Goal: Task Accomplishment & Management: Manage account settings

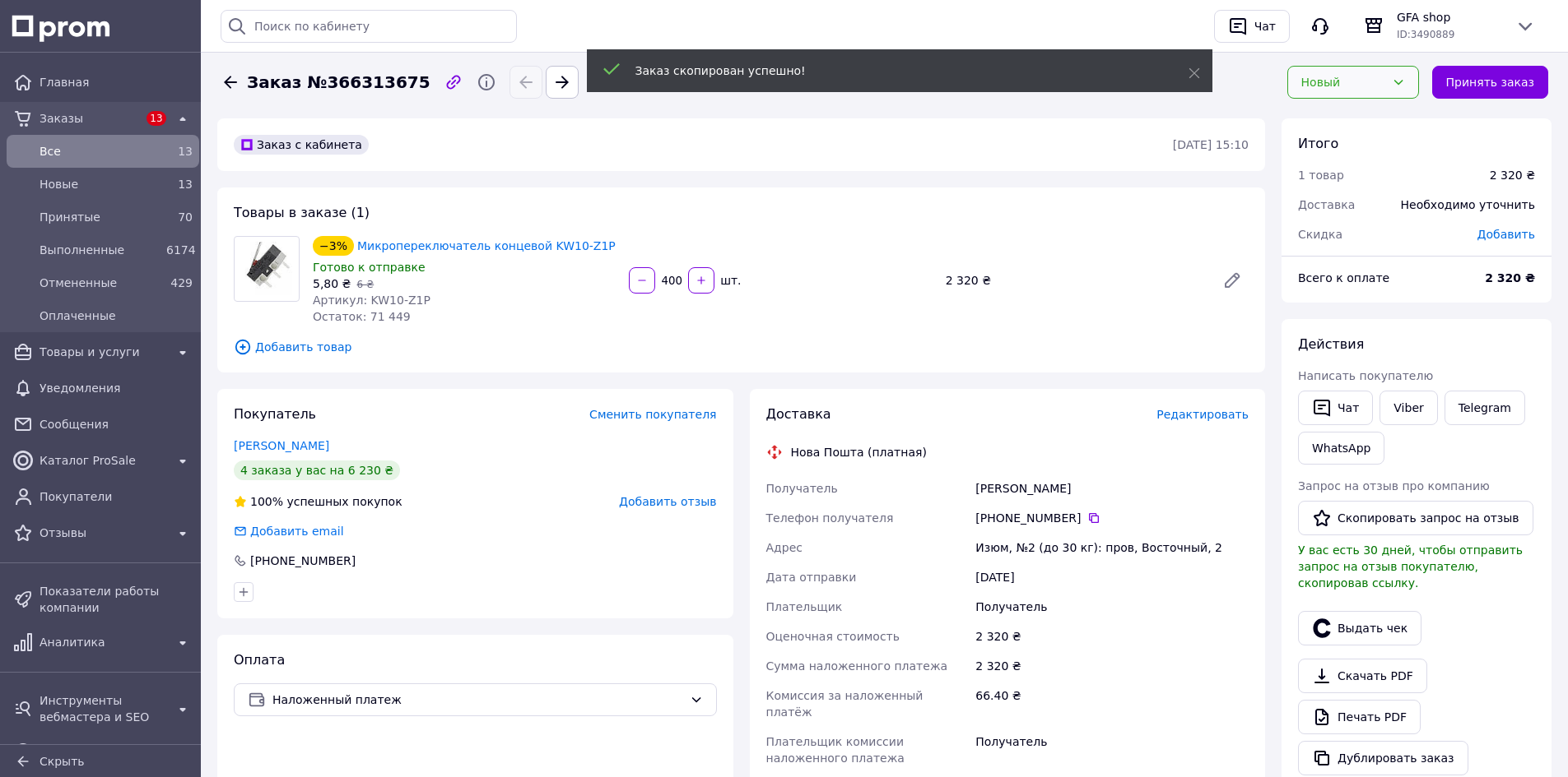
drag, startPoint x: 1401, startPoint y: 79, endPoint x: 1387, endPoint y: 98, distance: 23.6
click at [1401, 79] on icon at bounding box center [1398, 82] width 13 height 13
click at [1371, 121] on li "Принят" at bounding box center [1362, 117] width 130 height 30
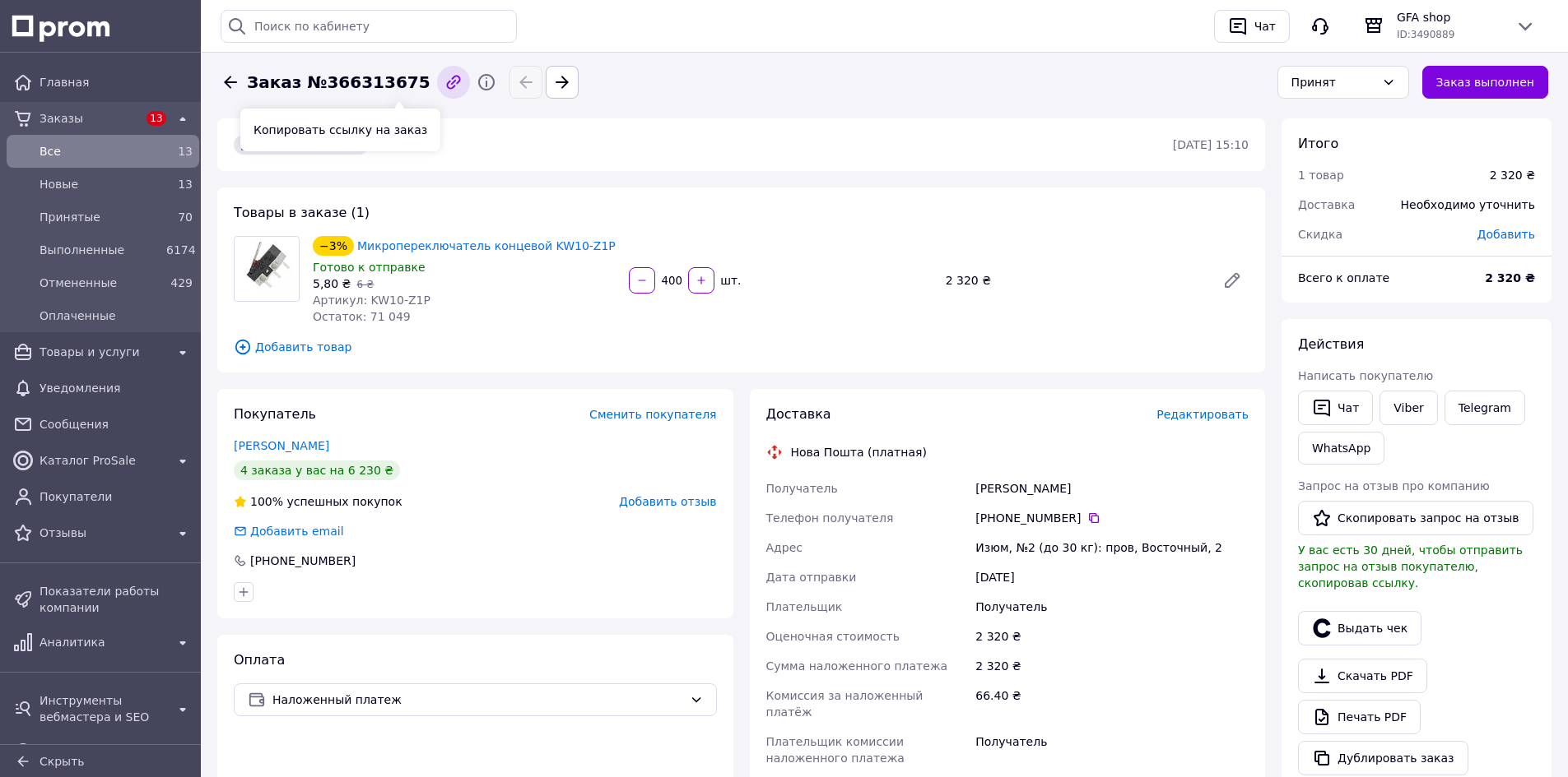
click at [443, 86] on icon "button" at bounding box center [453, 82] width 19 height 19
click at [443, 82] on icon "button" at bounding box center [453, 82] width 19 height 19
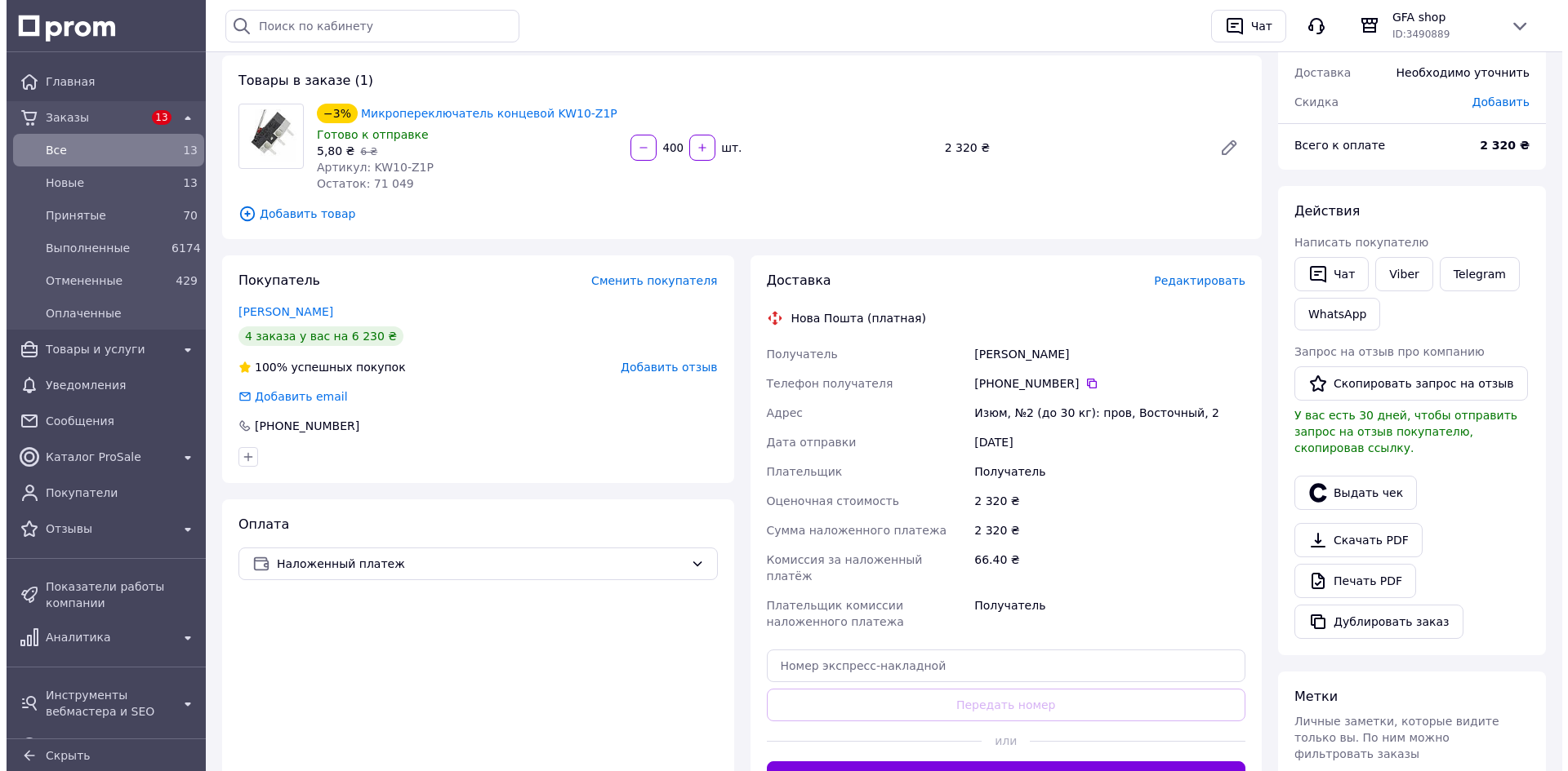
scroll to position [327, 0]
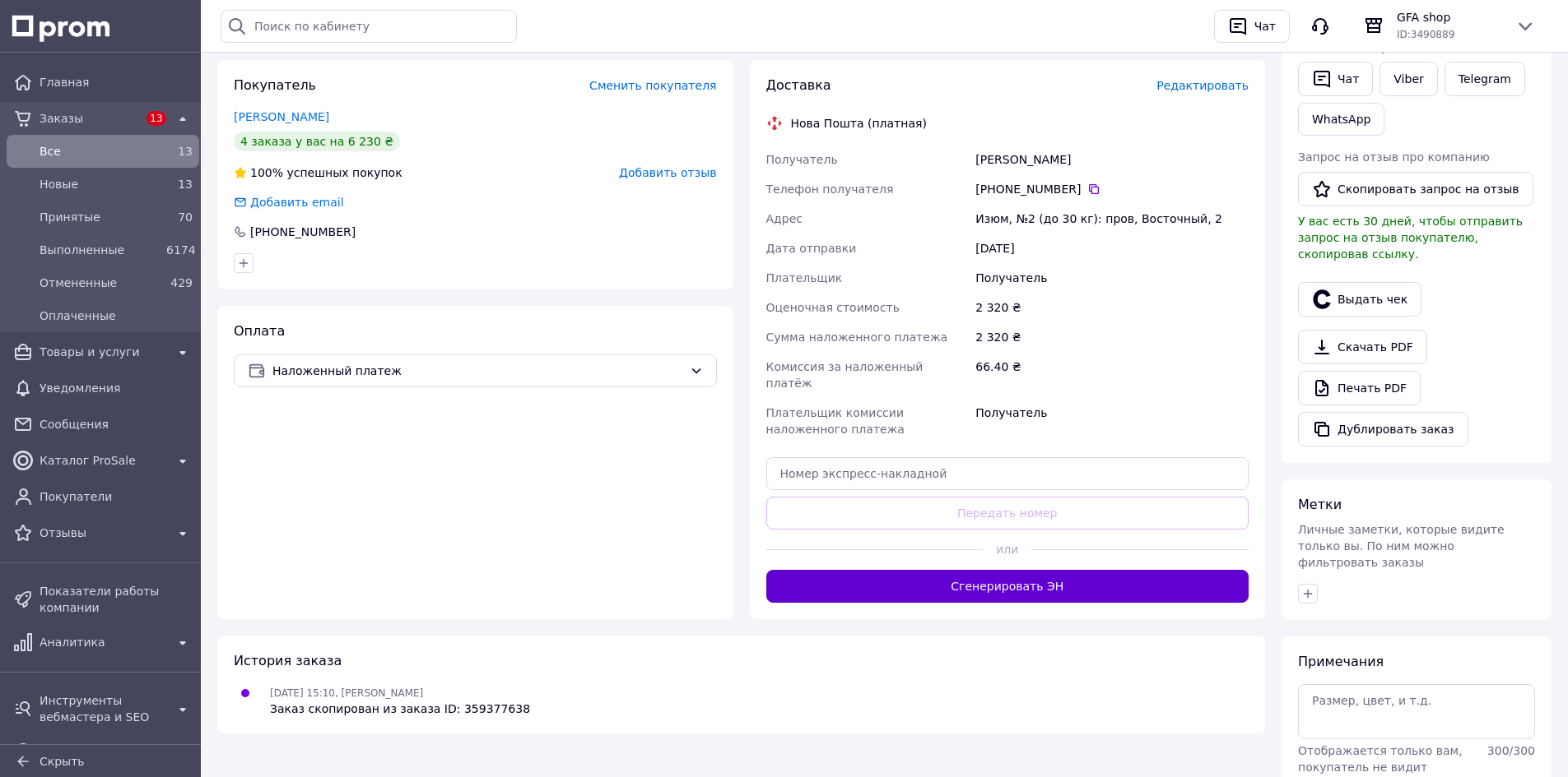
click at [913, 570] on button "Сгенерировать ЭН" at bounding box center [1007, 586] width 483 height 33
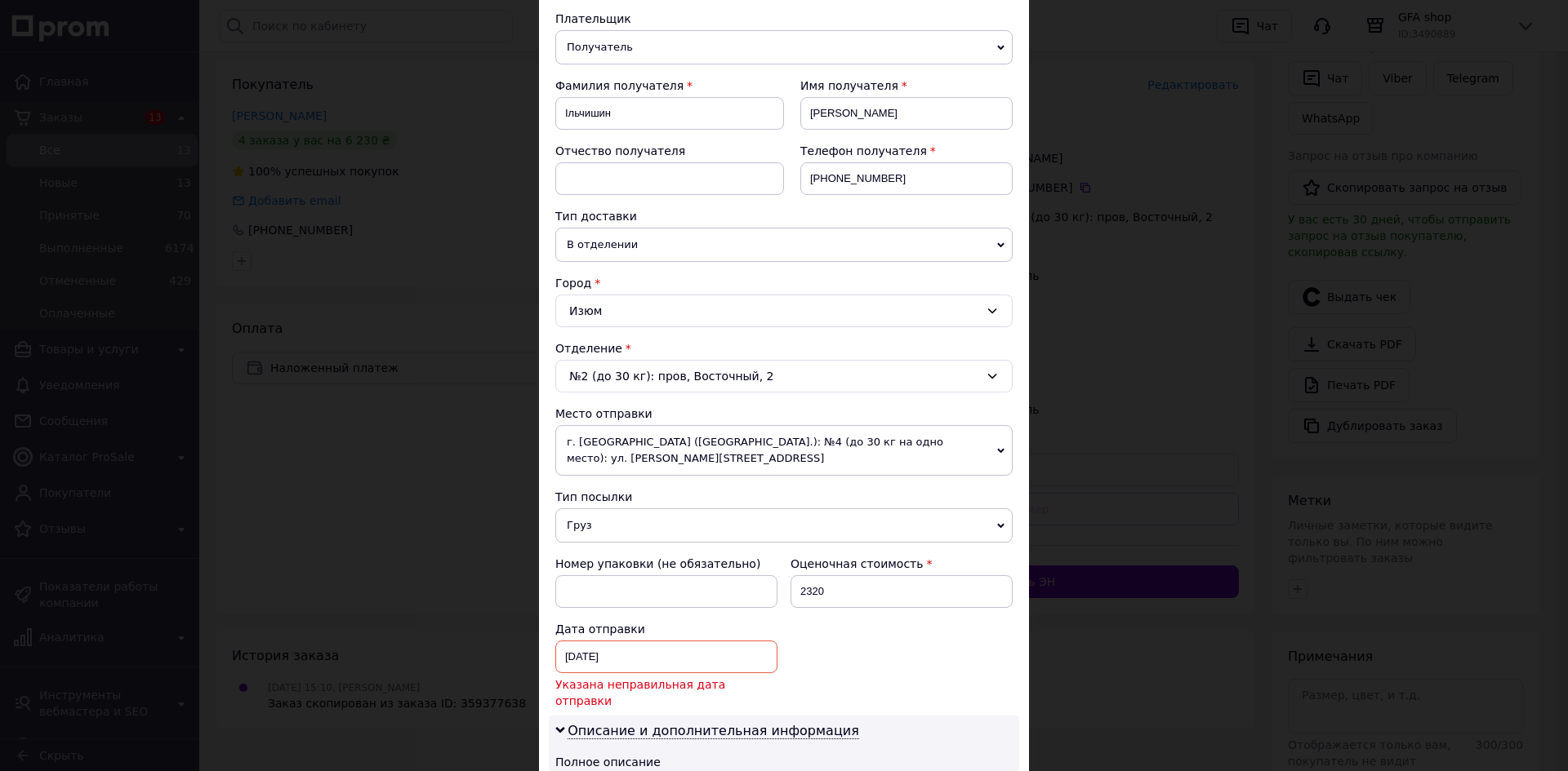
scroll to position [408, 0]
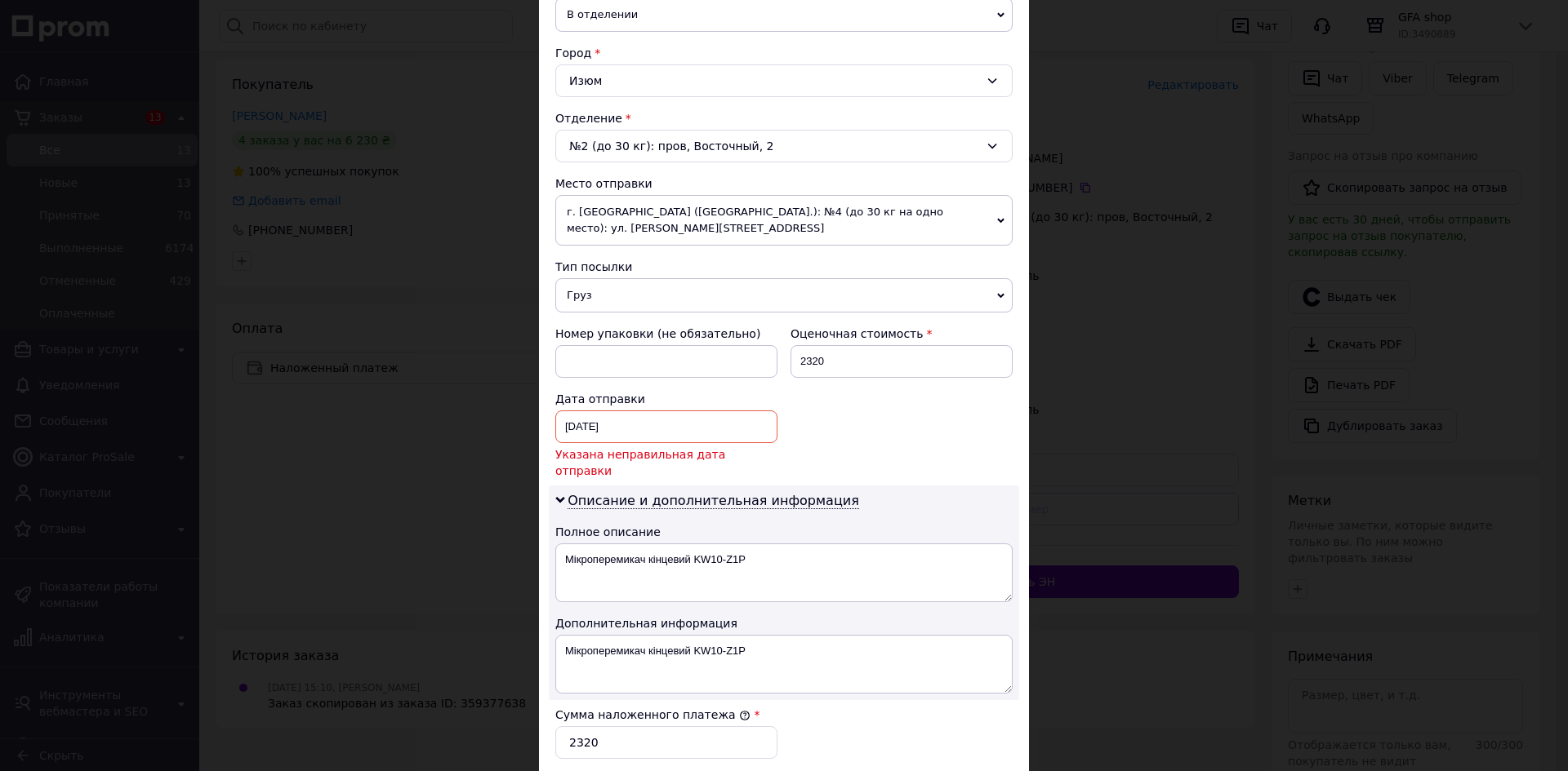
click at [607, 421] on div "28.08.2025 < 2025 > < Август > Пн Вт Ср Чт Пт Сб Вс 28 29 30 31 1 2 3 4 5 6 7 8…" at bounding box center [666, 427] width 222 height 32
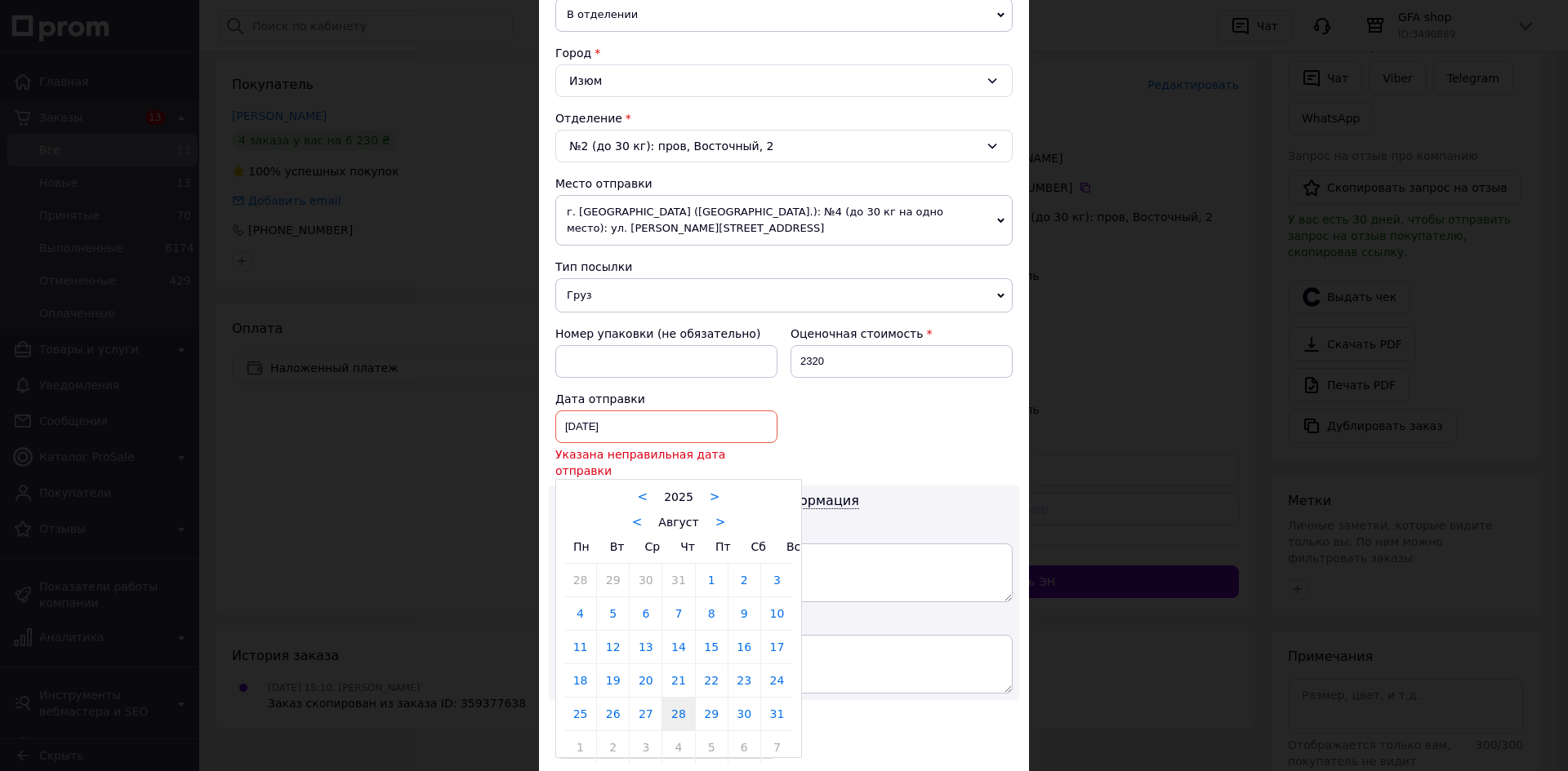
click at [707, 513] on div "< Август >" at bounding box center [678, 522] width 229 height 18
click at [715, 515] on link ">" at bounding box center [720, 522] width 11 height 15
click at [723, 515] on link ">" at bounding box center [728, 522] width 11 height 15
click at [777, 598] on link "12" at bounding box center [777, 613] width 32 height 32
type input "[DATE]"
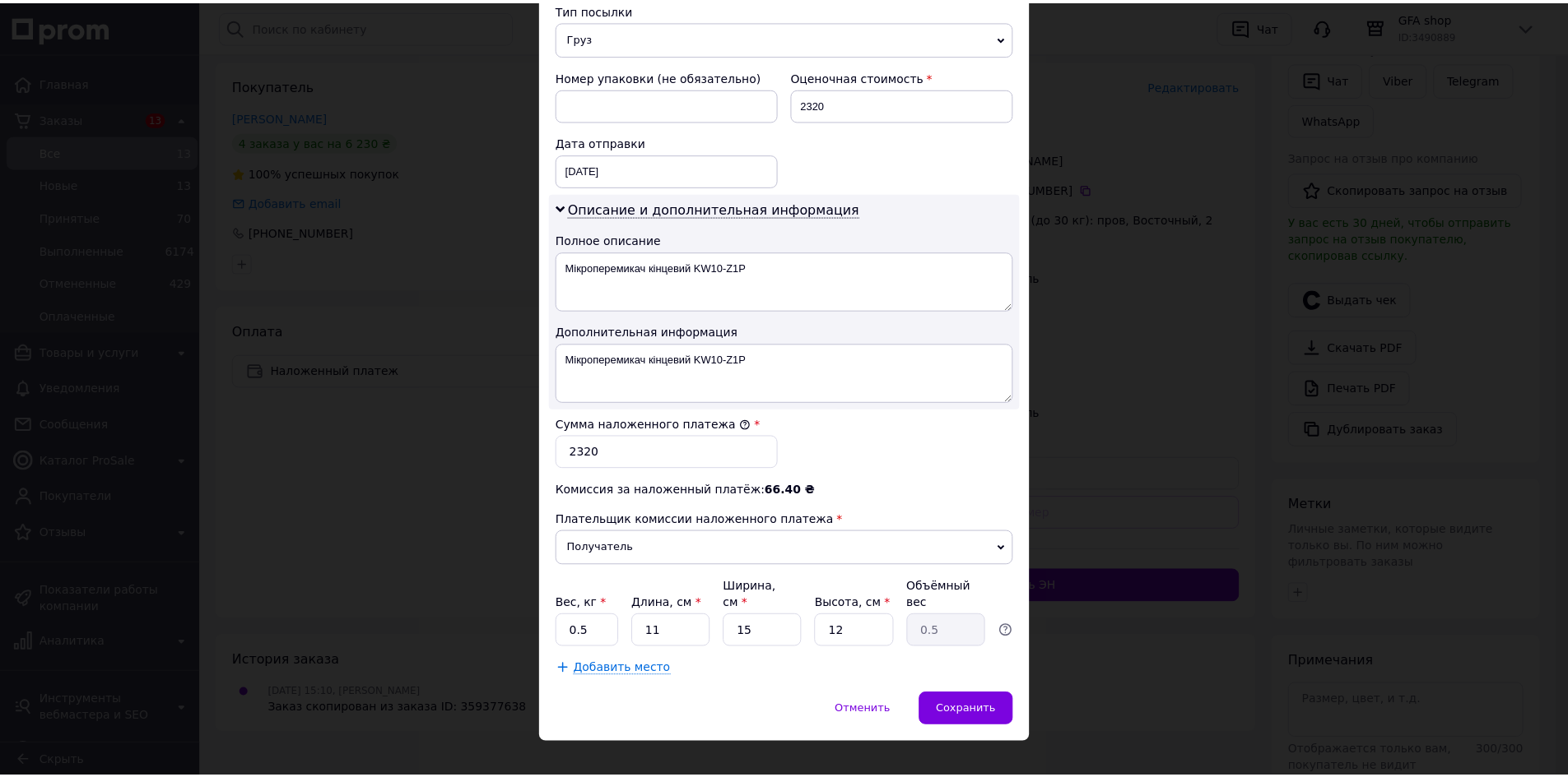
scroll to position [679, 0]
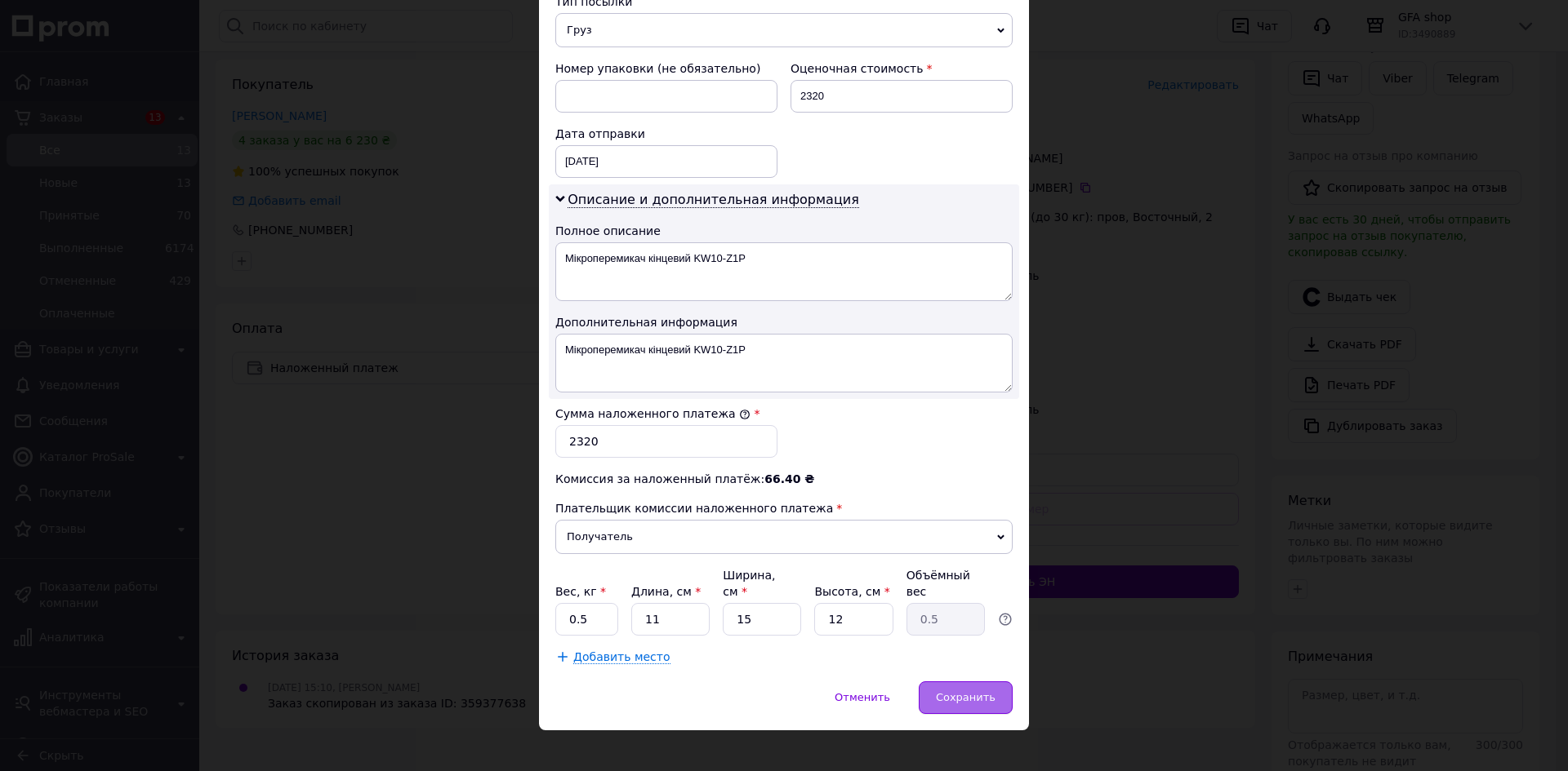
click at [947, 682] on div "Сохранить" at bounding box center [965, 697] width 94 height 32
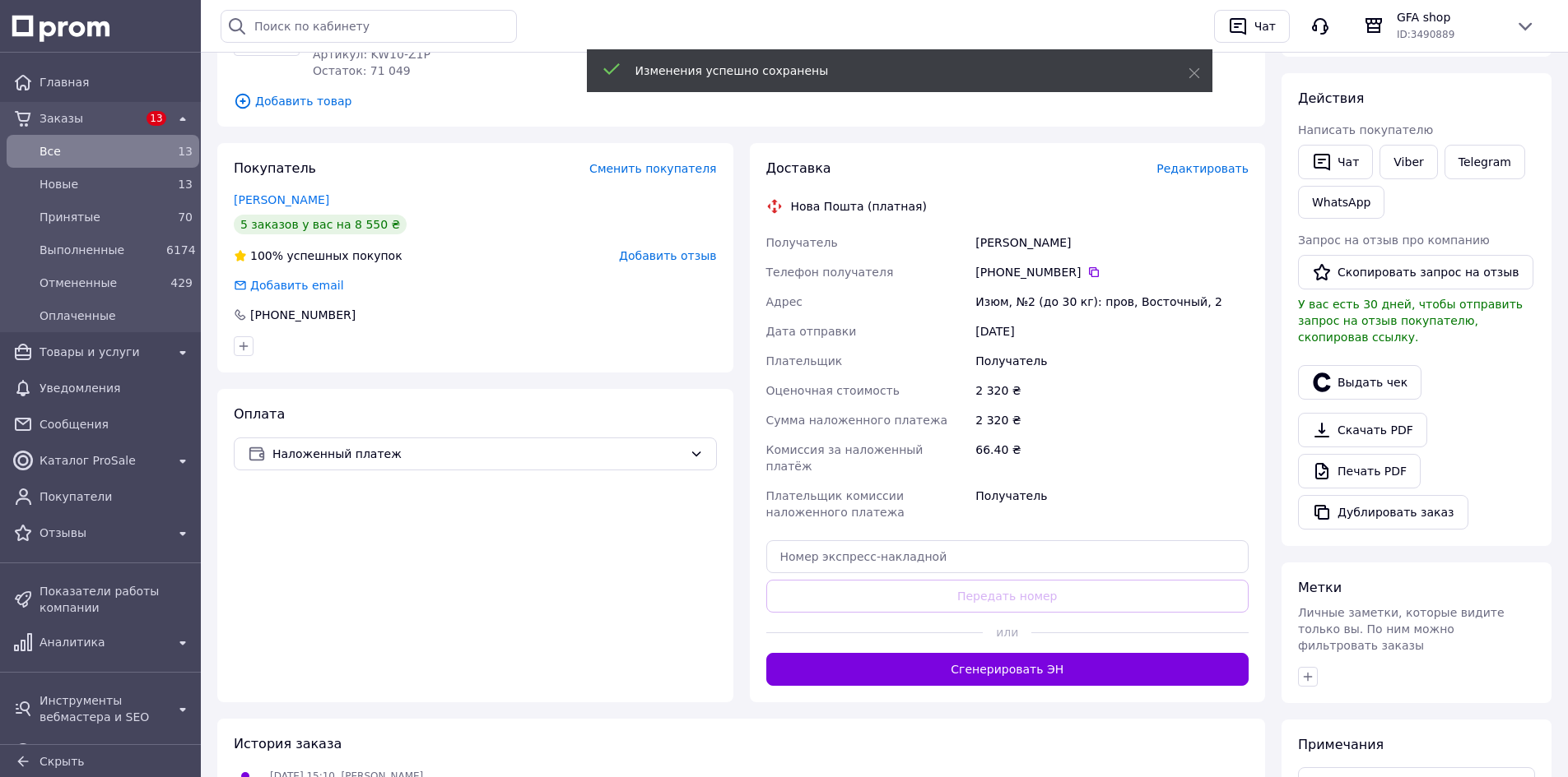
scroll to position [247, 0]
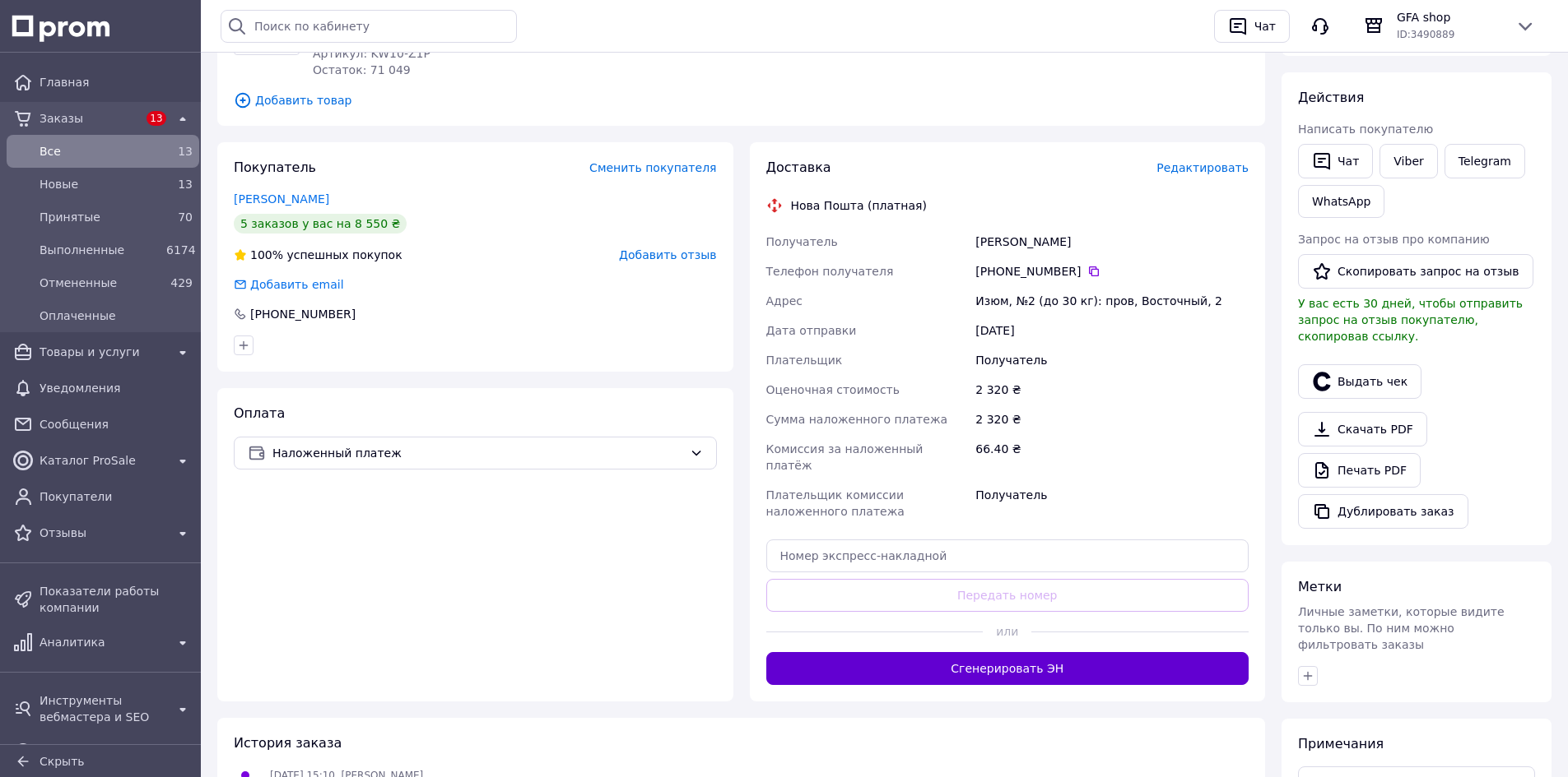
click at [1013, 667] on button "Сгенерировать ЭН" at bounding box center [1007, 668] width 483 height 33
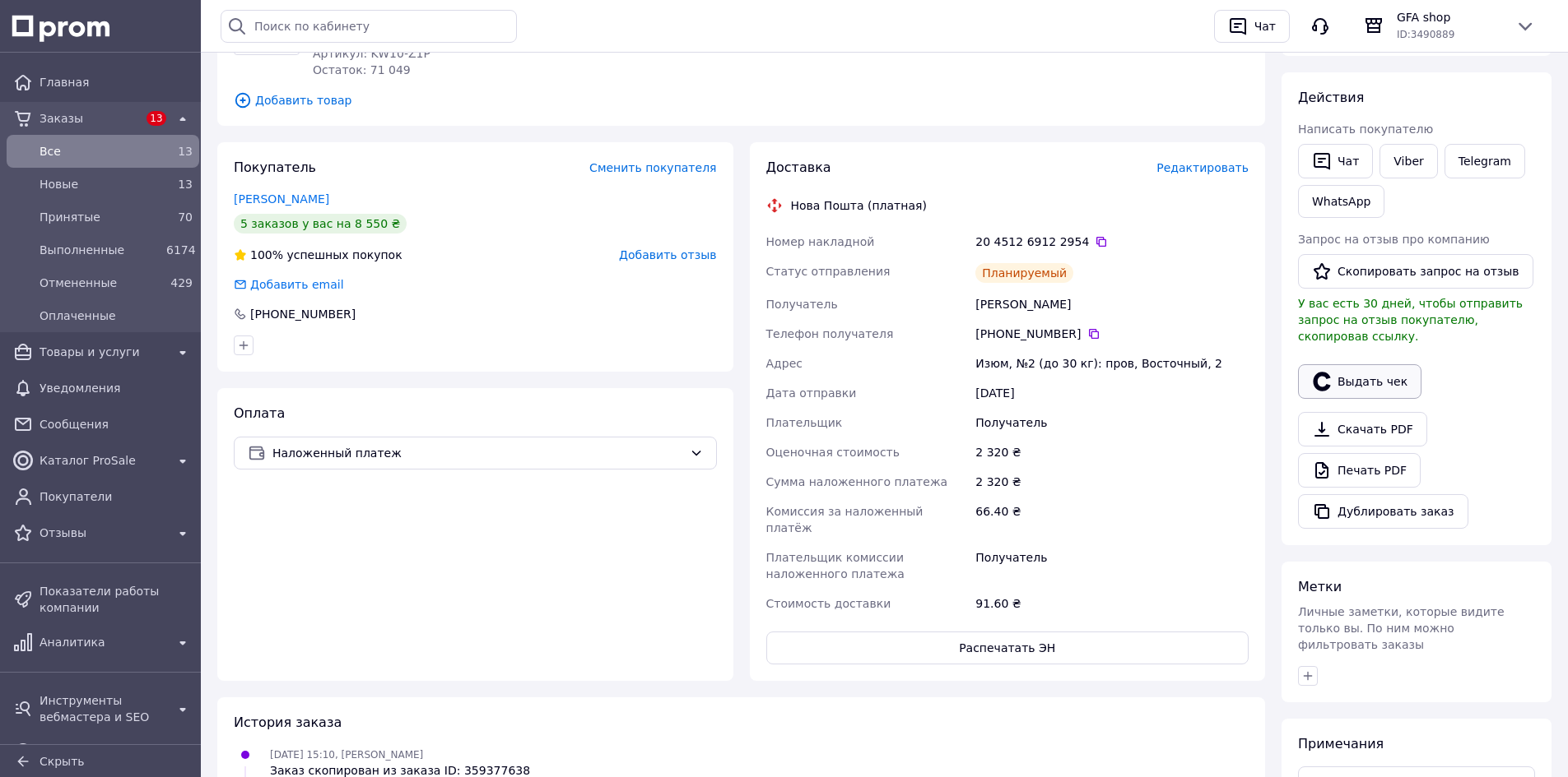
click at [1374, 367] on button "Выдать чек" at bounding box center [1360, 381] width 124 height 34
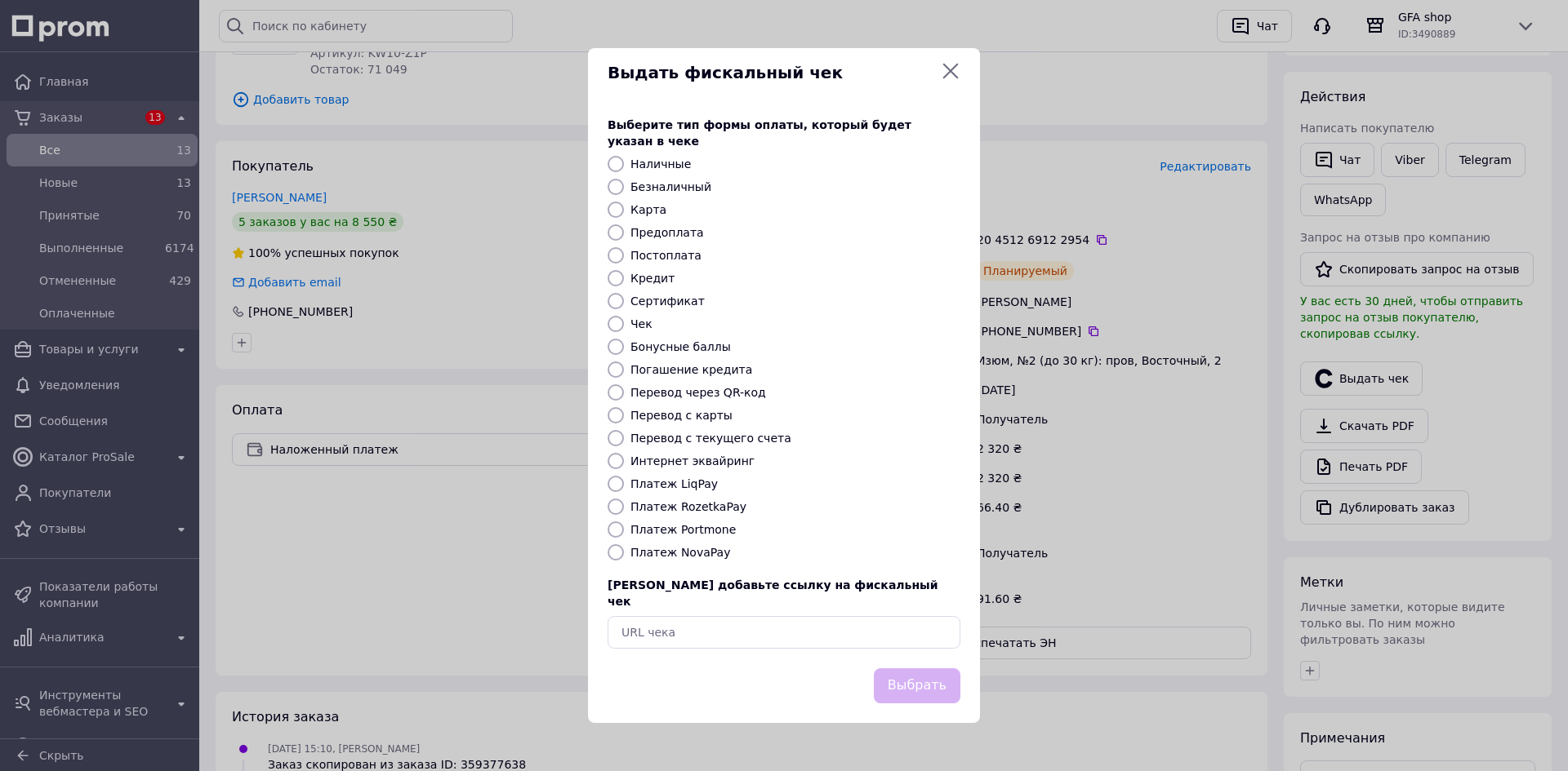
click at [622, 558] on input "Платеж NovaPay" at bounding box center [615, 552] width 17 height 17
radio input "true"
click at [913, 676] on button "Выбрать" at bounding box center [917, 686] width 87 height 35
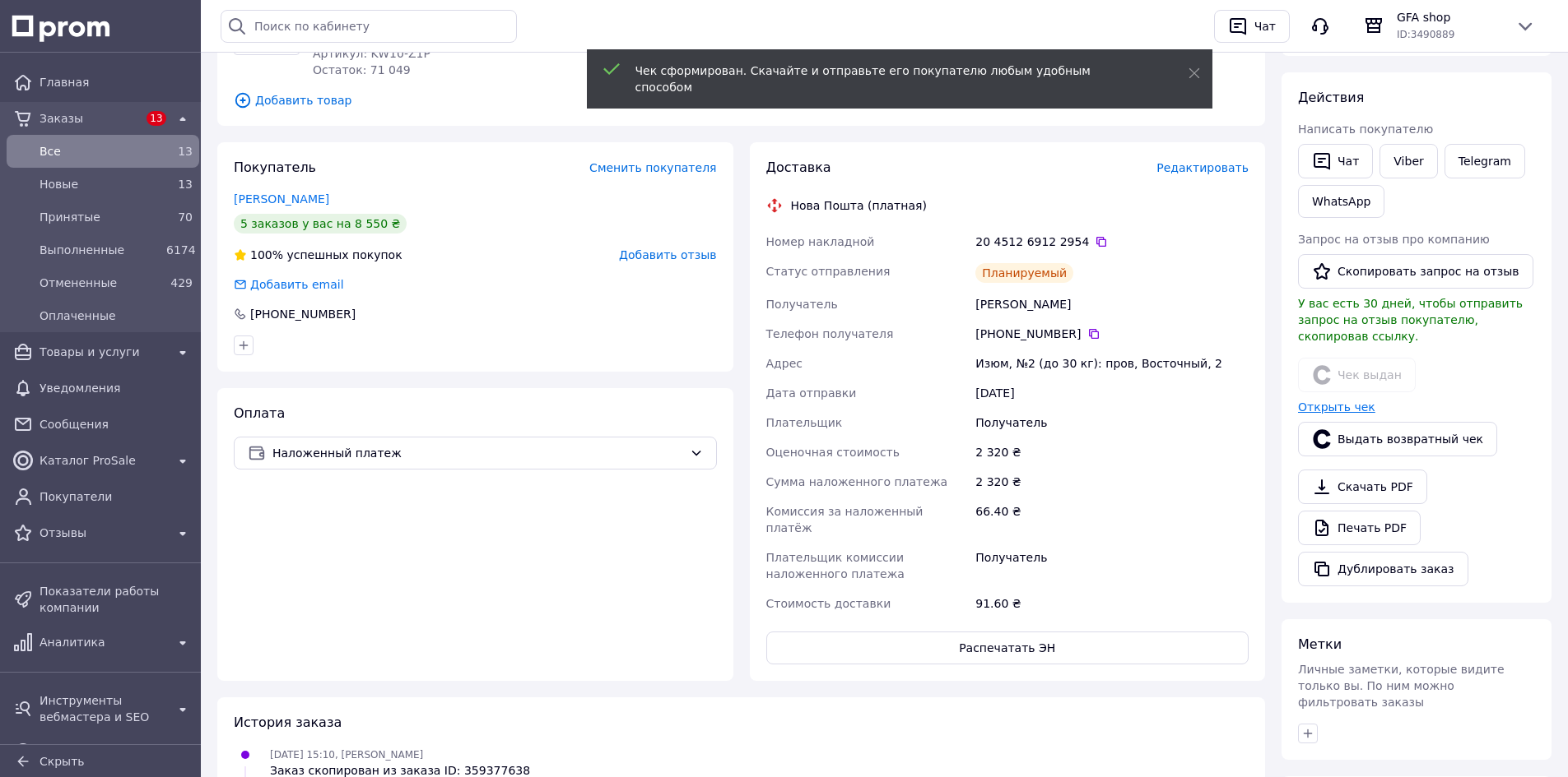
click at [1329, 401] on link "Открыть чек" at bounding box center [1337, 407] width 78 height 13
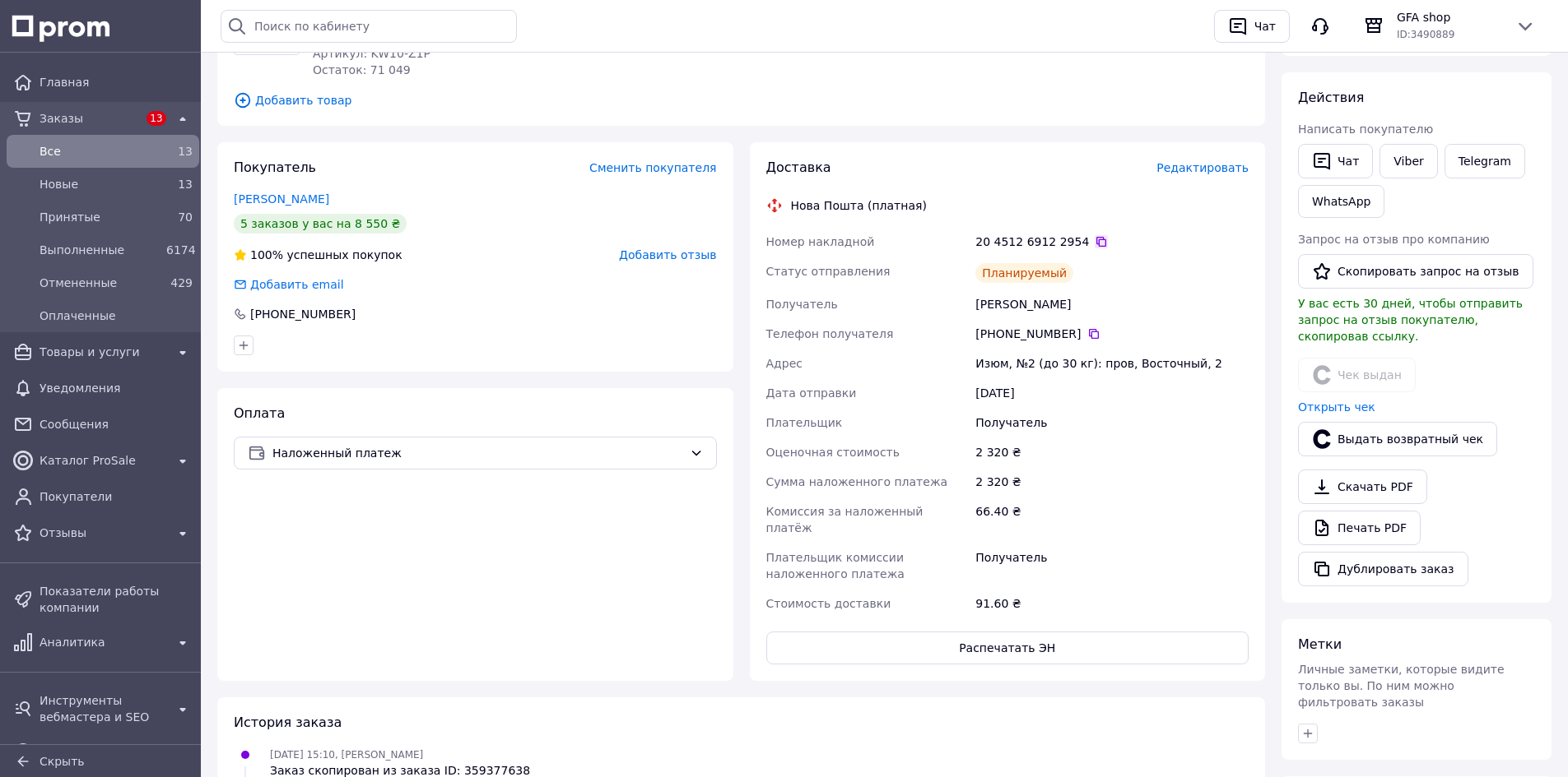
click at [1095, 238] on icon at bounding box center [1101, 241] width 13 height 13
click at [80, 355] on span "Товары и услуги" at bounding box center [102, 351] width 126 height 17
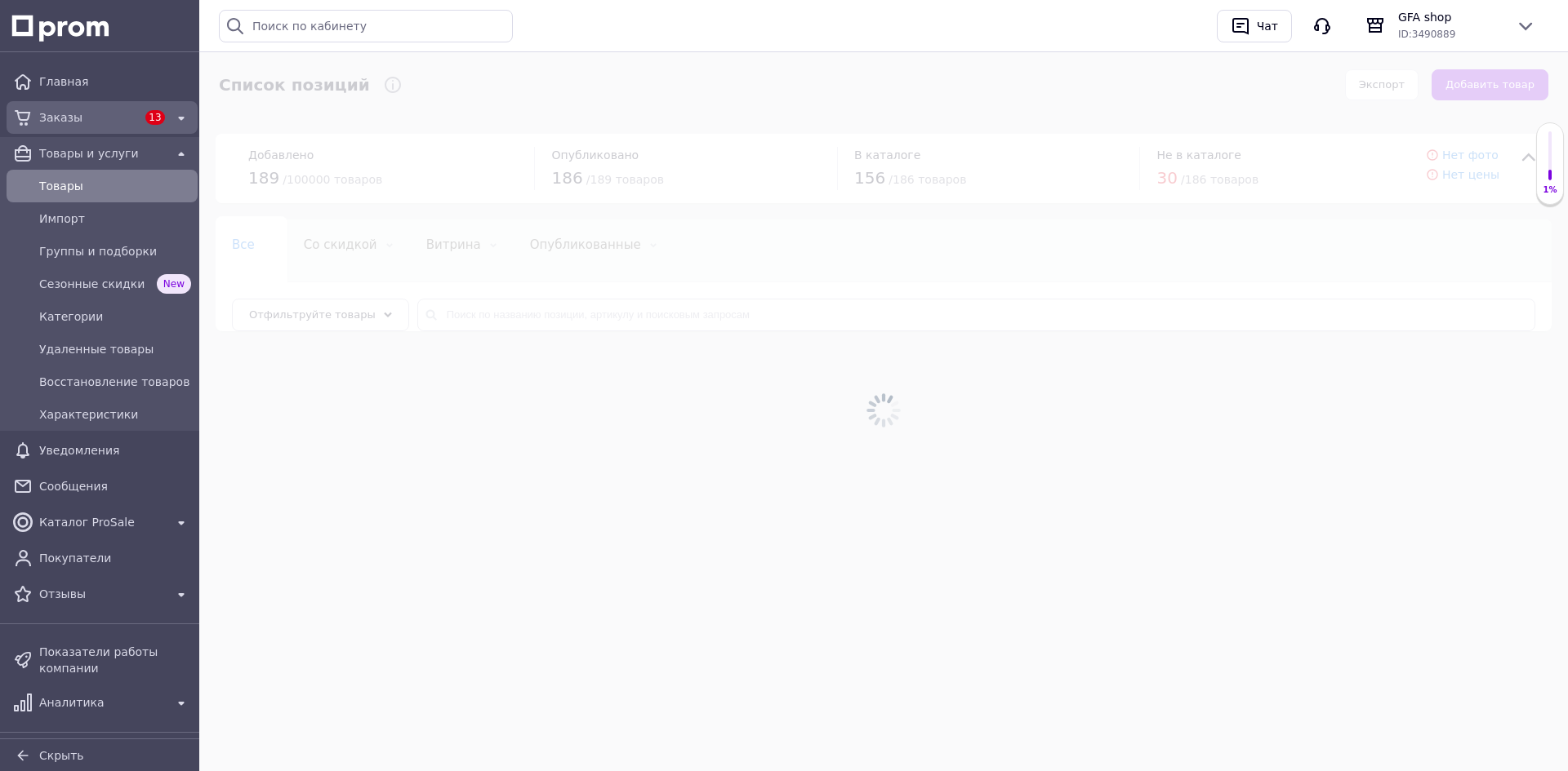
click at [82, 117] on span "Заказы" at bounding box center [89, 117] width 100 height 17
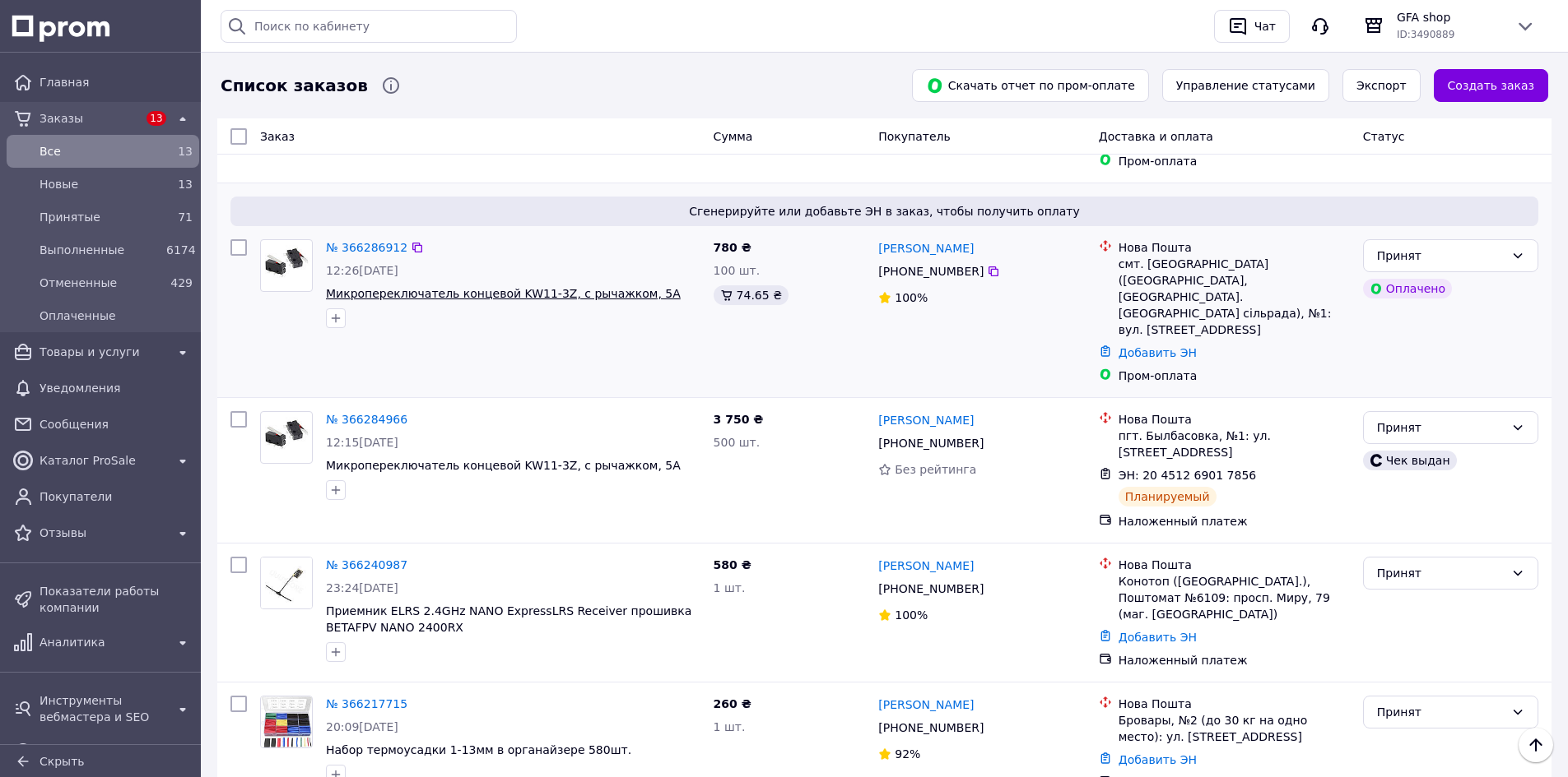
scroll to position [576, 0]
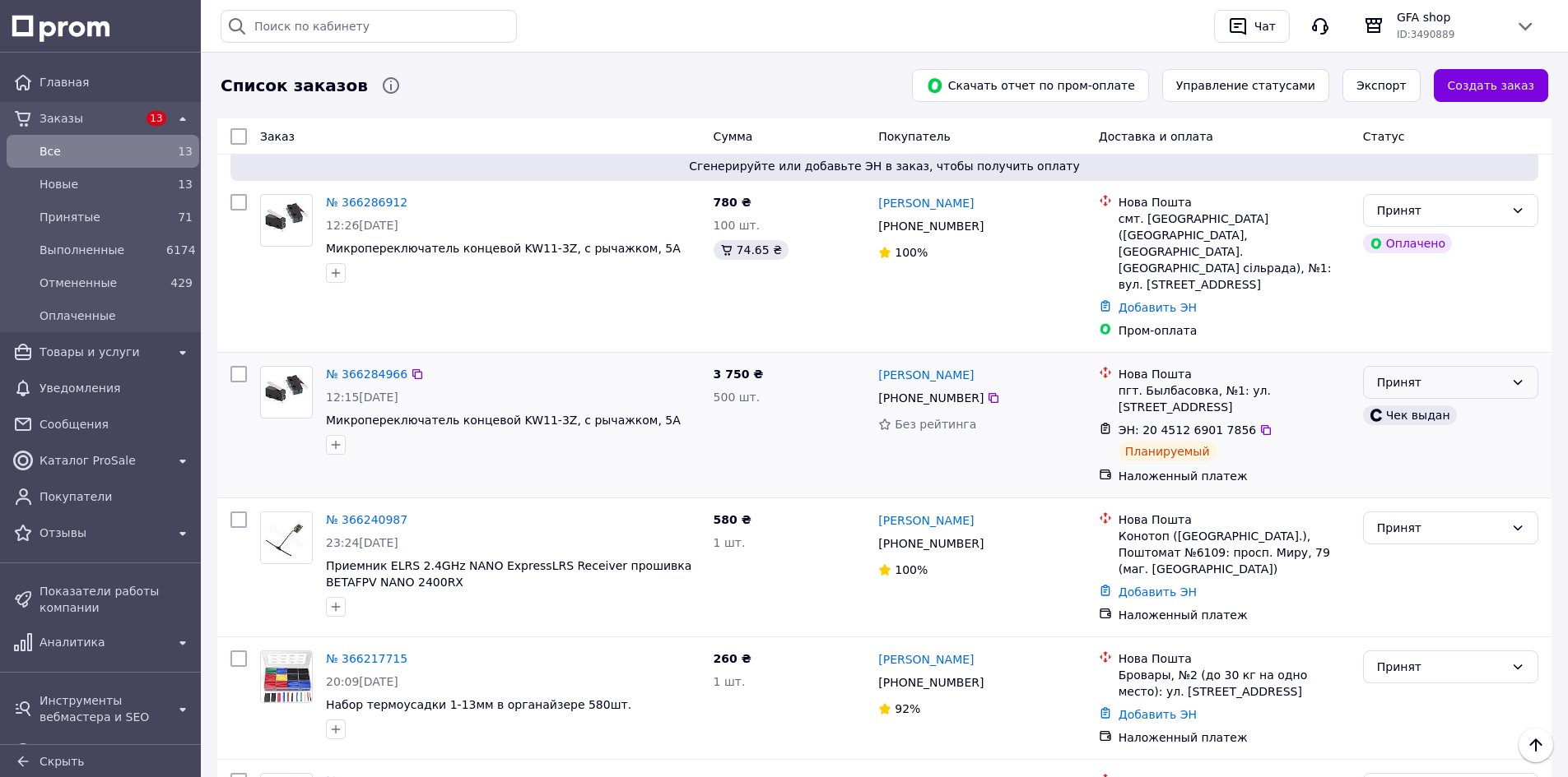
click at [1450, 373] on div "Принят" at bounding box center [1441, 382] width 127 height 18
click at [1453, 343] on li "Выполнен" at bounding box center [1451, 346] width 174 height 30
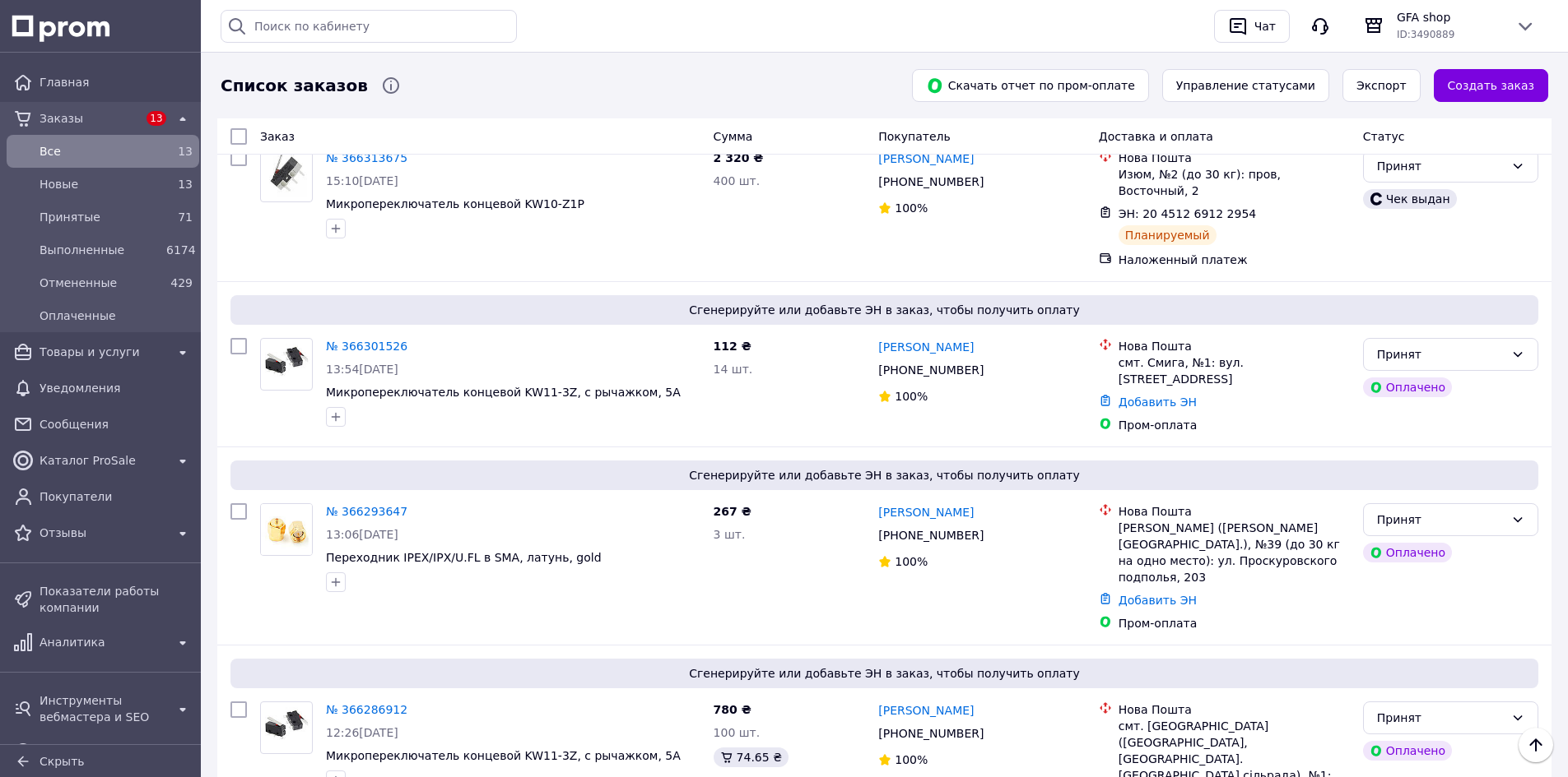
scroll to position [0, 0]
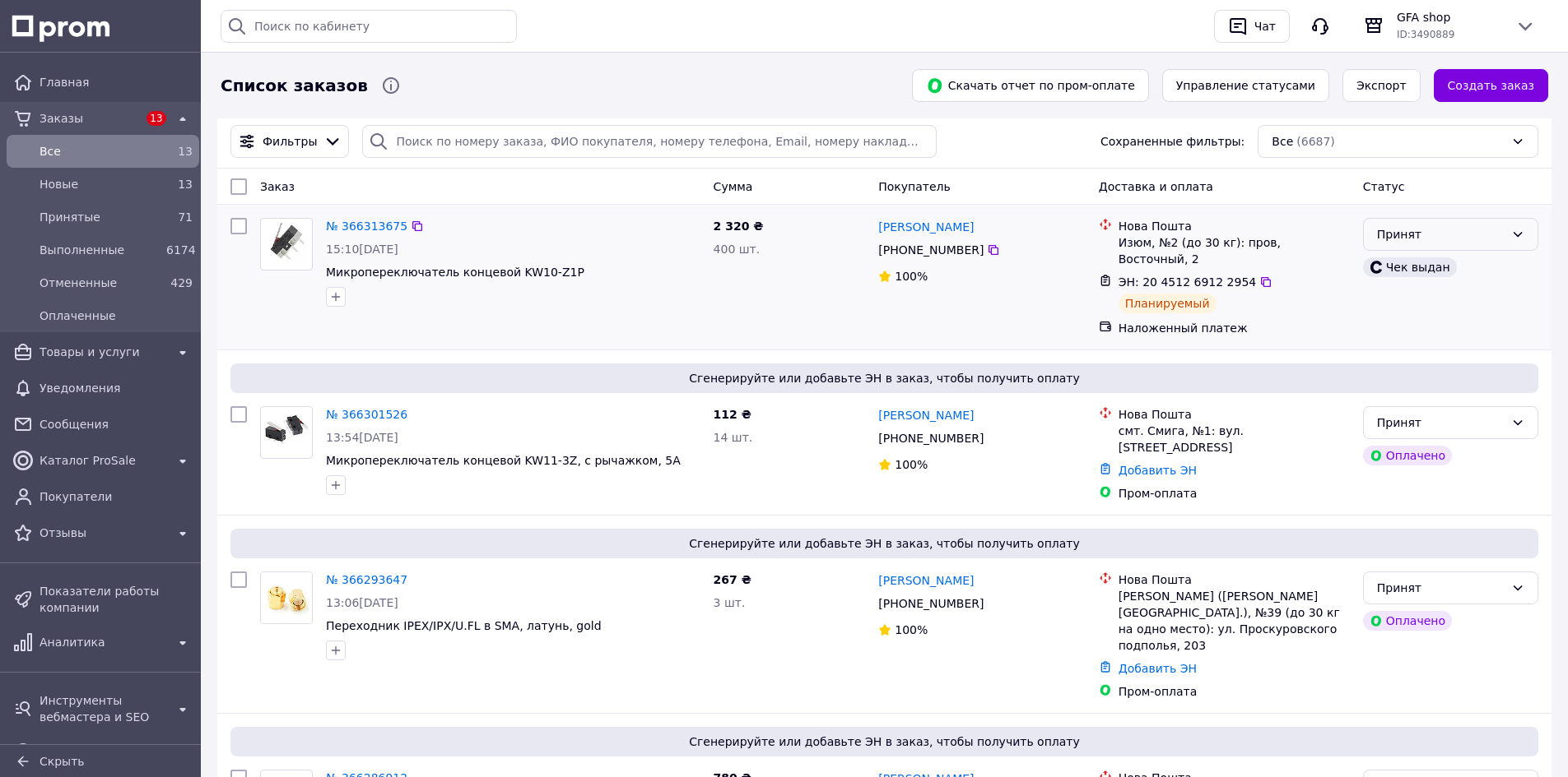
click at [1396, 230] on div "Принят" at bounding box center [1441, 234] width 127 height 18
click at [1400, 266] on li "Выполнен" at bounding box center [1451, 271] width 174 height 30
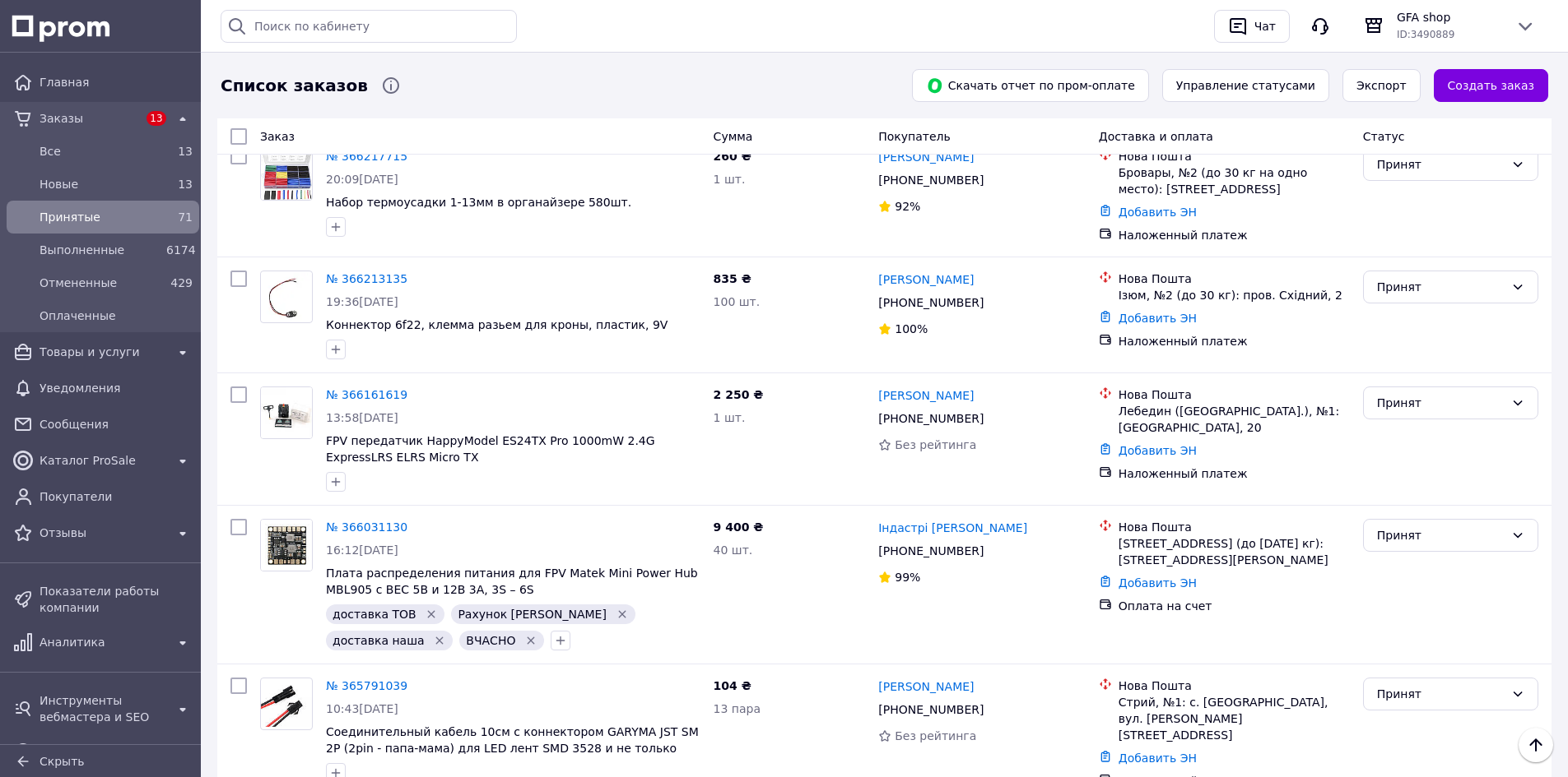
scroll to position [1069, 0]
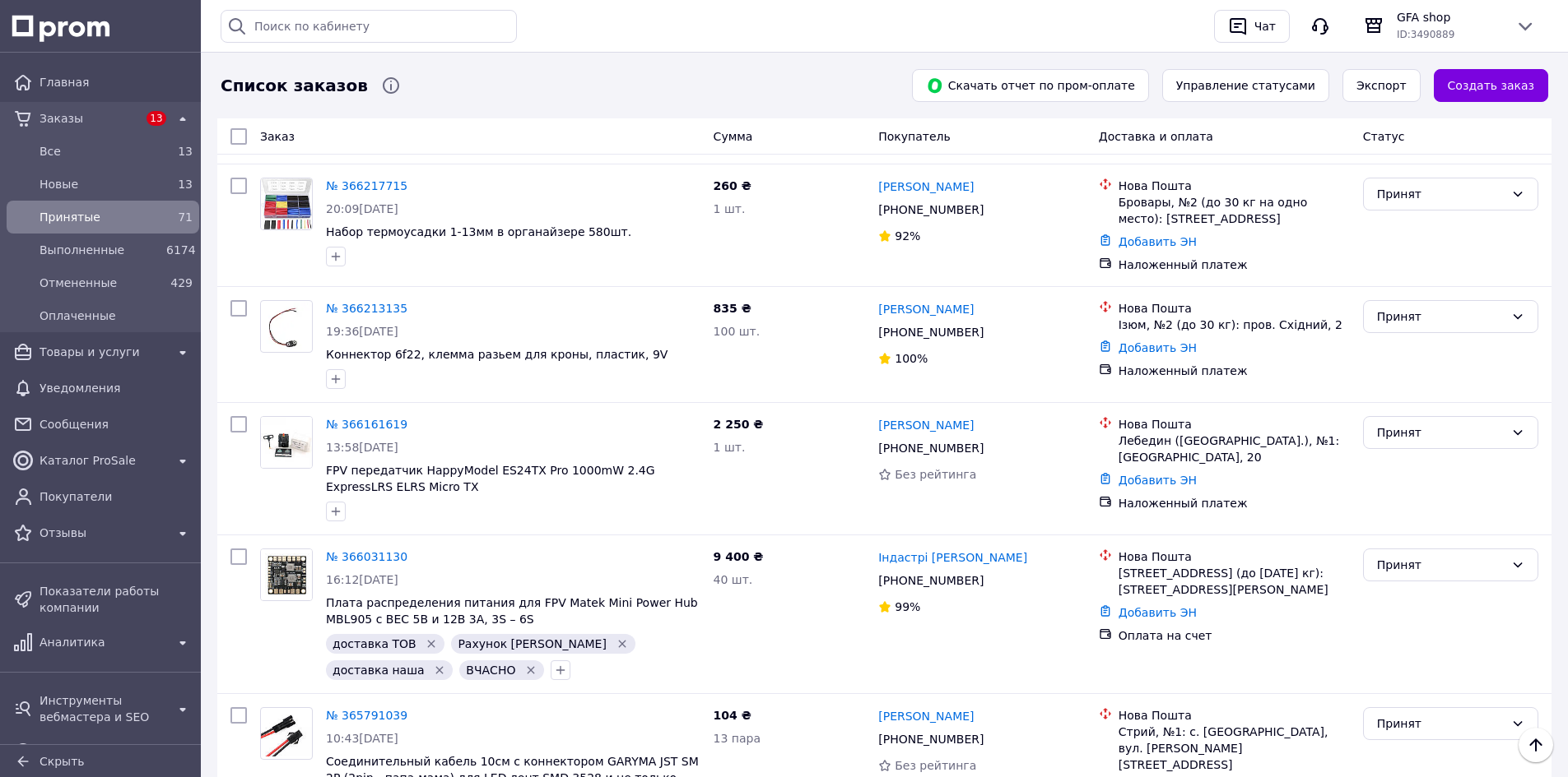
click at [367, 418] on link "№ 366161619" at bounding box center [367, 424] width 81 height 13
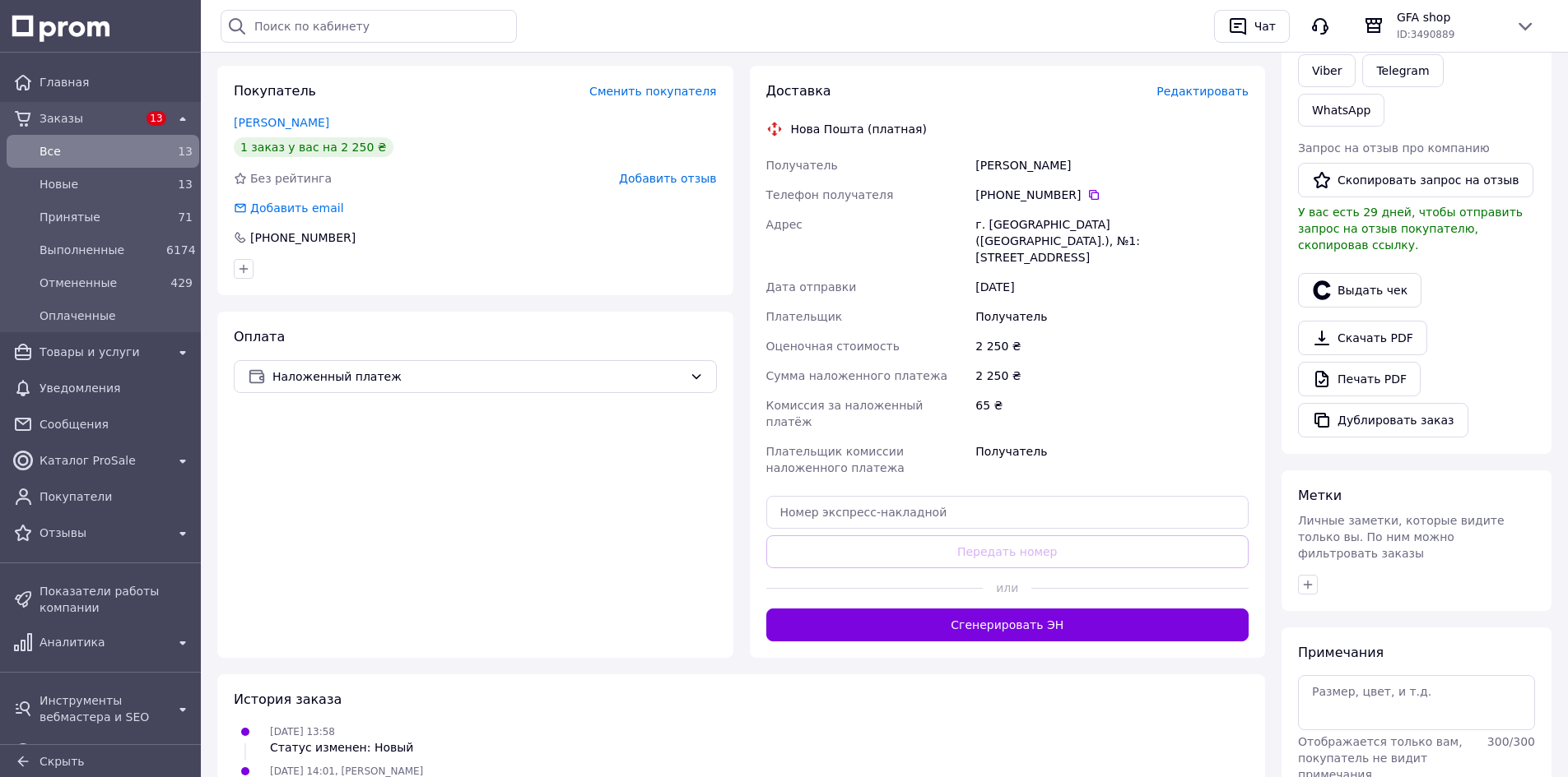
scroll to position [388, 0]
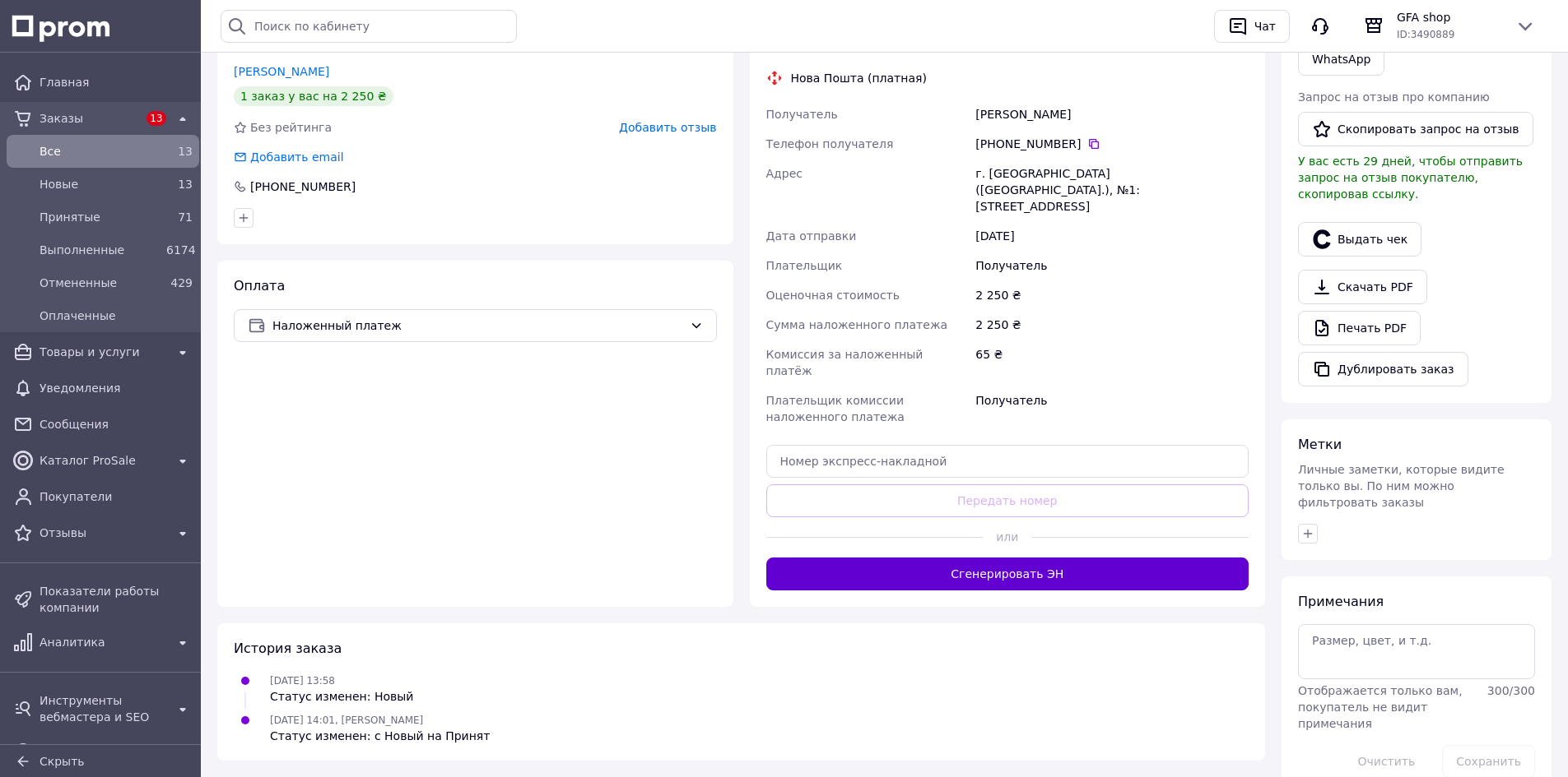
click at [1021, 558] on button "Сгенерировать ЭН" at bounding box center [1007, 574] width 483 height 33
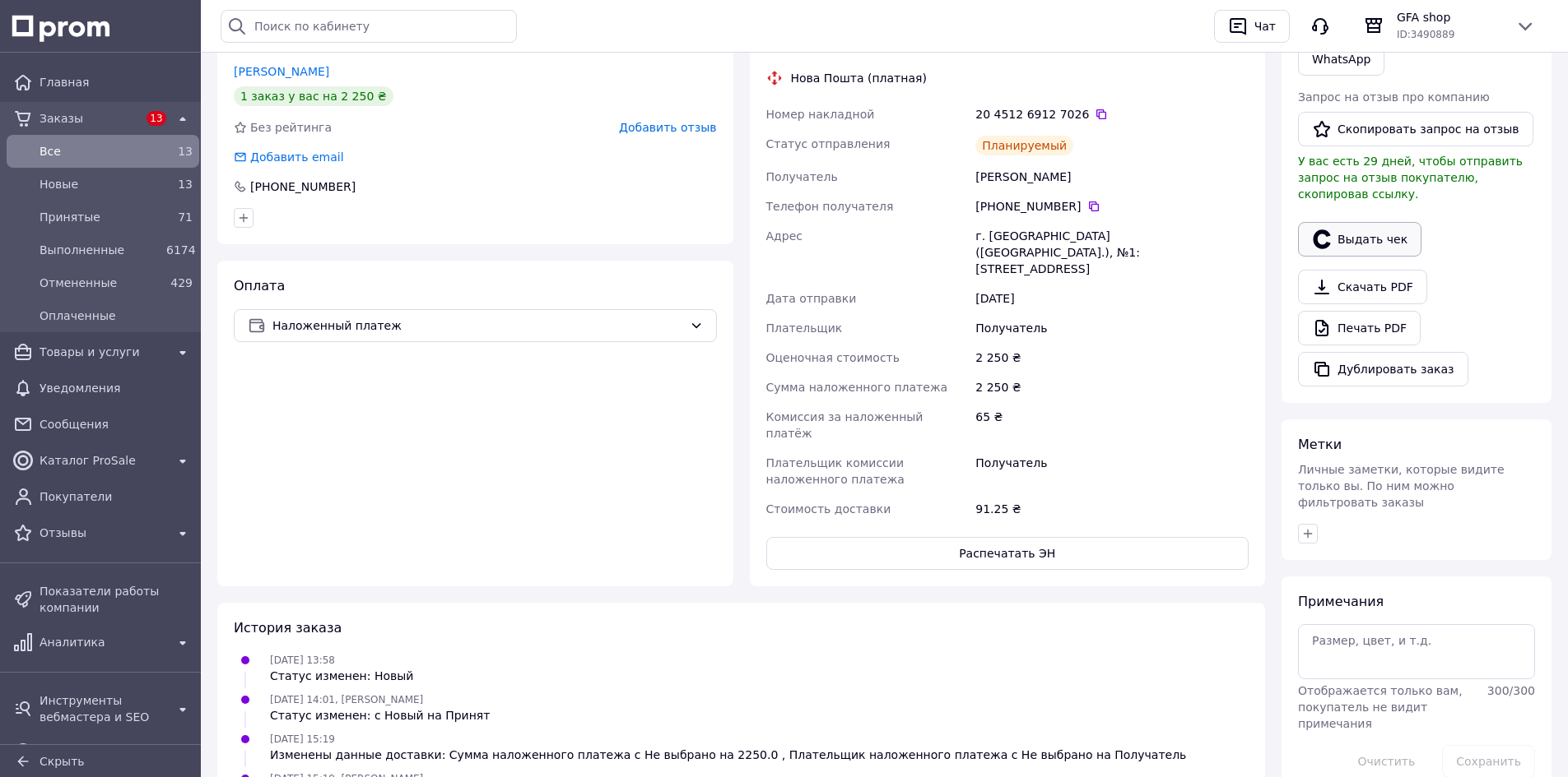
click at [1385, 223] on button "Выдать чек" at bounding box center [1360, 239] width 124 height 34
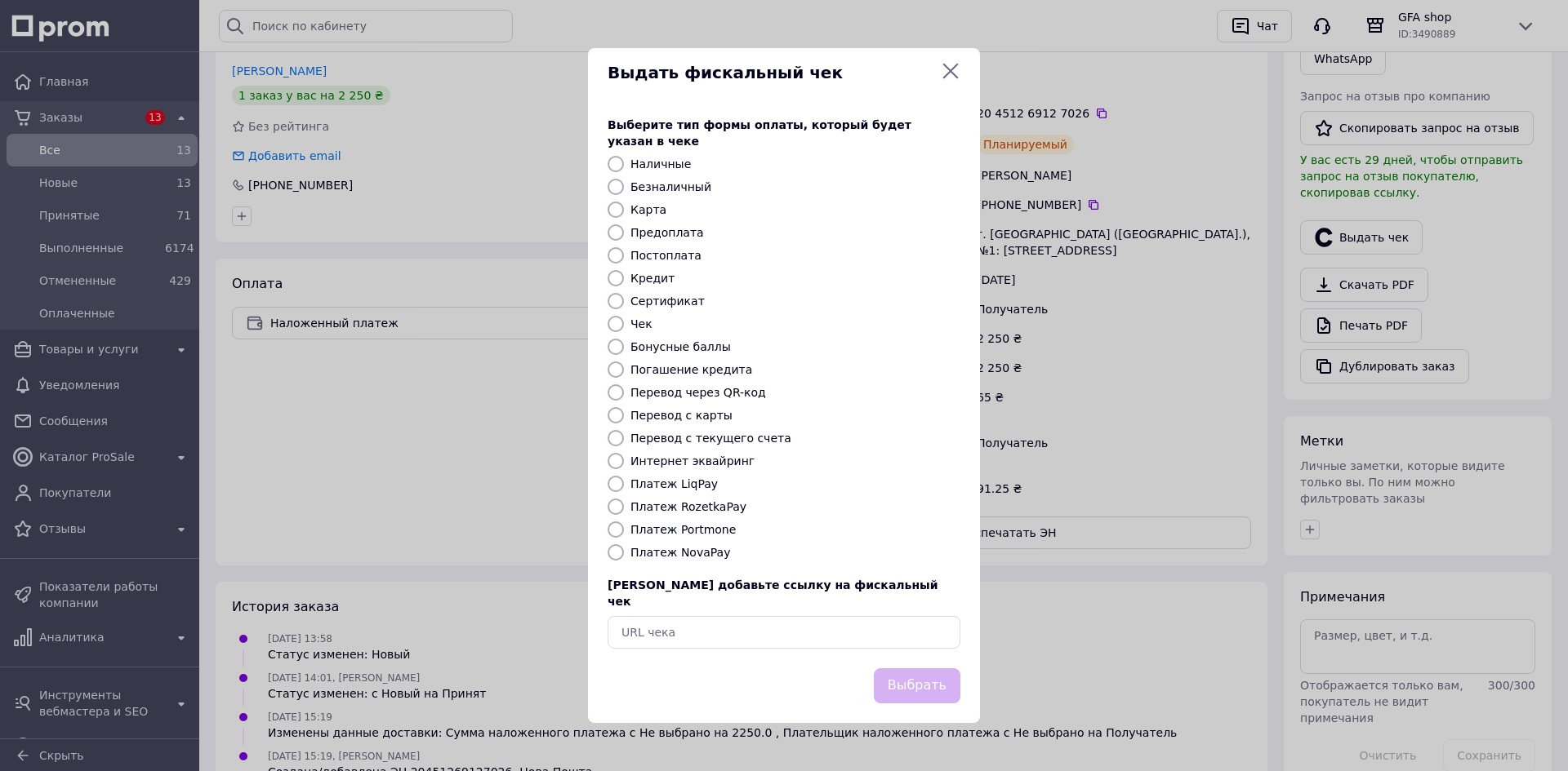
click at [680, 554] on label "Платеж NovaPay" at bounding box center [680, 552] width 100 height 13
click at [624, 554] on input "Платеж NovaPay" at bounding box center [615, 552] width 17 height 17
radio input "true"
click at [908, 671] on button "Выбрать" at bounding box center [917, 686] width 87 height 35
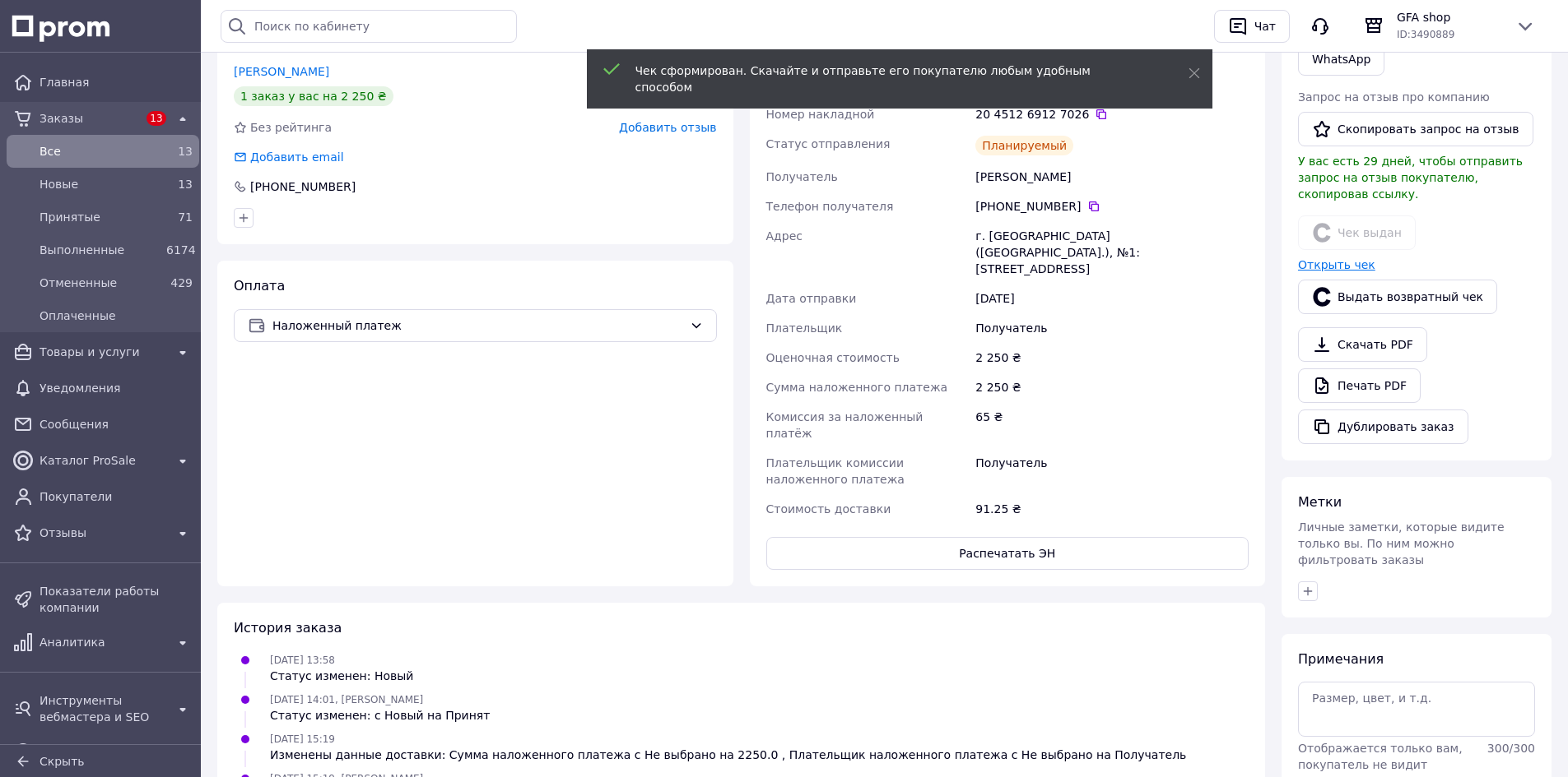
click at [1323, 259] on link "Открыть чек" at bounding box center [1337, 265] width 78 height 13
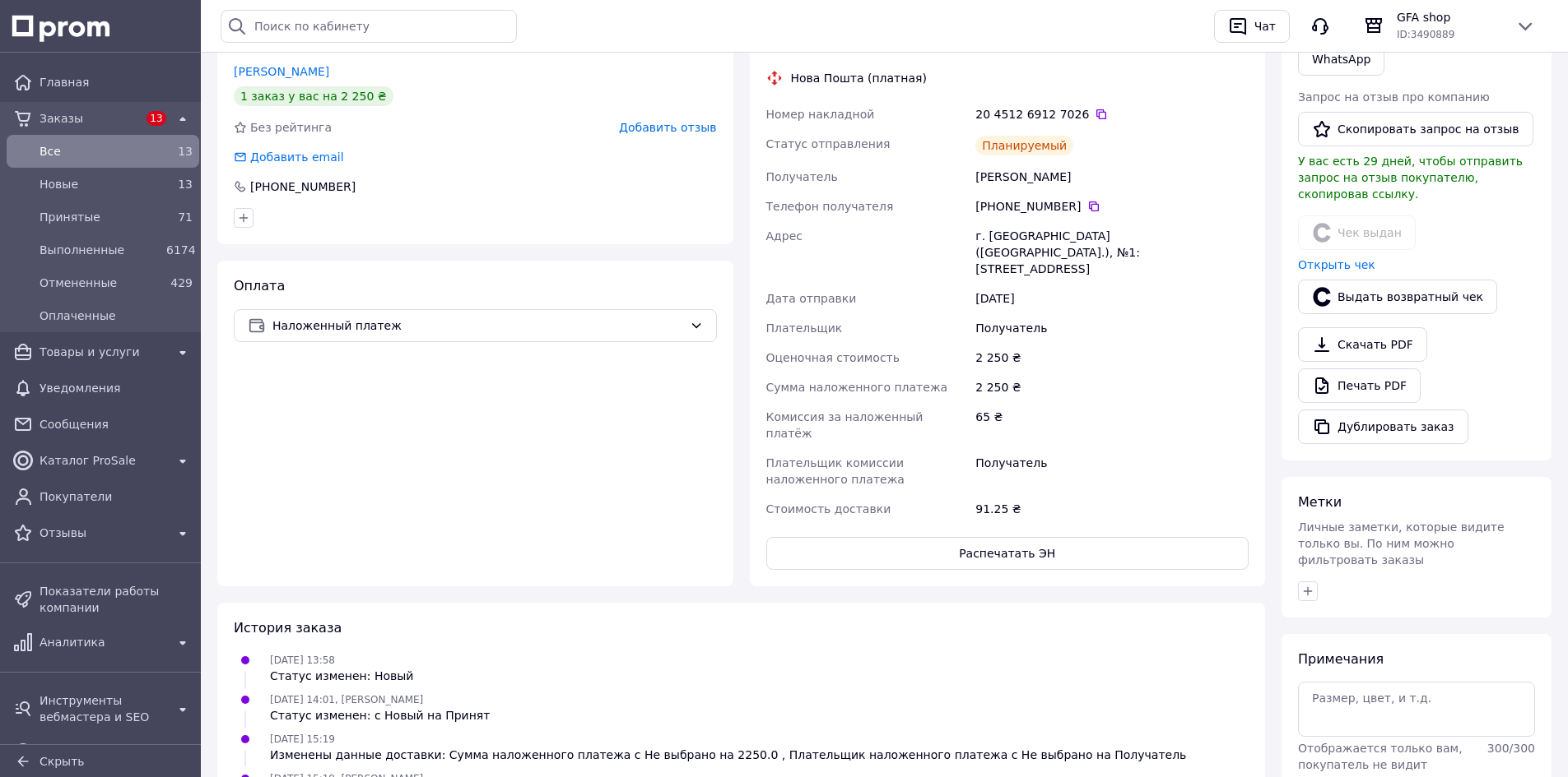
scroll to position [58, 0]
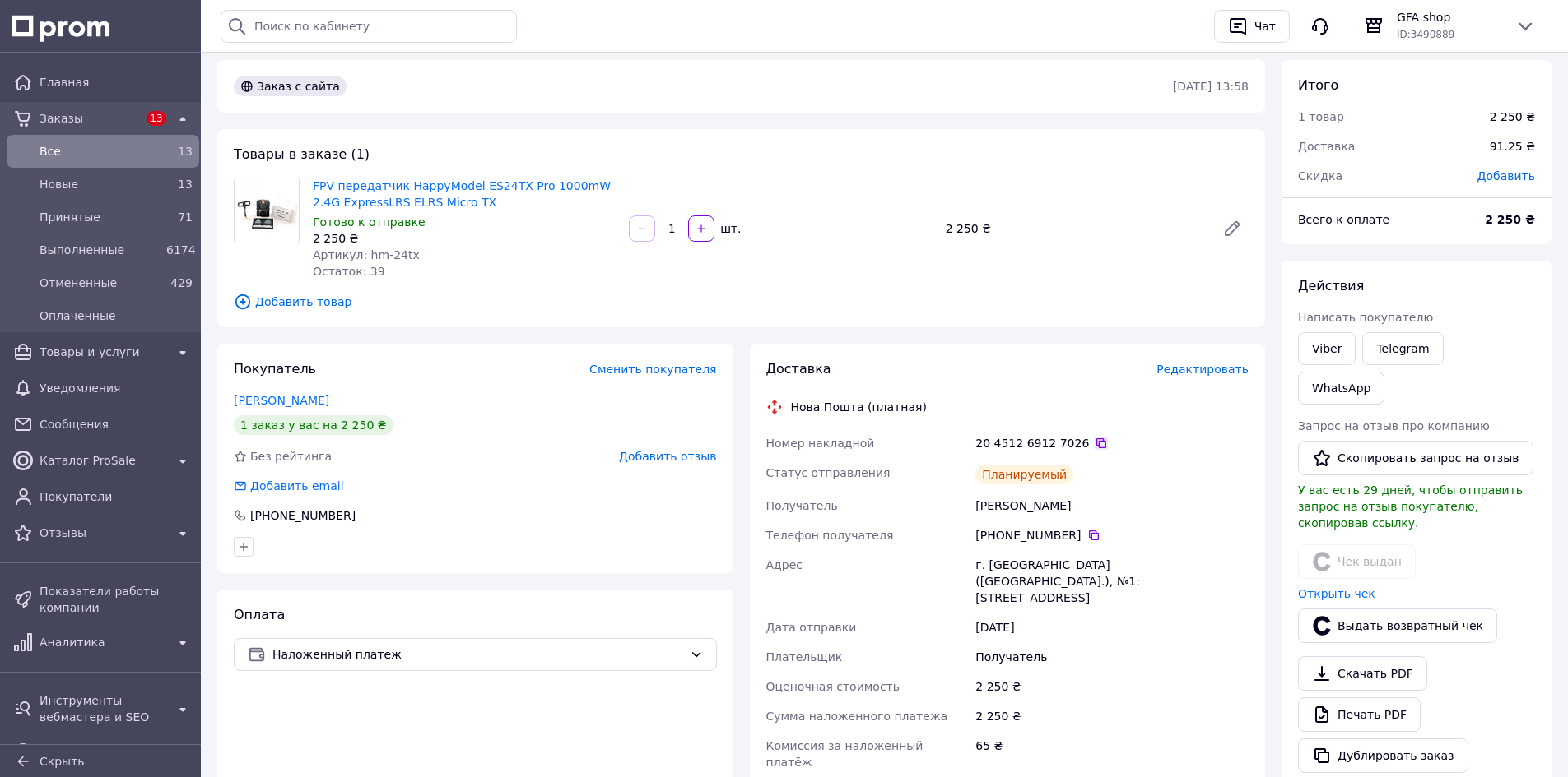
click at [1096, 445] on icon at bounding box center [1101, 443] width 10 height 10
click at [1384, 372] on link "WhatsApp" at bounding box center [1341, 388] width 87 height 33
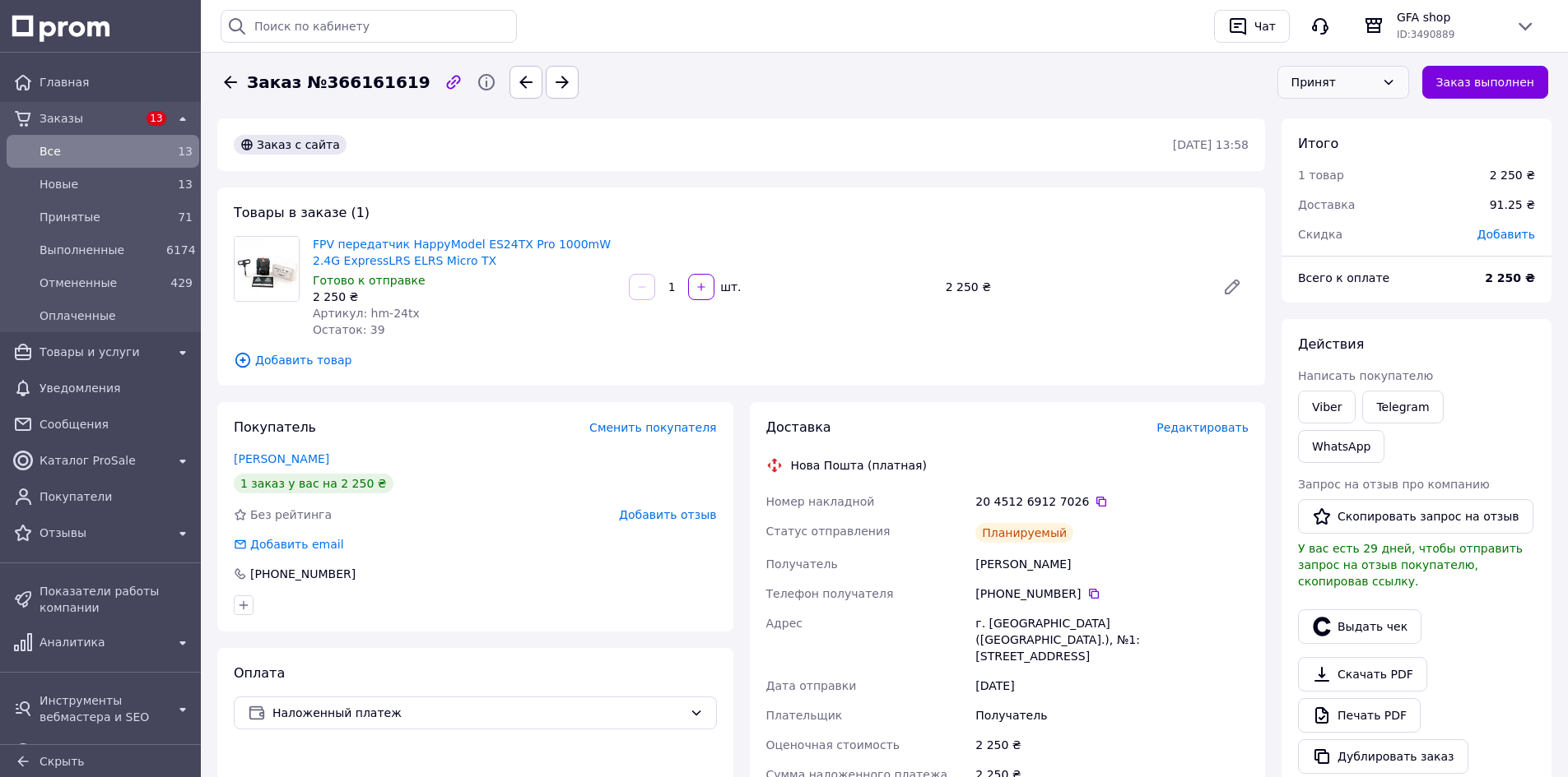
click at [1399, 74] on div "Принят" at bounding box center [1343, 82] width 132 height 33
click at [1326, 115] on li "Выполнен" at bounding box center [1352, 117] width 130 height 30
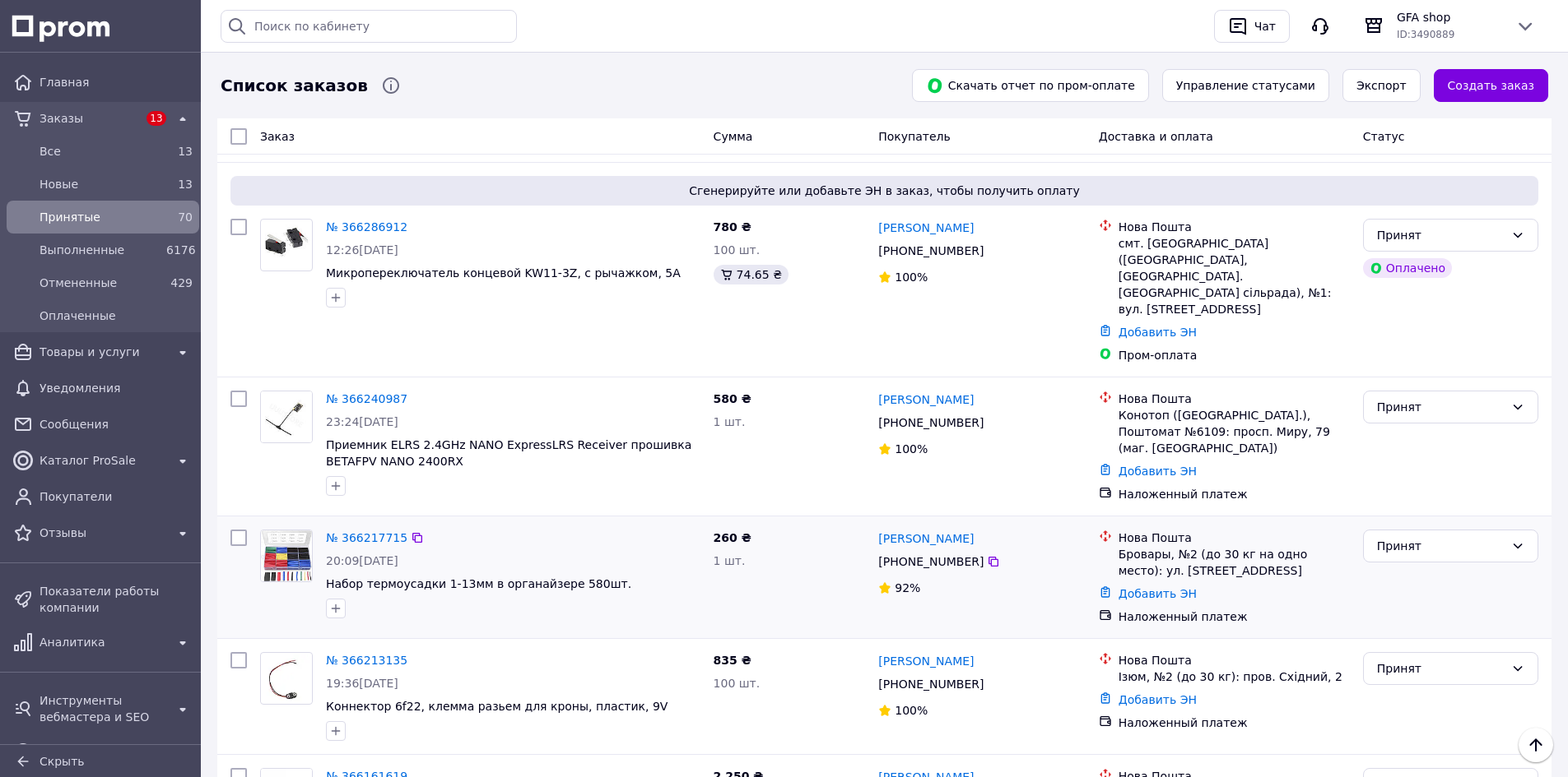
scroll to position [741, 0]
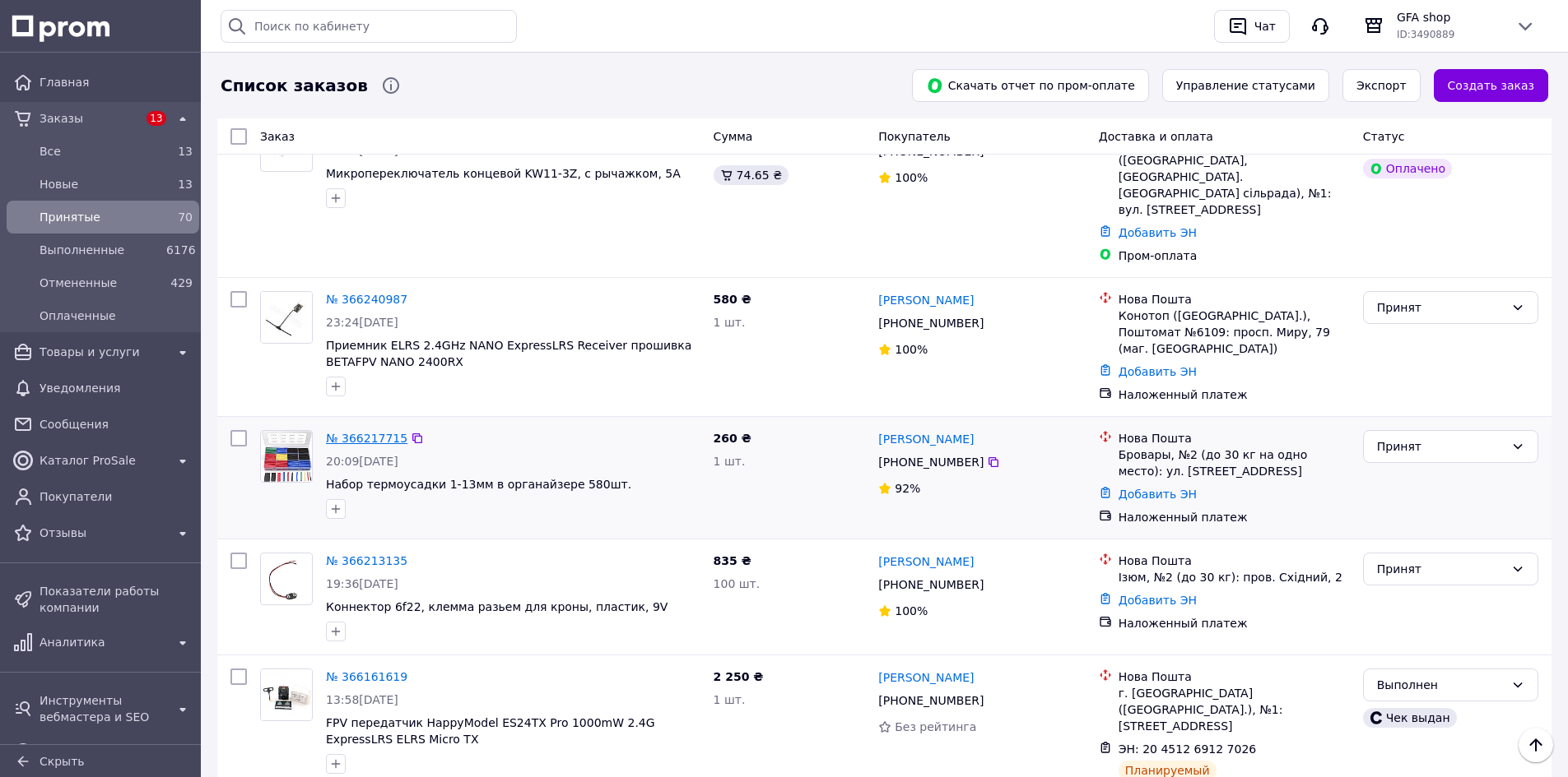
click at [337, 432] on link "№ 366217715" at bounding box center [367, 438] width 81 height 13
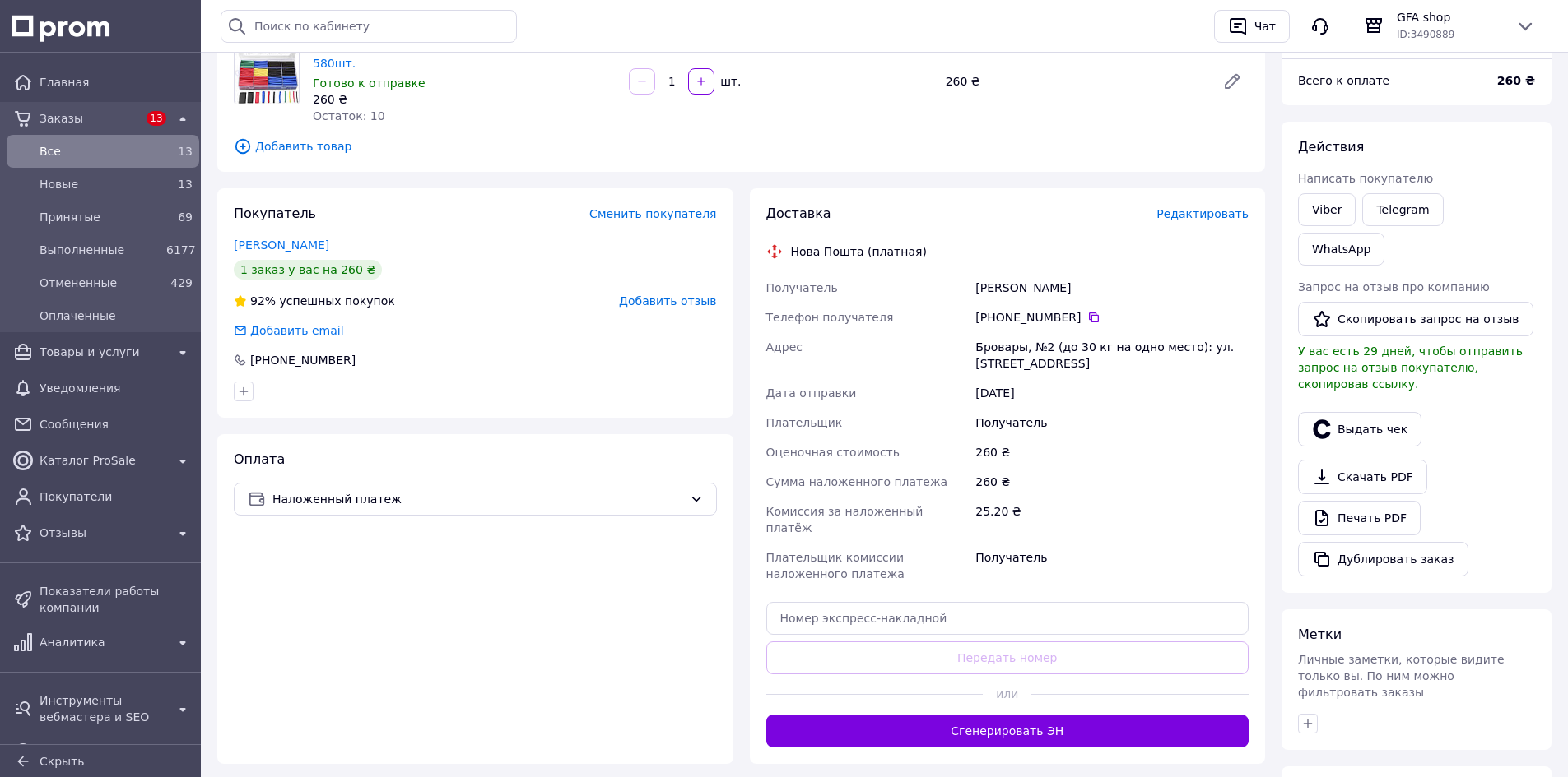
scroll to position [381, 0]
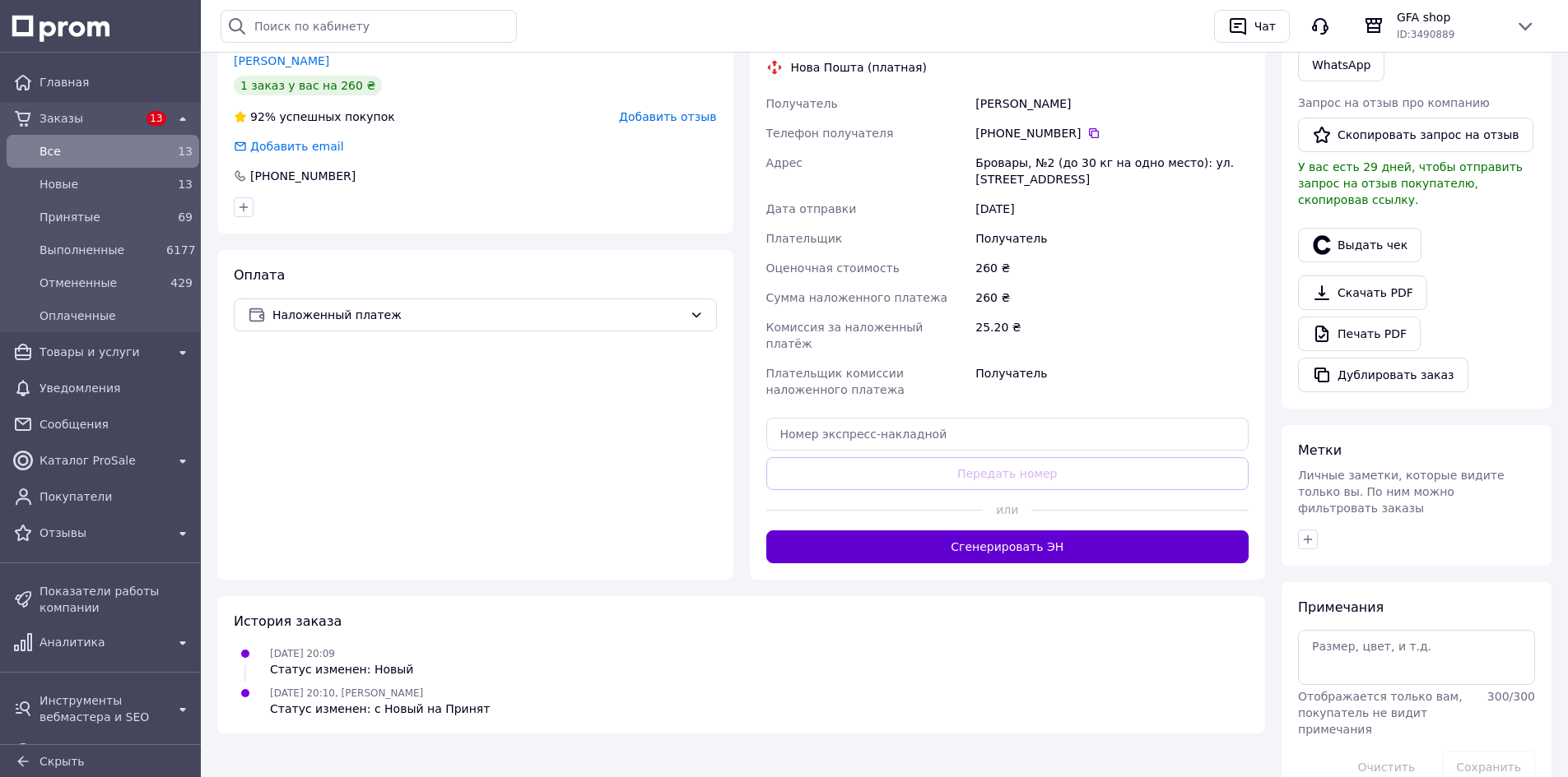
click at [970, 531] on button "Сгенерировать ЭН" at bounding box center [1007, 547] width 483 height 33
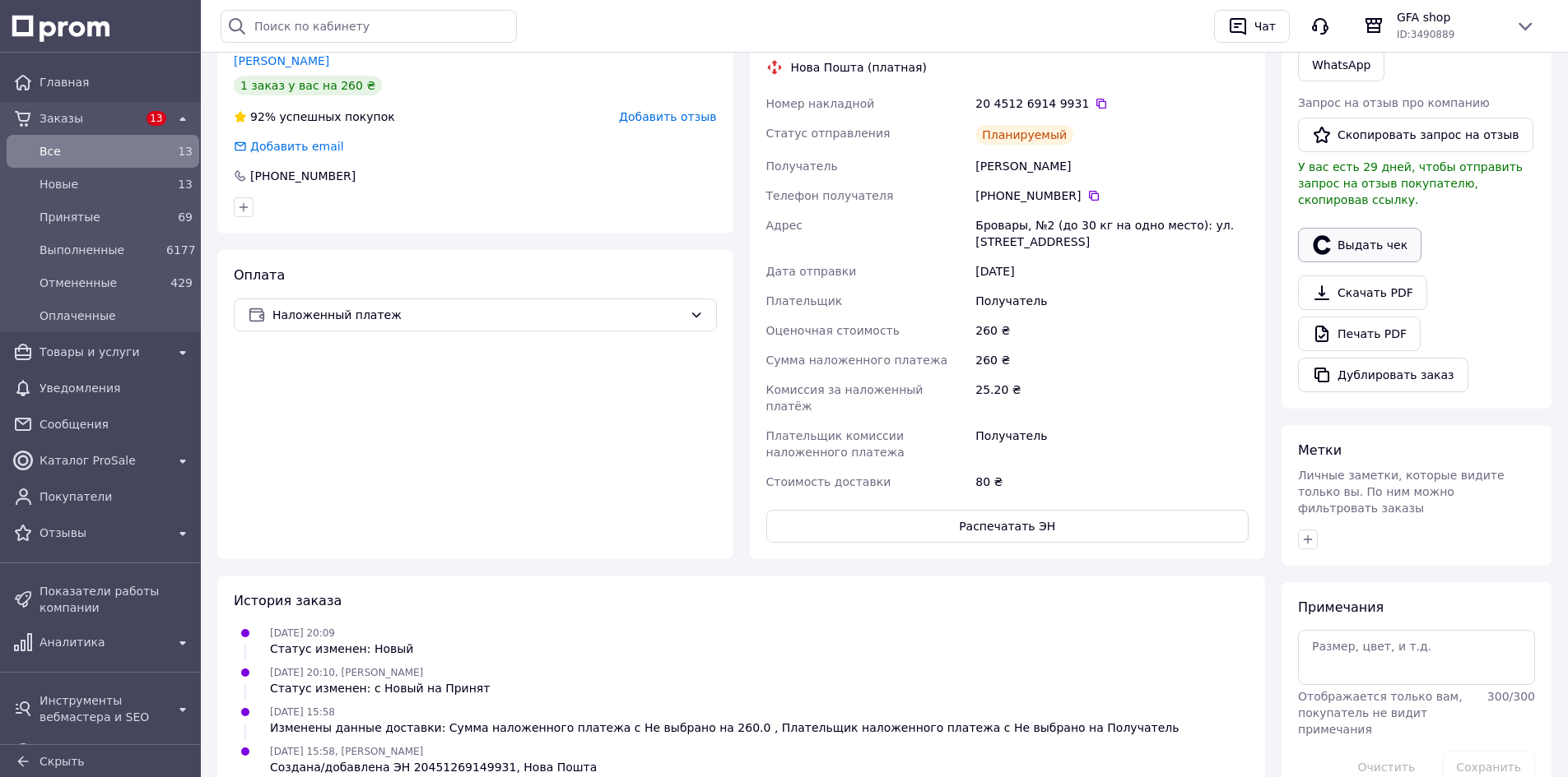
click at [1331, 228] on button "Выдать чек" at bounding box center [1360, 245] width 124 height 34
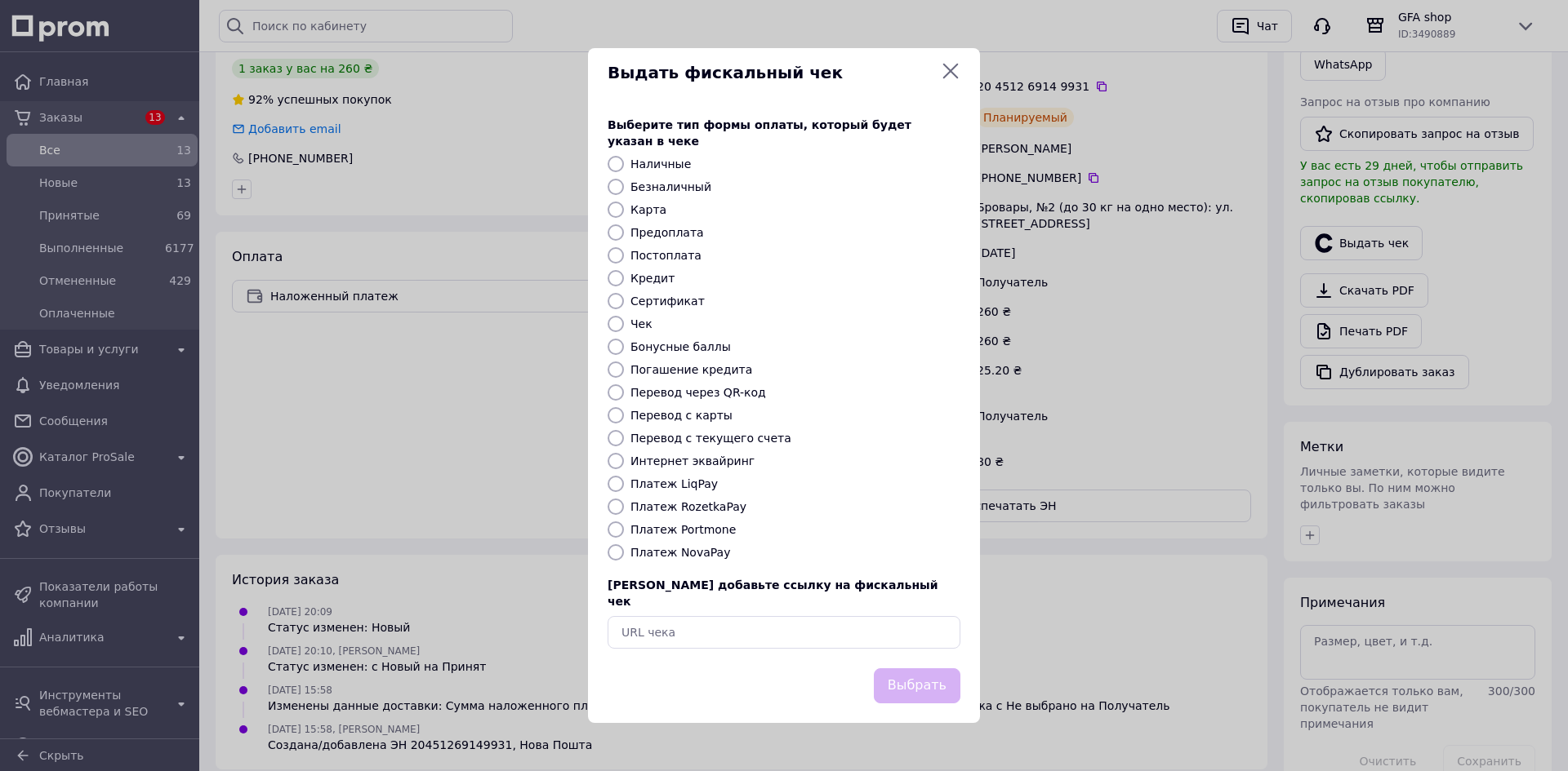
click at [703, 546] on label "Платеж NovaPay" at bounding box center [680, 552] width 100 height 13
click at [624, 545] on input "Платеж NovaPay" at bounding box center [615, 552] width 17 height 17
radio input "true"
click at [919, 668] on button "Выбрать" at bounding box center [917, 686] width 87 height 35
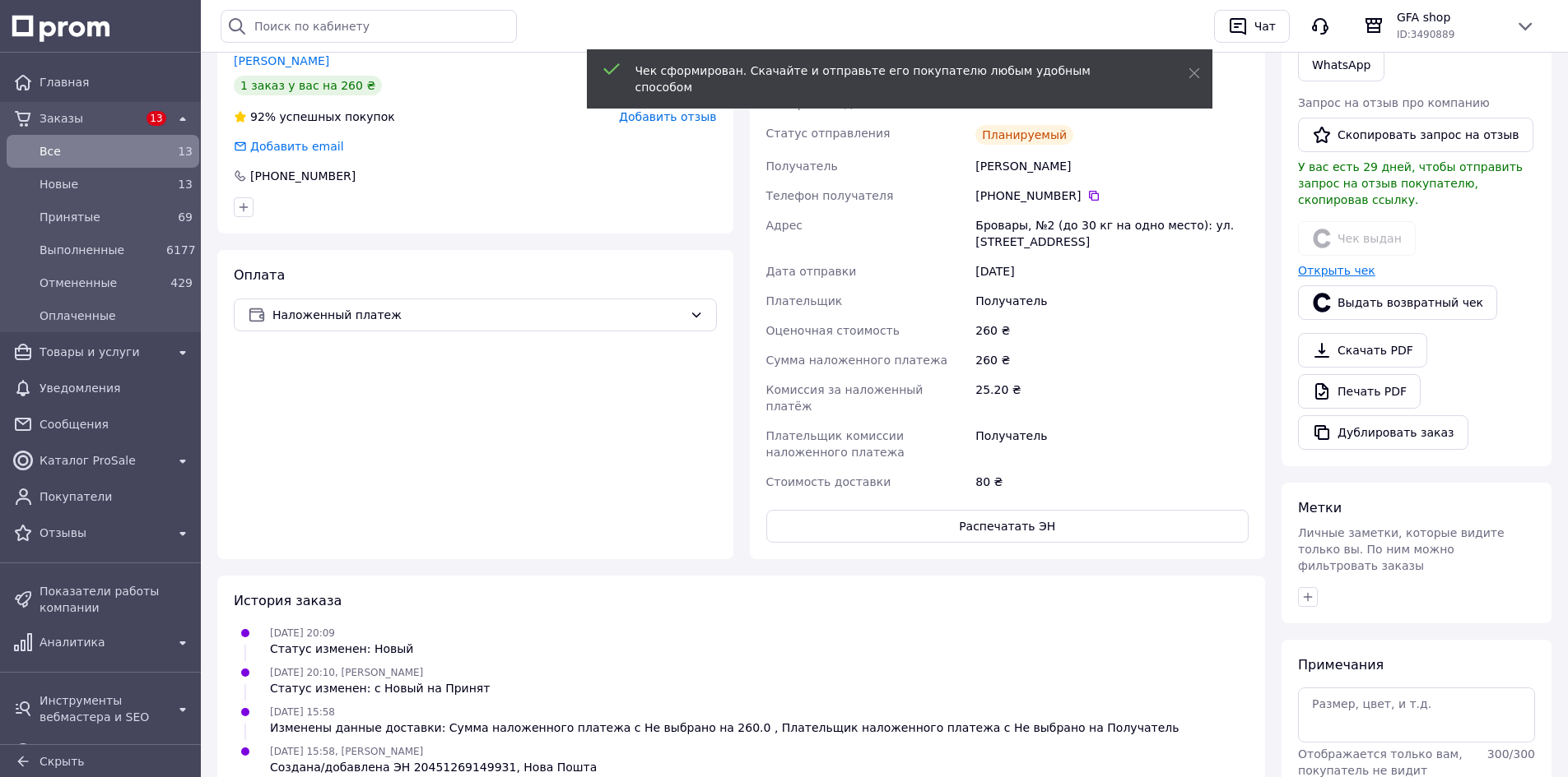
click at [1344, 264] on link "Открыть чек" at bounding box center [1337, 270] width 78 height 13
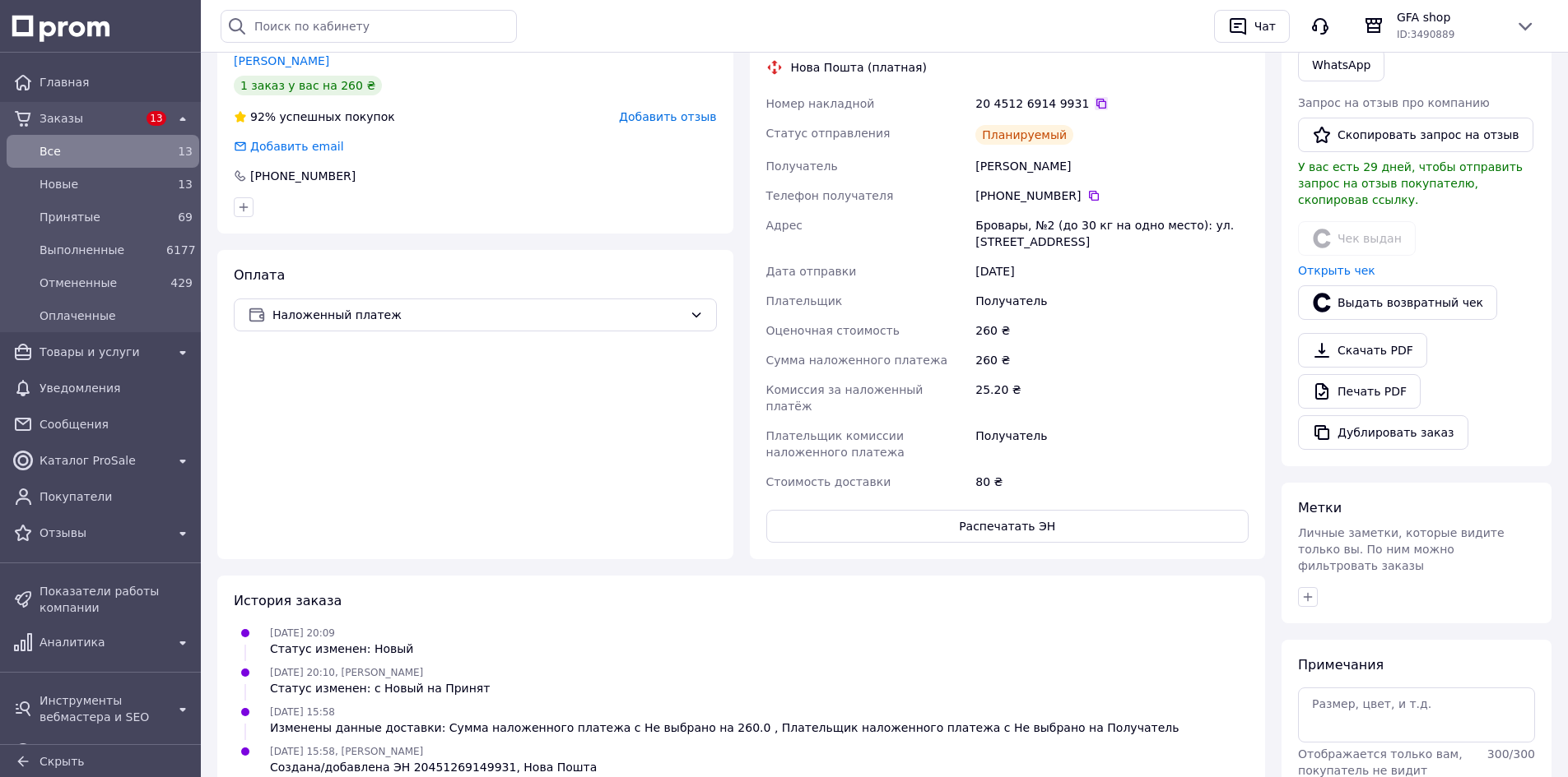
click at [1095, 97] on icon at bounding box center [1101, 103] width 13 height 13
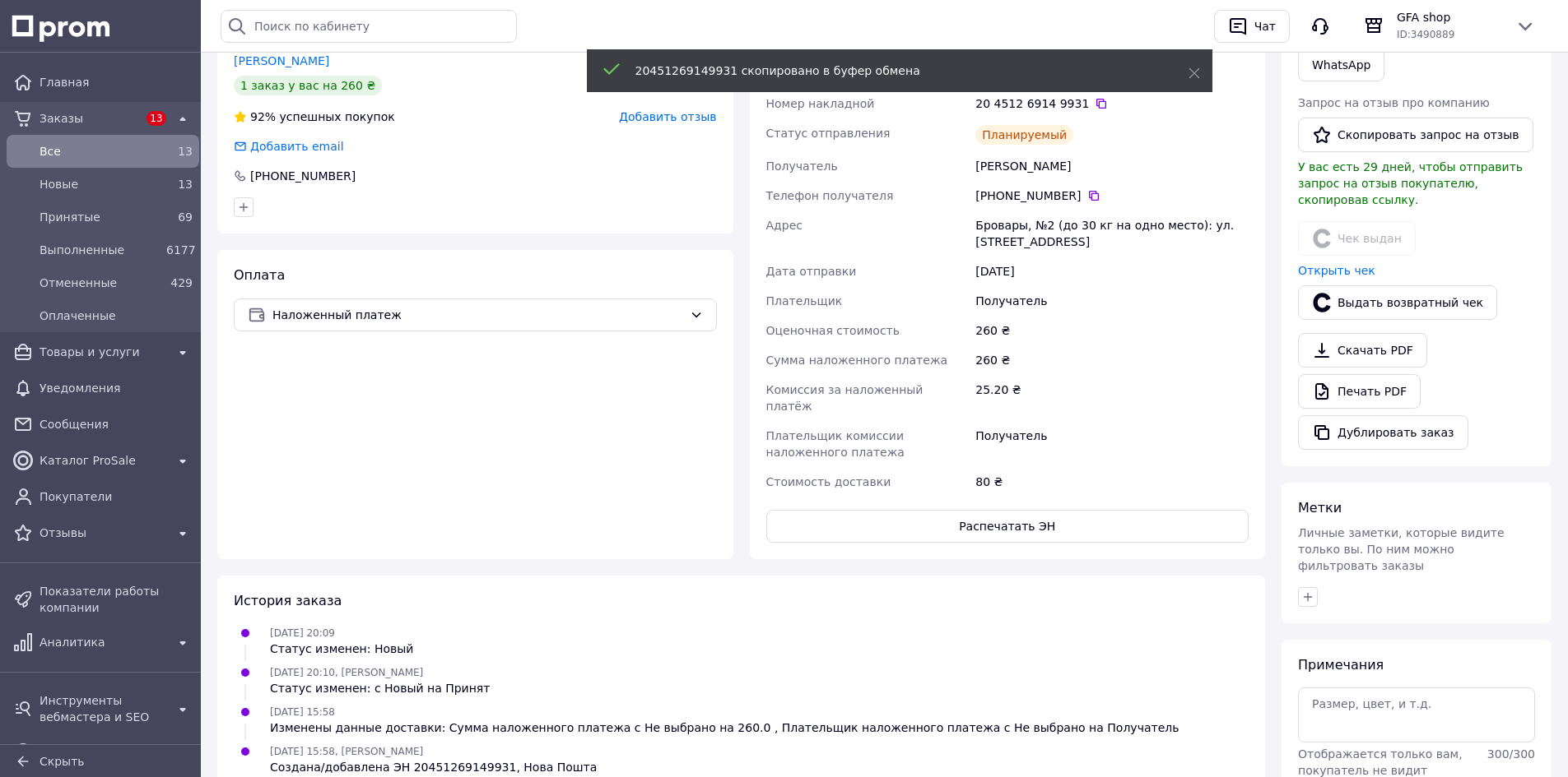
scroll to position [53, 0]
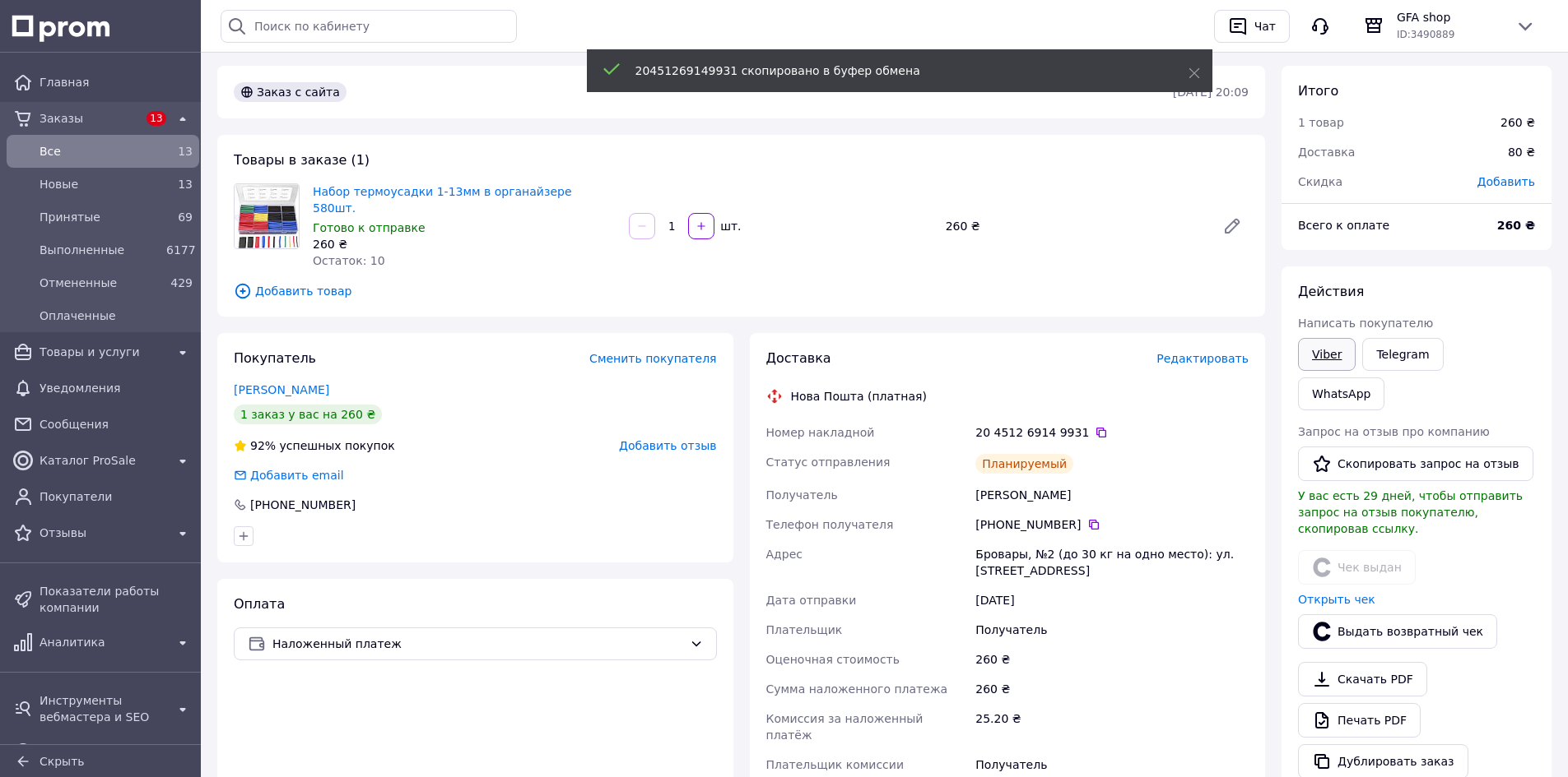
click at [1328, 358] on link "Viber" at bounding box center [1326, 354] width 57 height 33
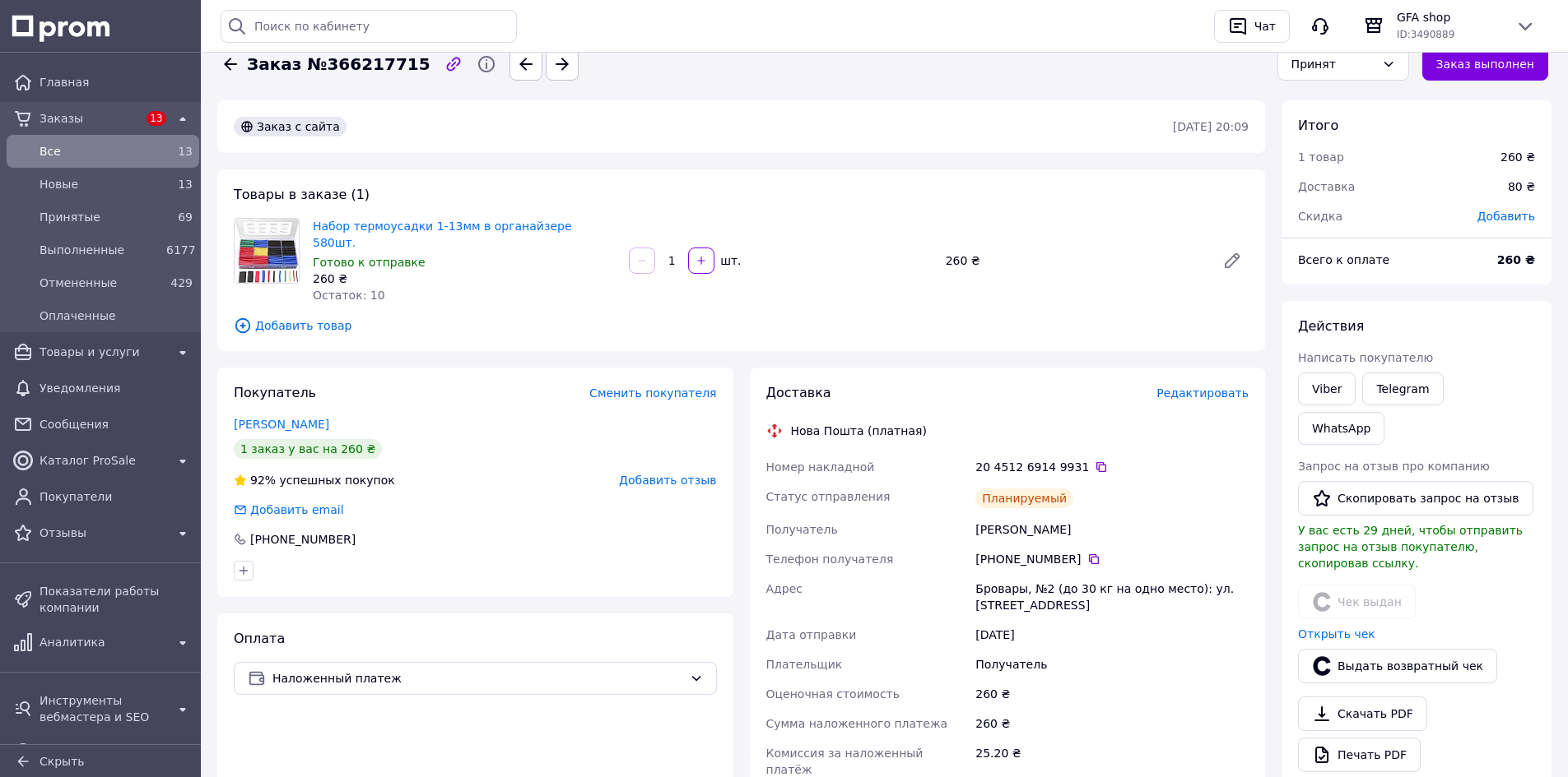
scroll to position [0, 0]
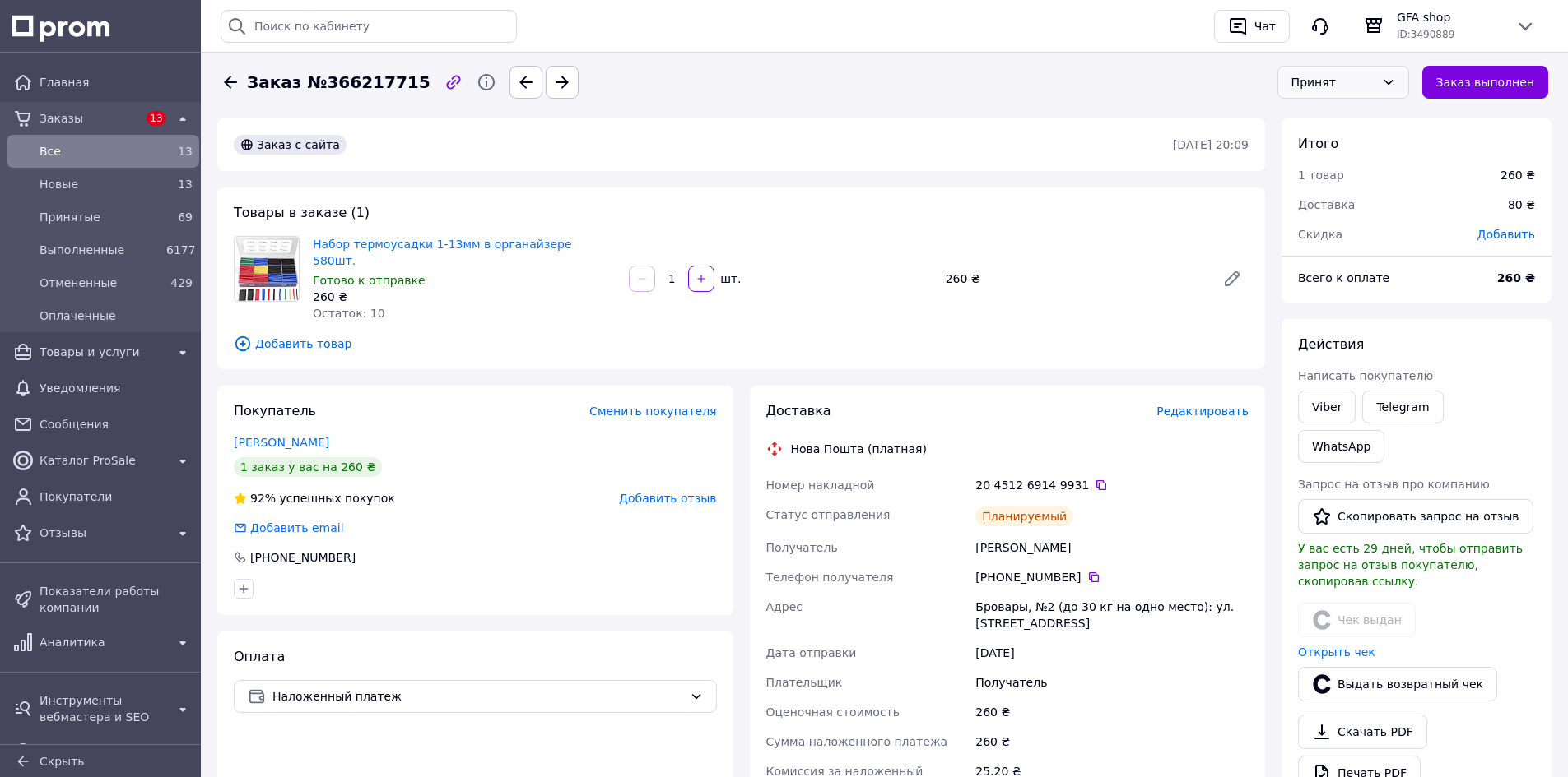
click at [1355, 75] on div "Принят" at bounding box center [1333, 82] width 84 height 18
click at [1349, 115] on li "Выполнен" at bounding box center [1352, 117] width 130 height 30
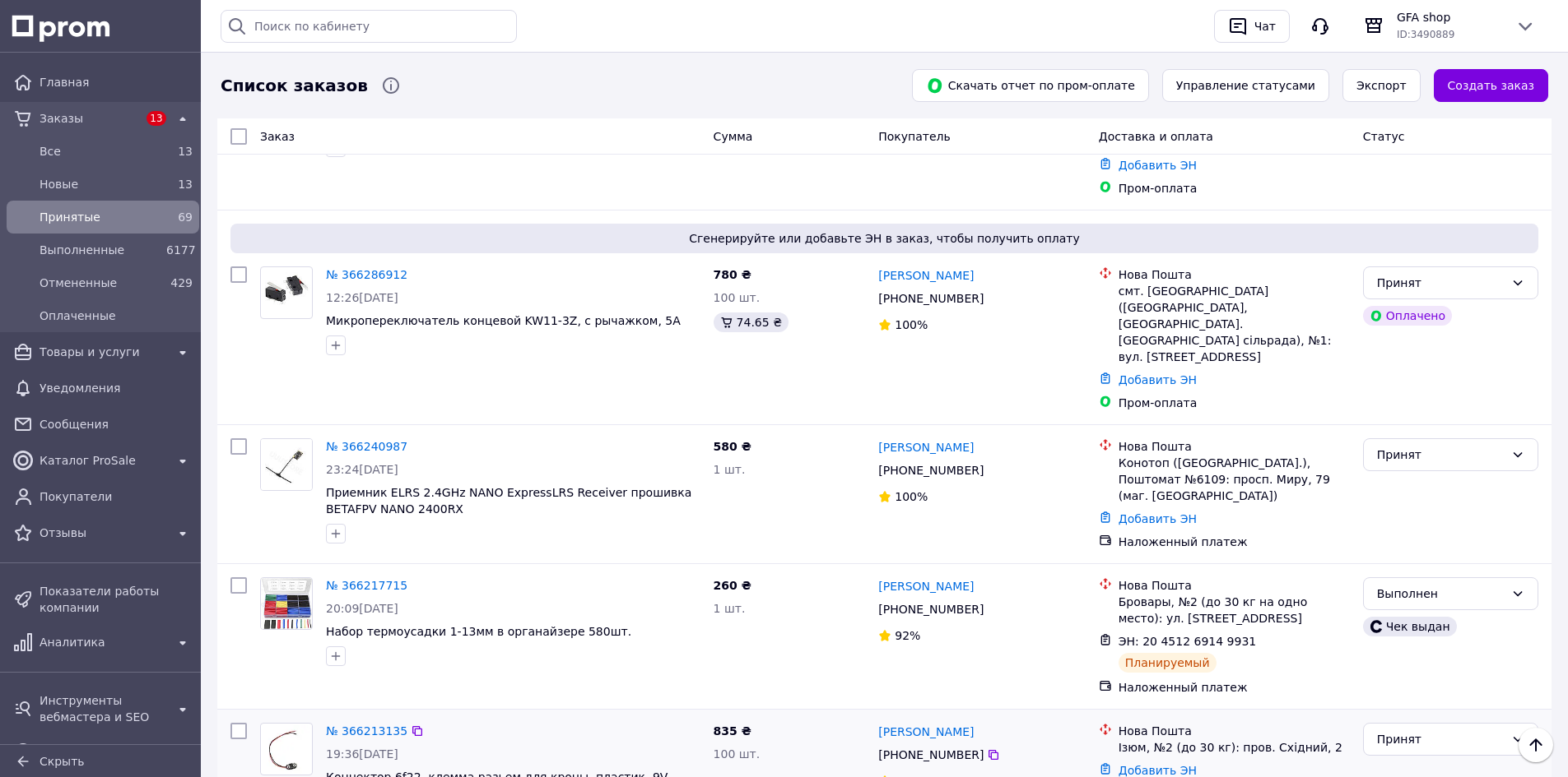
scroll to position [576, 0]
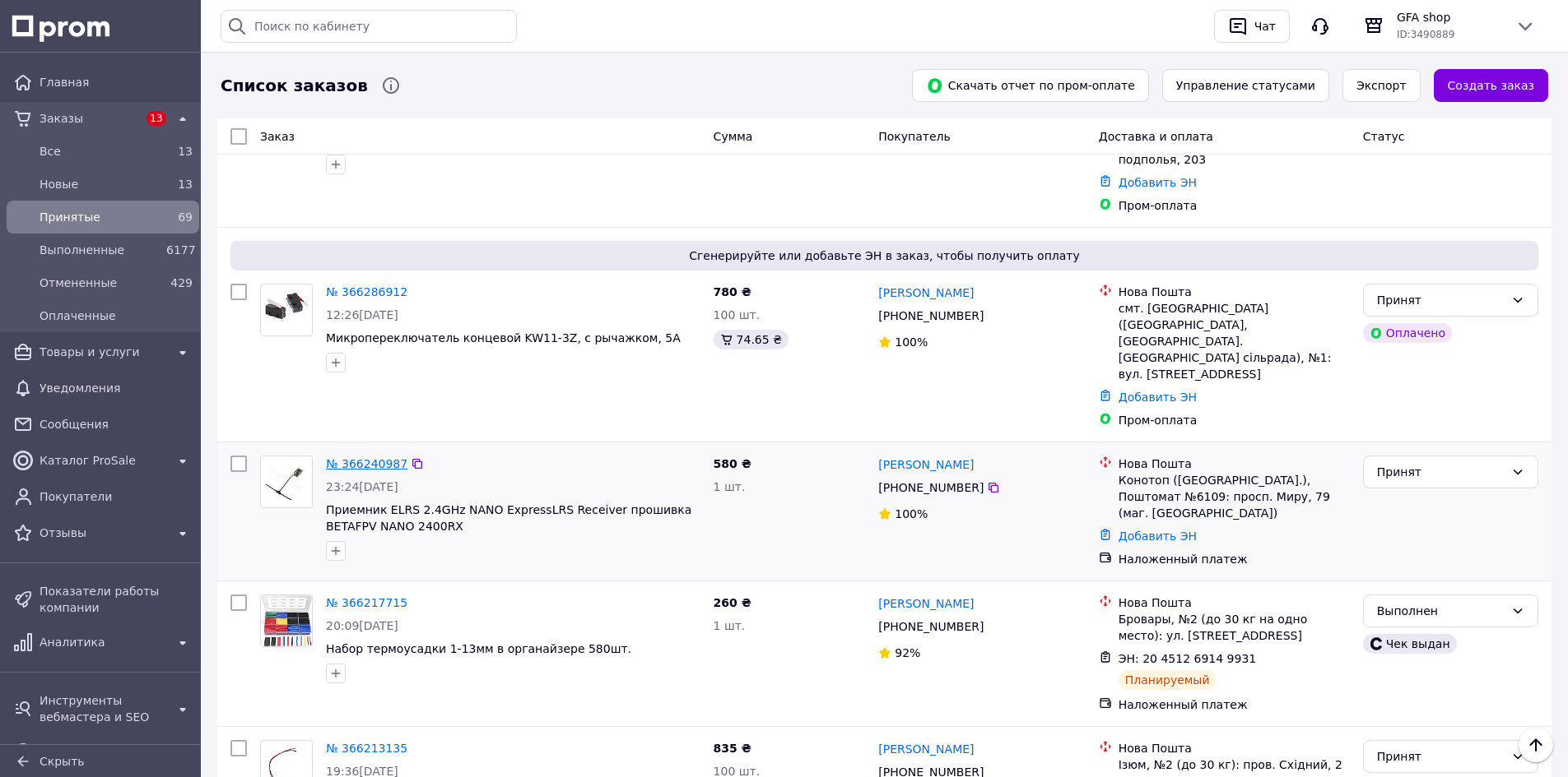
click at [376, 457] on link "№ 366240987" at bounding box center [367, 464] width 81 height 13
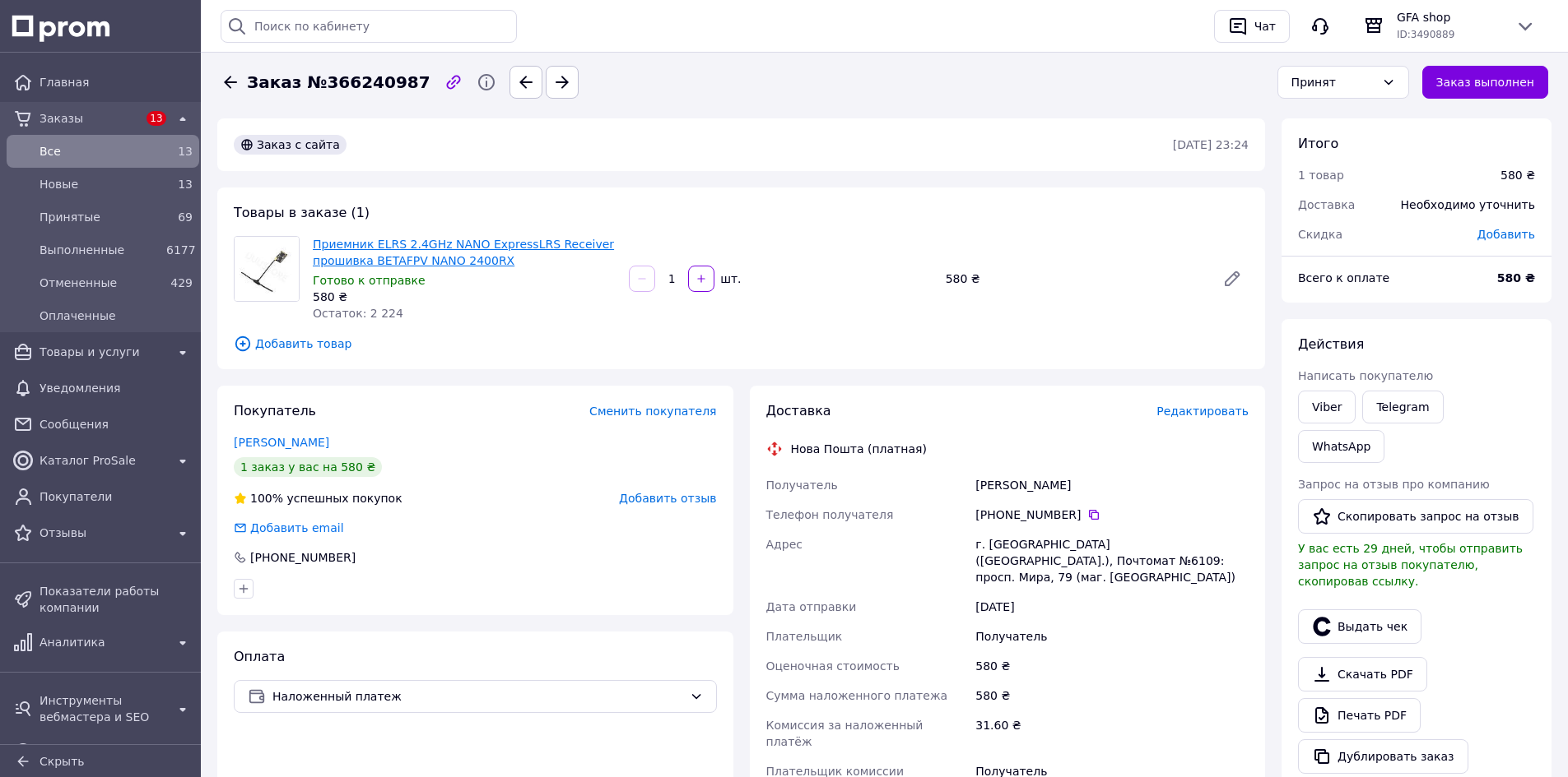
click at [392, 252] on link "Приемник ELRS 2.4GHz NANO ExpressLRS Receiver прошивка BETAFPV NANO 2400RX" at bounding box center [463, 253] width 301 height 30
click at [1384, 430] on link "WhatsApp" at bounding box center [1341, 446] width 87 height 33
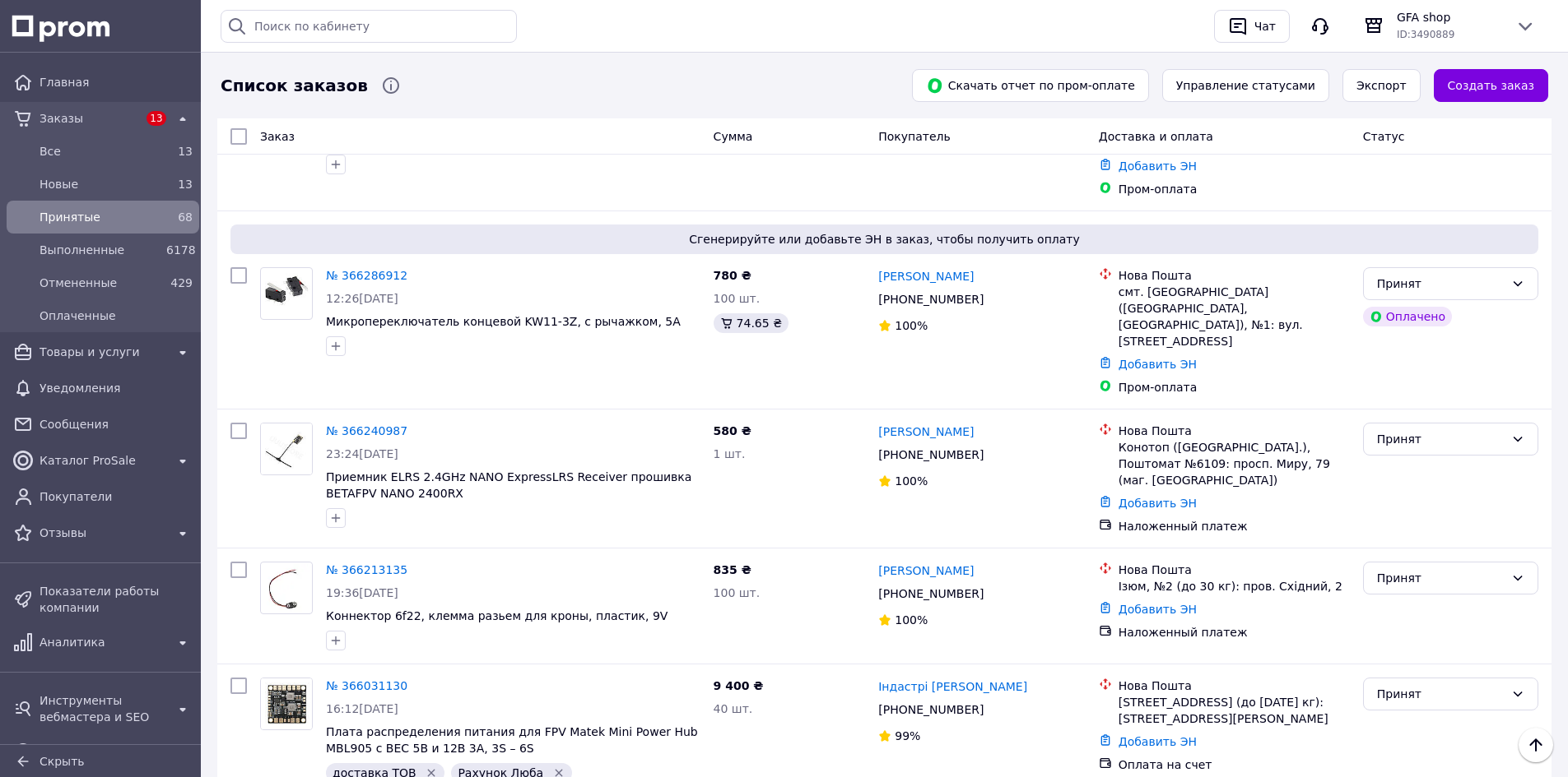
scroll to position [329, 0]
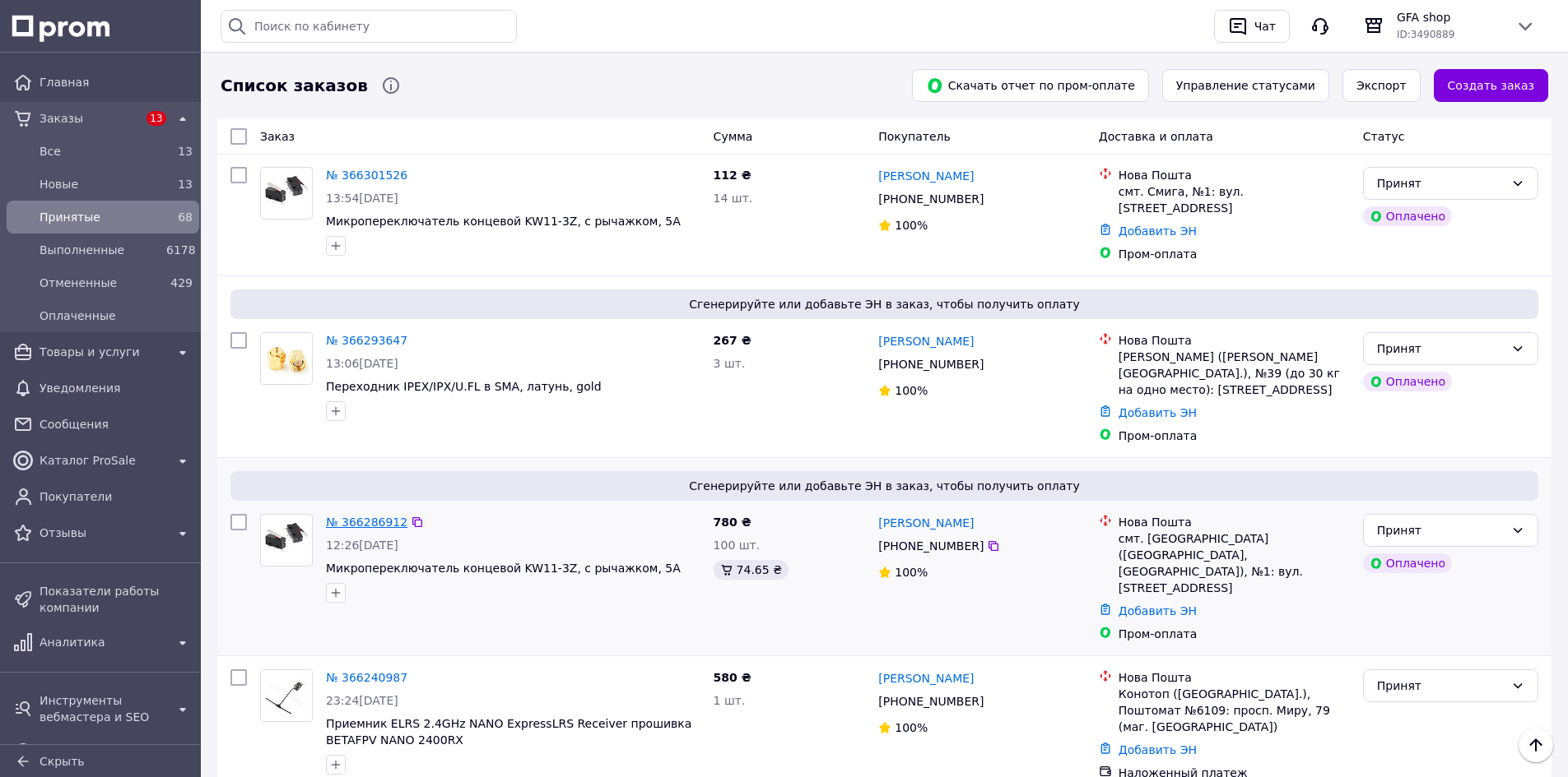
click at [342, 516] on link "№ 366286912" at bounding box center [367, 522] width 81 height 13
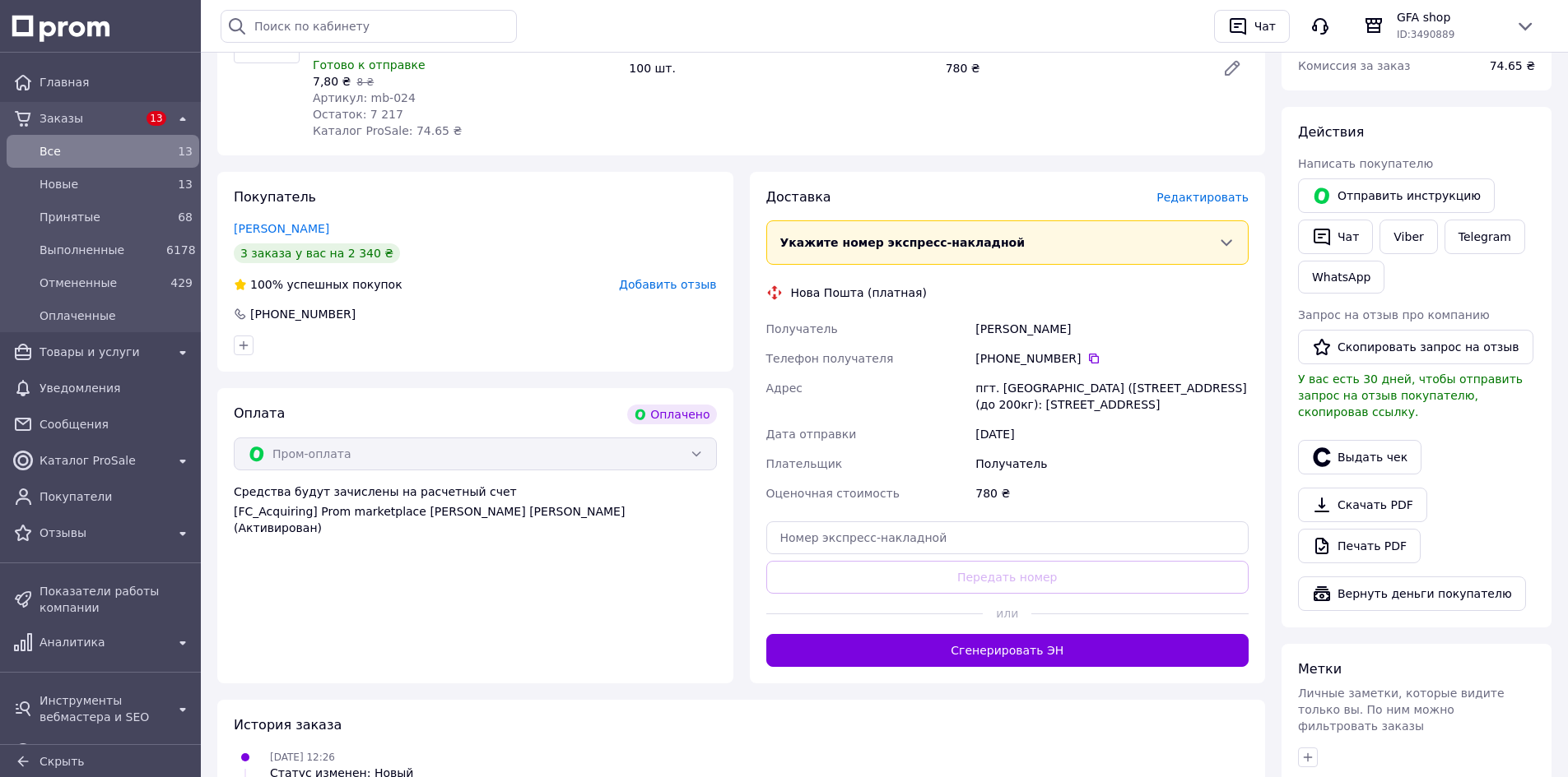
scroll to position [329, 0]
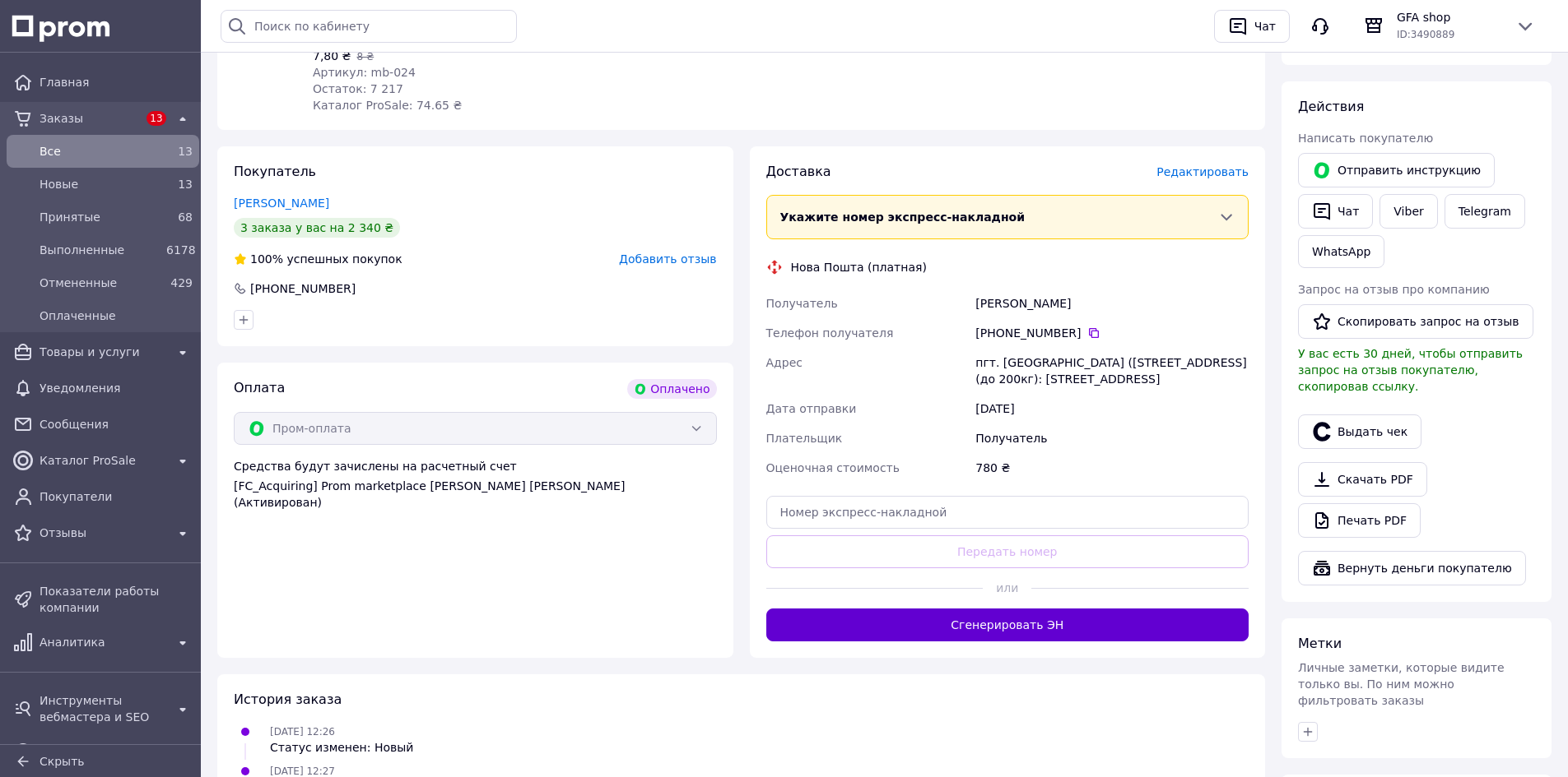
click at [1006, 639] on button "Сгенерировать ЭН" at bounding box center [1007, 624] width 483 height 33
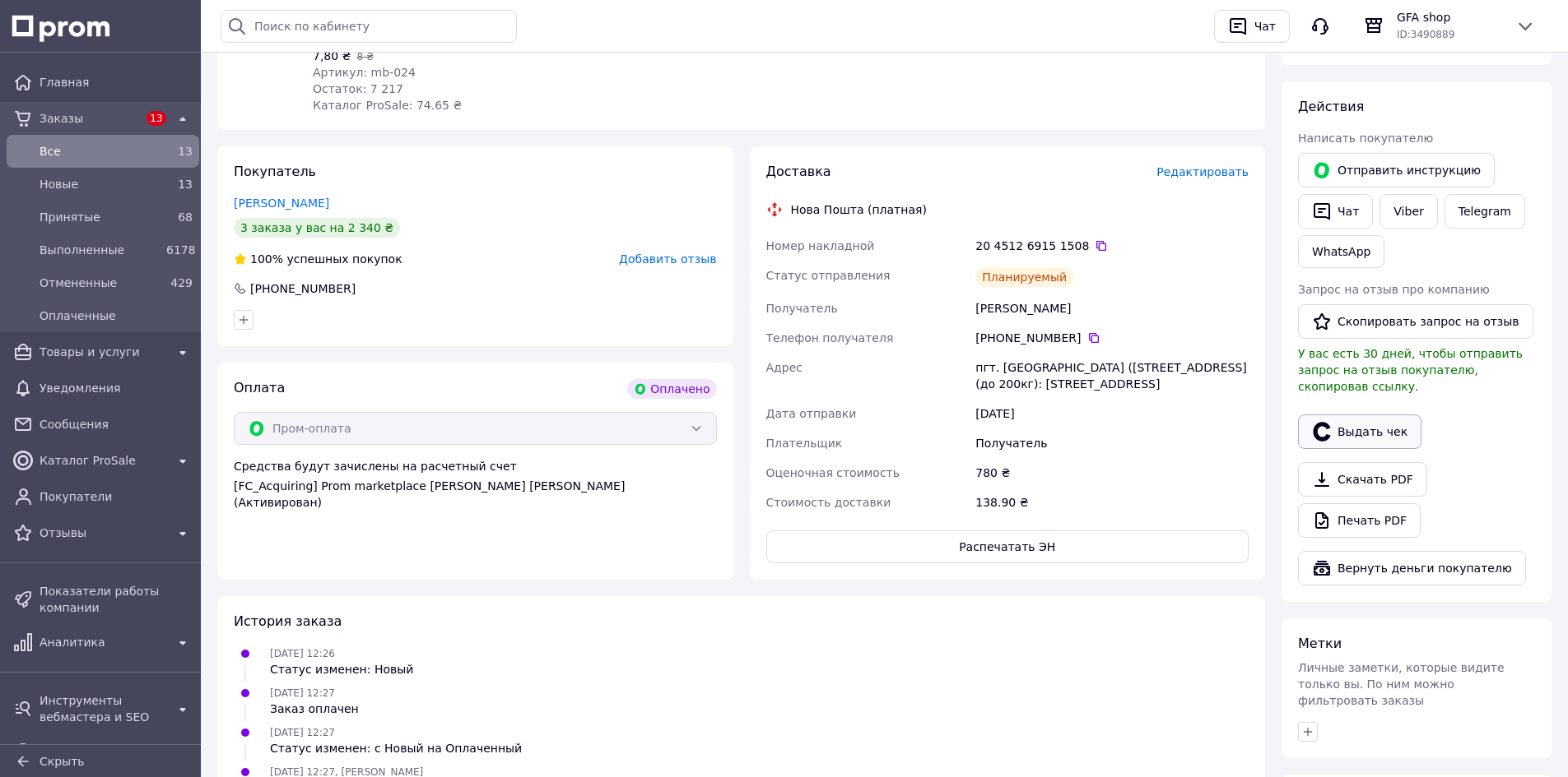
click at [1400, 415] on button "Выдать чек" at bounding box center [1360, 432] width 124 height 34
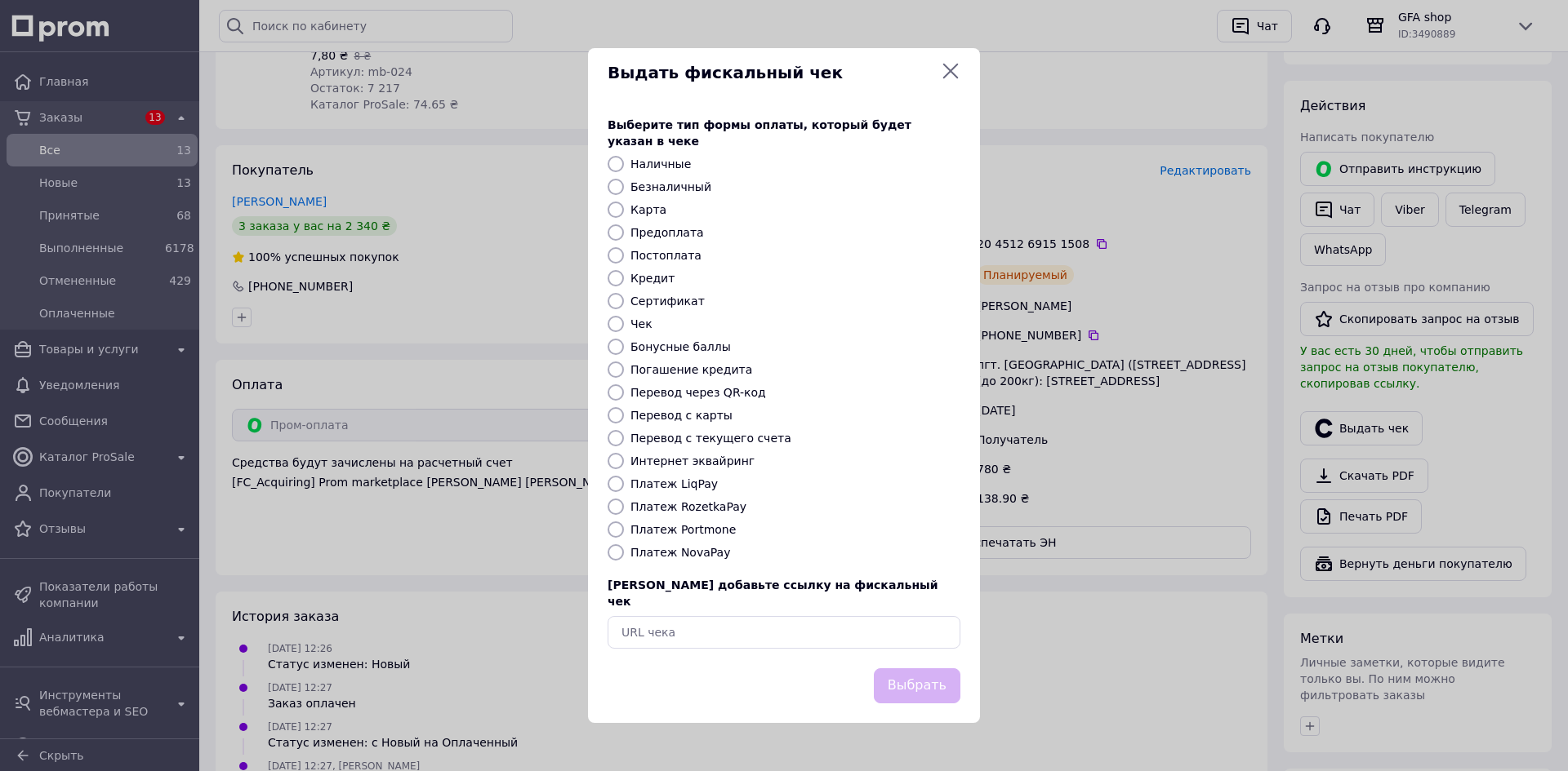
click at [711, 506] on label "Платеж RozetkaPay" at bounding box center [688, 506] width 116 height 13
click at [624, 506] on input "Платеж RozetkaPay" at bounding box center [615, 506] width 17 height 17
radio input "true"
click at [926, 668] on button "Выбрать" at bounding box center [917, 686] width 87 height 35
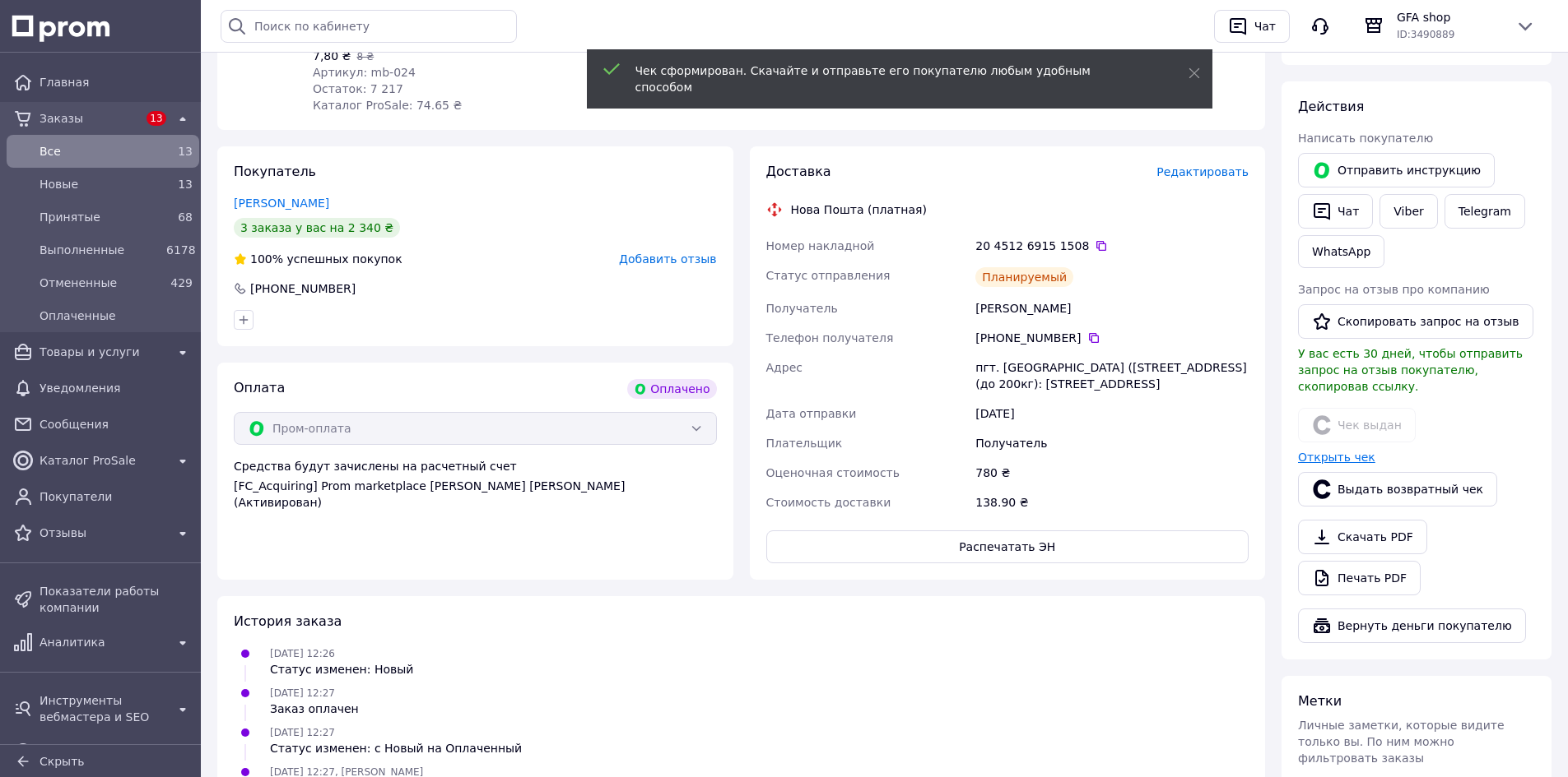
click at [1319, 451] on link "Открыть чек" at bounding box center [1337, 457] width 78 height 13
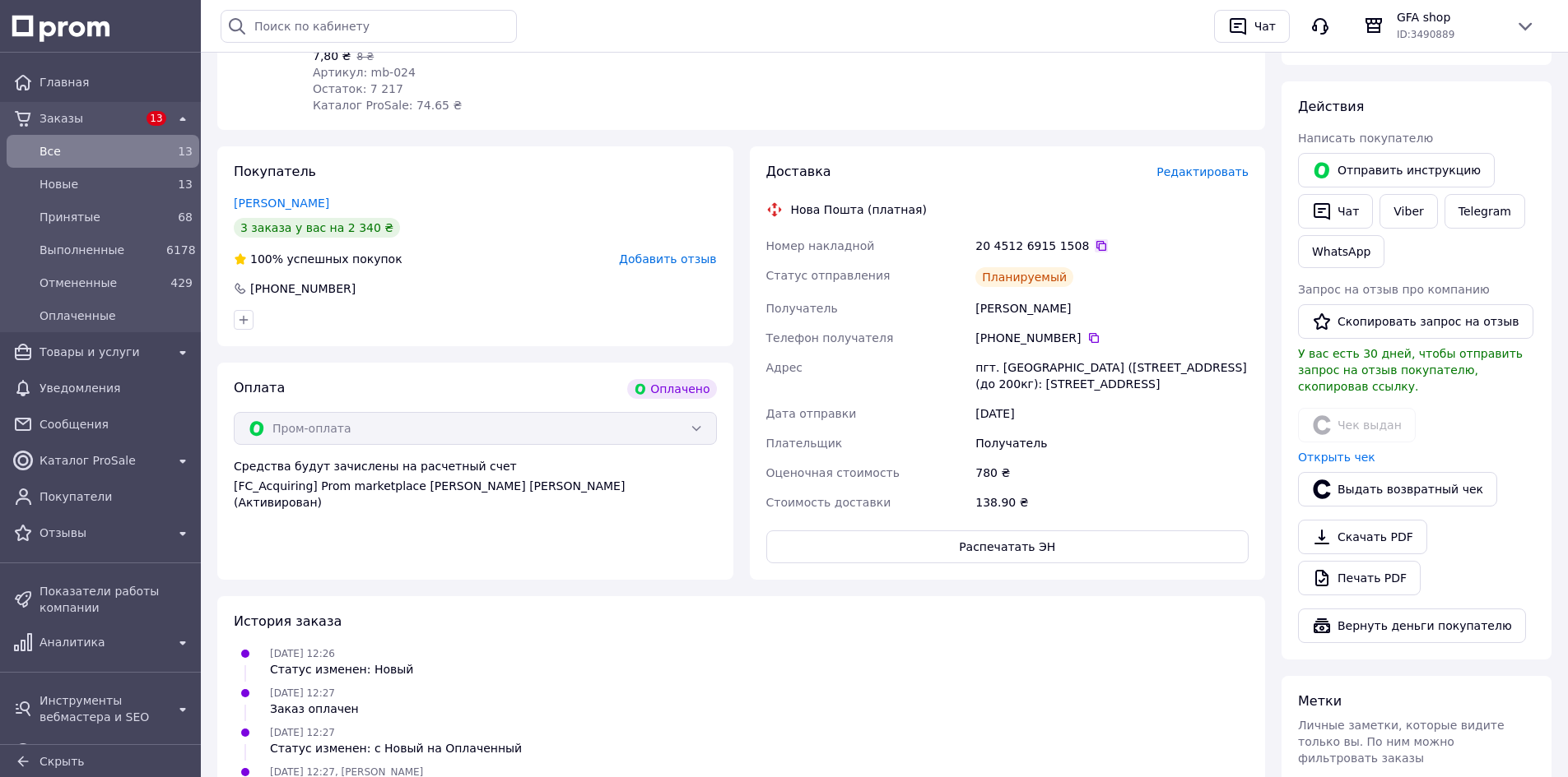
click at [1095, 249] on icon at bounding box center [1101, 245] width 13 height 13
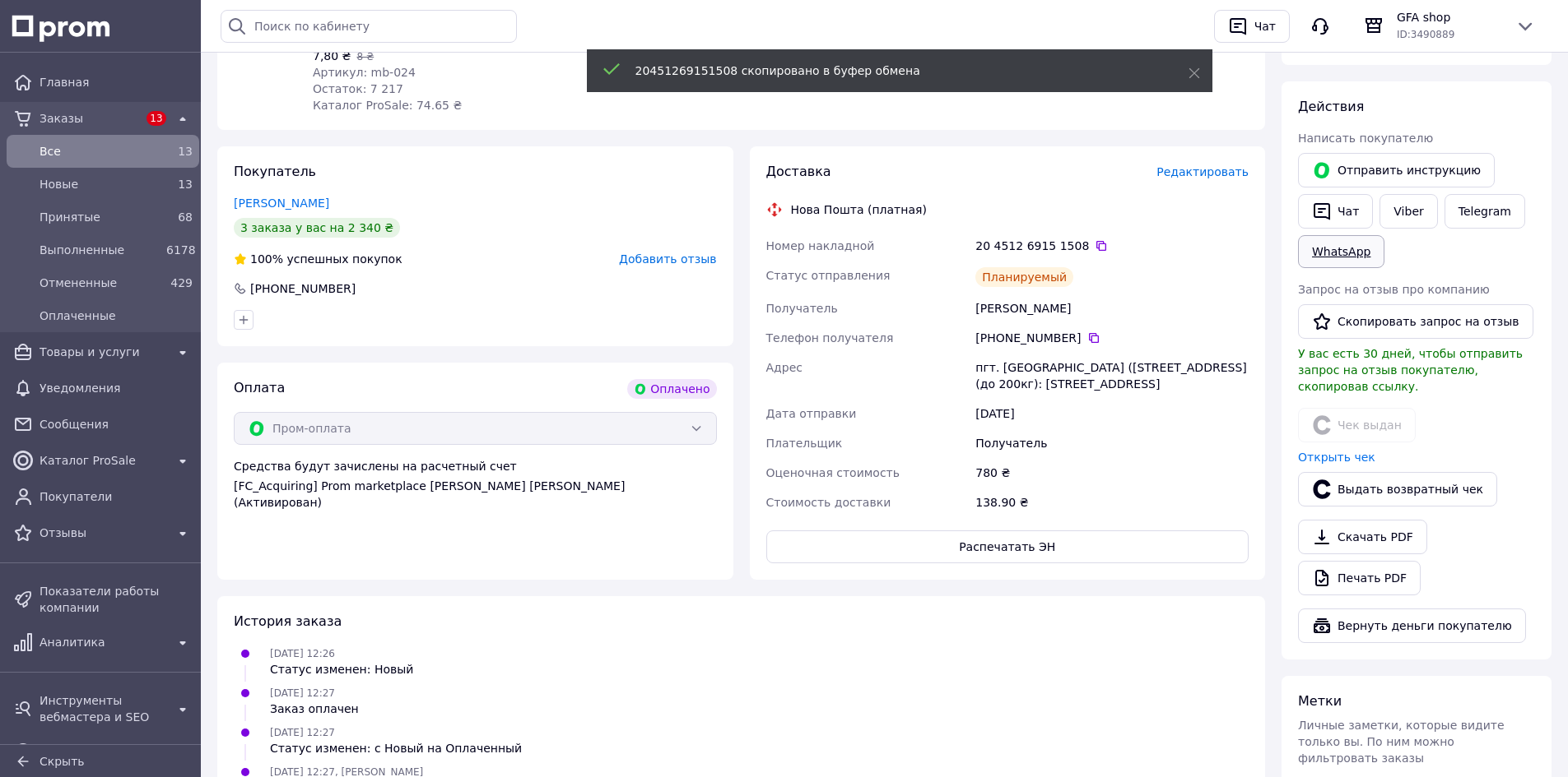
click at [1358, 256] on link "WhatsApp" at bounding box center [1341, 251] width 87 height 33
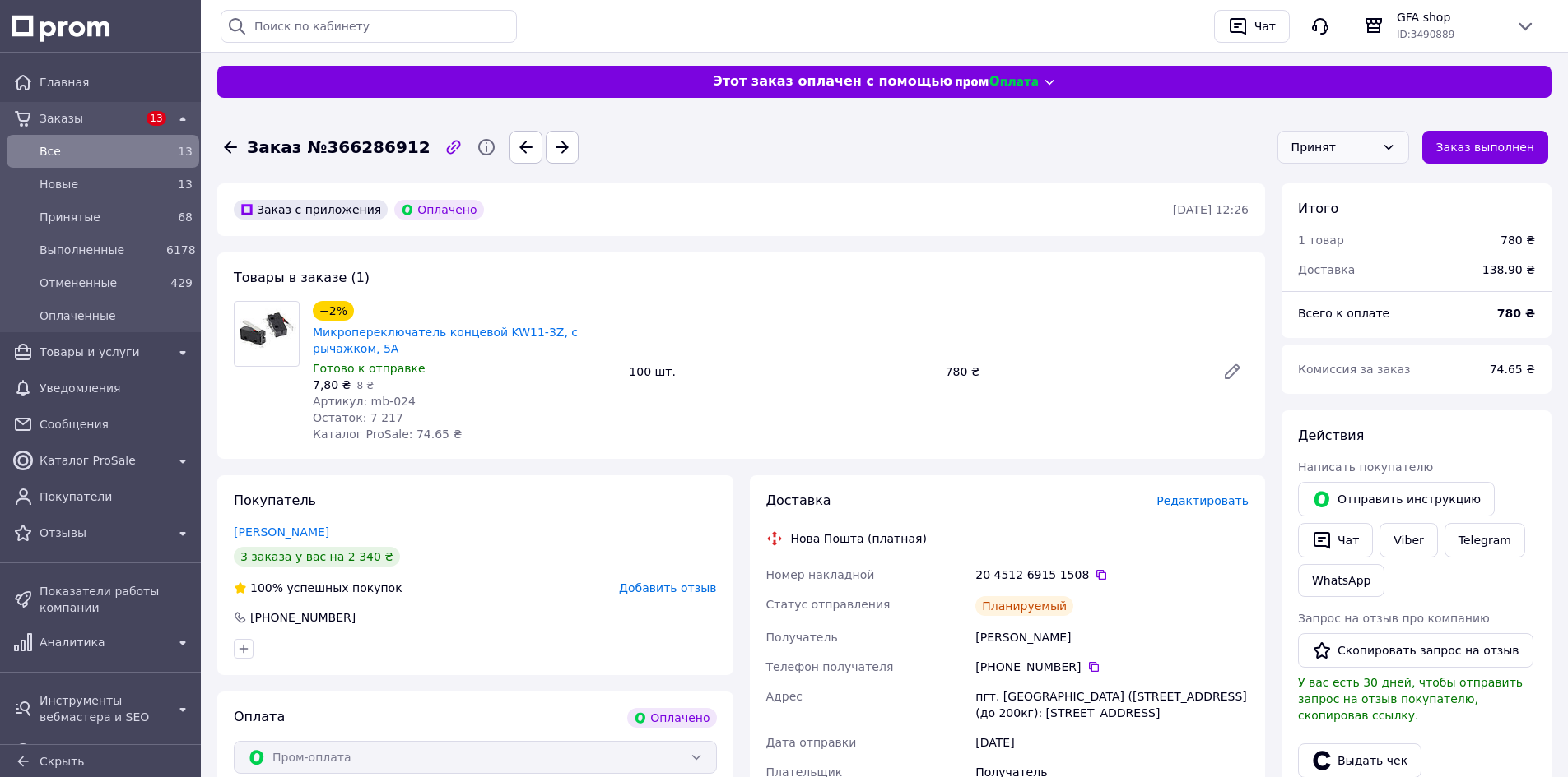
click at [1375, 155] on div "Принят" at bounding box center [1333, 147] width 84 height 18
click at [1380, 182] on li "Выполнен" at bounding box center [1352, 183] width 130 height 30
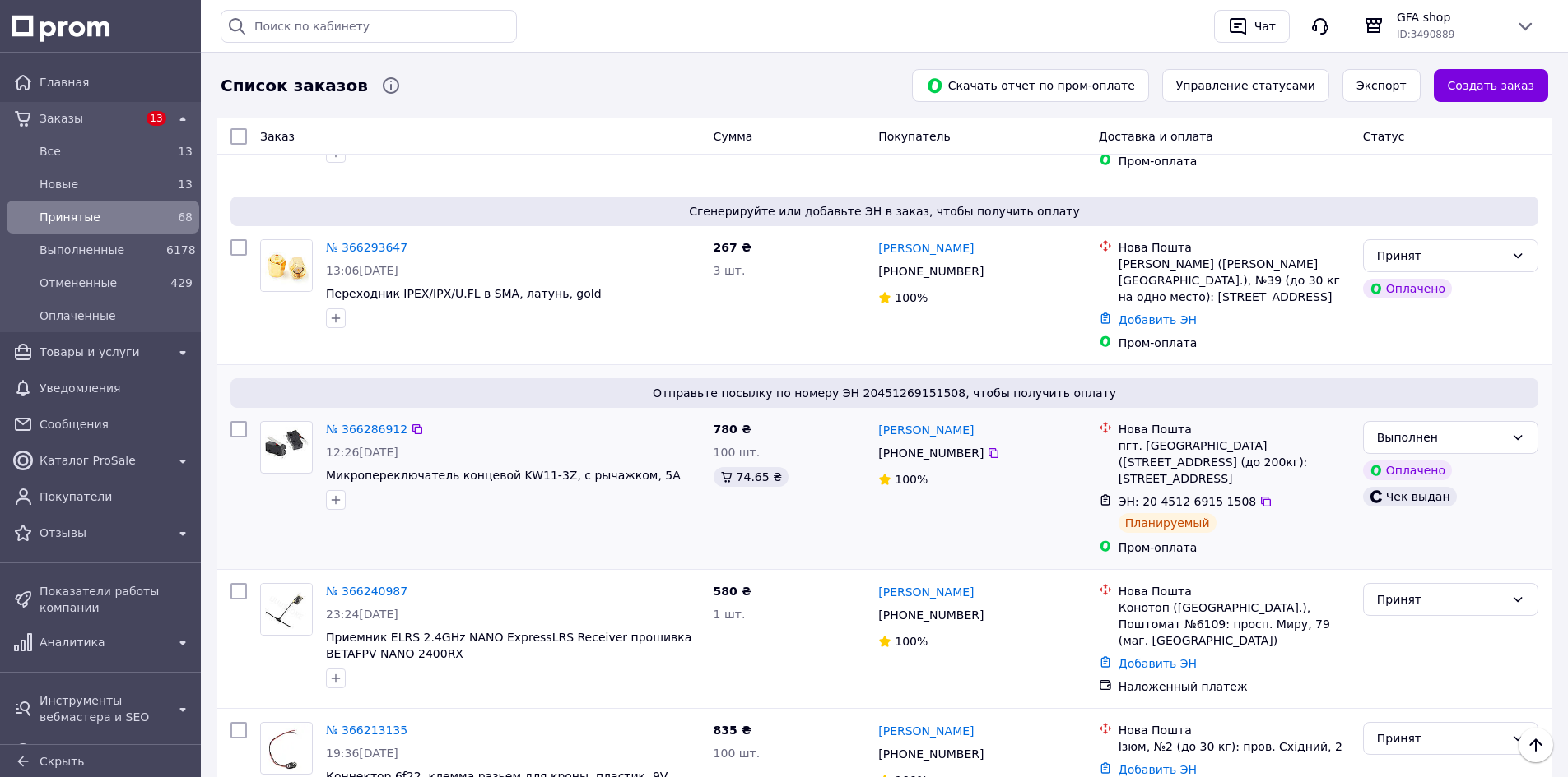
scroll to position [329, 0]
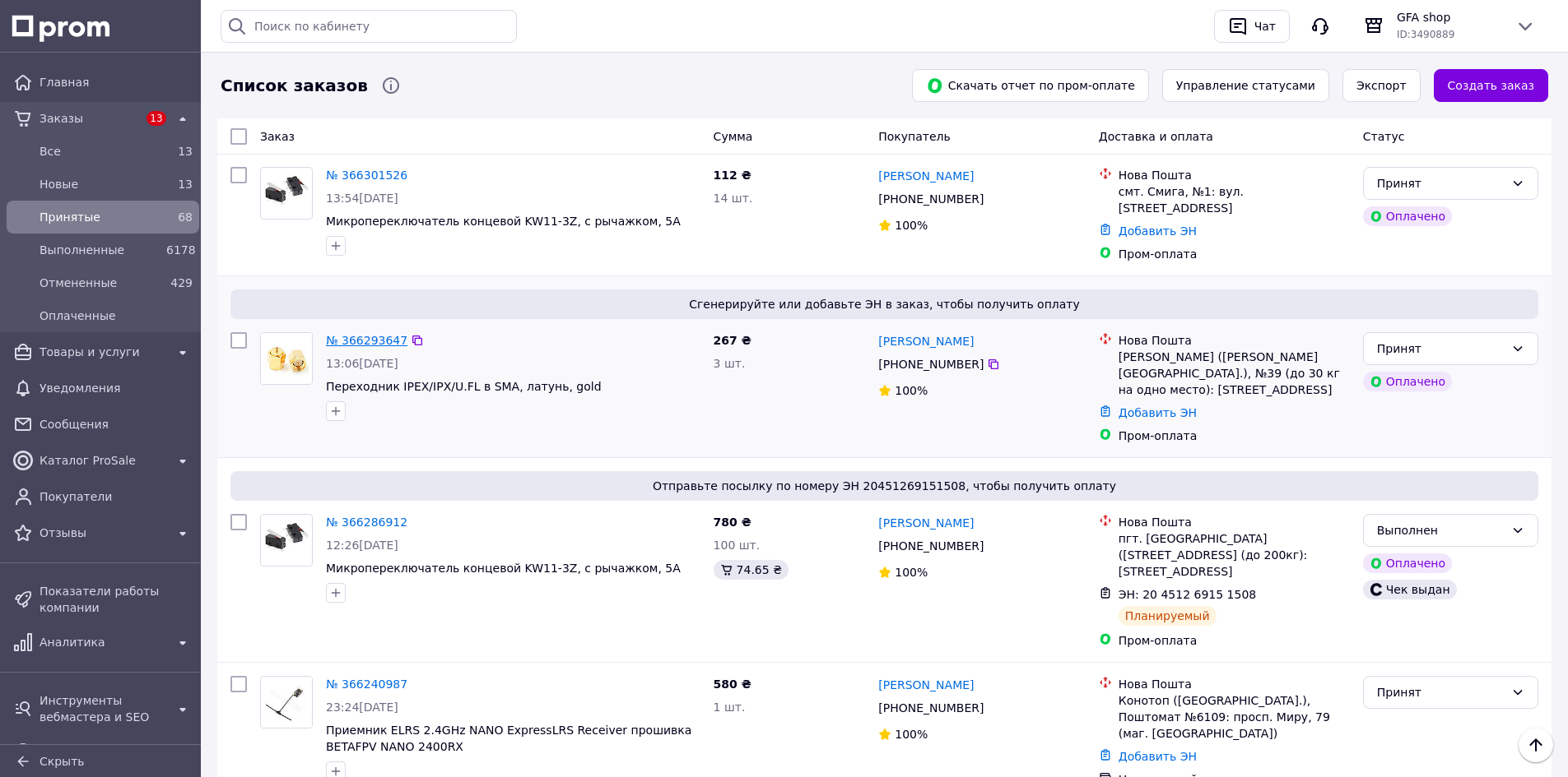
click at [377, 334] on link "№ 366293647" at bounding box center [367, 340] width 81 height 13
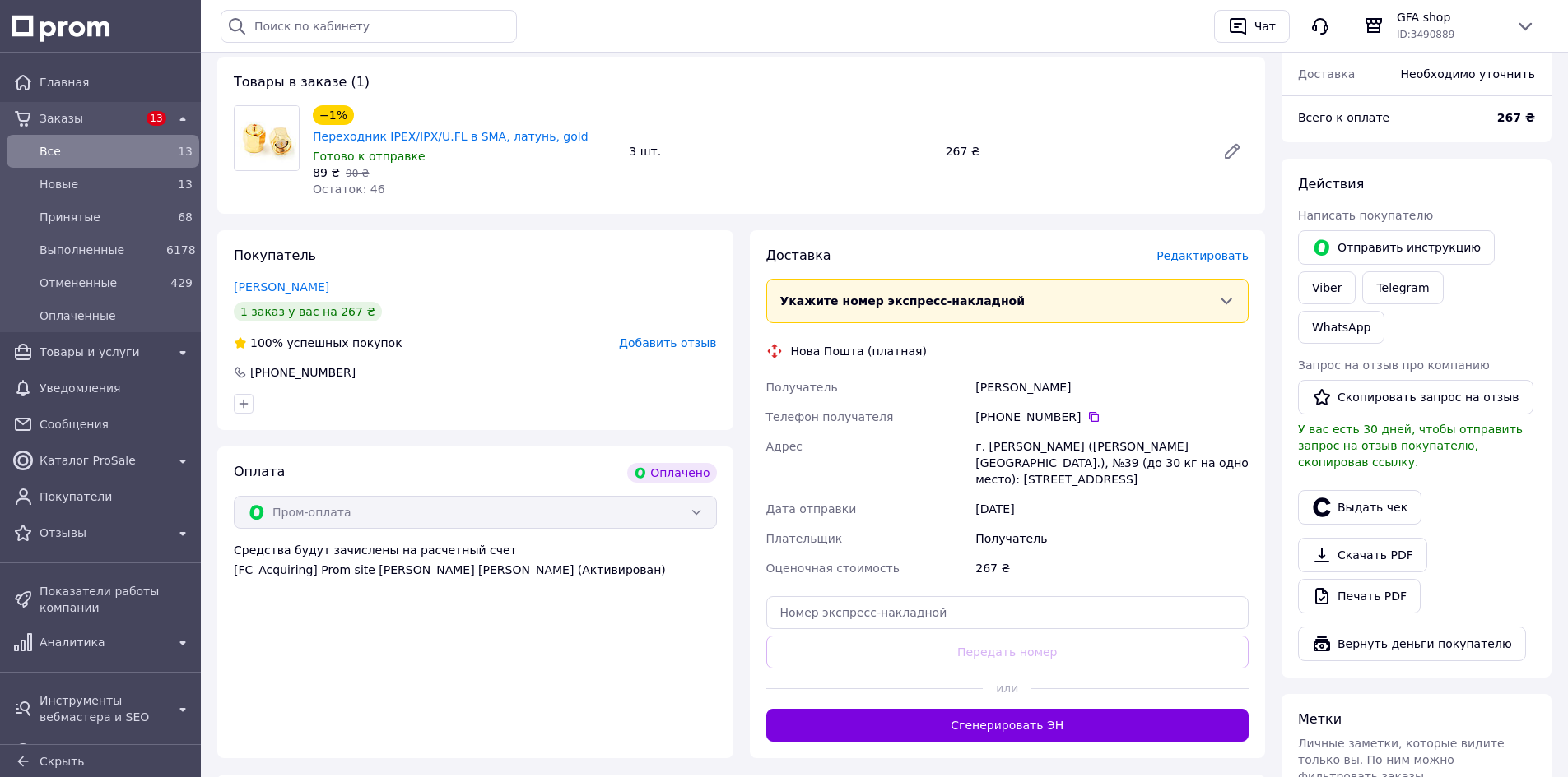
scroll to position [329, 0]
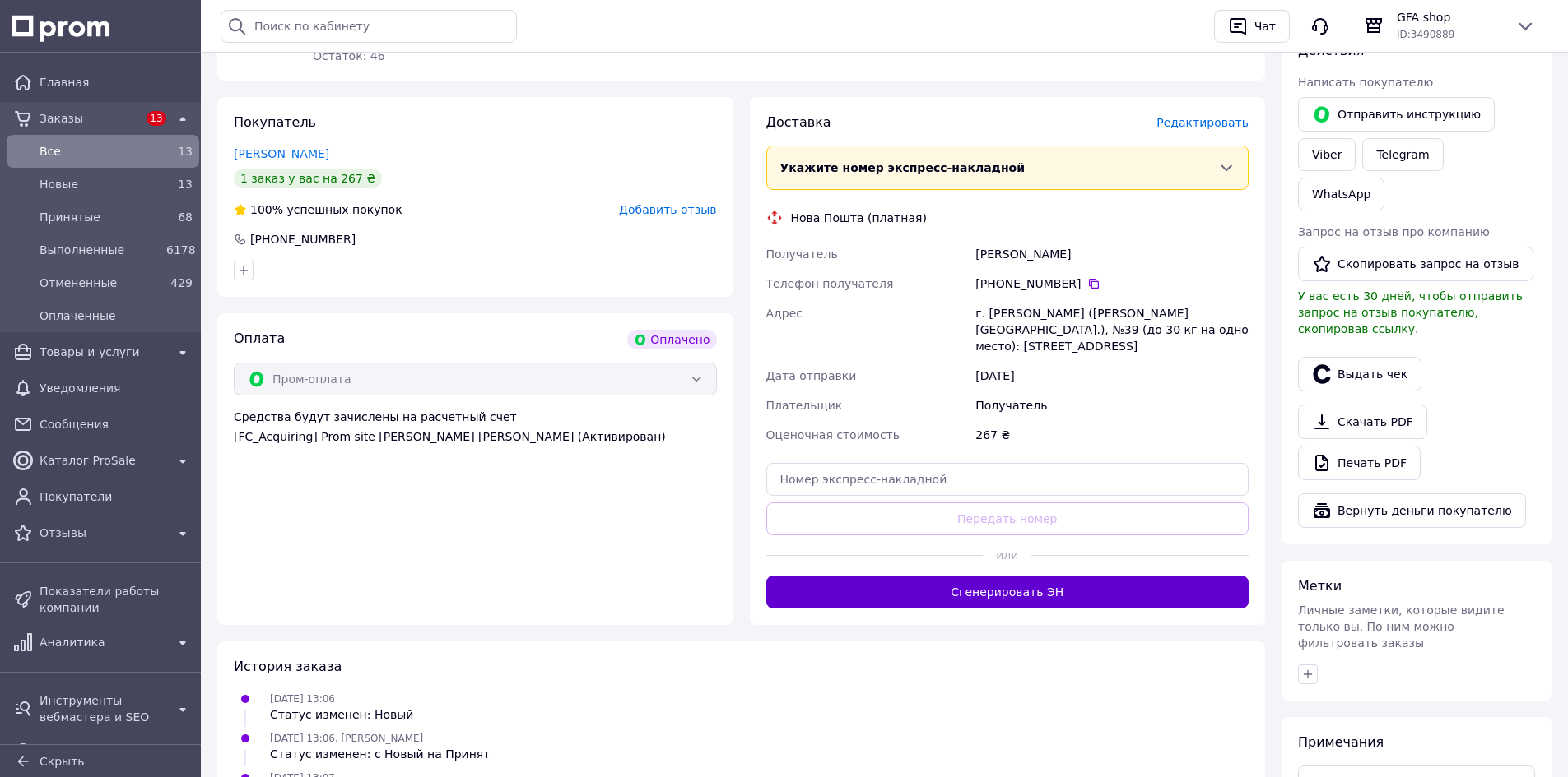
click at [976, 576] on button "Сгенерировать ЭН" at bounding box center [1007, 592] width 483 height 33
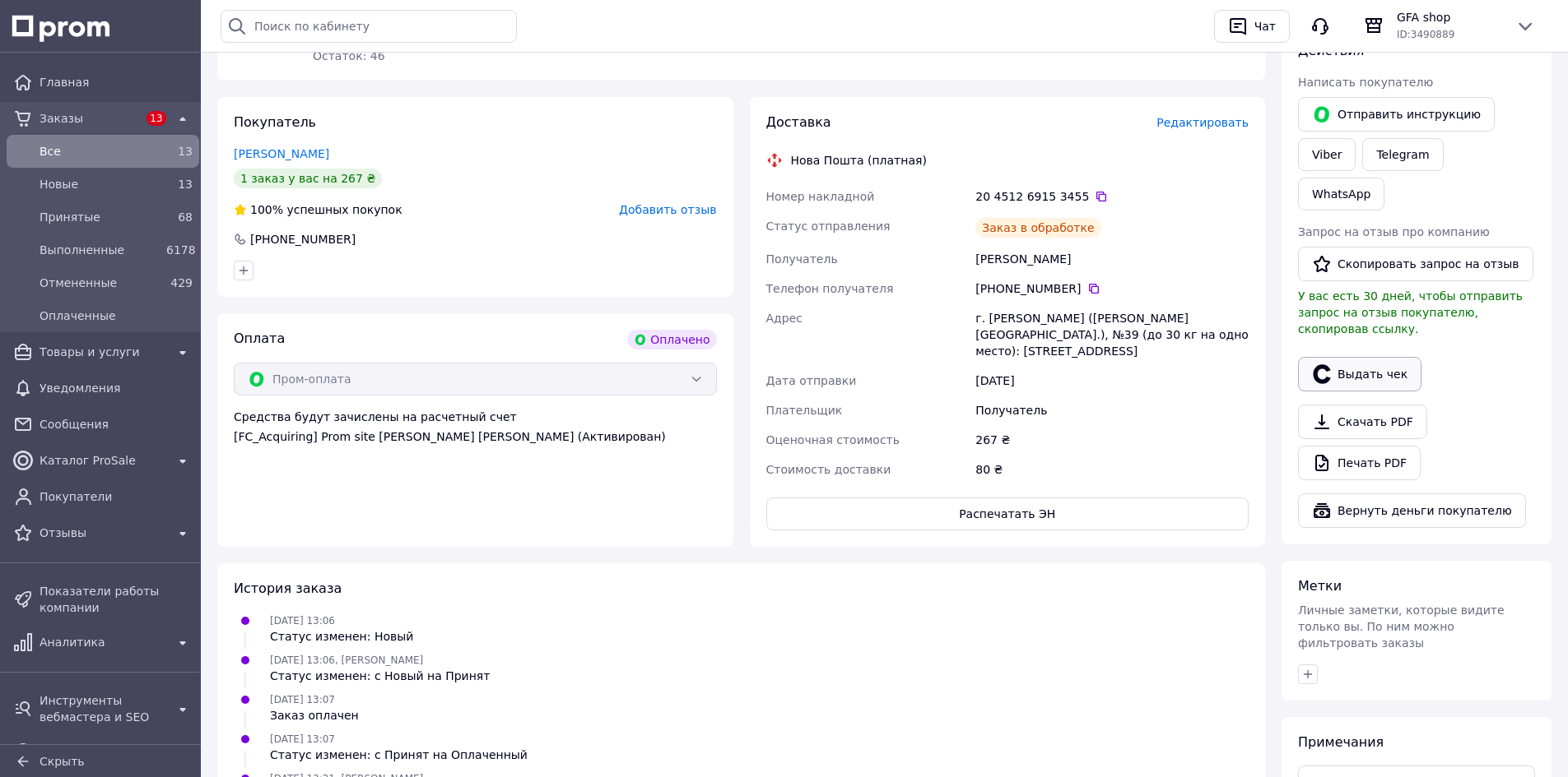
click at [1324, 365] on icon "button" at bounding box center [1322, 374] width 19 height 19
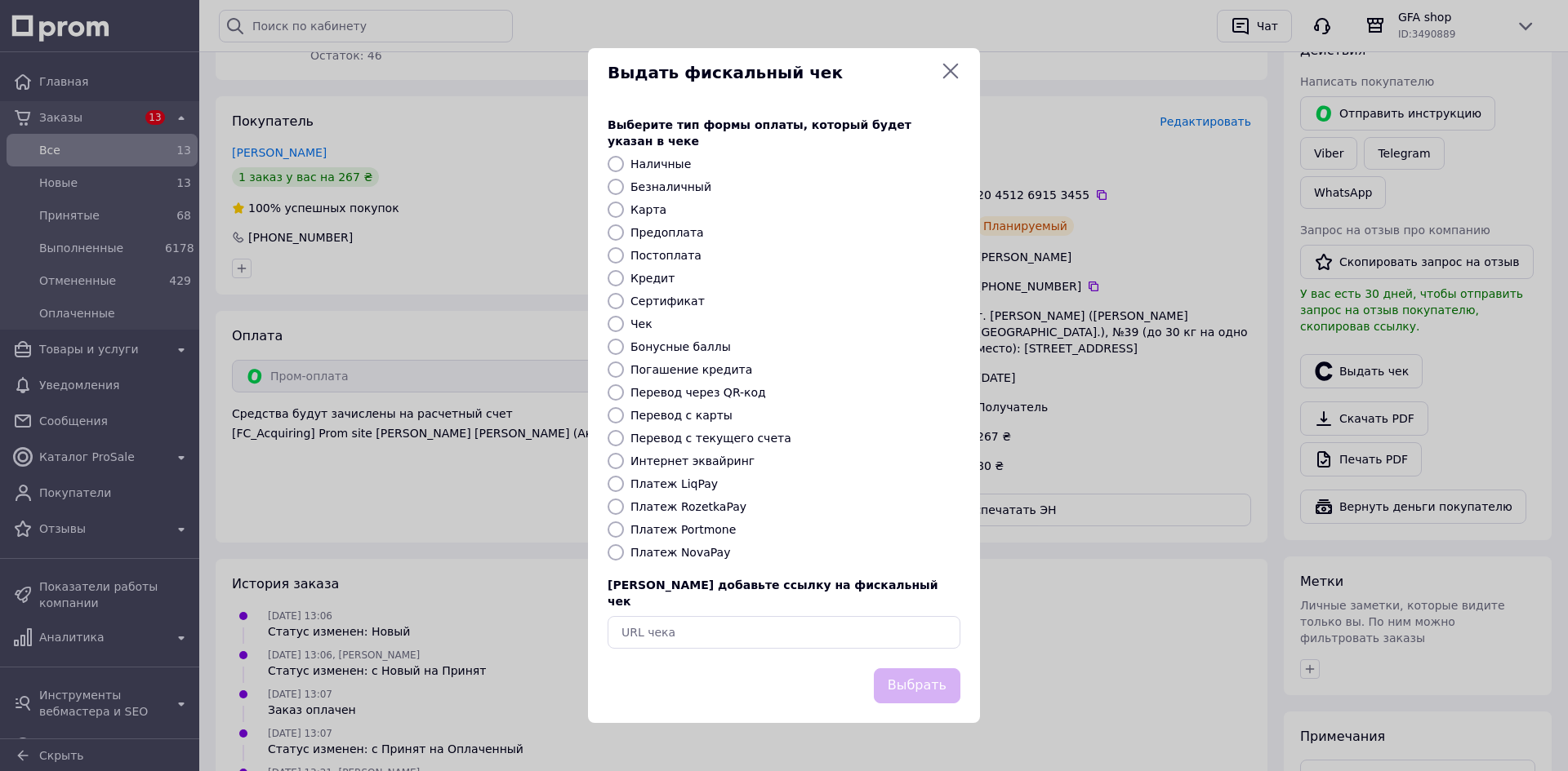
click at [708, 506] on label "Платеж RozetkaPay" at bounding box center [688, 506] width 116 height 13
click at [624, 506] on input "Платеж RozetkaPay" at bounding box center [615, 506] width 17 height 17
radio input "true"
click at [913, 668] on button "Выбрать" at bounding box center [917, 686] width 87 height 35
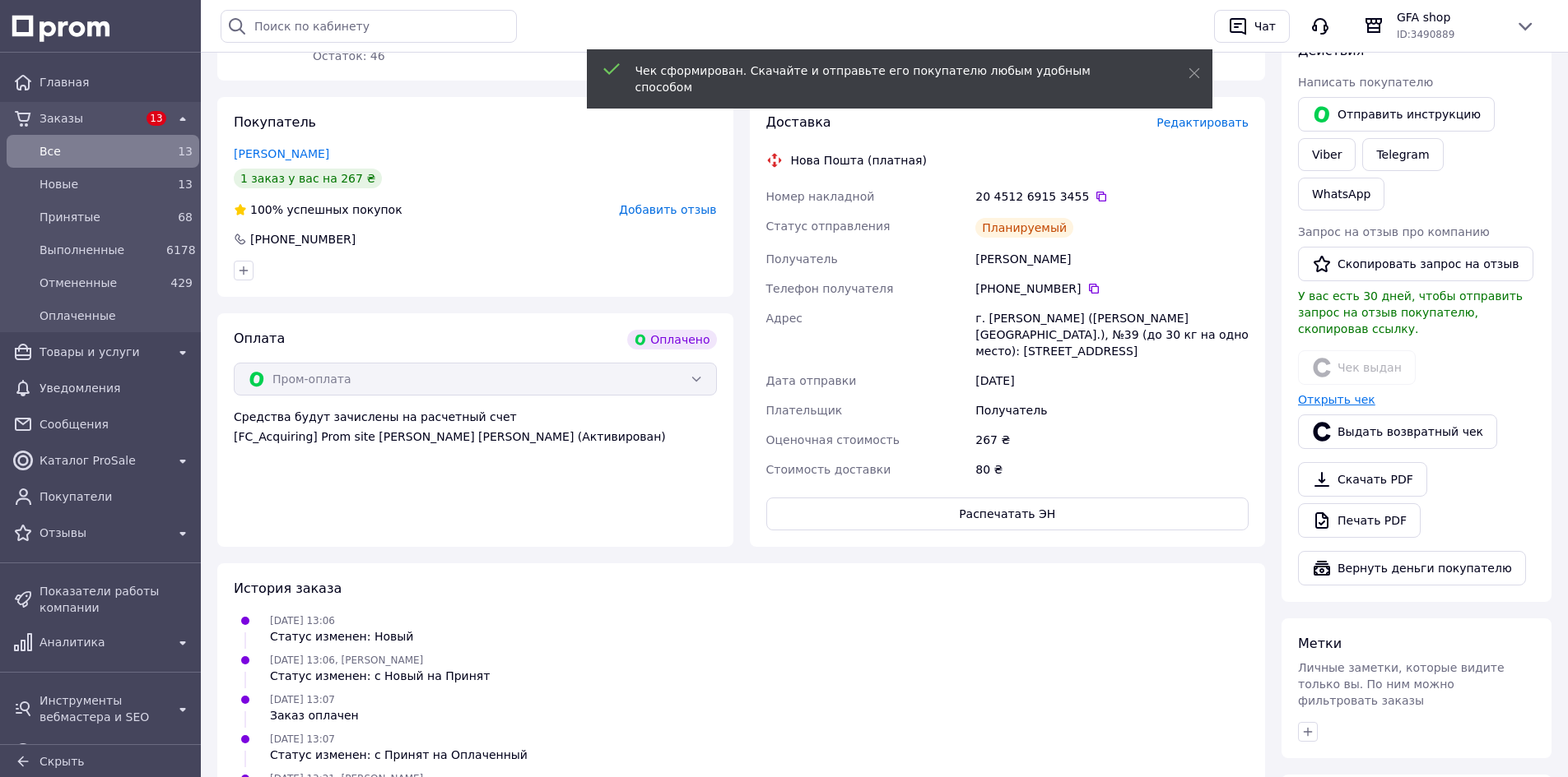
click at [1322, 393] on link "Открыть чек" at bounding box center [1337, 399] width 78 height 13
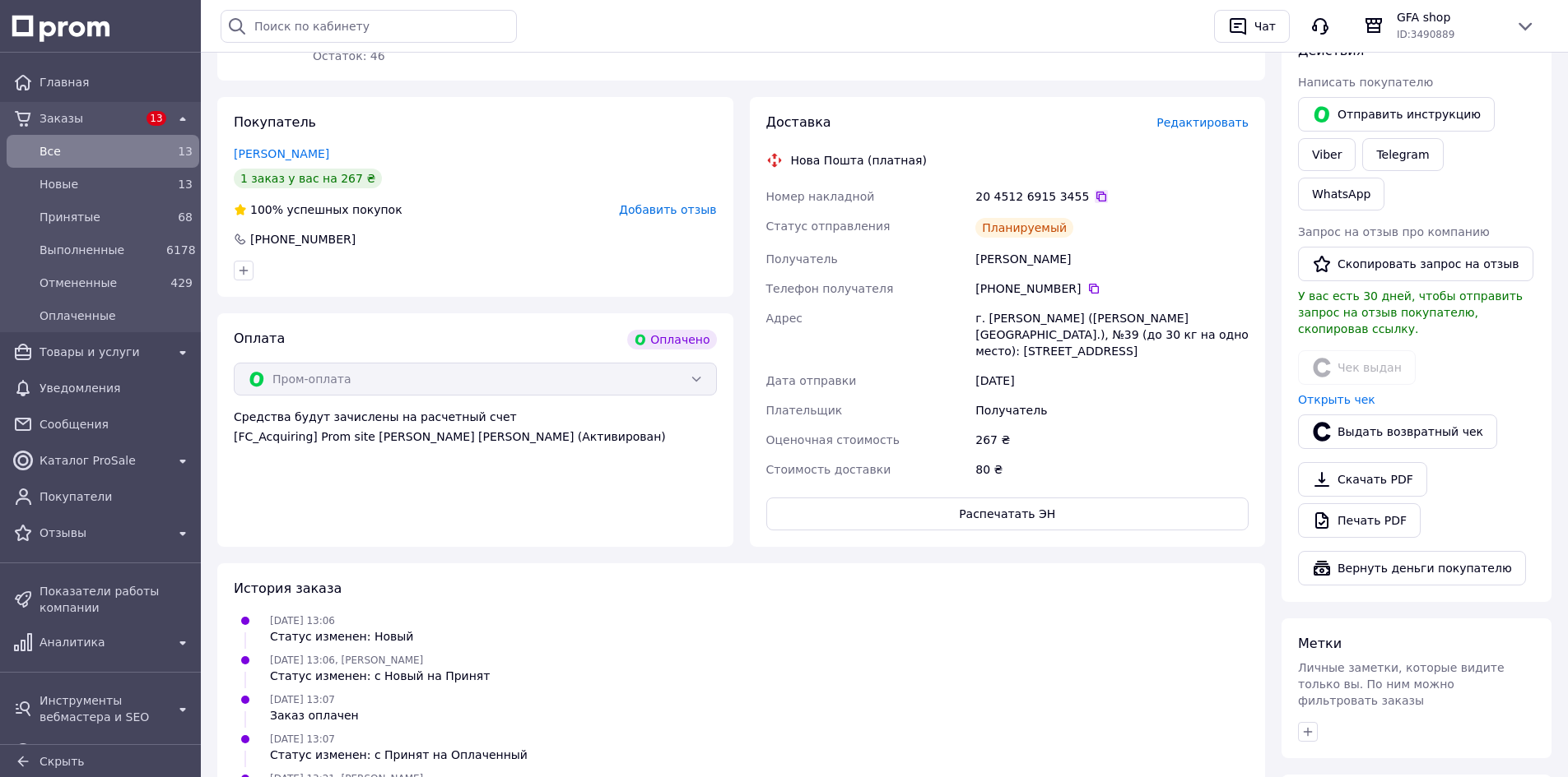
click at [1095, 190] on icon at bounding box center [1101, 196] width 13 height 13
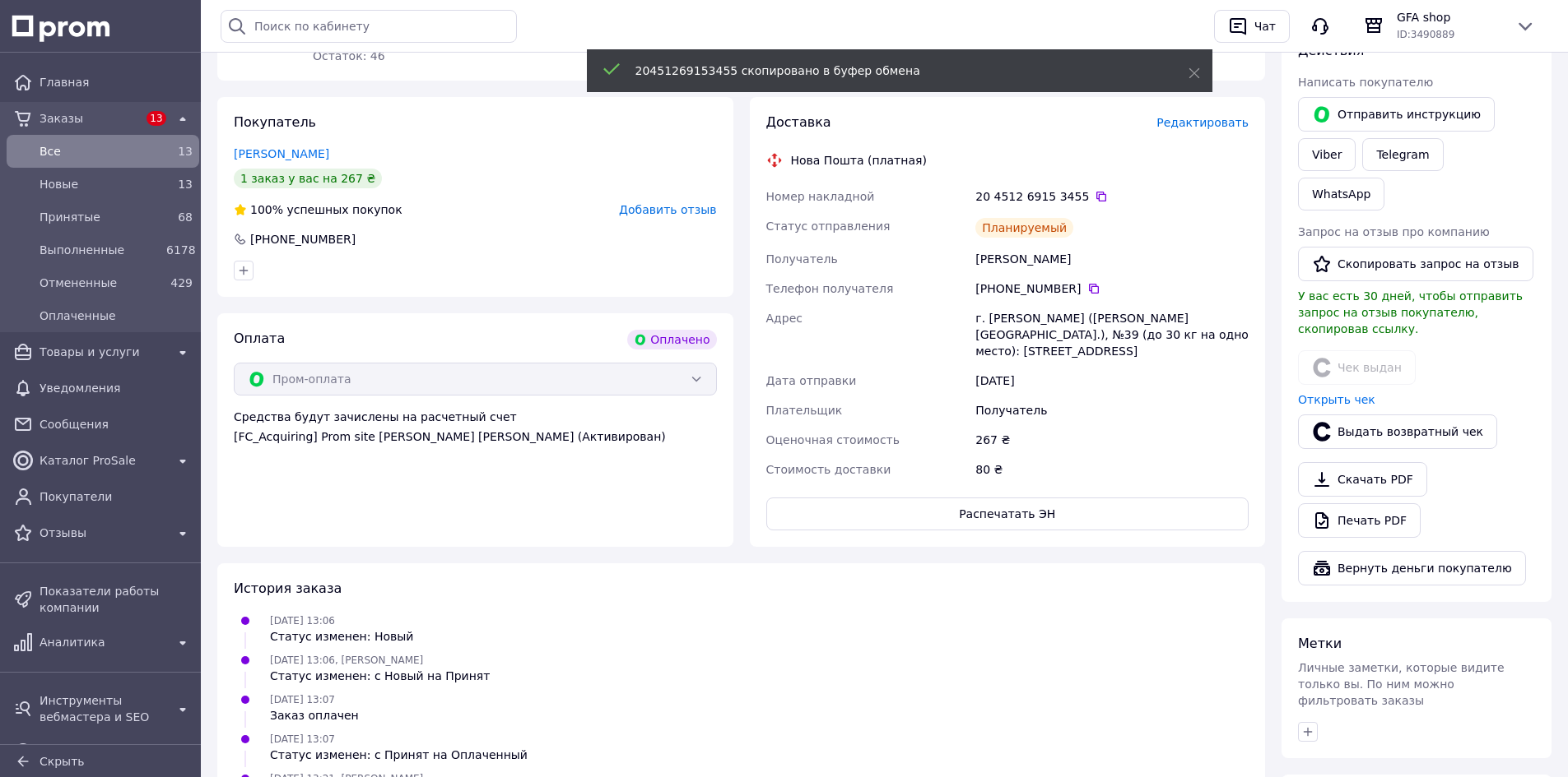
scroll to position [164, 0]
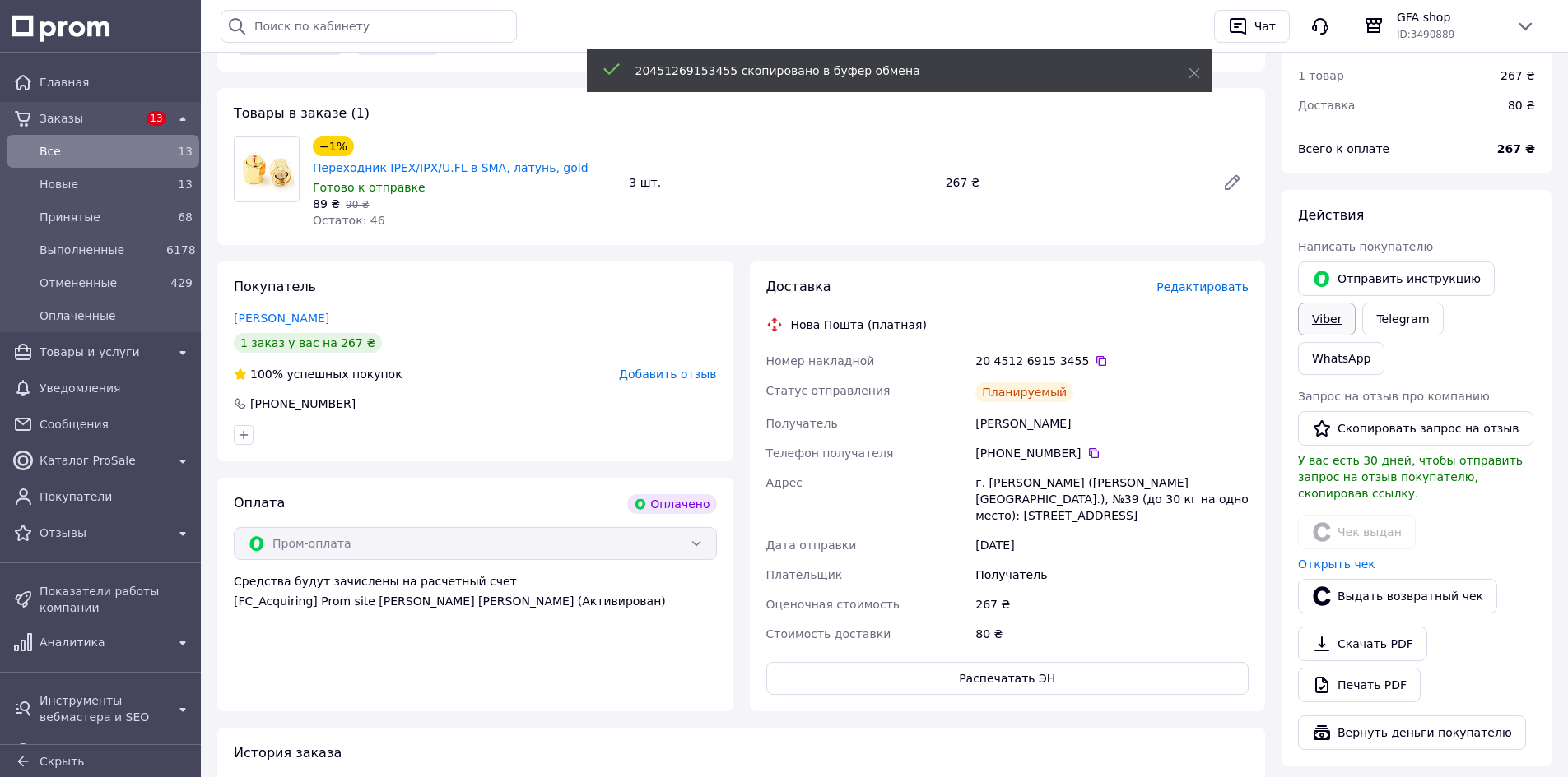
click at [1320, 327] on link "Viber" at bounding box center [1326, 319] width 57 height 33
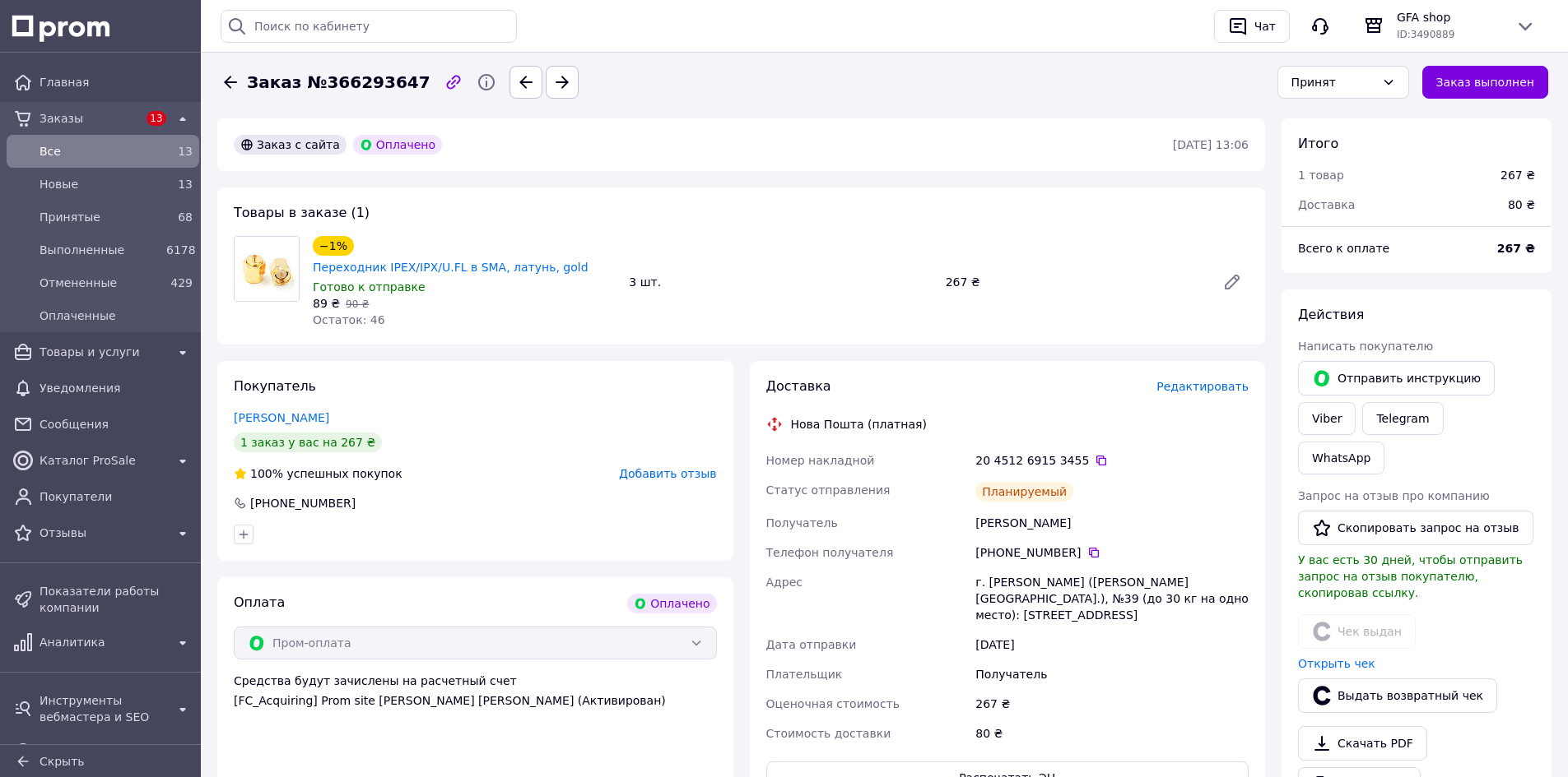
scroll to position [0, 0]
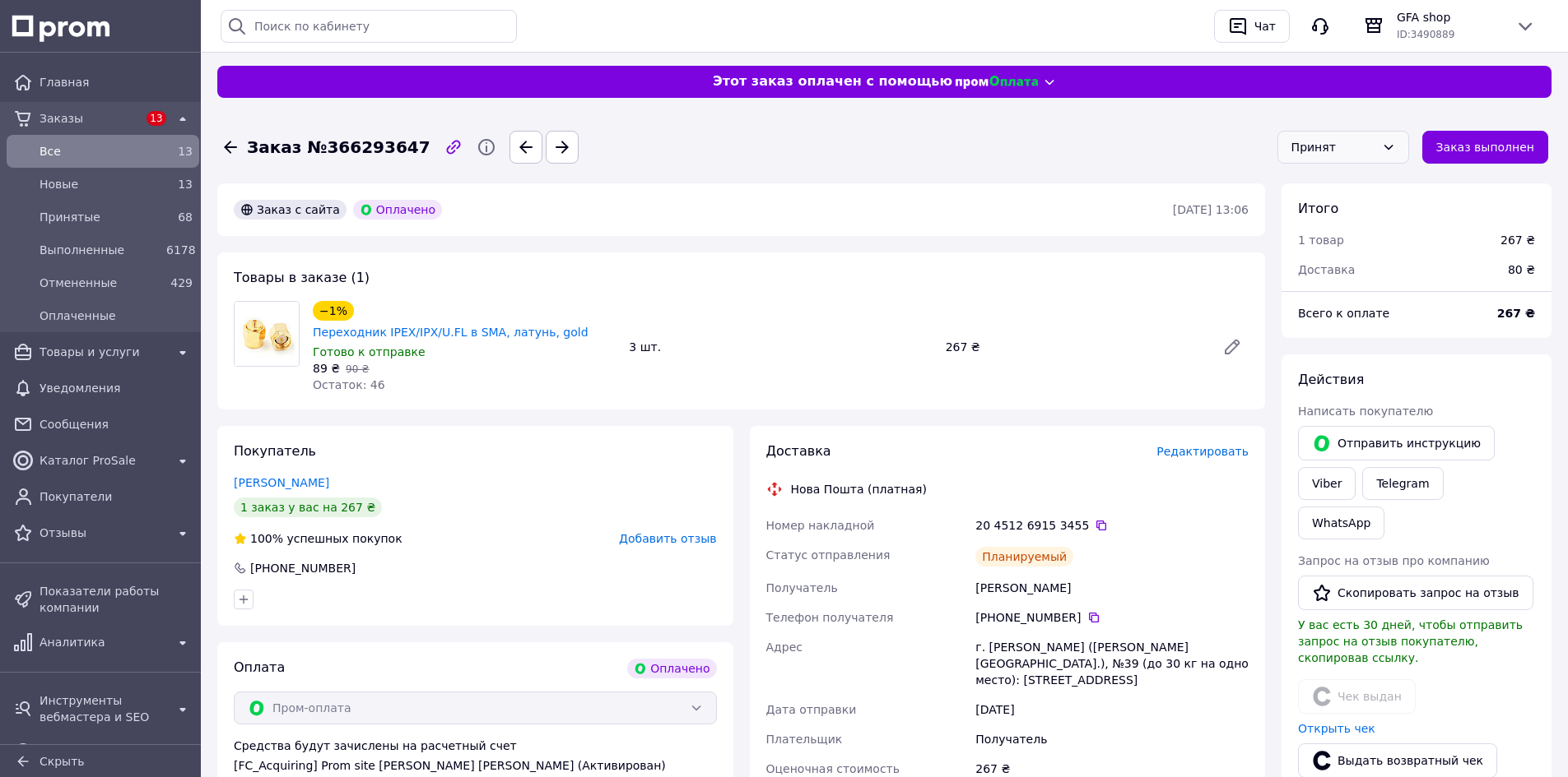
click at [1375, 144] on div "Принят" at bounding box center [1333, 147] width 84 height 18
click at [1372, 177] on li "Выполнен" at bounding box center [1352, 183] width 130 height 30
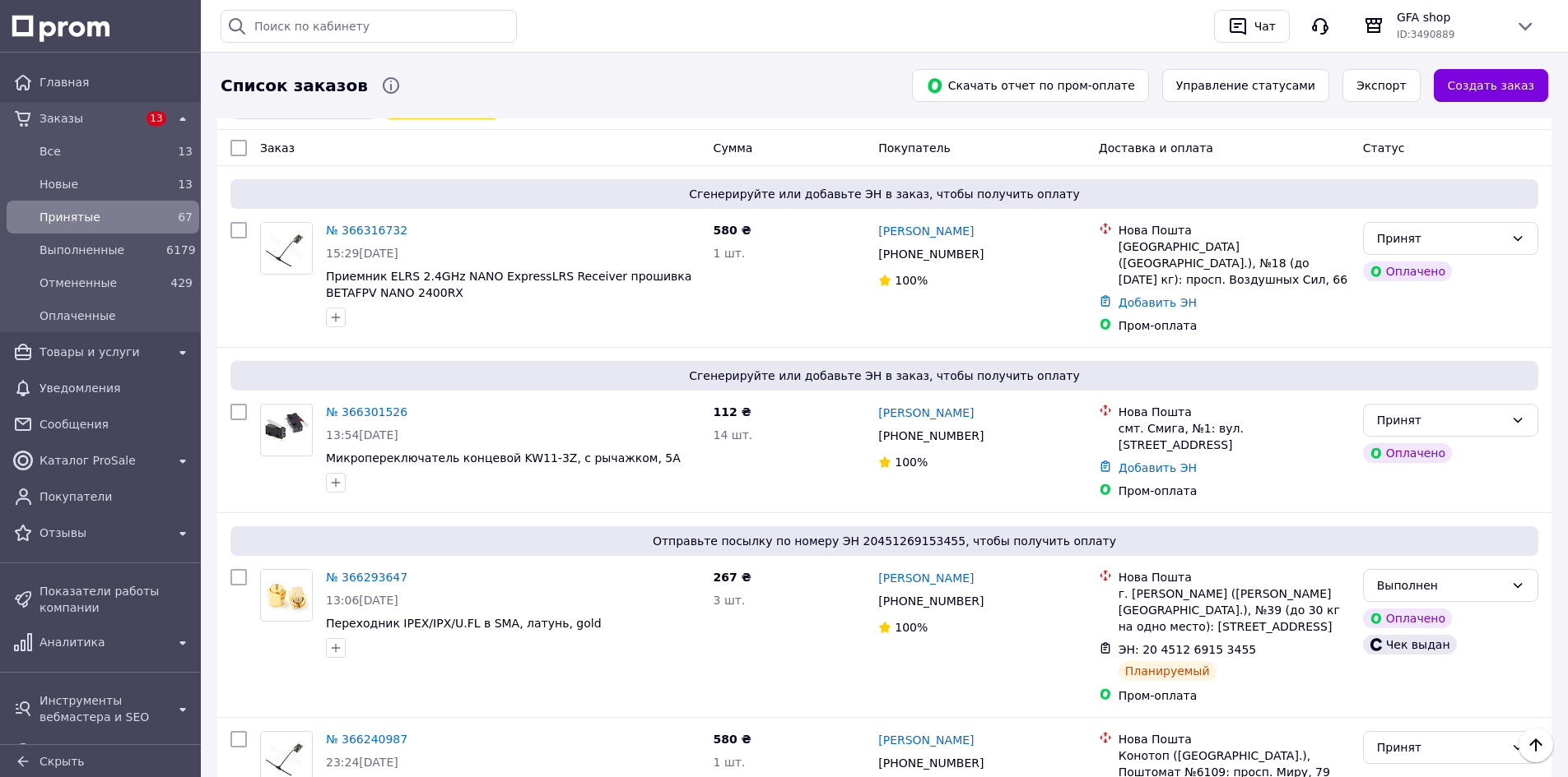
scroll to position [82, 0]
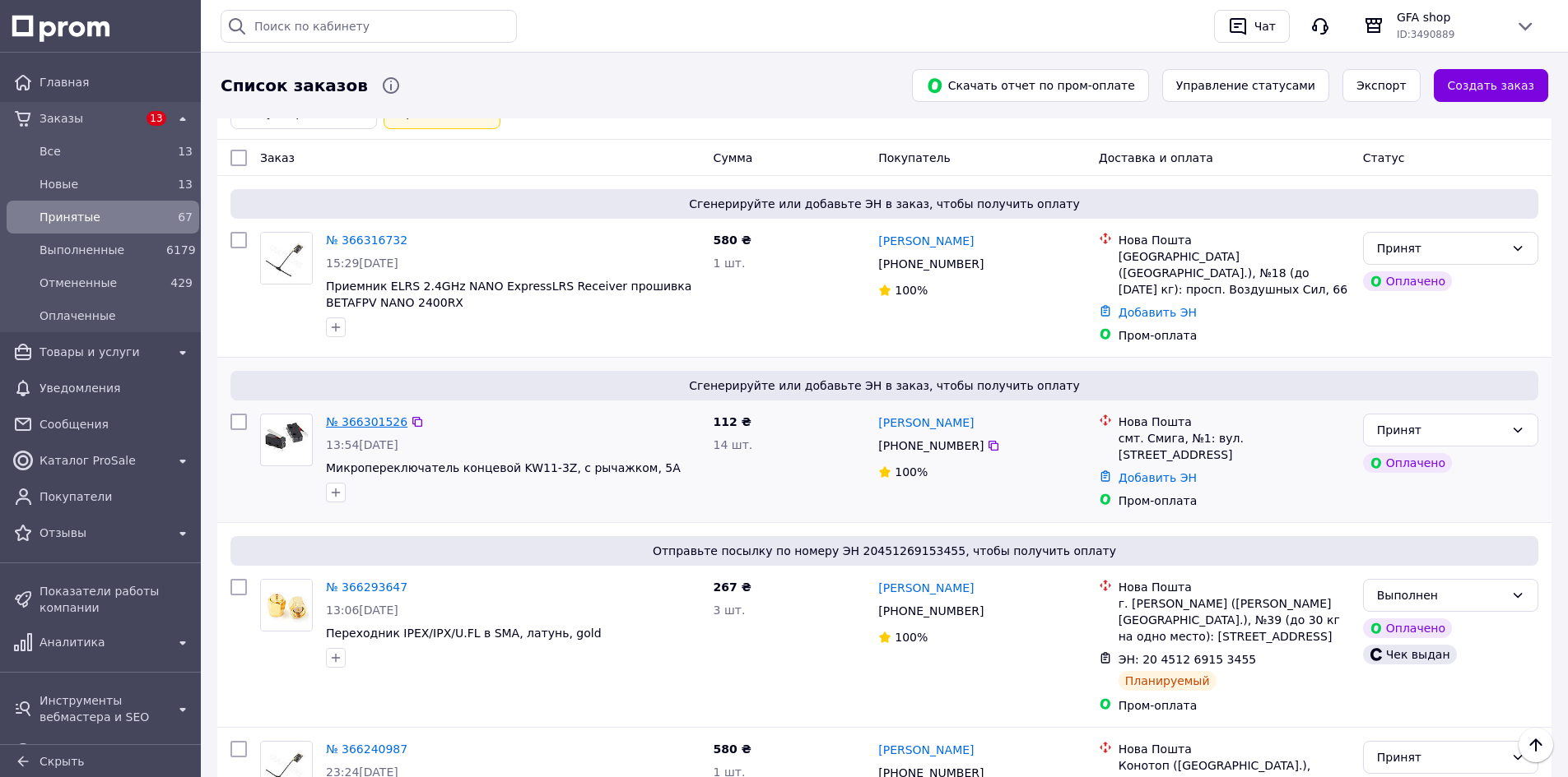
click at [338, 416] on link "№ 366301526" at bounding box center [367, 422] width 81 height 13
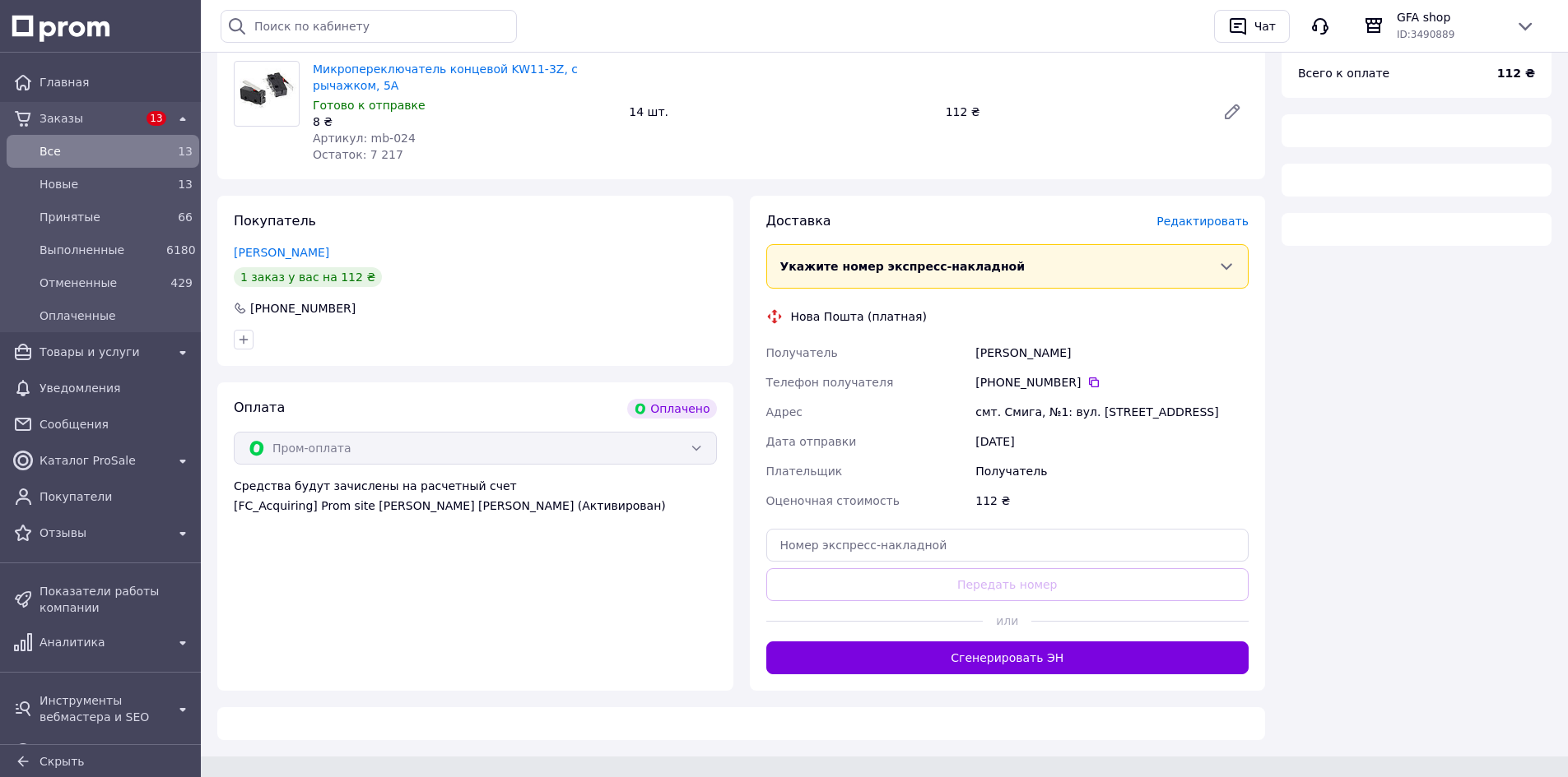
scroll to position [253, 0]
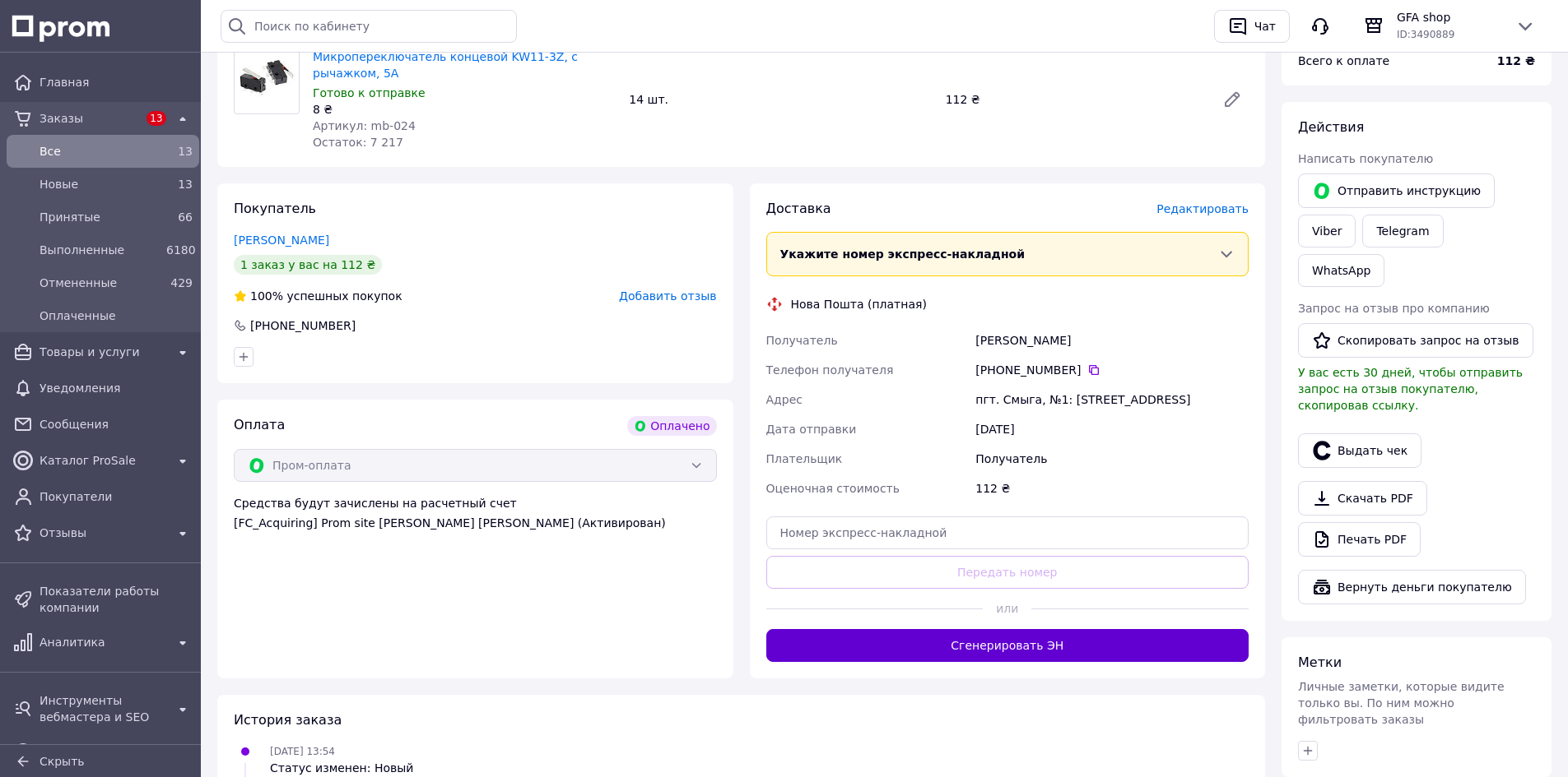
click at [938, 629] on div "Доставка Редактировать Укажите номер экспресс-накладной Обязательно введите ном…" at bounding box center [1007, 431] width 483 height 463
click at [935, 643] on button "Сгенерировать ЭН" at bounding box center [1007, 645] width 483 height 33
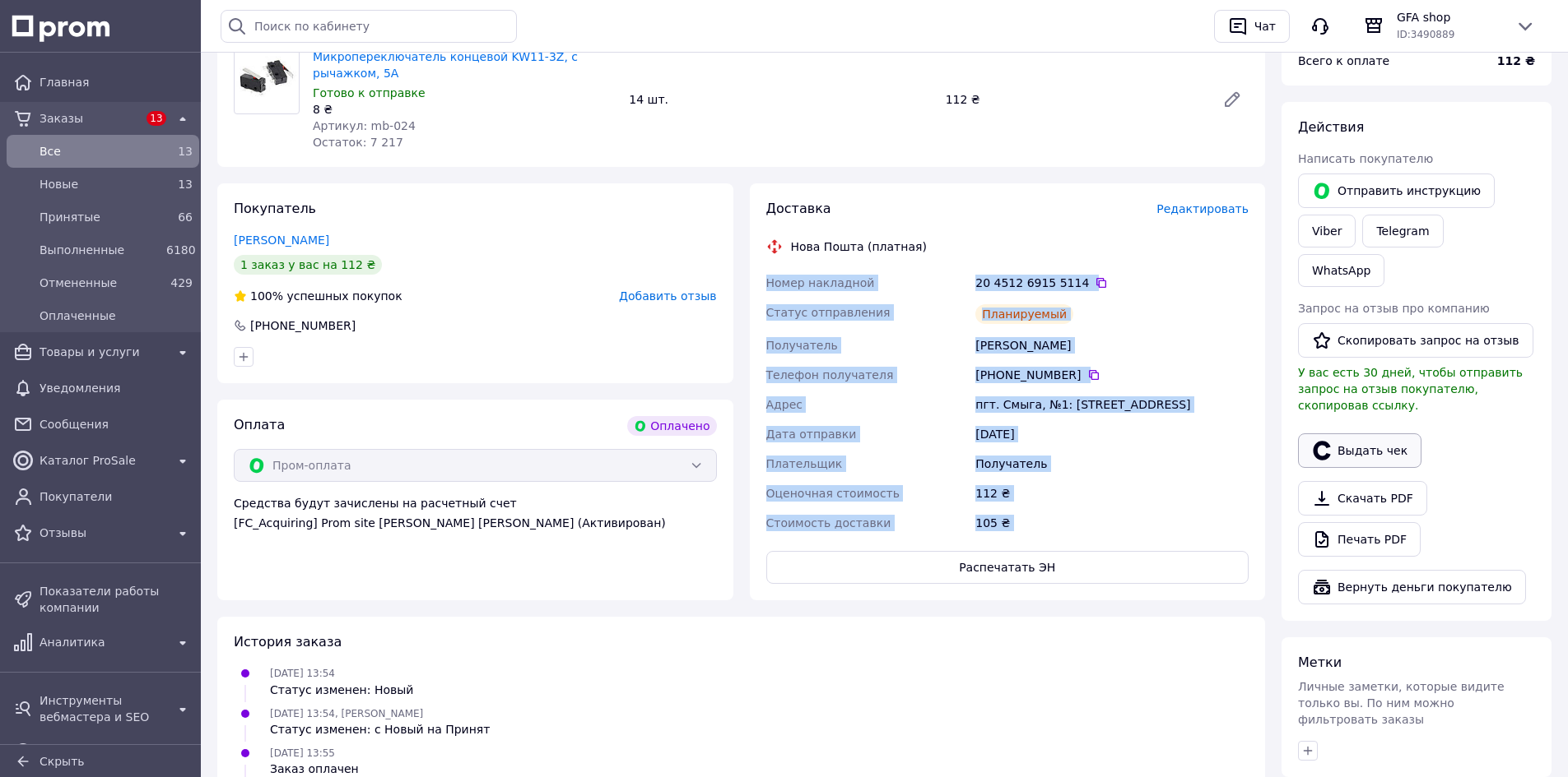
click at [1339, 434] on button "Выдать чек" at bounding box center [1360, 450] width 124 height 34
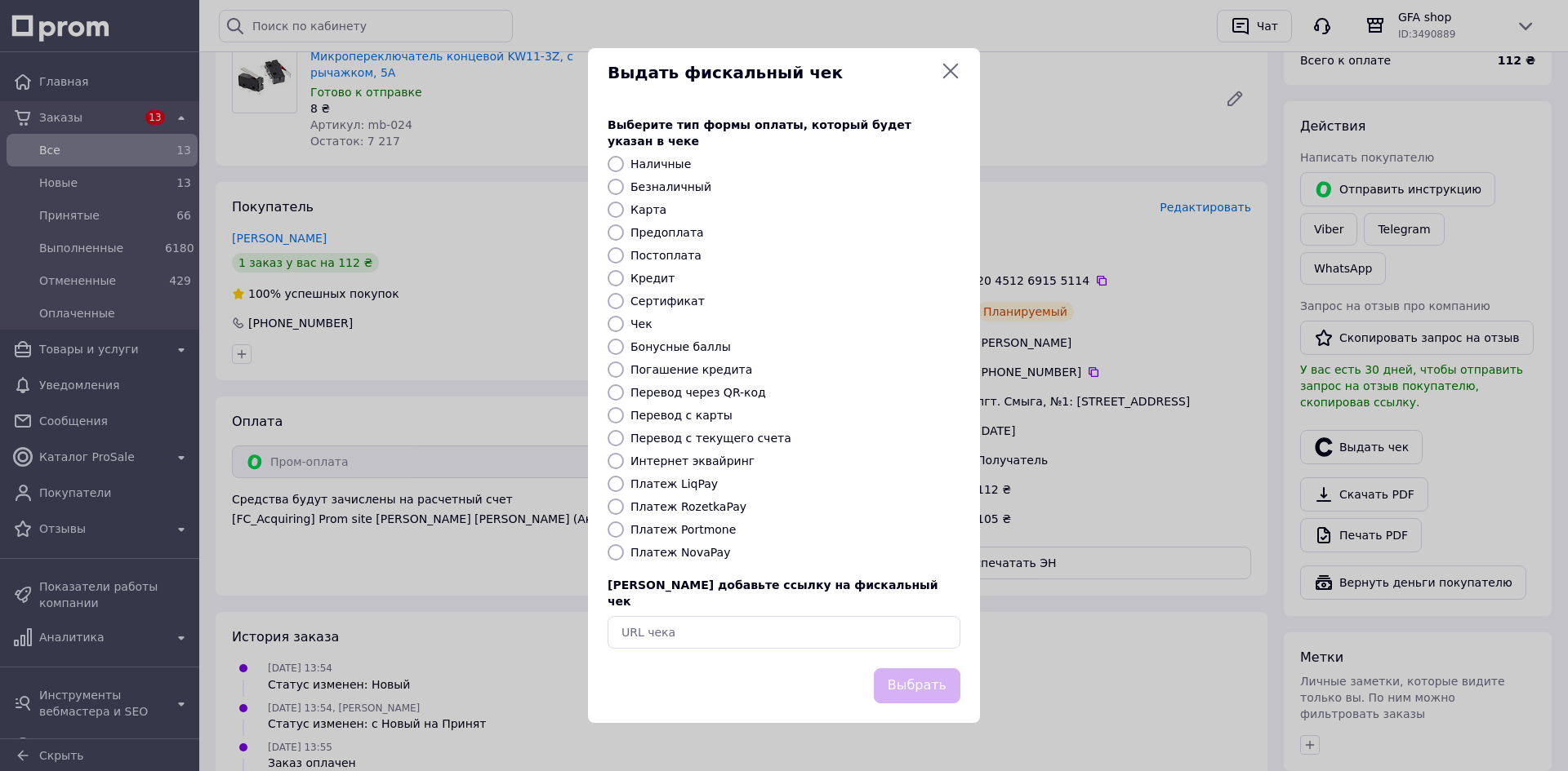
click at [703, 512] on label "Платеж RozetkaPay" at bounding box center [688, 506] width 116 height 13
click at [624, 512] on input "Платеж RozetkaPay" at bounding box center [615, 506] width 17 height 17
radio input "true"
click at [956, 670] on button "Выбрать" at bounding box center [917, 686] width 87 height 35
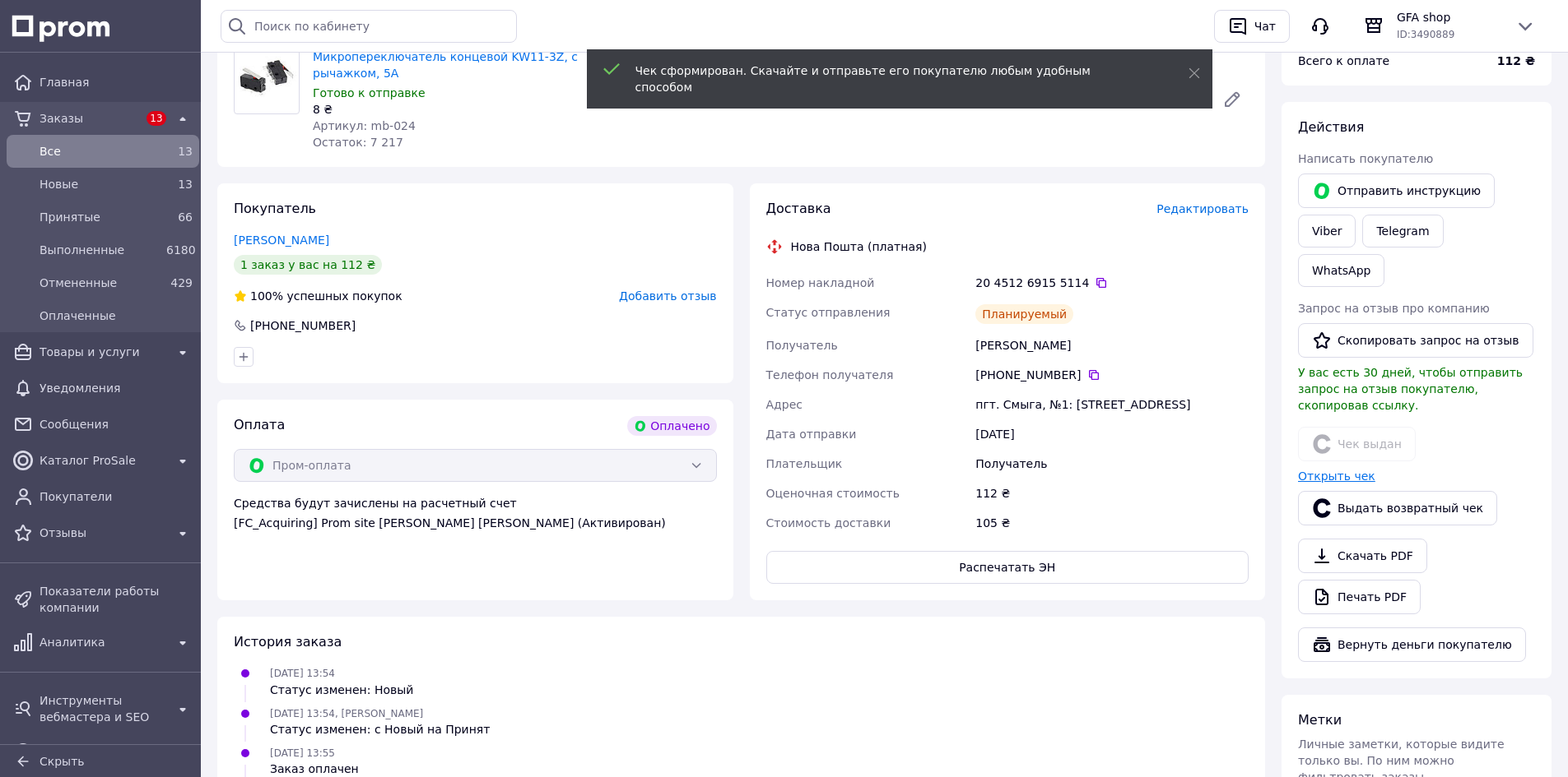
click at [1300, 470] on link "Открыть чек" at bounding box center [1337, 476] width 78 height 13
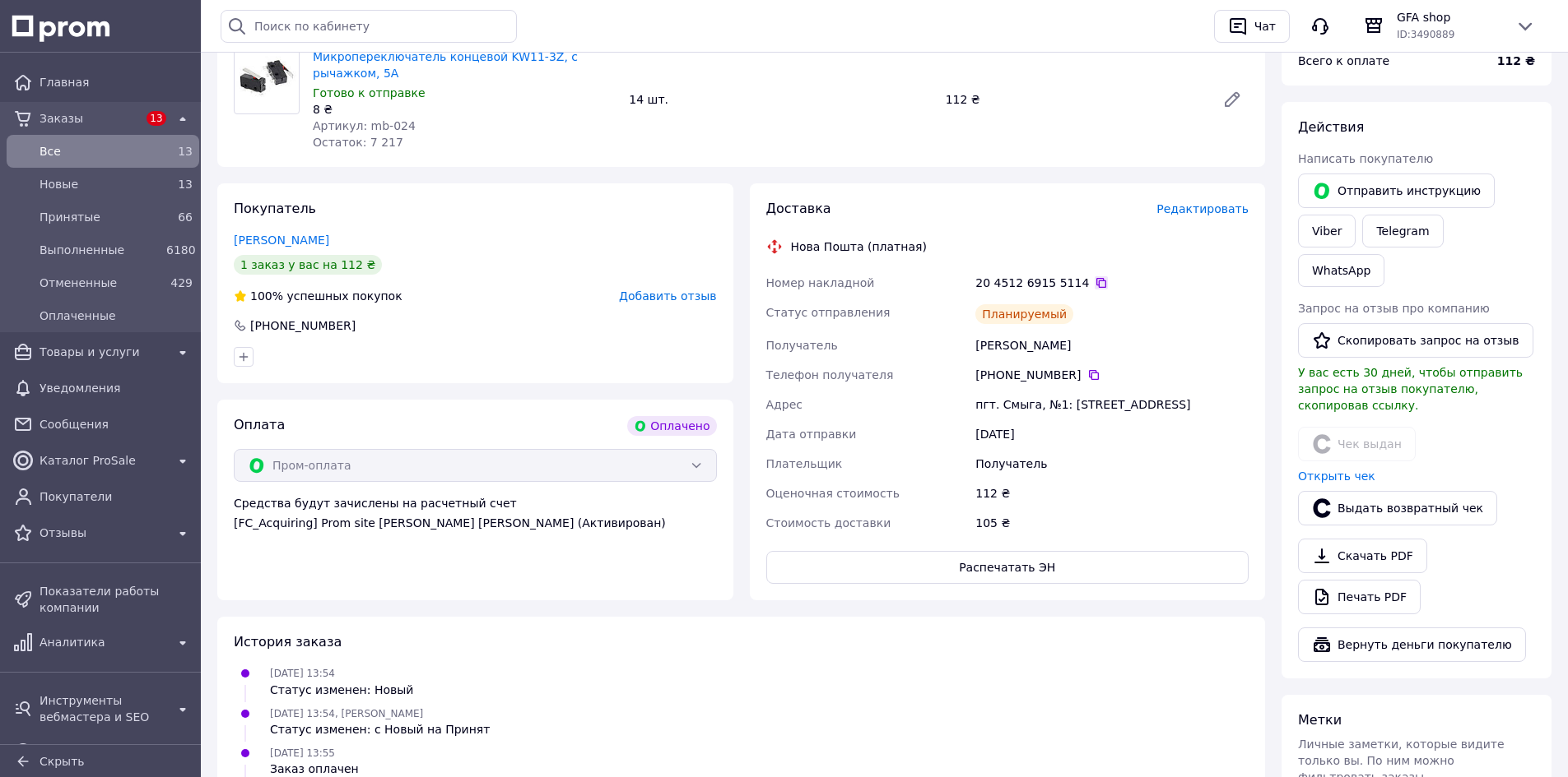
click at [1095, 282] on icon at bounding box center [1101, 283] width 13 height 13
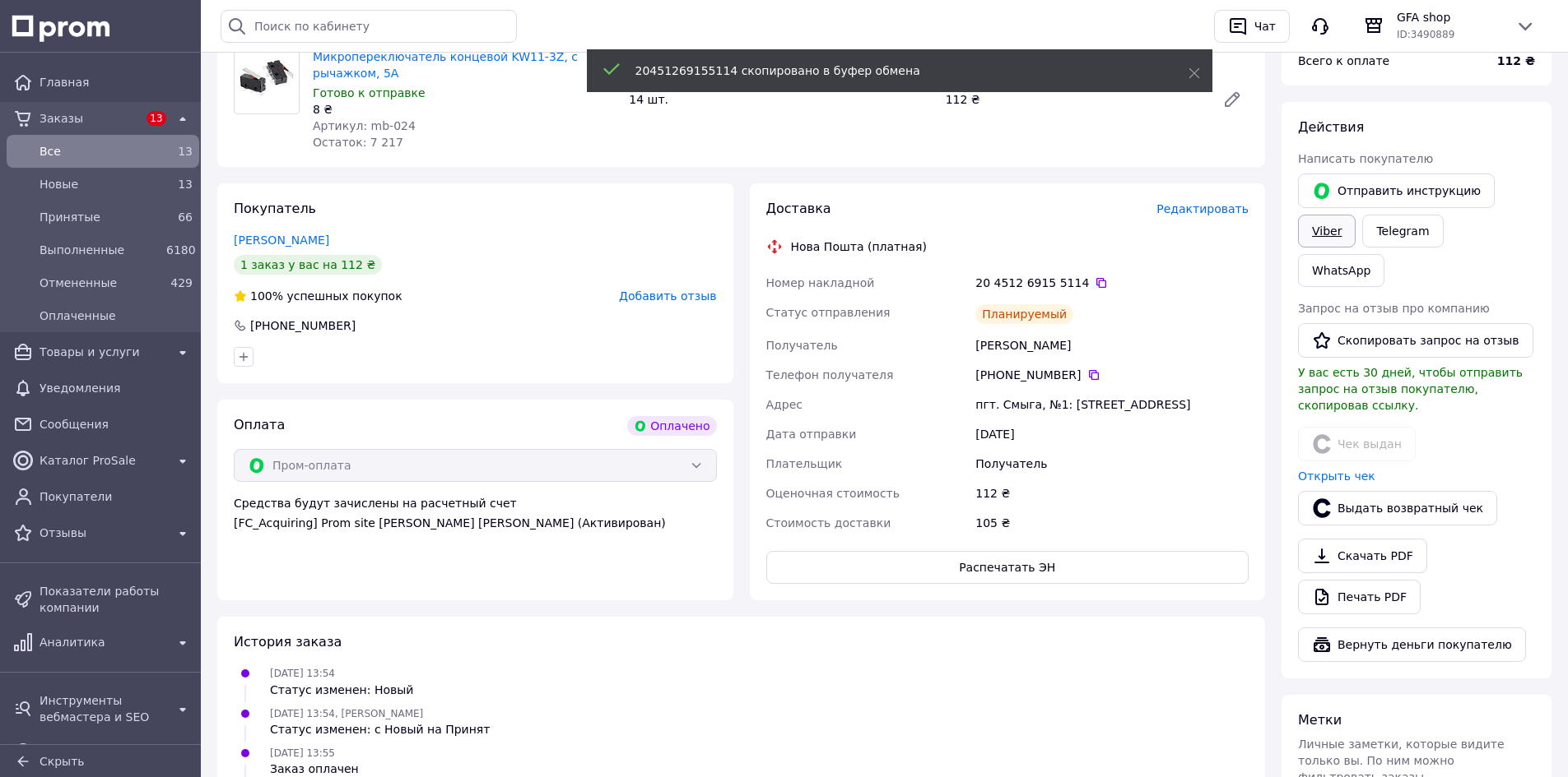
click at [1321, 238] on link "Viber" at bounding box center [1326, 230] width 57 height 33
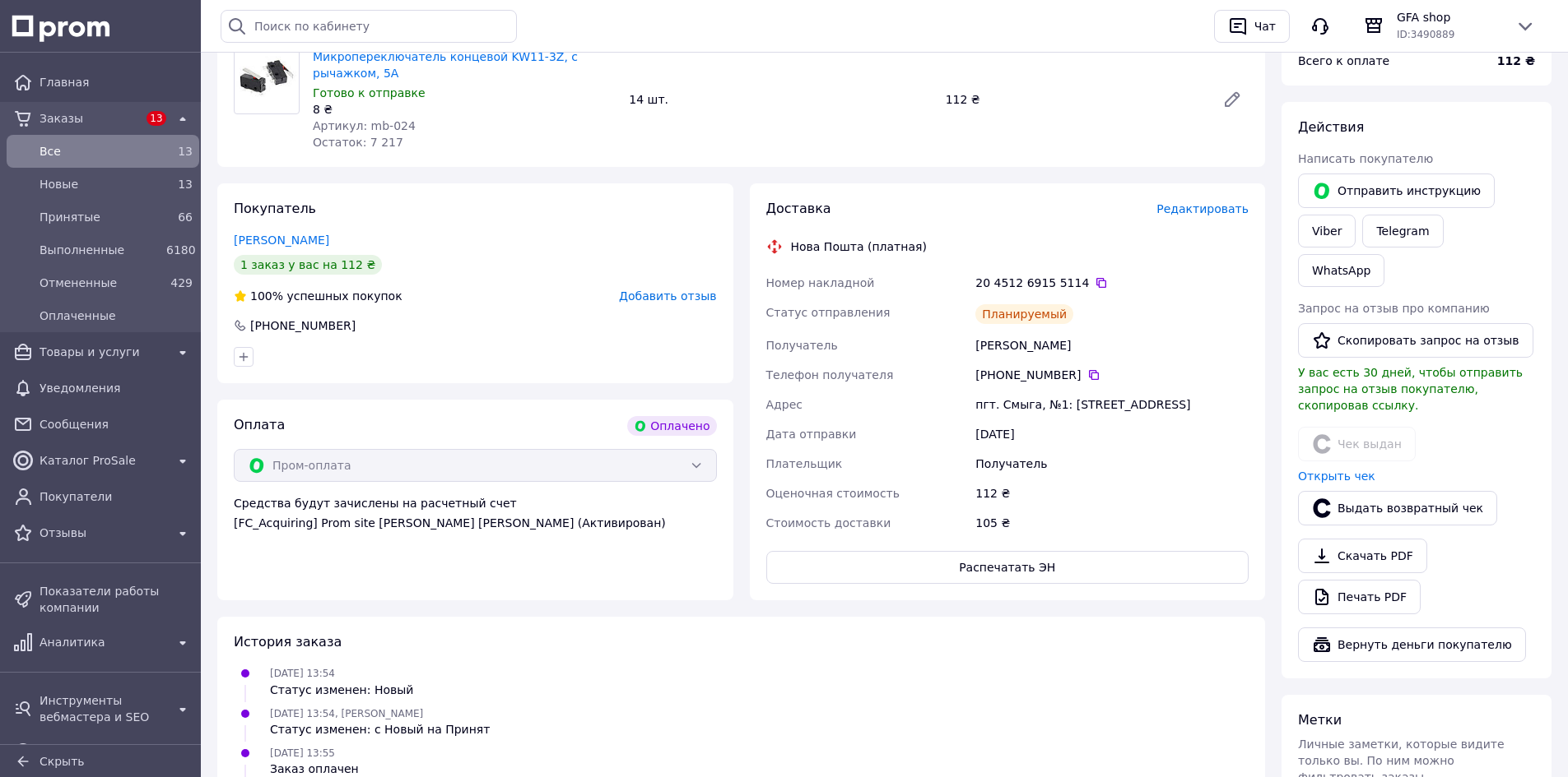
scroll to position [0, 0]
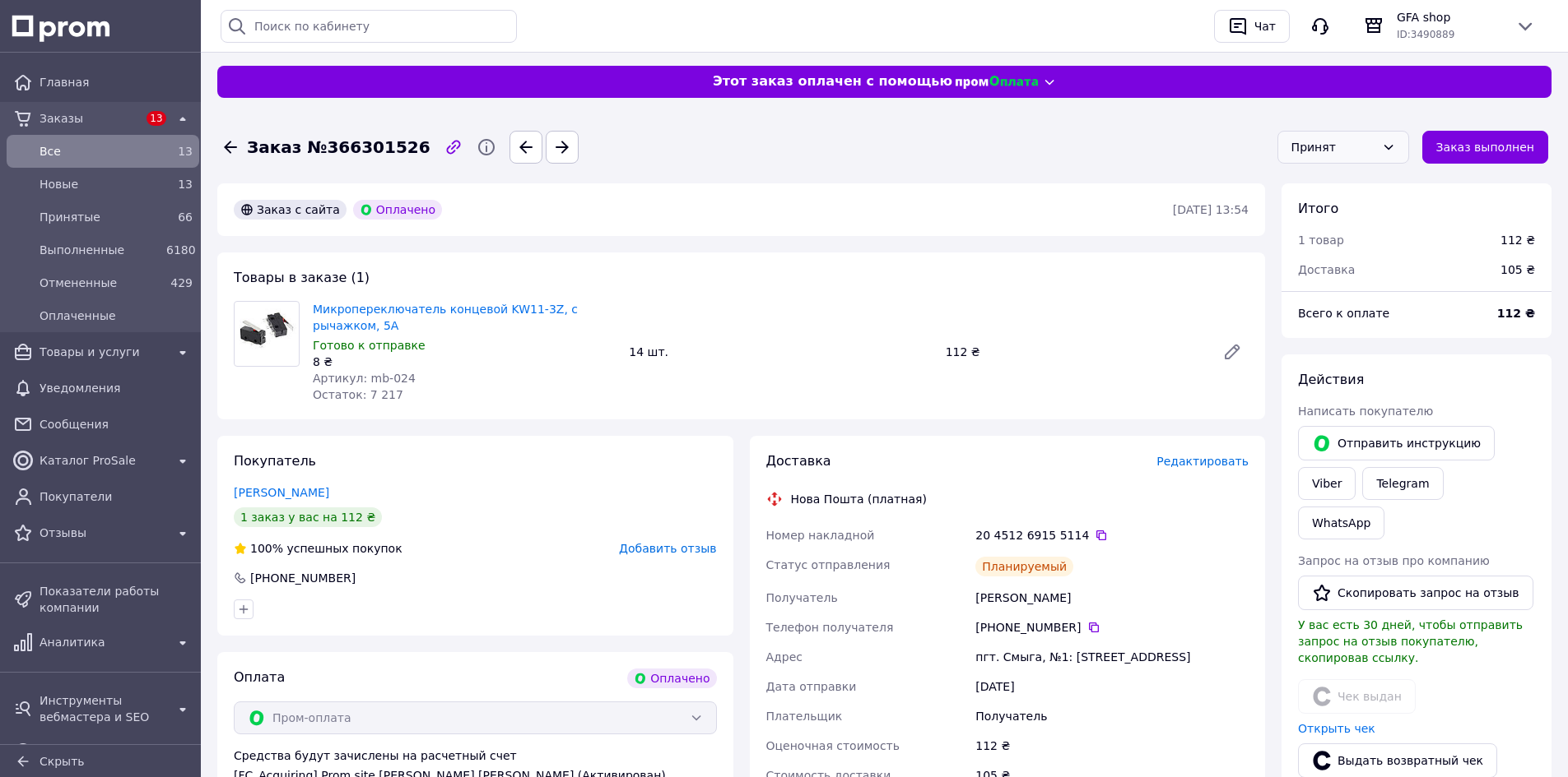
click at [1392, 147] on icon at bounding box center [1388, 147] width 9 height 5
click at [1359, 185] on li "Выполнен" at bounding box center [1352, 183] width 130 height 30
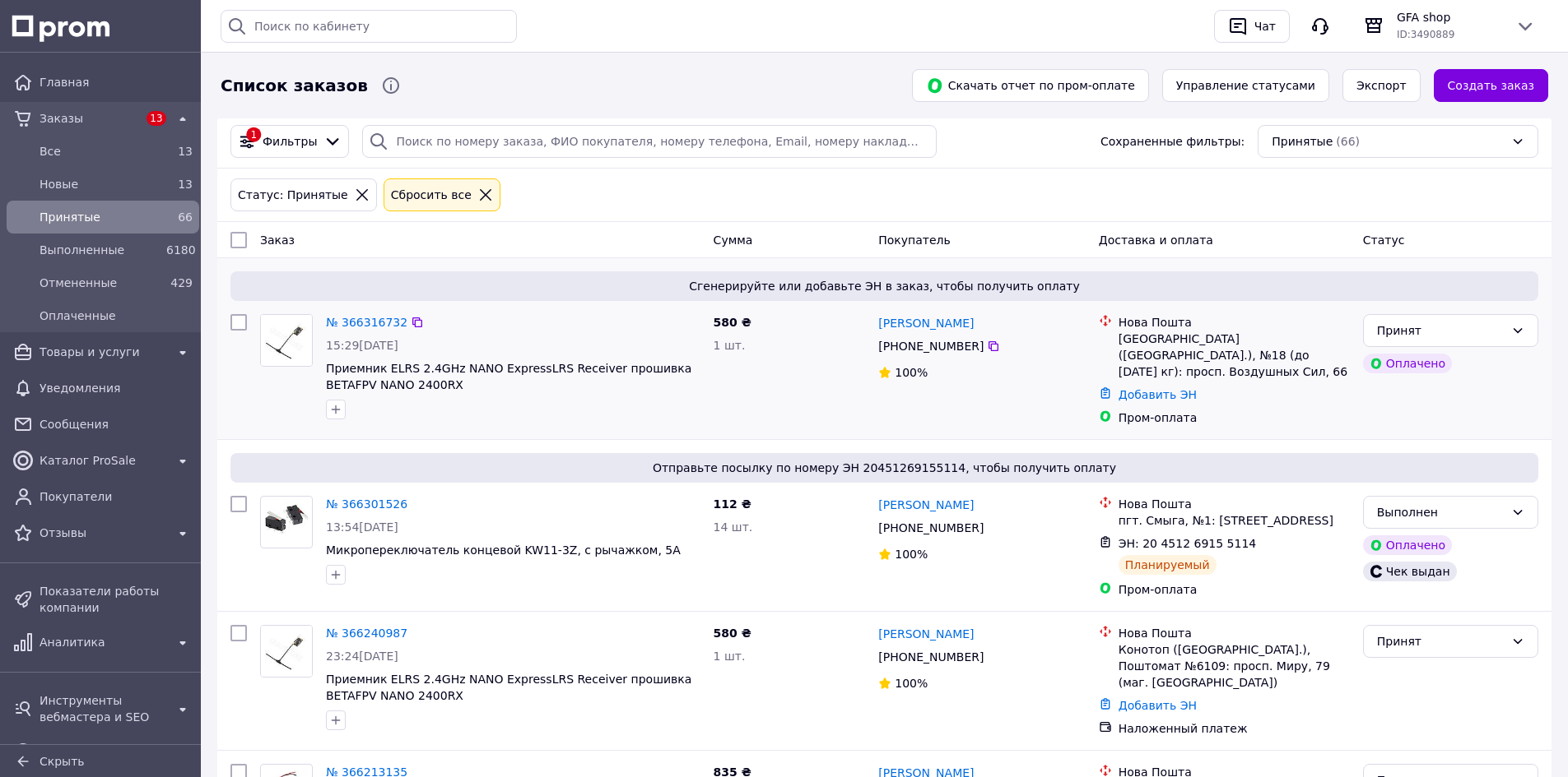
click at [808, 404] on div "580 ₴ 1 шт." at bounding box center [789, 370] width 165 height 125
click at [352, 326] on link "№ 366316732" at bounding box center [367, 322] width 81 height 13
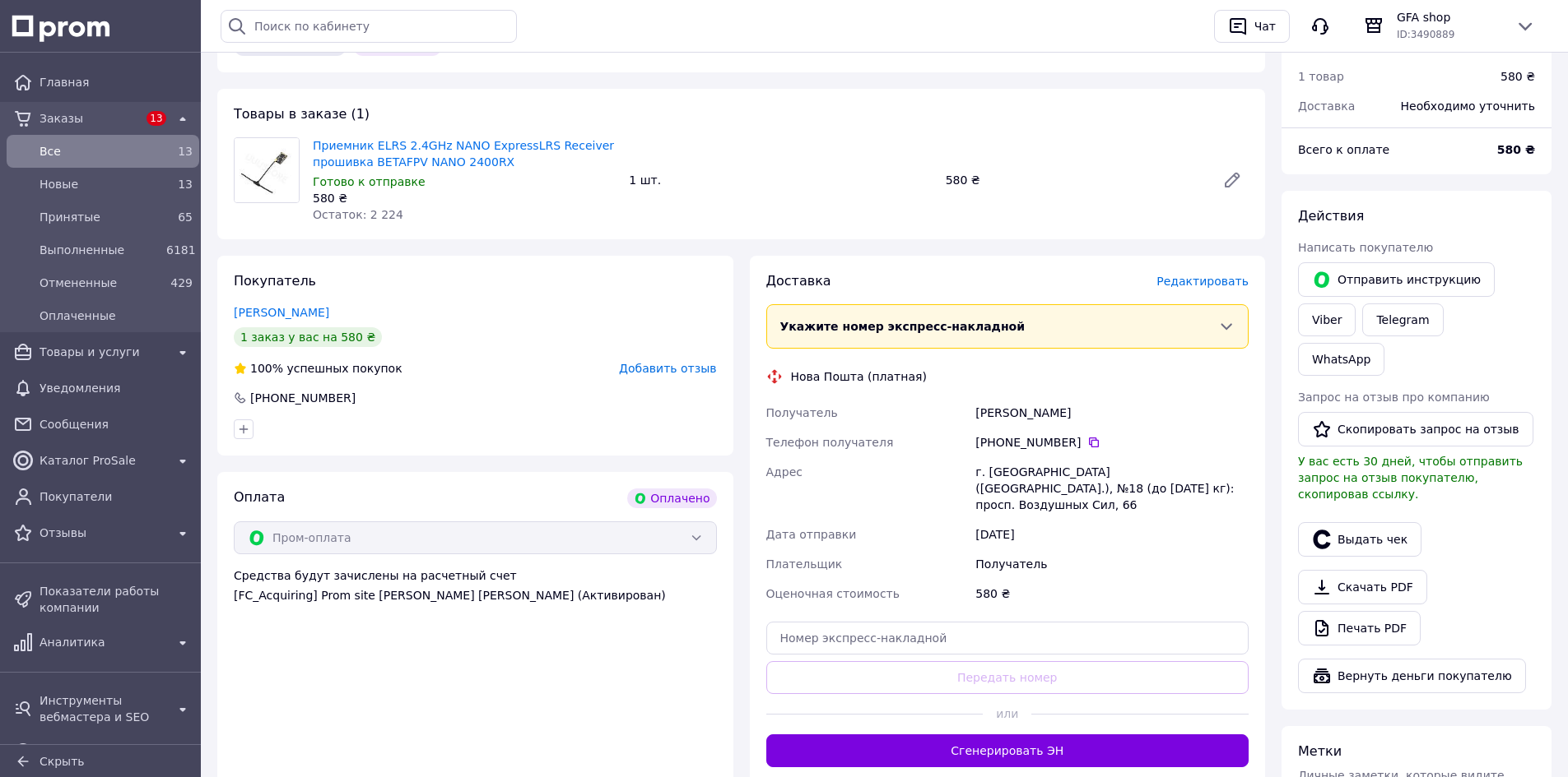
scroll to position [164, 0]
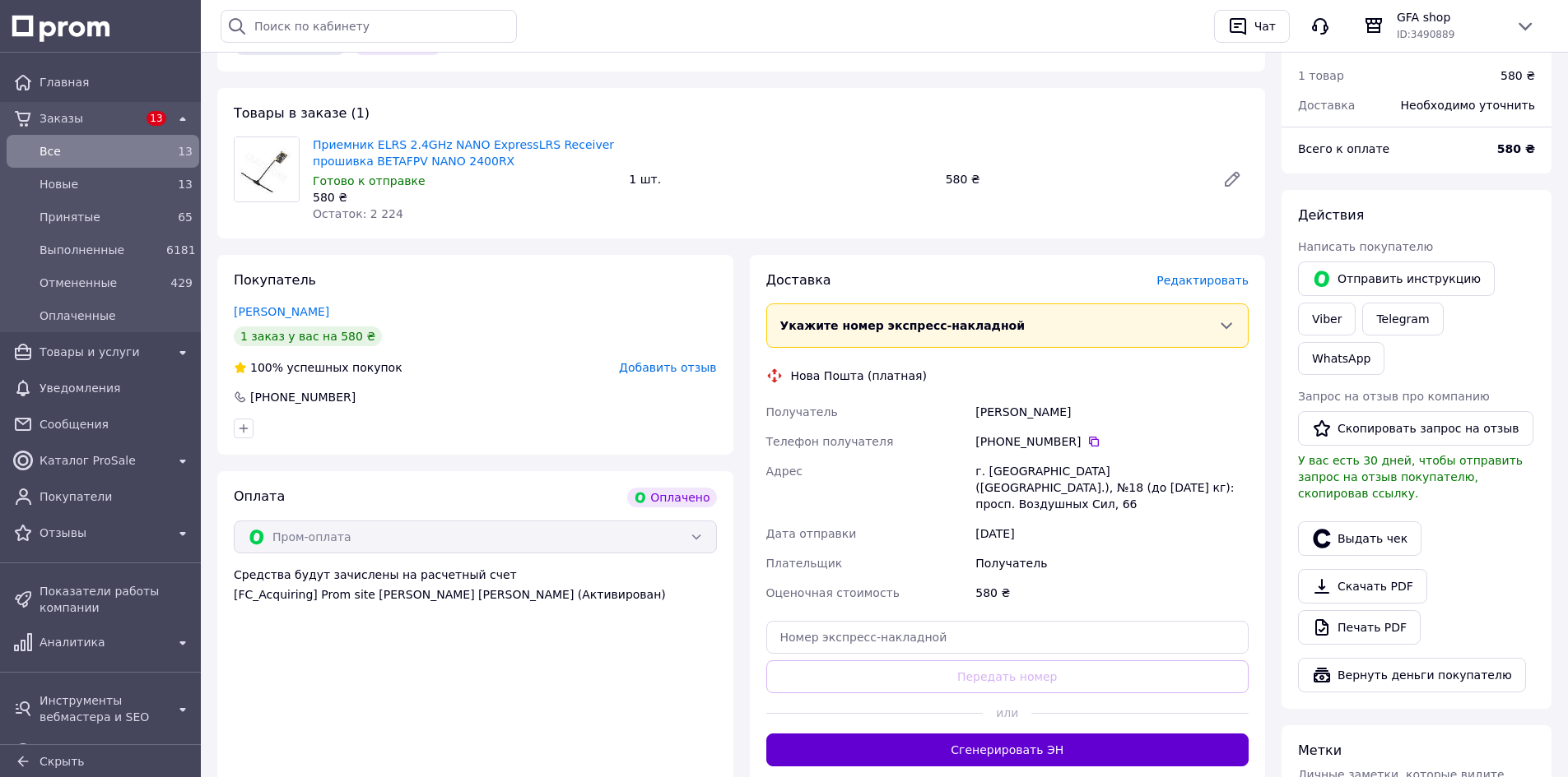
click at [1081, 734] on button "Сгенерировать ЭН" at bounding box center [1007, 750] width 483 height 33
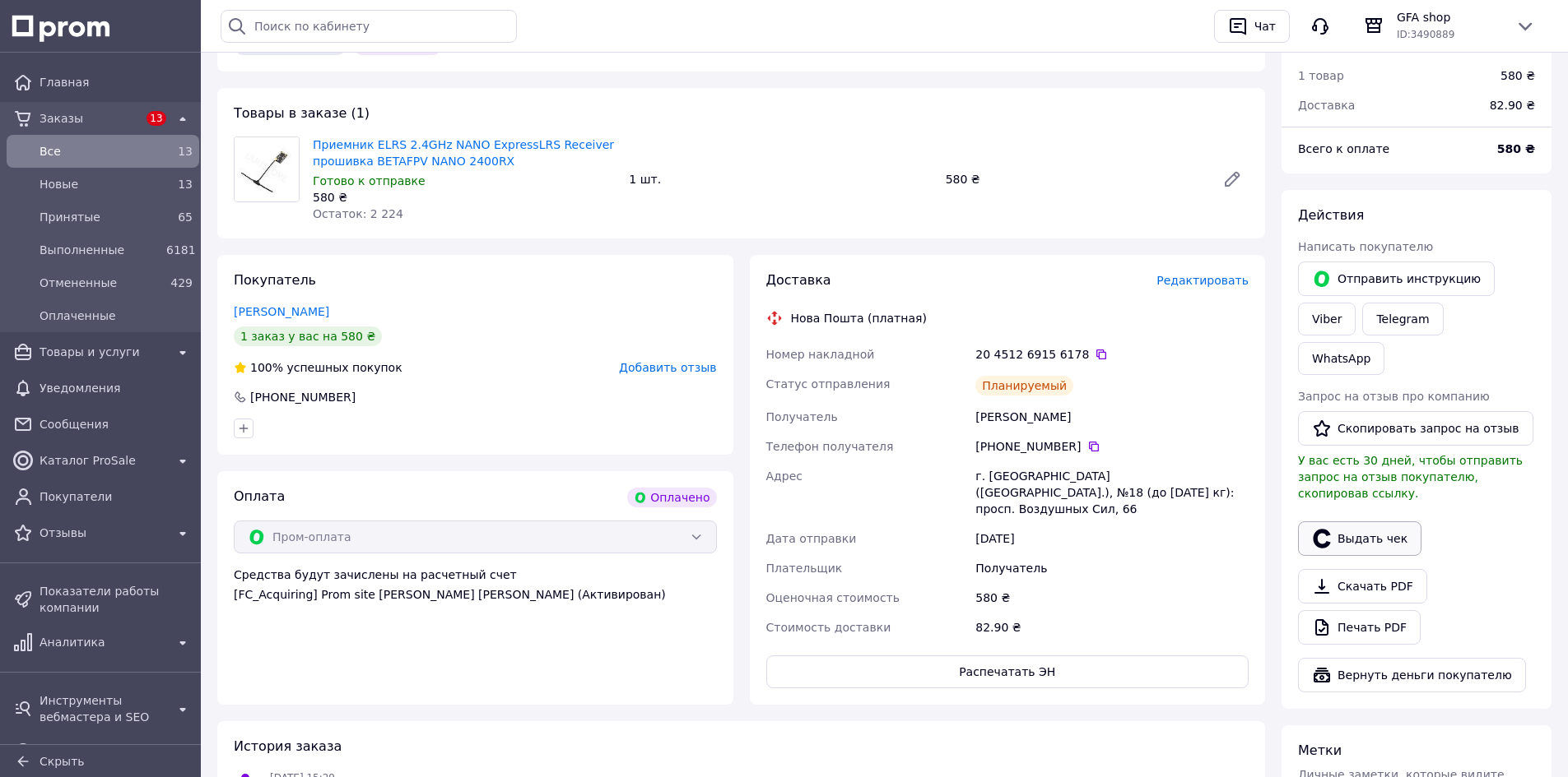
click at [1409, 522] on button "Выдать чек" at bounding box center [1360, 539] width 124 height 34
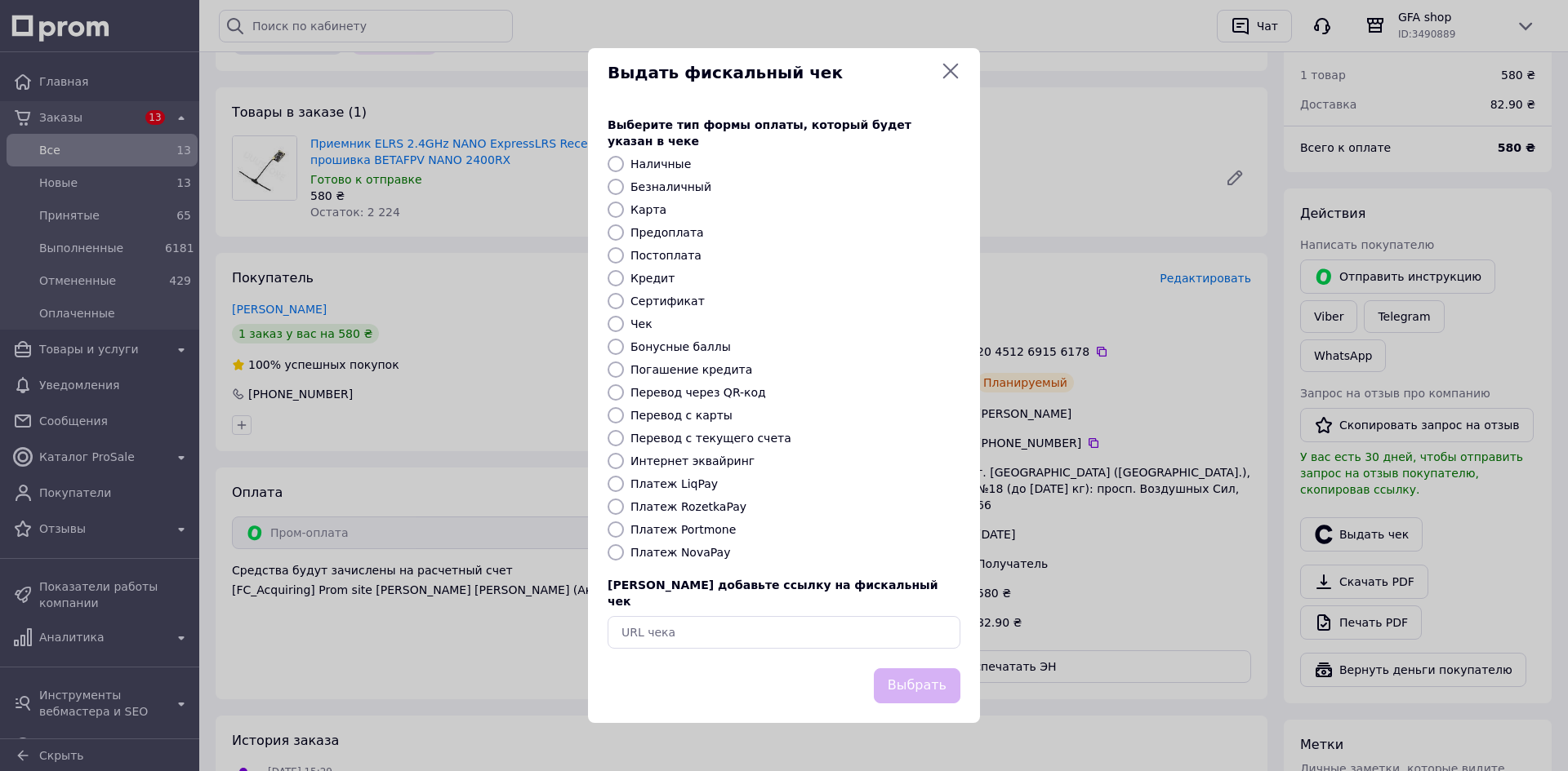
click at [718, 501] on label "Платеж RozetkaPay" at bounding box center [688, 506] width 116 height 13
click at [624, 501] on input "Платеж RozetkaPay" at bounding box center [615, 506] width 17 height 17
radio input "true"
click at [939, 668] on button "Выбрать" at bounding box center [917, 686] width 87 height 35
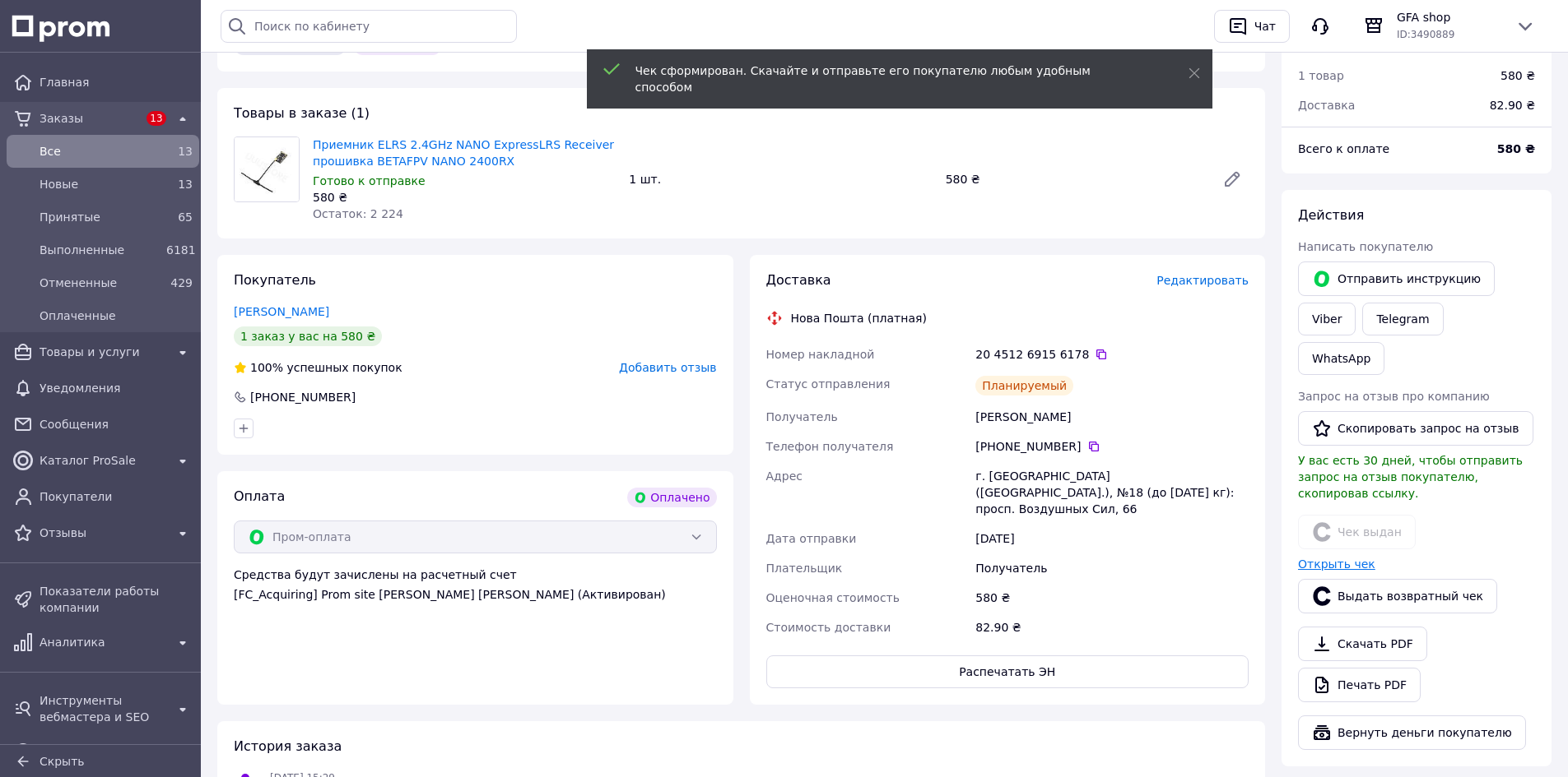
click at [1307, 558] on link "Открыть чек" at bounding box center [1337, 564] width 78 height 13
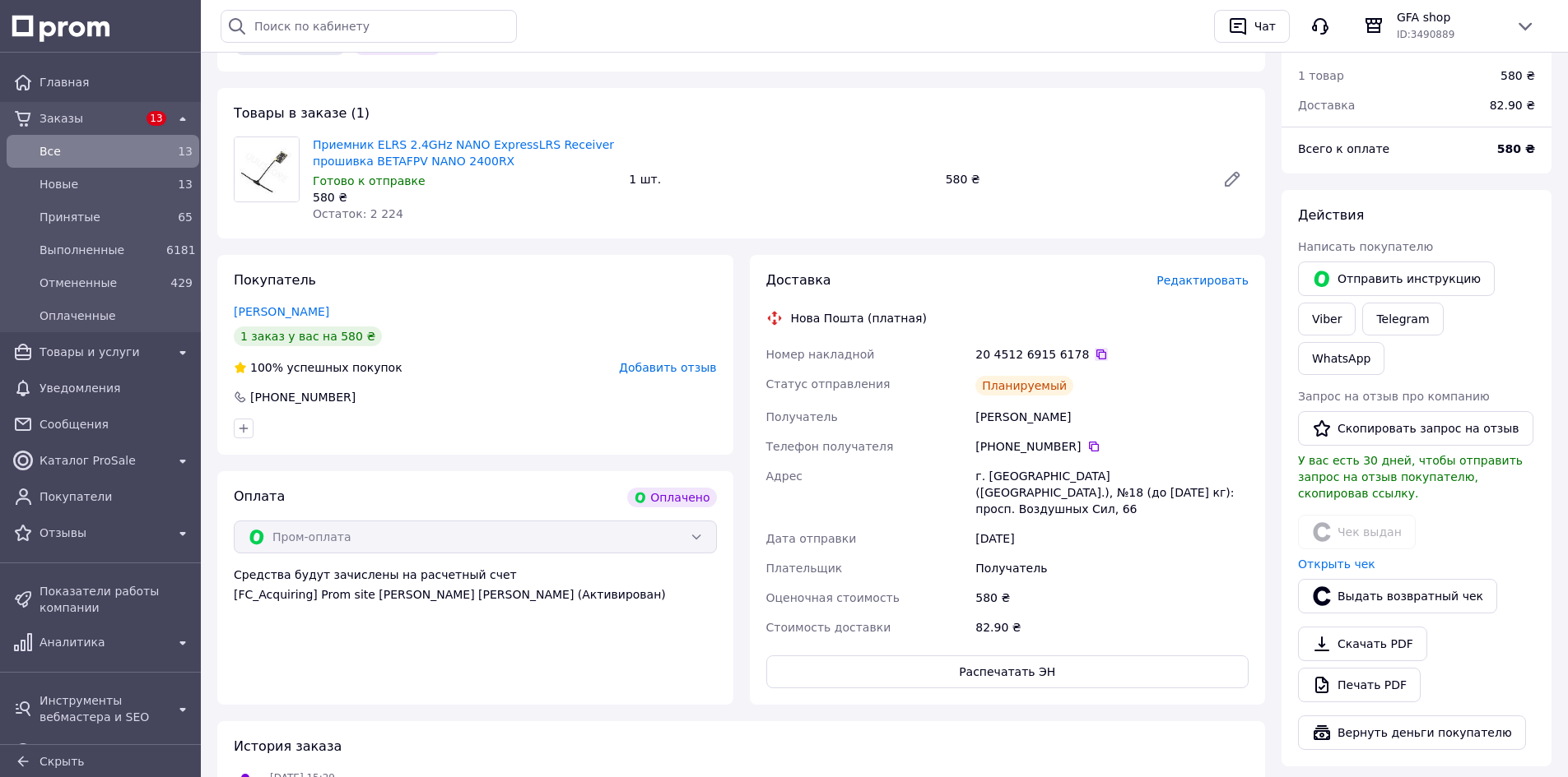
click at [1095, 355] on icon at bounding box center [1101, 354] width 13 height 13
click at [1318, 328] on link "Viber" at bounding box center [1326, 319] width 57 height 33
click at [1384, 343] on link "WhatsApp" at bounding box center [1341, 358] width 87 height 33
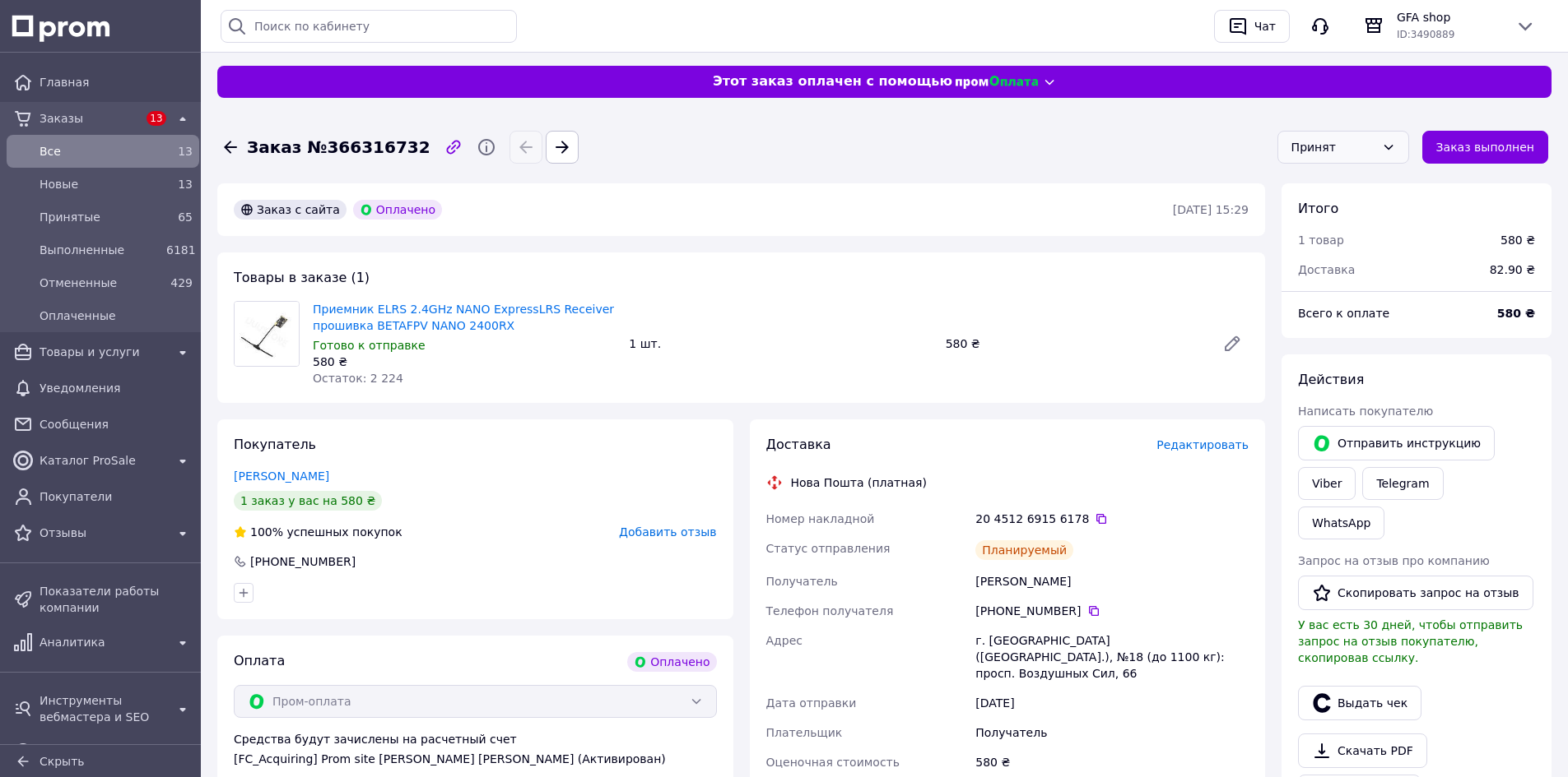
click at [1355, 149] on div "Принят" at bounding box center [1333, 147] width 84 height 18
click at [1361, 176] on li "Выполнен" at bounding box center [1352, 183] width 130 height 30
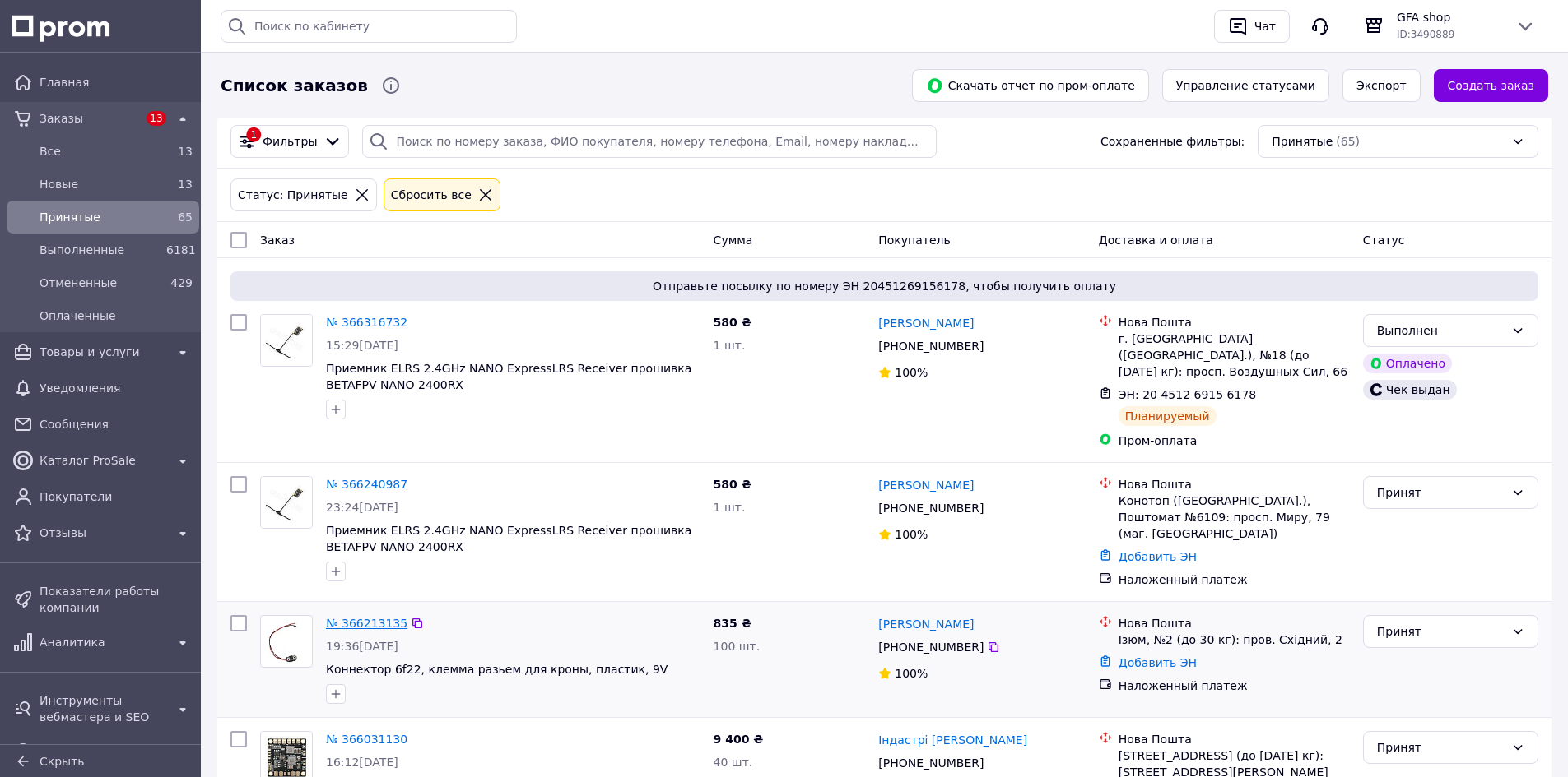
click at [386, 617] on link "№ 366213135" at bounding box center [367, 623] width 81 height 13
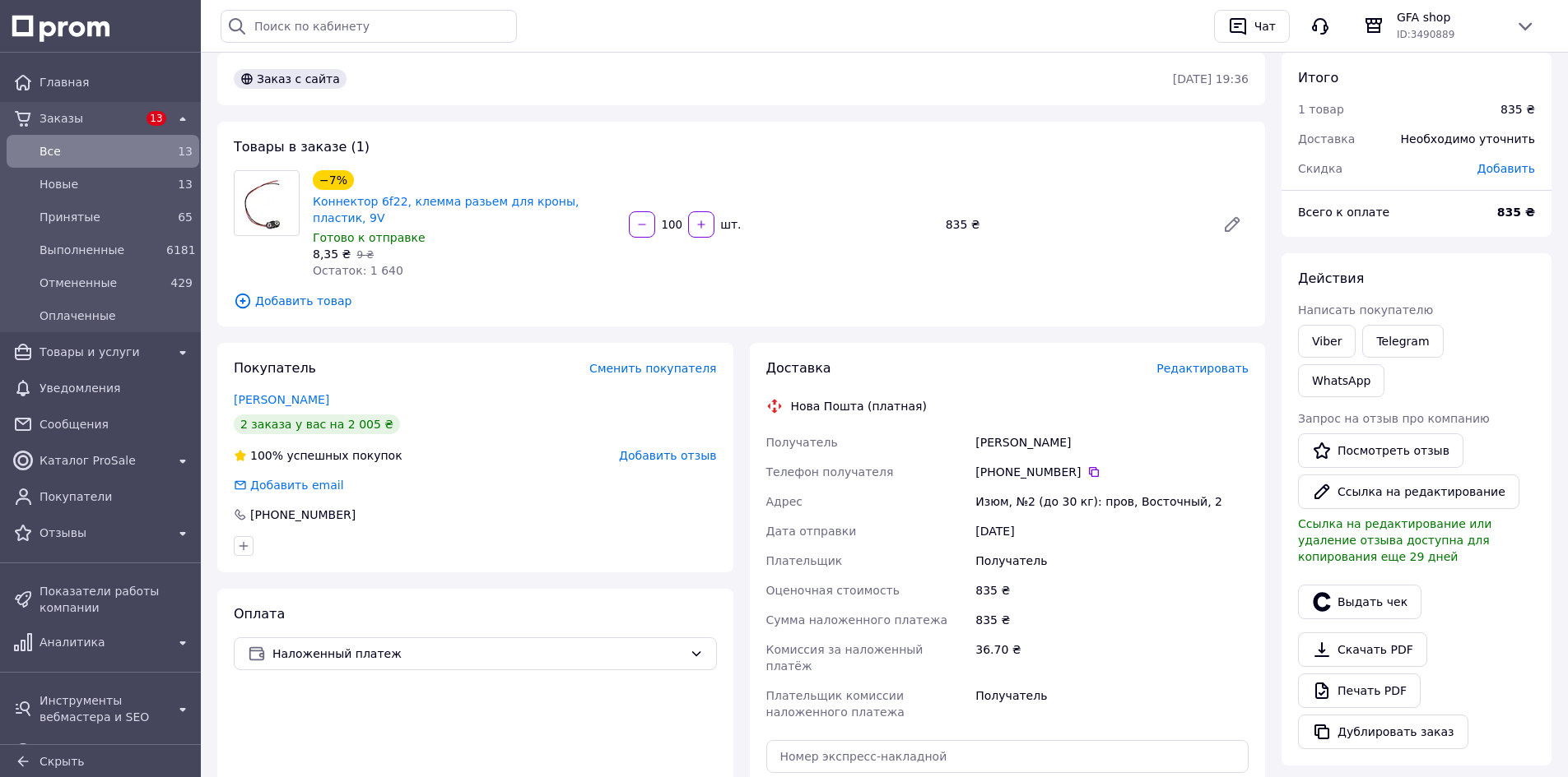
scroll to position [164, 0]
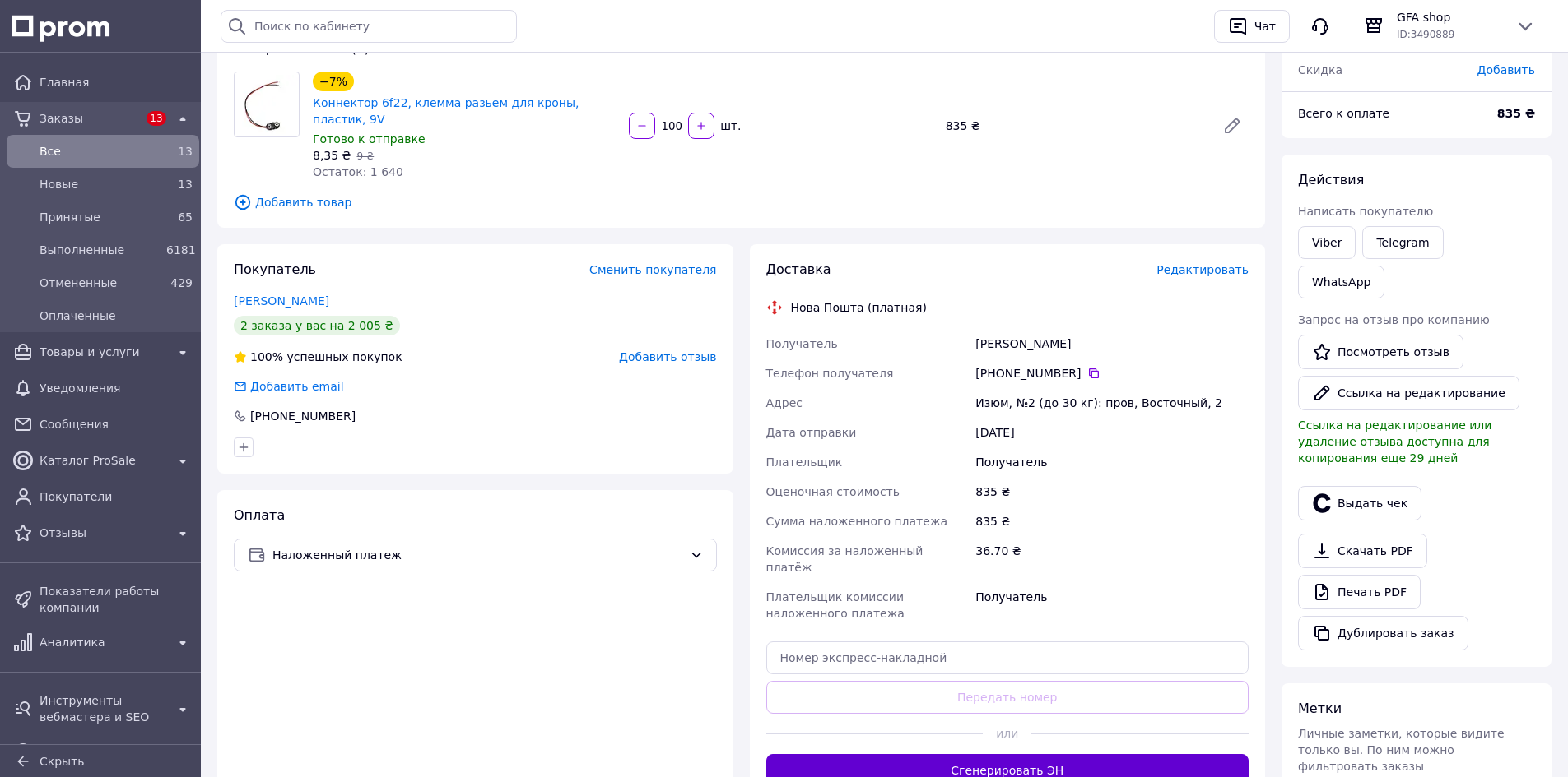
click at [1110, 754] on button "Сгенерировать ЭН" at bounding box center [1007, 770] width 483 height 33
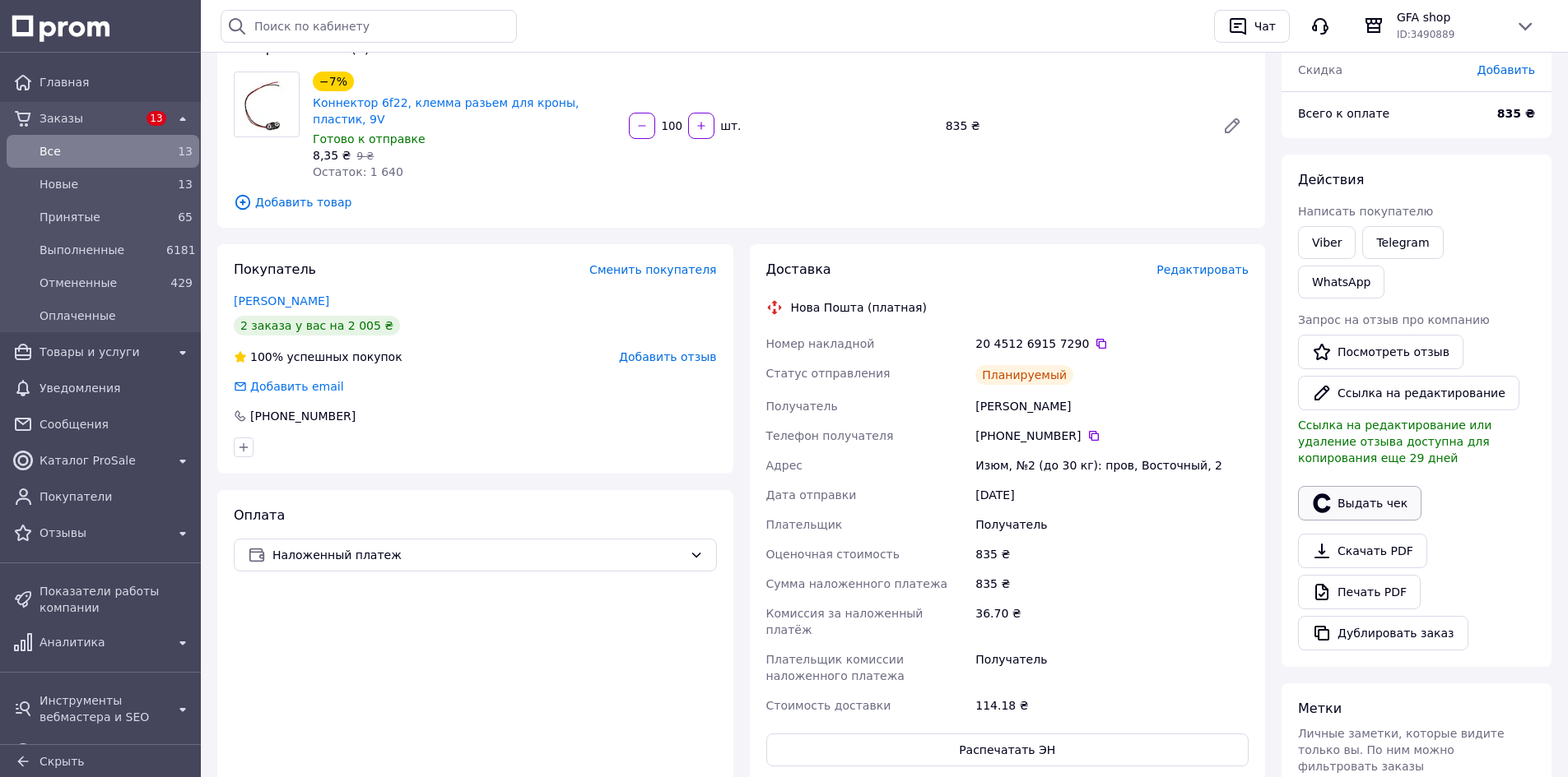
click at [1367, 487] on button "Выдать чек" at bounding box center [1360, 503] width 124 height 34
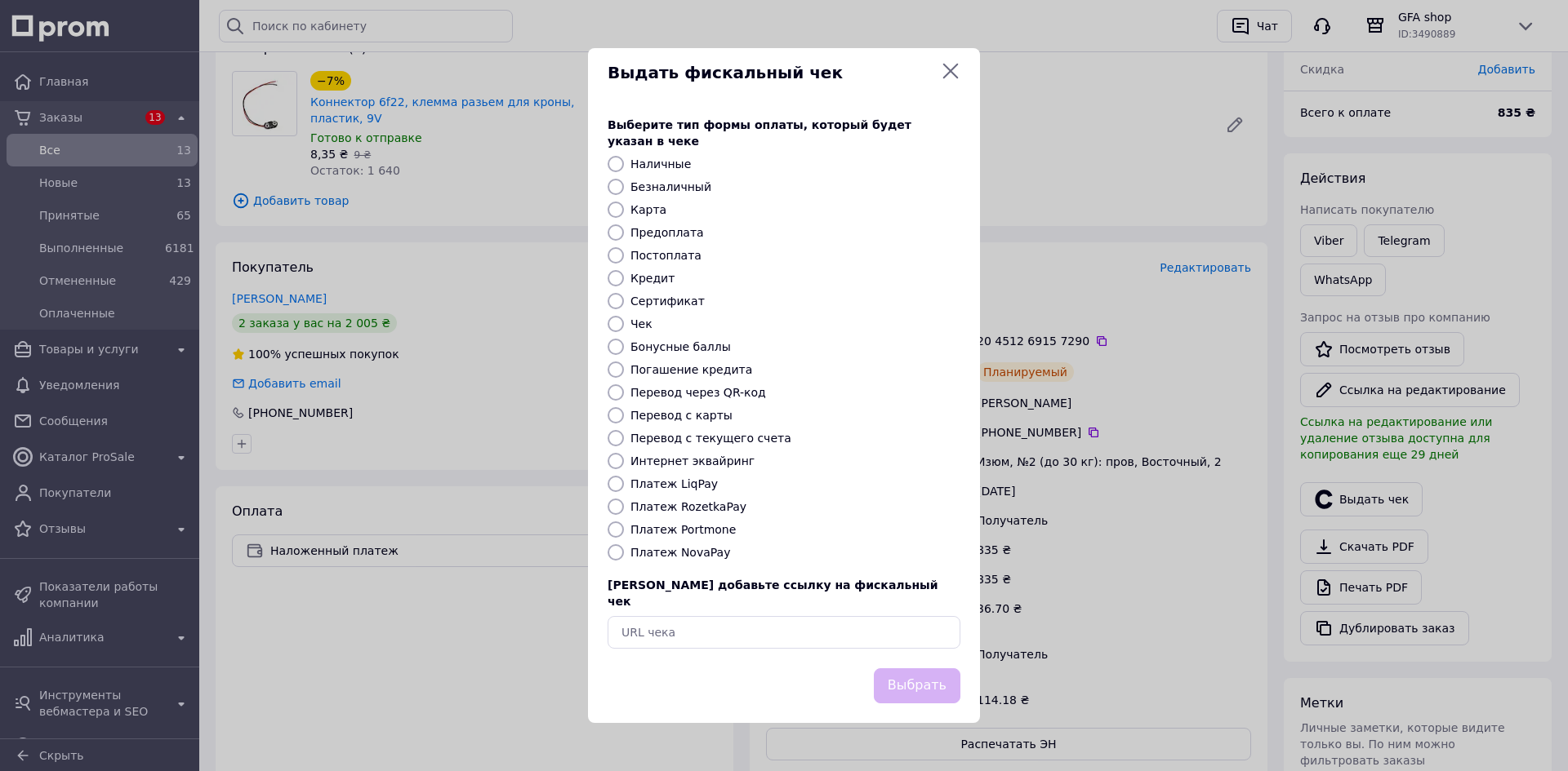
click at [670, 555] on label "Платеж NovaPay" at bounding box center [680, 552] width 100 height 13
click at [624, 555] on input "Платеж NovaPay" at bounding box center [615, 552] width 17 height 17
radio input "true"
drag, startPoint x: 935, startPoint y: 659, endPoint x: 959, endPoint y: 657, distance: 24.1
click at [935, 668] on button "Выбрать" at bounding box center [917, 686] width 87 height 35
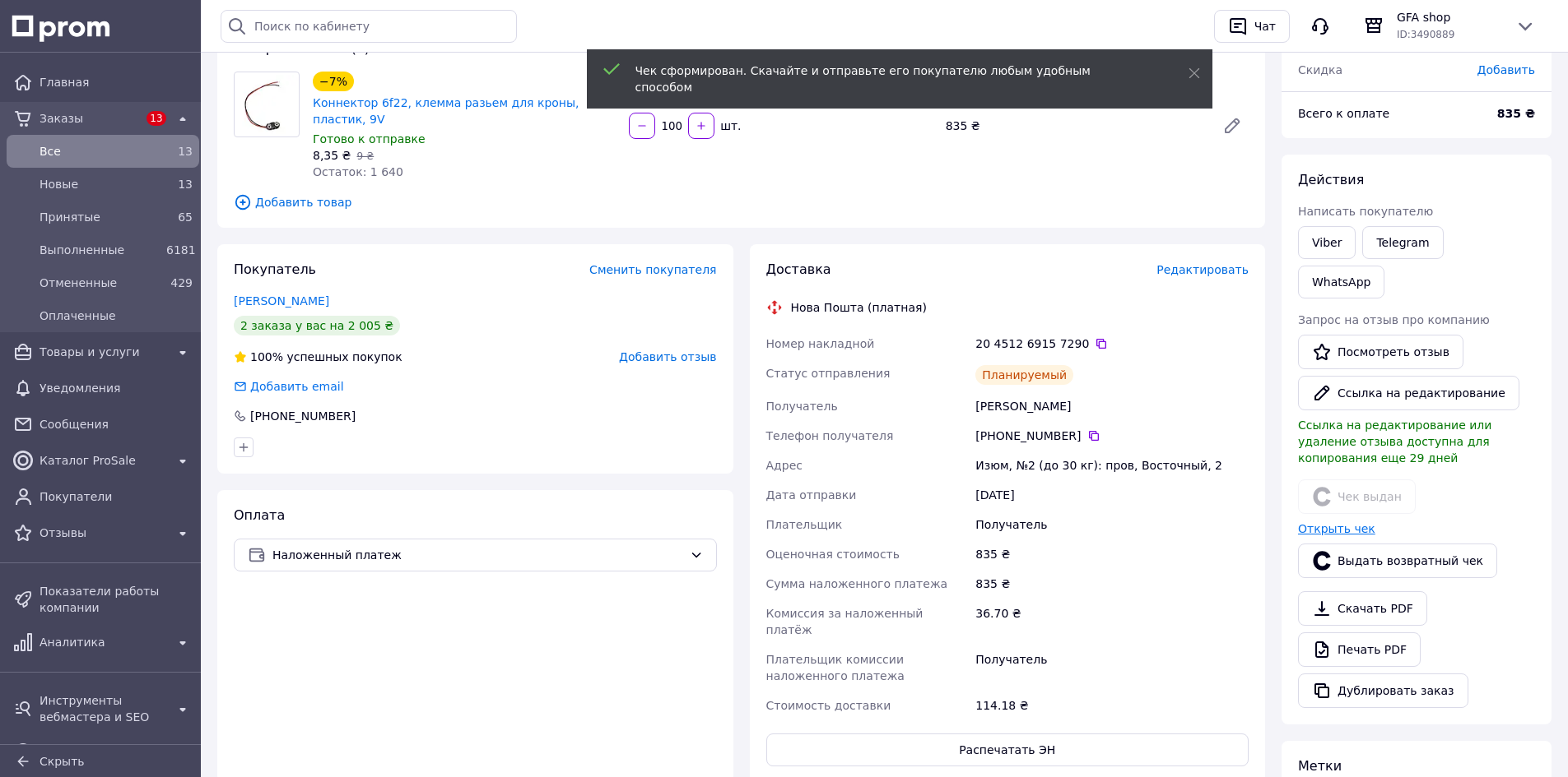
click at [1337, 523] on link "Открыть чек" at bounding box center [1337, 529] width 78 height 13
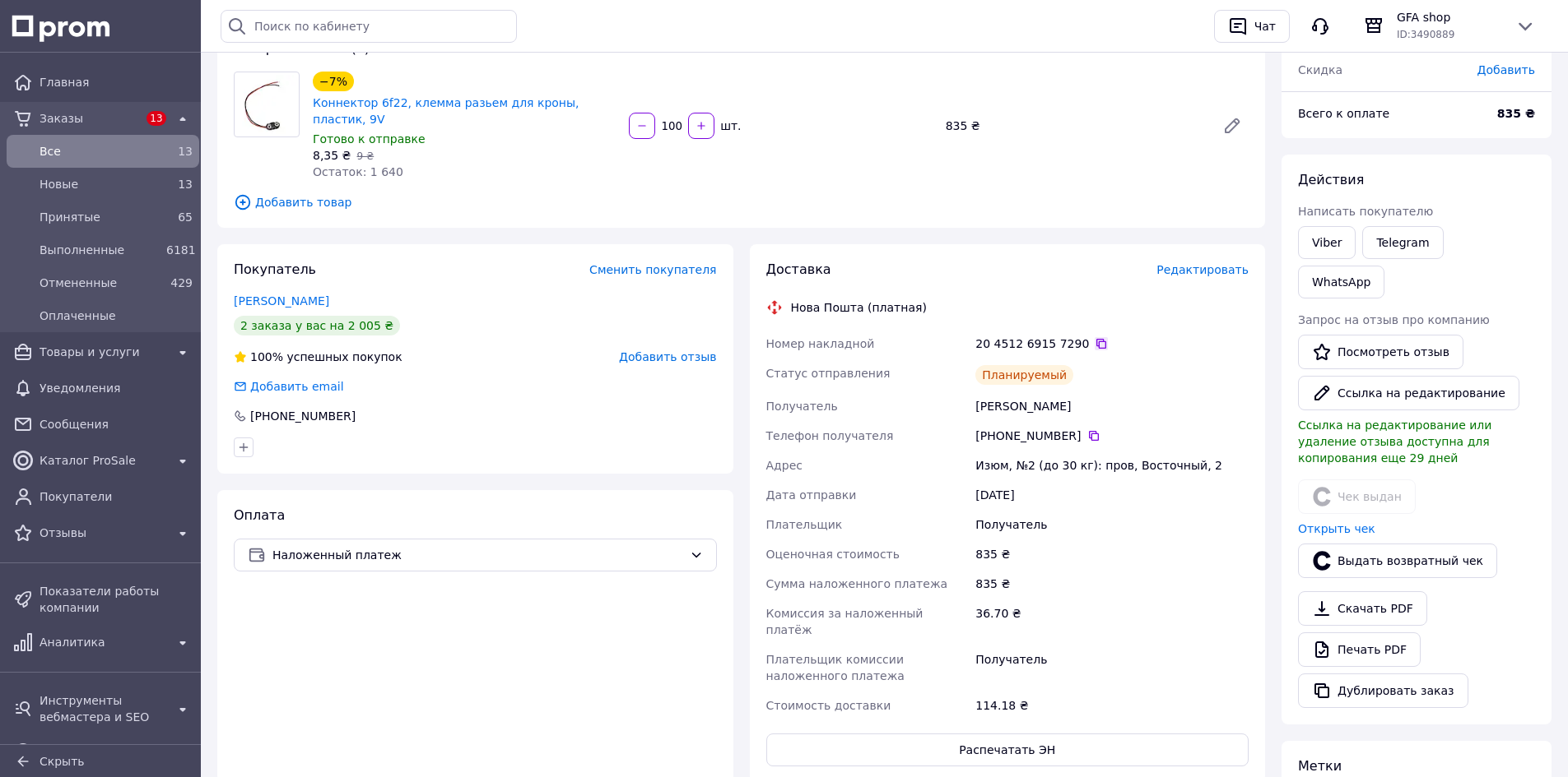
click at [1095, 337] on icon at bounding box center [1101, 343] width 13 height 13
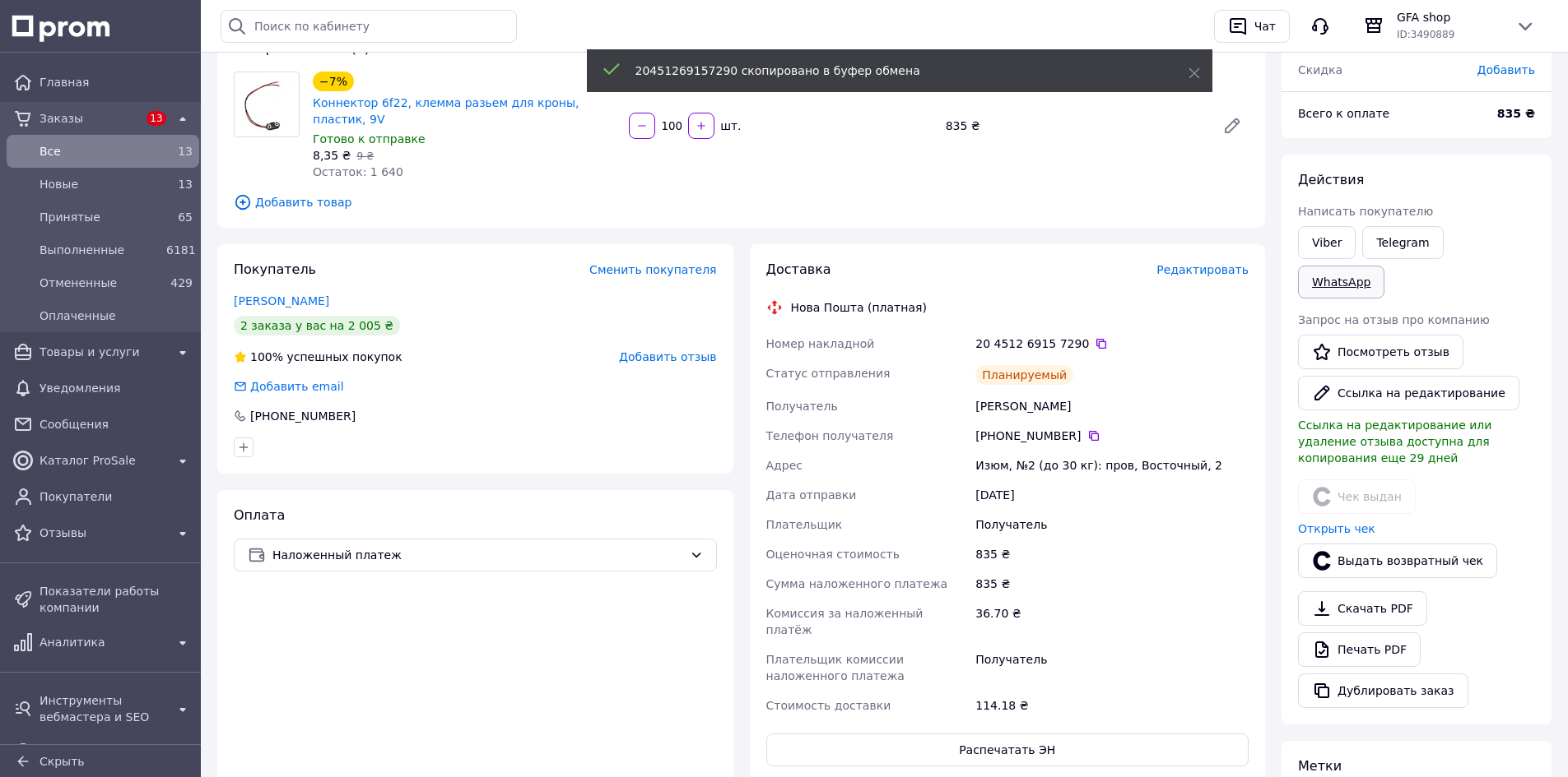
click at [1384, 266] on link "WhatsApp" at bounding box center [1341, 282] width 87 height 33
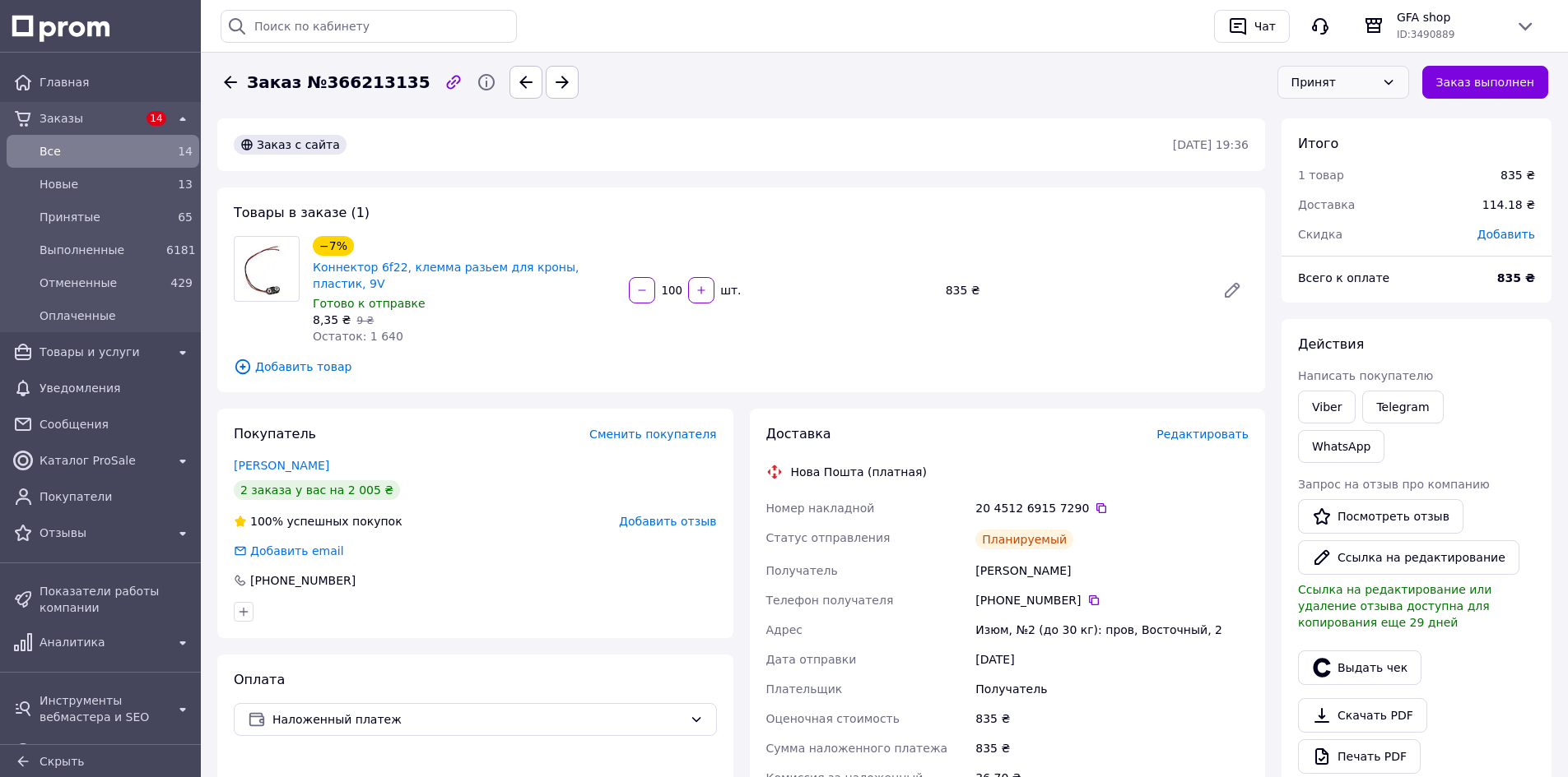
click at [1366, 84] on div "Принят" at bounding box center [1333, 82] width 84 height 18
click at [1359, 119] on li "Выполнен" at bounding box center [1352, 117] width 130 height 30
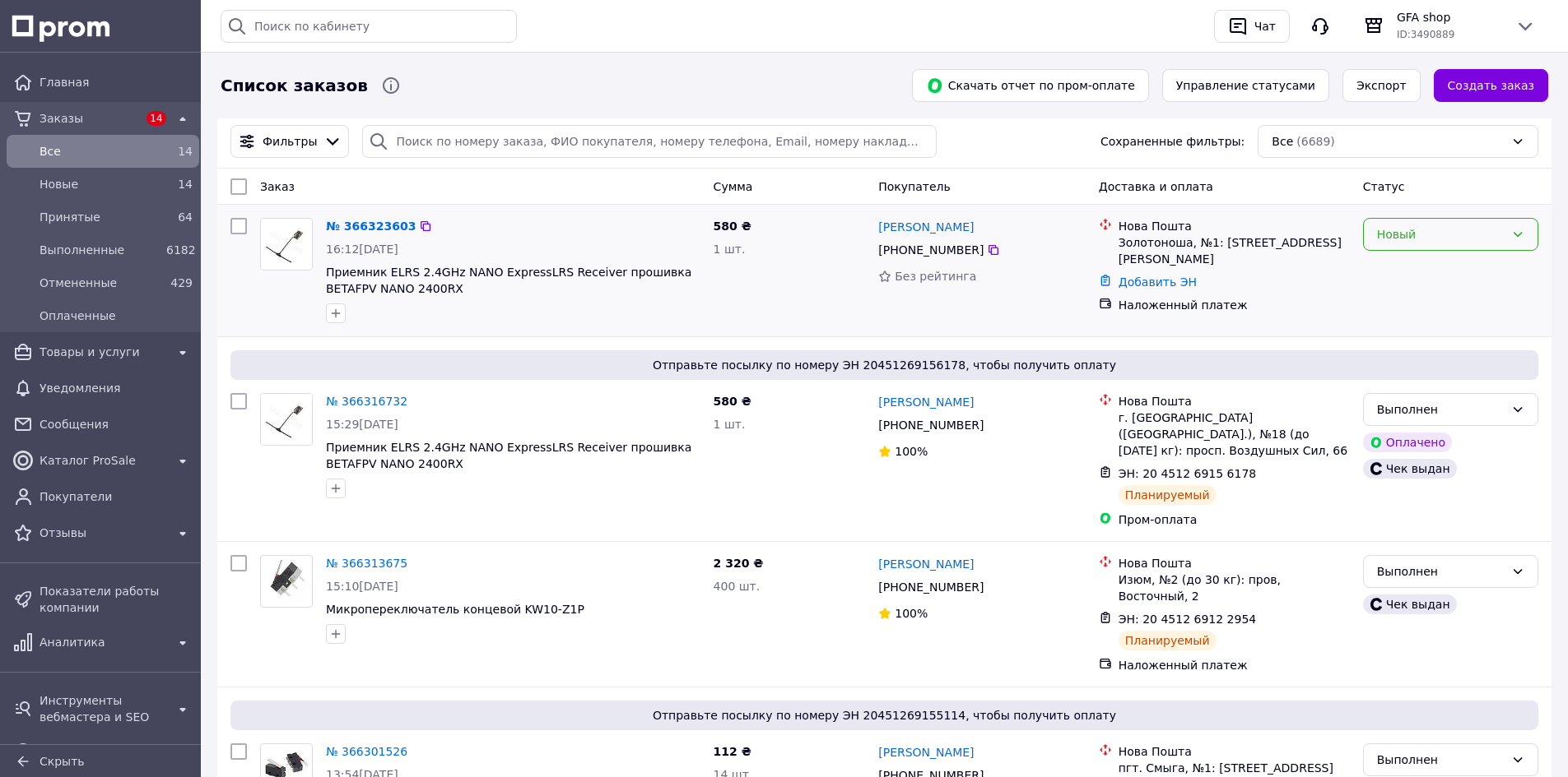
click at [1455, 235] on div "Новый" at bounding box center [1441, 234] width 127 height 18
click at [1440, 259] on li "Принят" at bounding box center [1451, 271] width 174 height 30
click at [366, 228] on link "№ 366323603" at bounding box center [367, 226] width 81 height 13
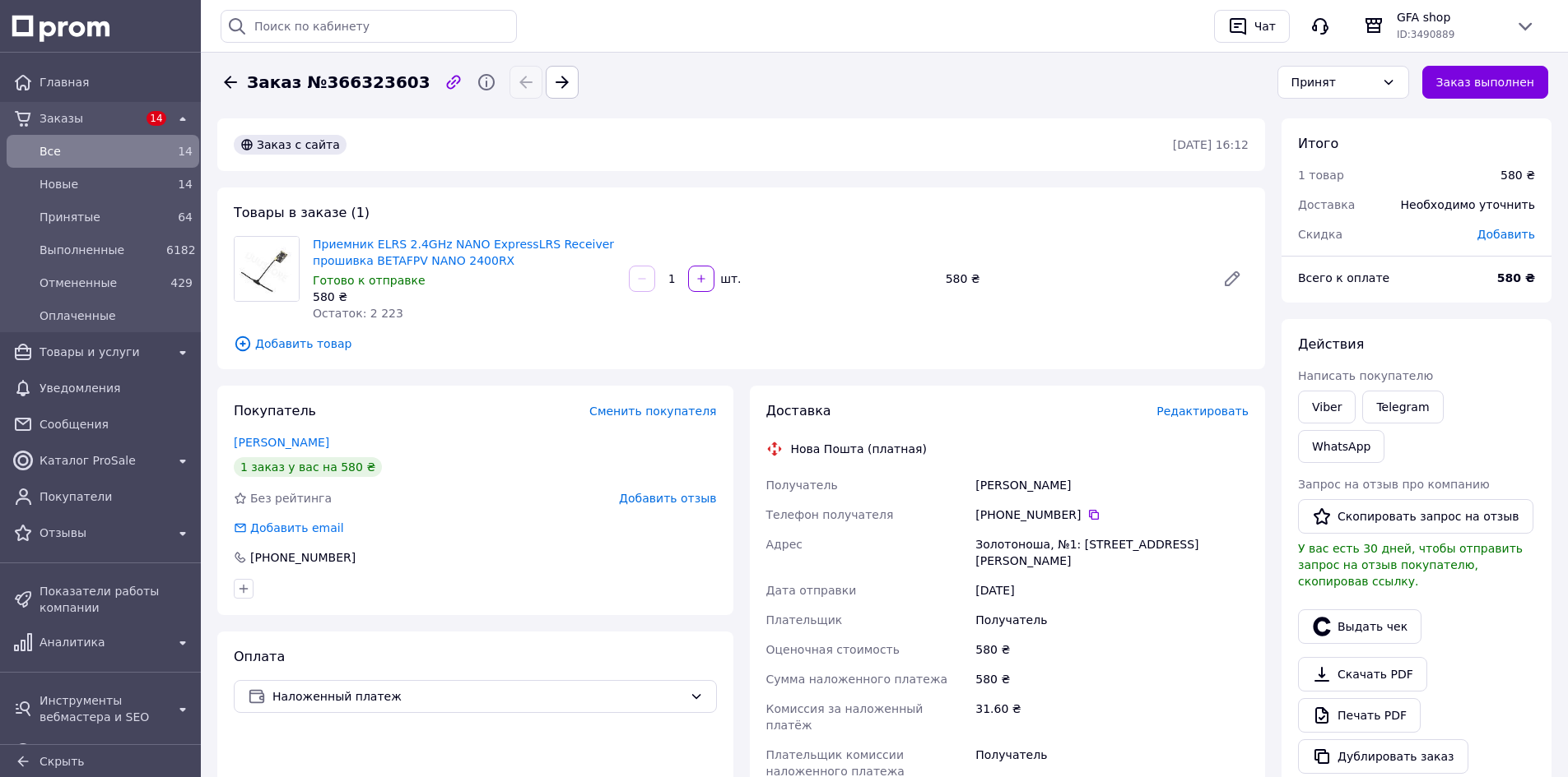
click at [594, 616] on div "Покупатель Сменить покупателя [PERSON_NAME] 1 заказ у вас на 580 ₴ Без рейтинга…" at bounding box center [475, 674] width 516 height 576
click at [1085, 343] on span "Добавить товар" at bounding box center [741, 343] width 1015 height 18
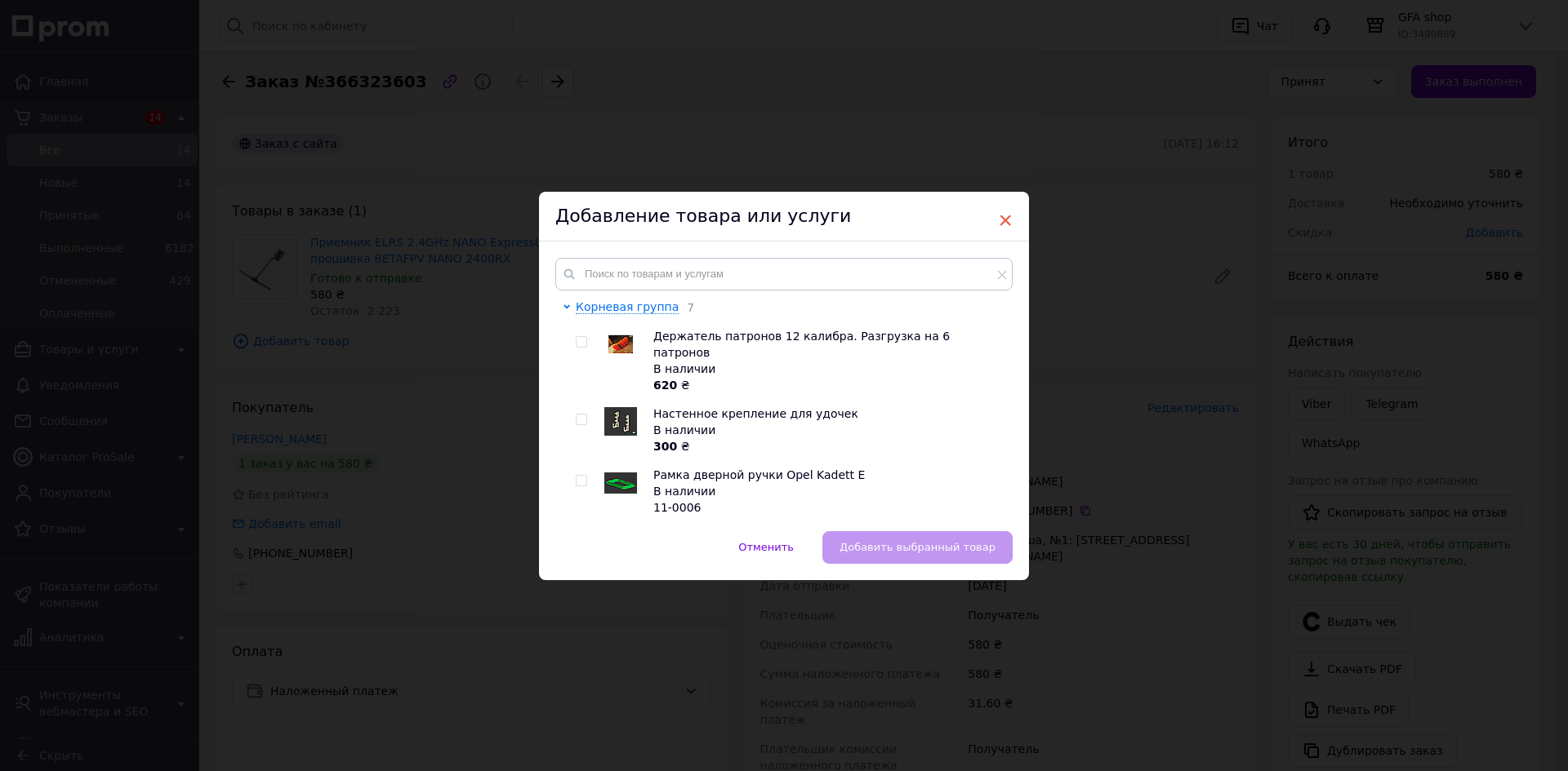
click at [1004, 219] on span "×" at bounding box center [1005, 221] width 15 height 28
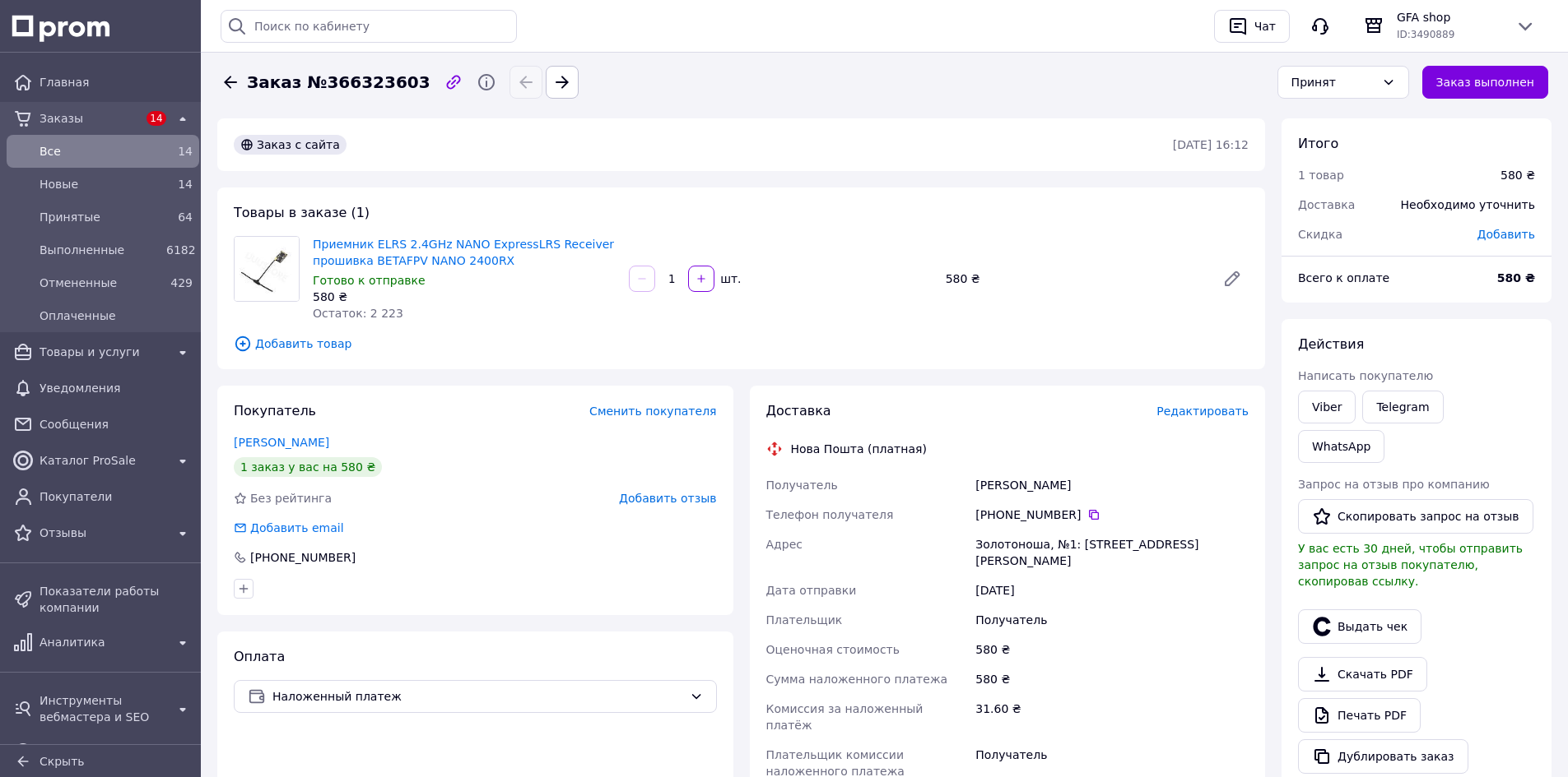
click at [1004, 543] on div "Золотоноша, №1: ул. [PERSON_NAME][STREET_ADDRESS]" at bounding box center [1111, 553] width 280 height 46
copy div "Золотоноша"
click at [74, 84] on span "Главная" at bounding box center [116, 82] width 153 height 17
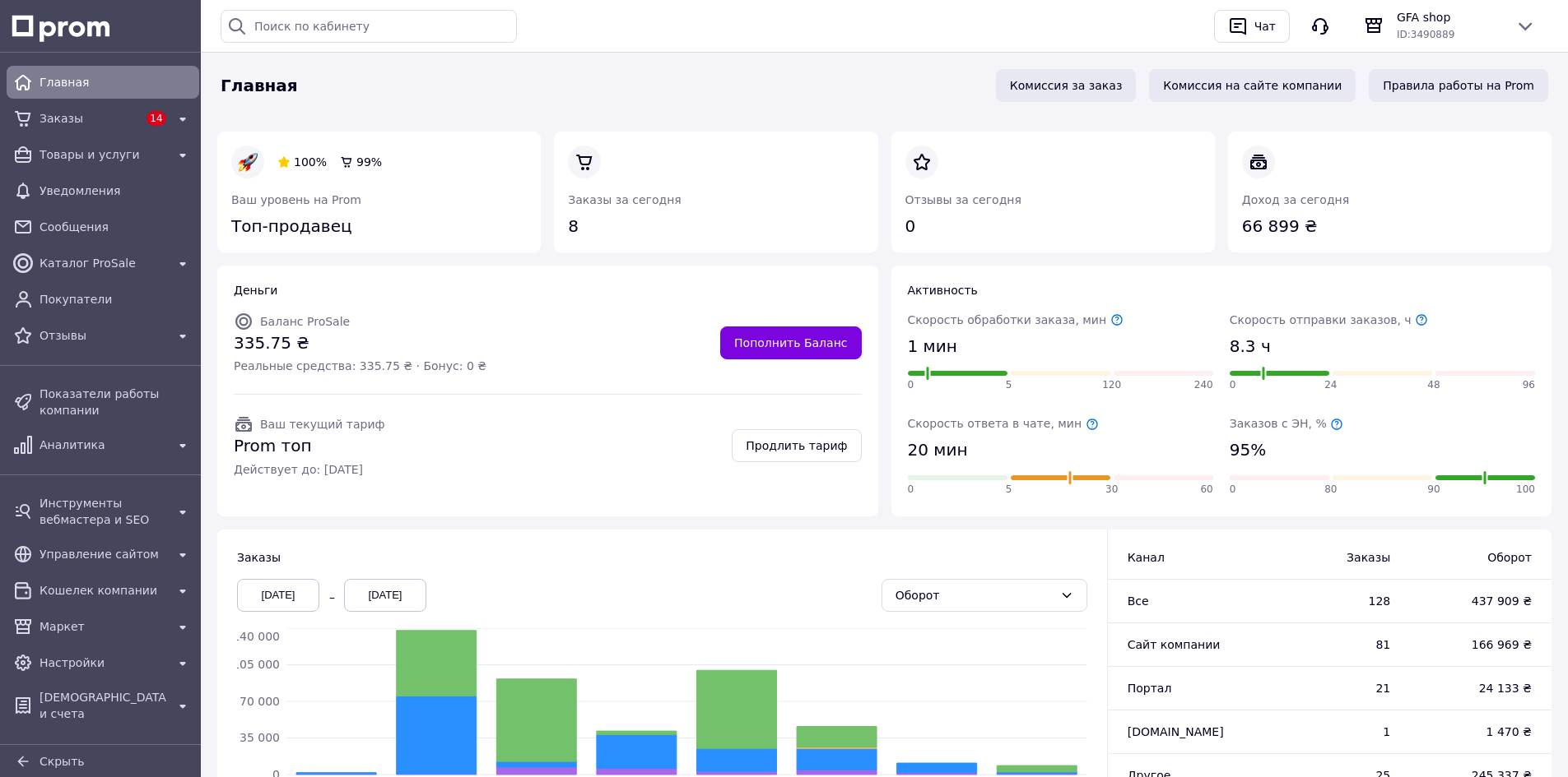
scroll to position [164, 0]
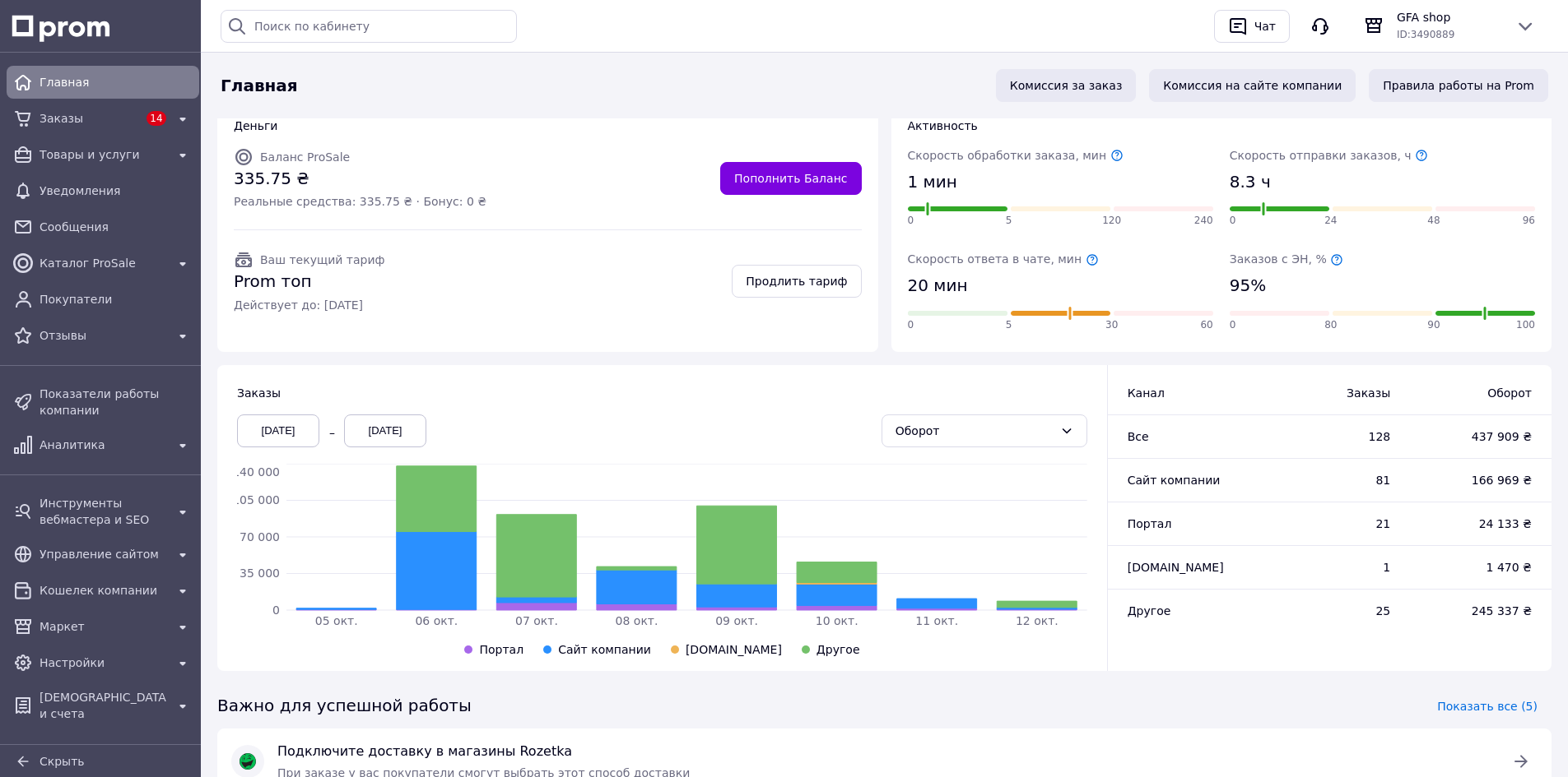
click at [301, 431] on div "05.10.2025" at bounding box center [277, 431] width 82 height 33
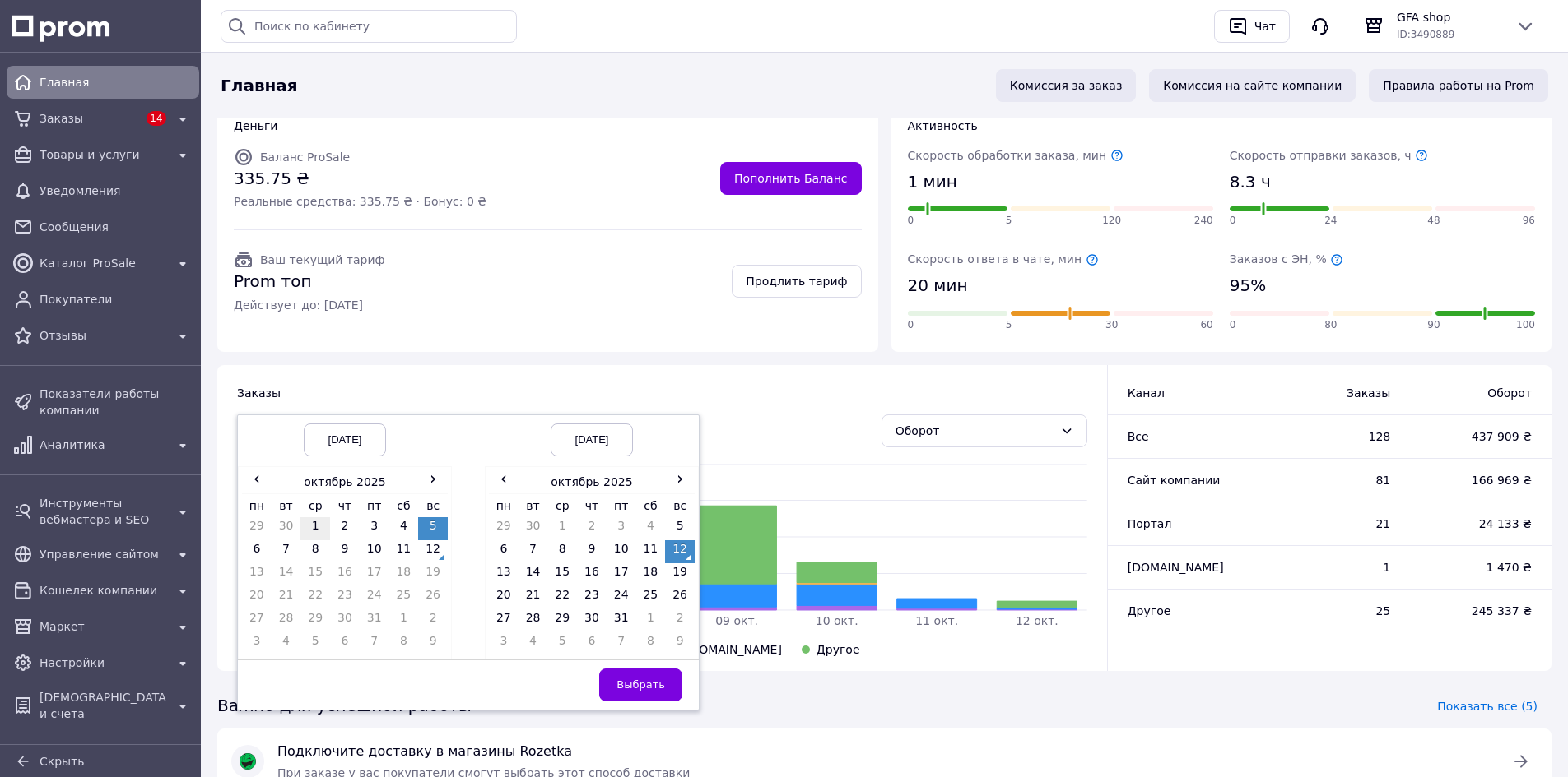
click at [318, 524] on td "1" at bounding box center [315, 529] width 30 height 23
click at [671, 690] on button "Выбрать" at bounding box center [640, 684] width 83 height 33
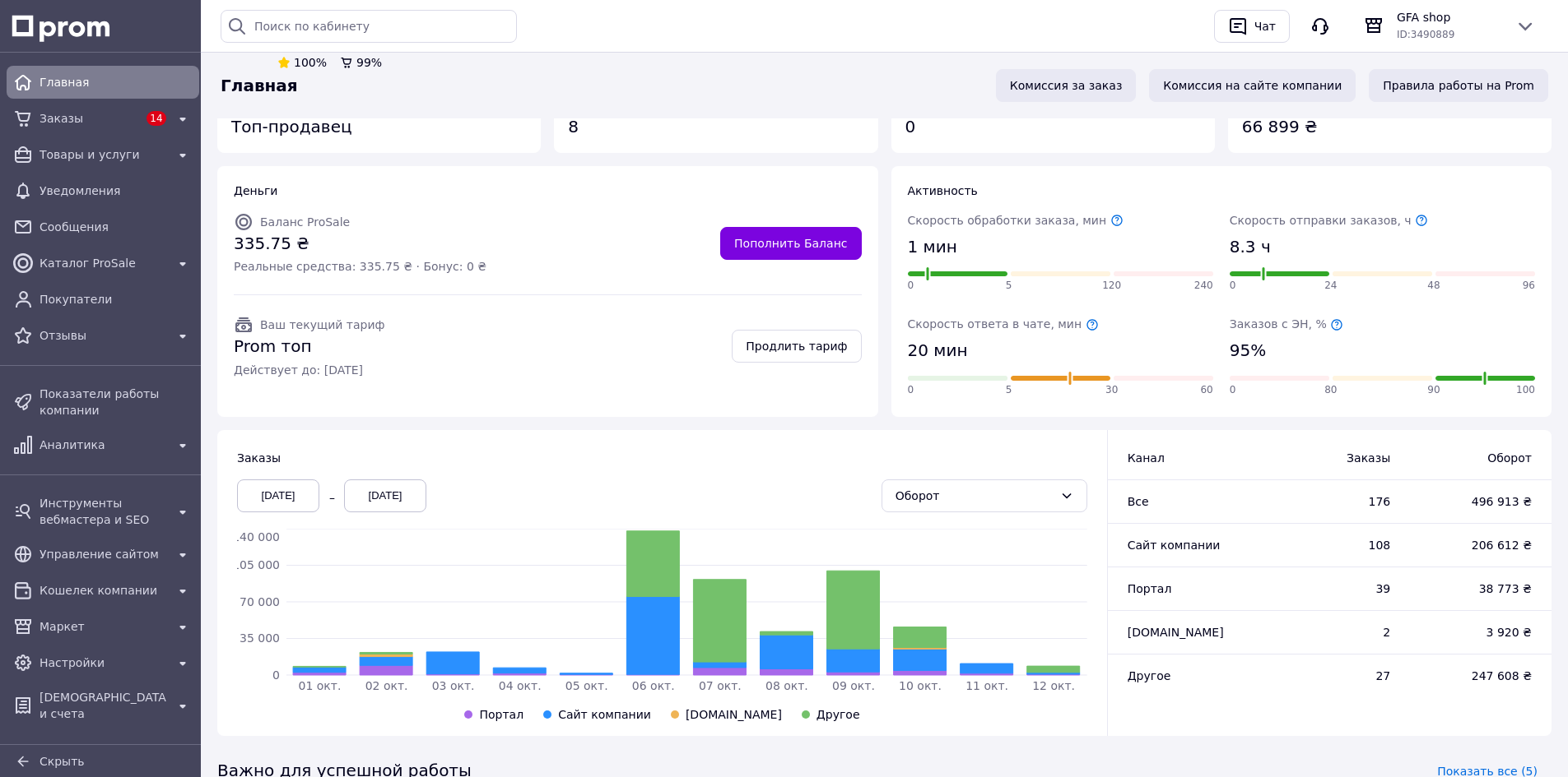
scroll to position [0, 0]
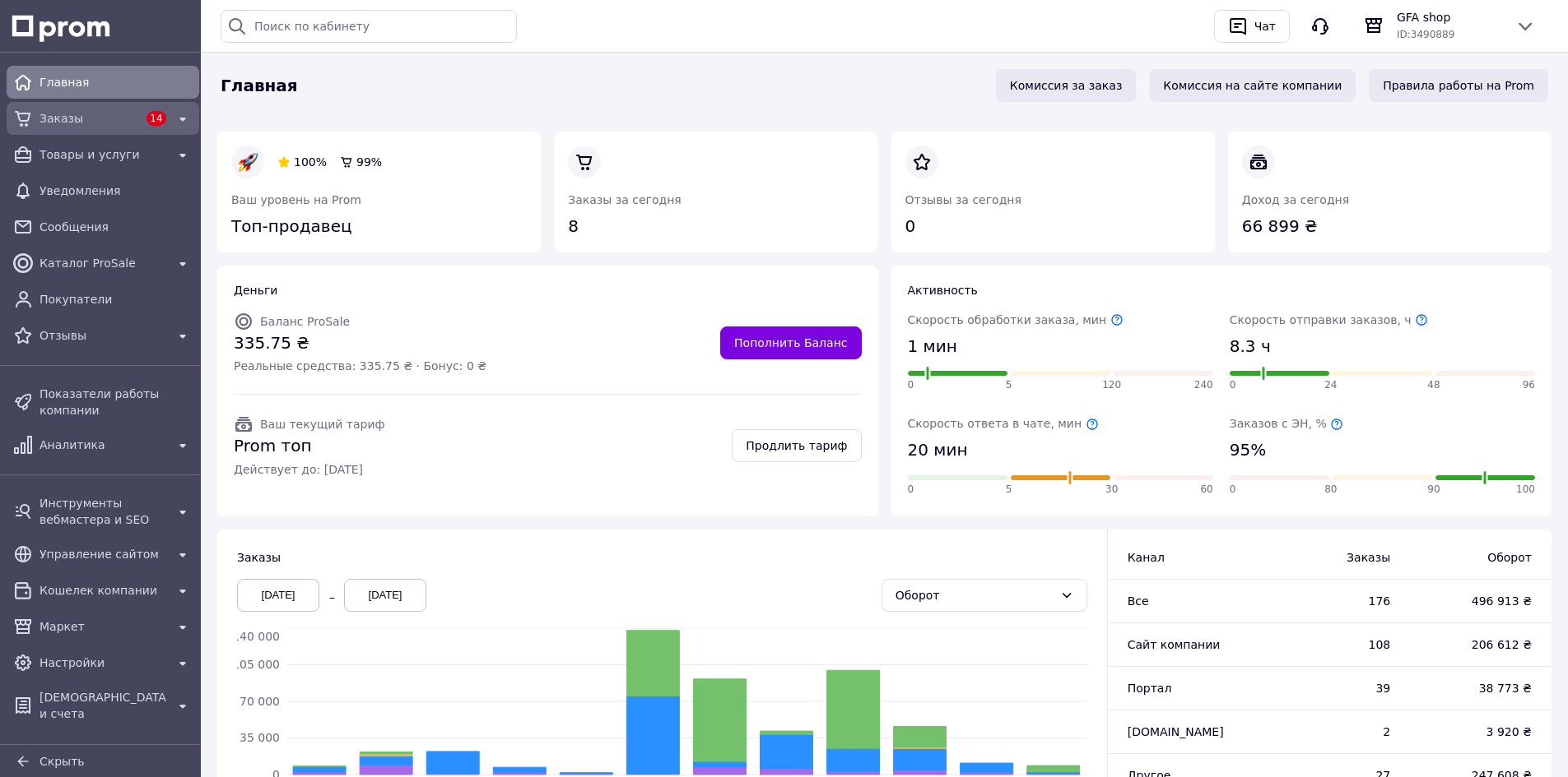
click at [88, 115] on span "Заказы" at bounding box center [90, 118] width 101 height 17
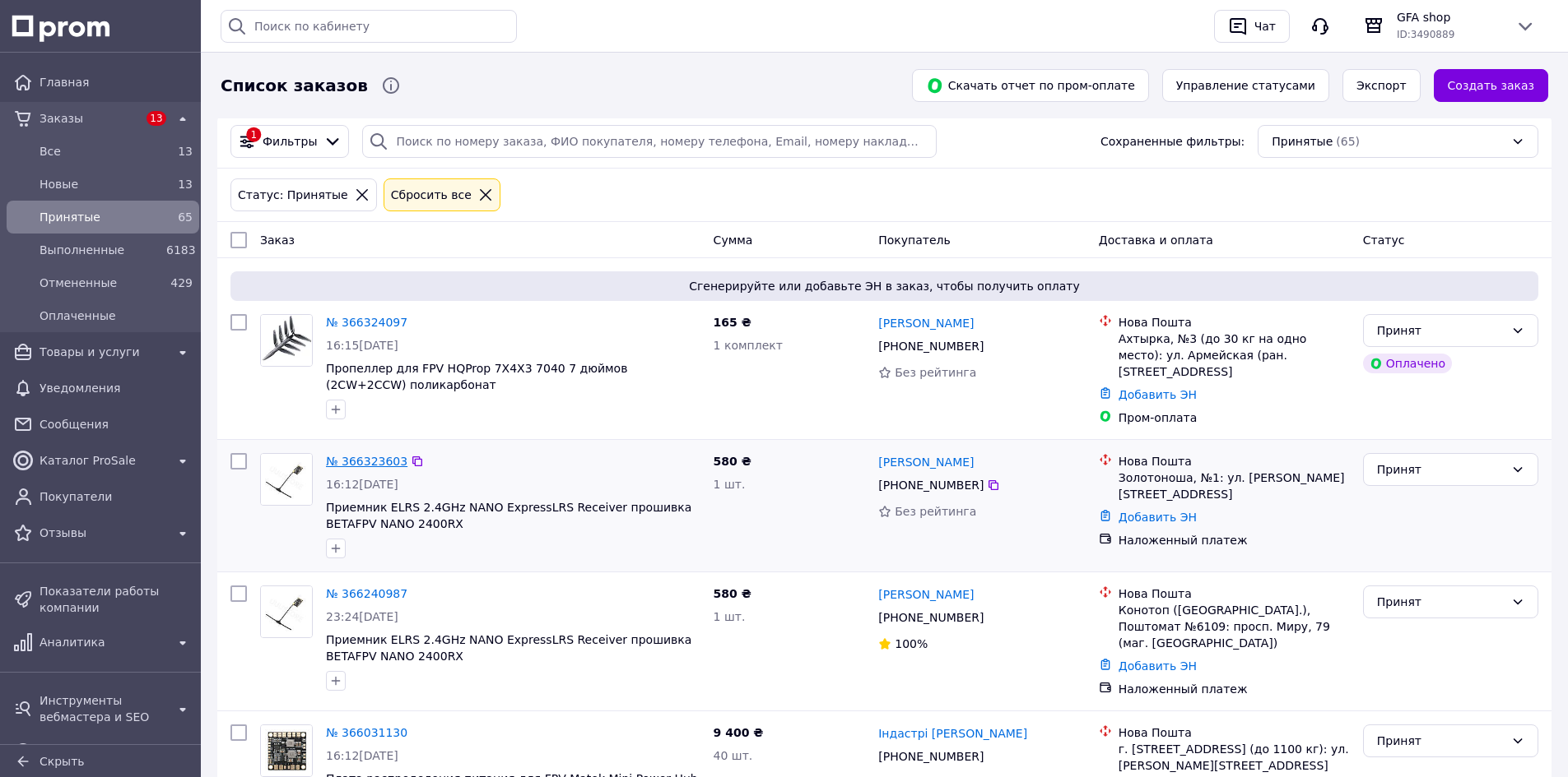
click at [385, 456] on link "№ 366323603" at bounding box center [367, 461] width 81 height 13
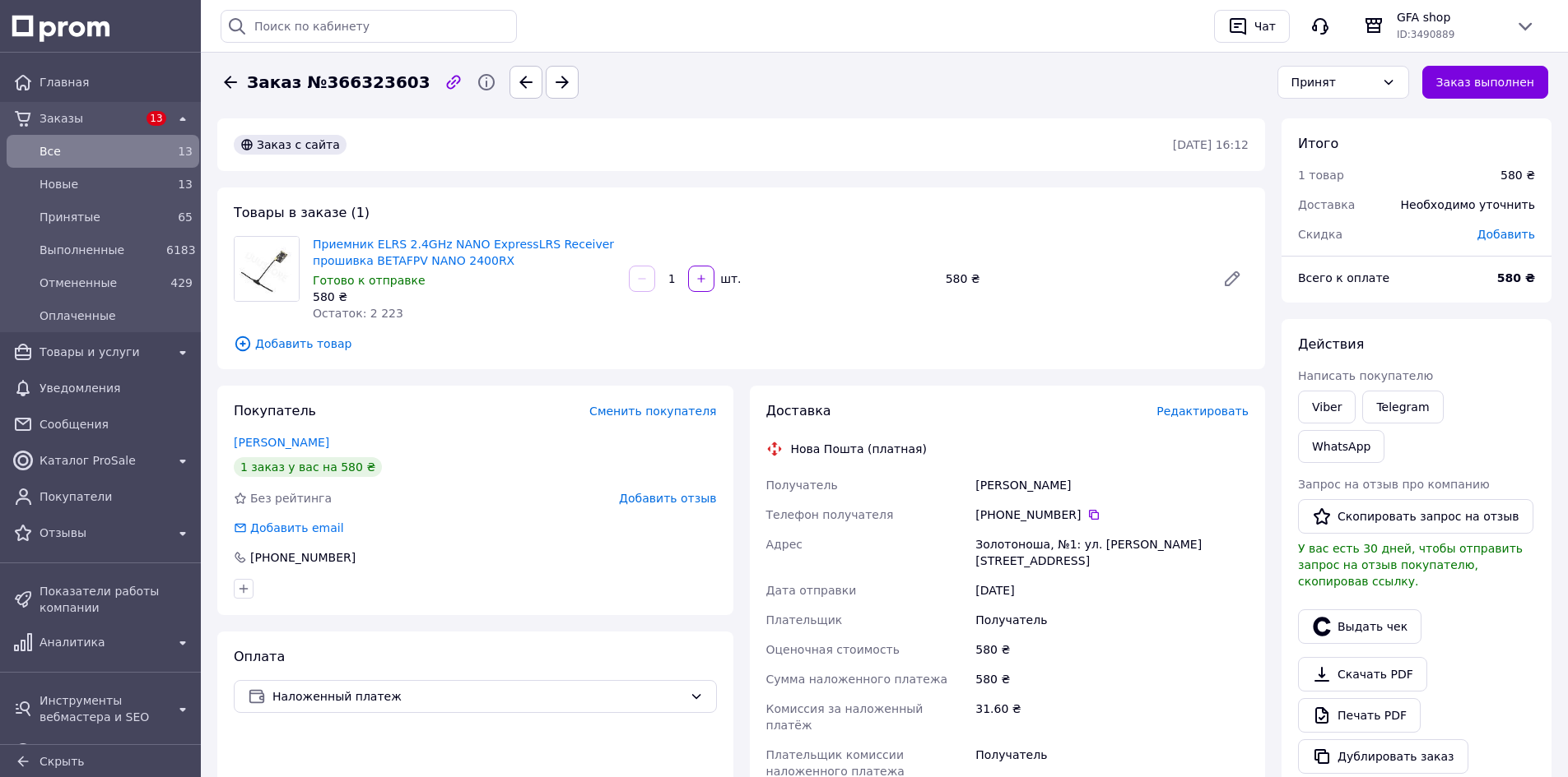
scroll to position [164, 0]
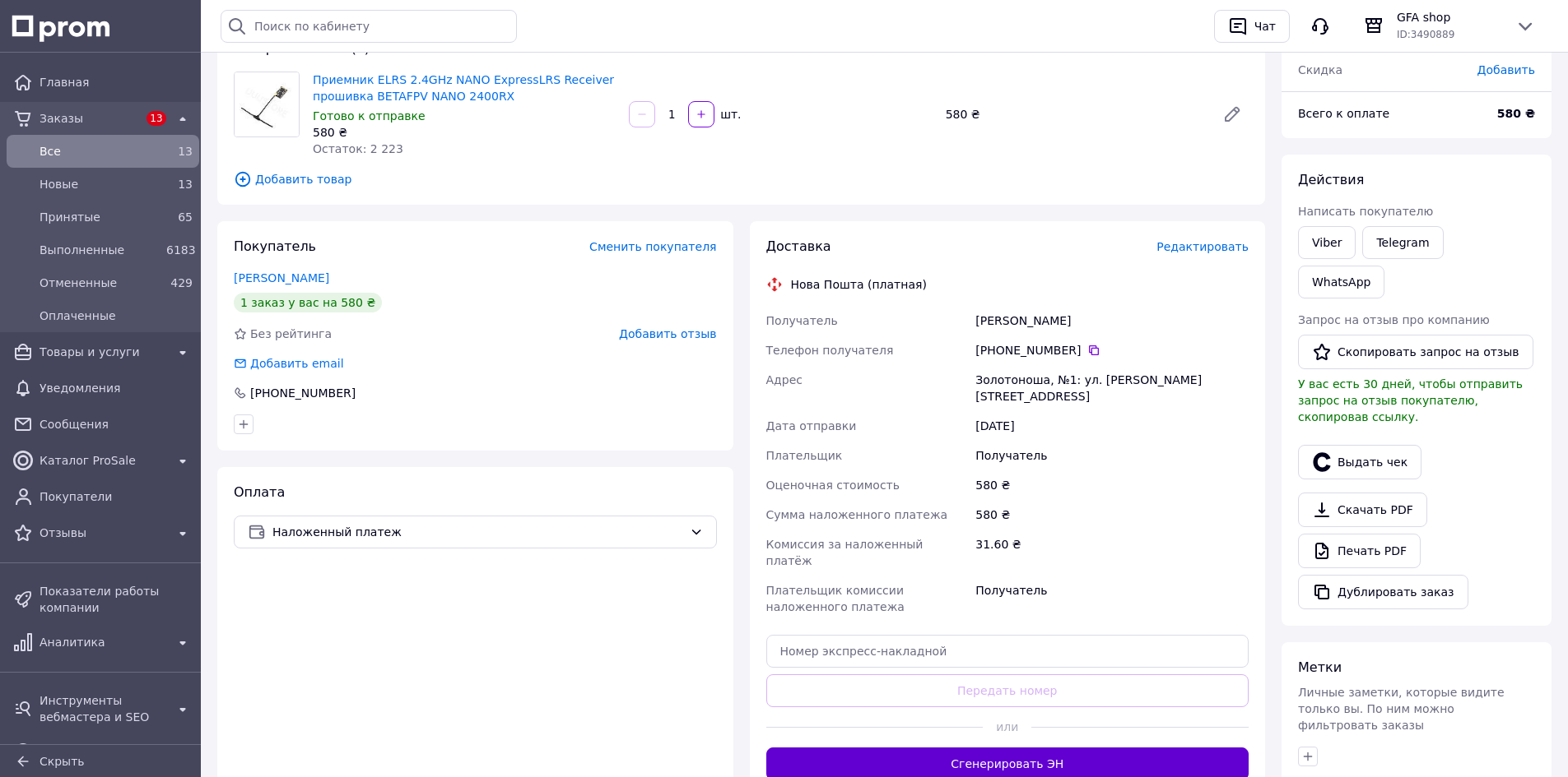
click at [1018, 748] on button "Сгенерировать ЭН" at bounding box center [1007, 764] width 483 height 33
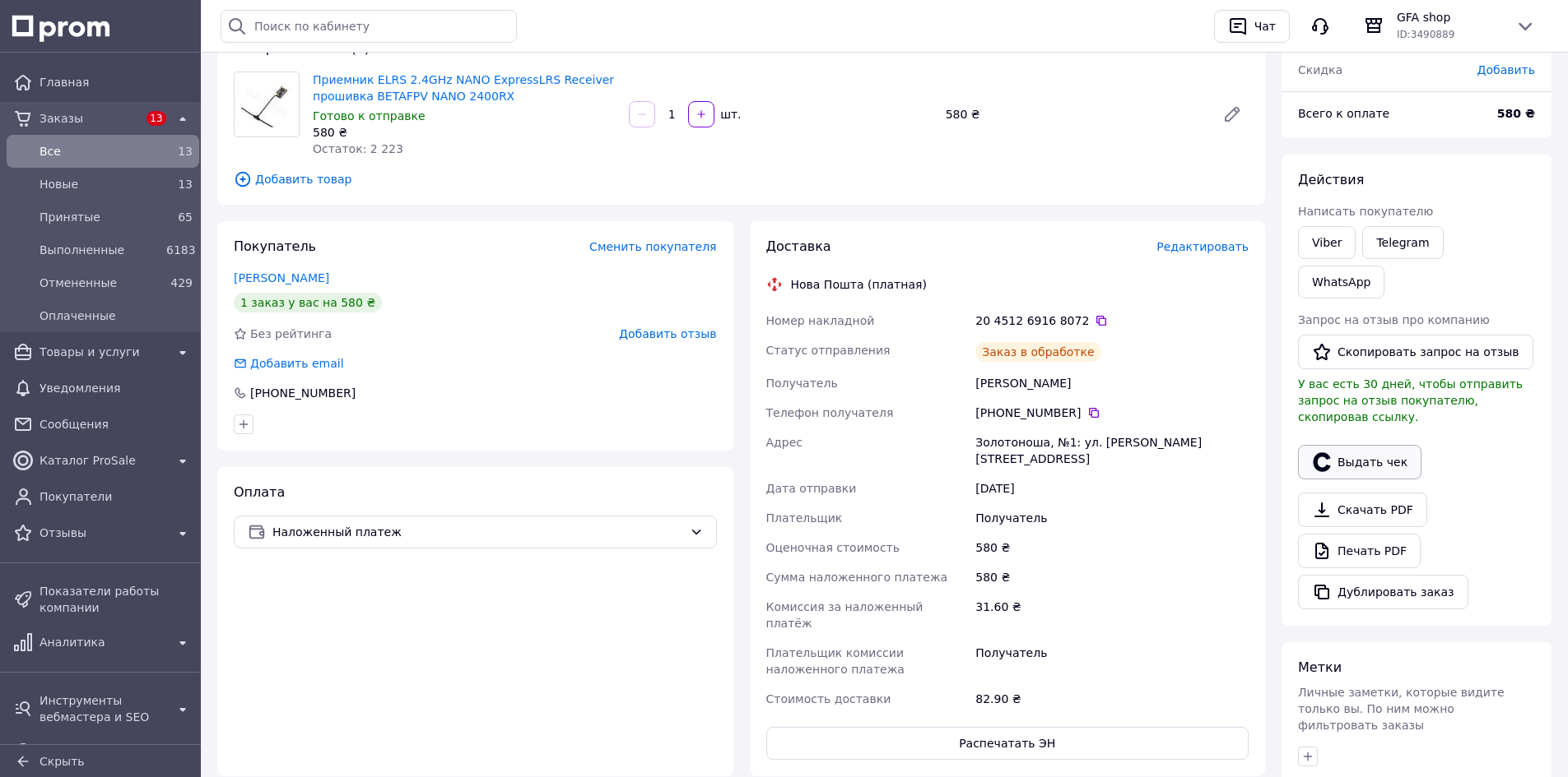
click at [1367, 445] on button "Выдать чек" at bounding box center [1360, 462] width 124 height 34
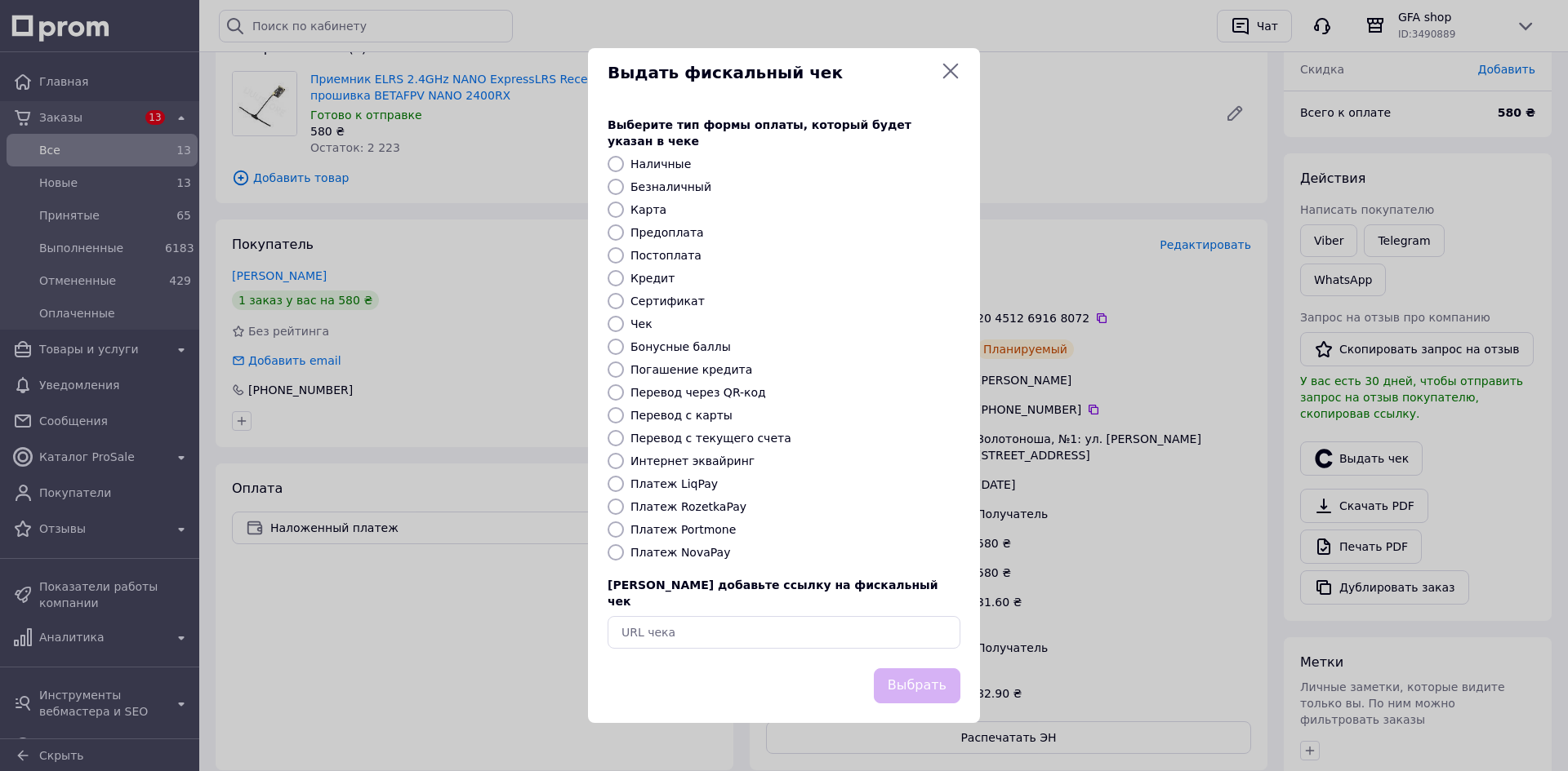
click at [688, 556] on label "Платеж NovaPay" at bounding box center [680, 552] width 100 height 13
click at [624, 556] on input "Платеж NovaPay" at bounding box center [615, 552] width 17 height 17
radio input "true"
click at [912, 668] on button "Выбрать" at bounding box center [917, 686] width 87 height 35
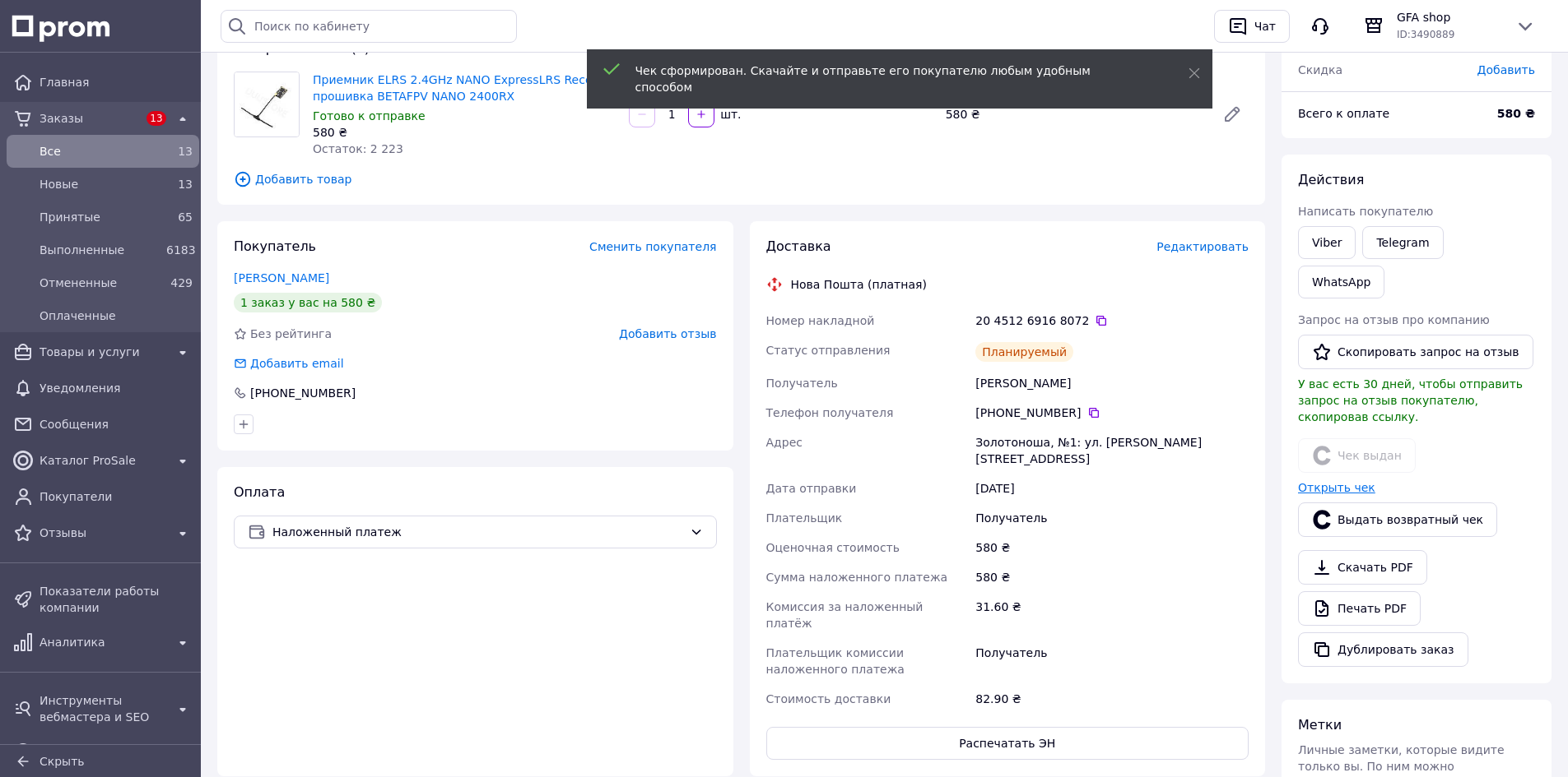
click at [1363, 481] on link "Открыть чек" at bounding box center [1337, 487] width 78 height 13
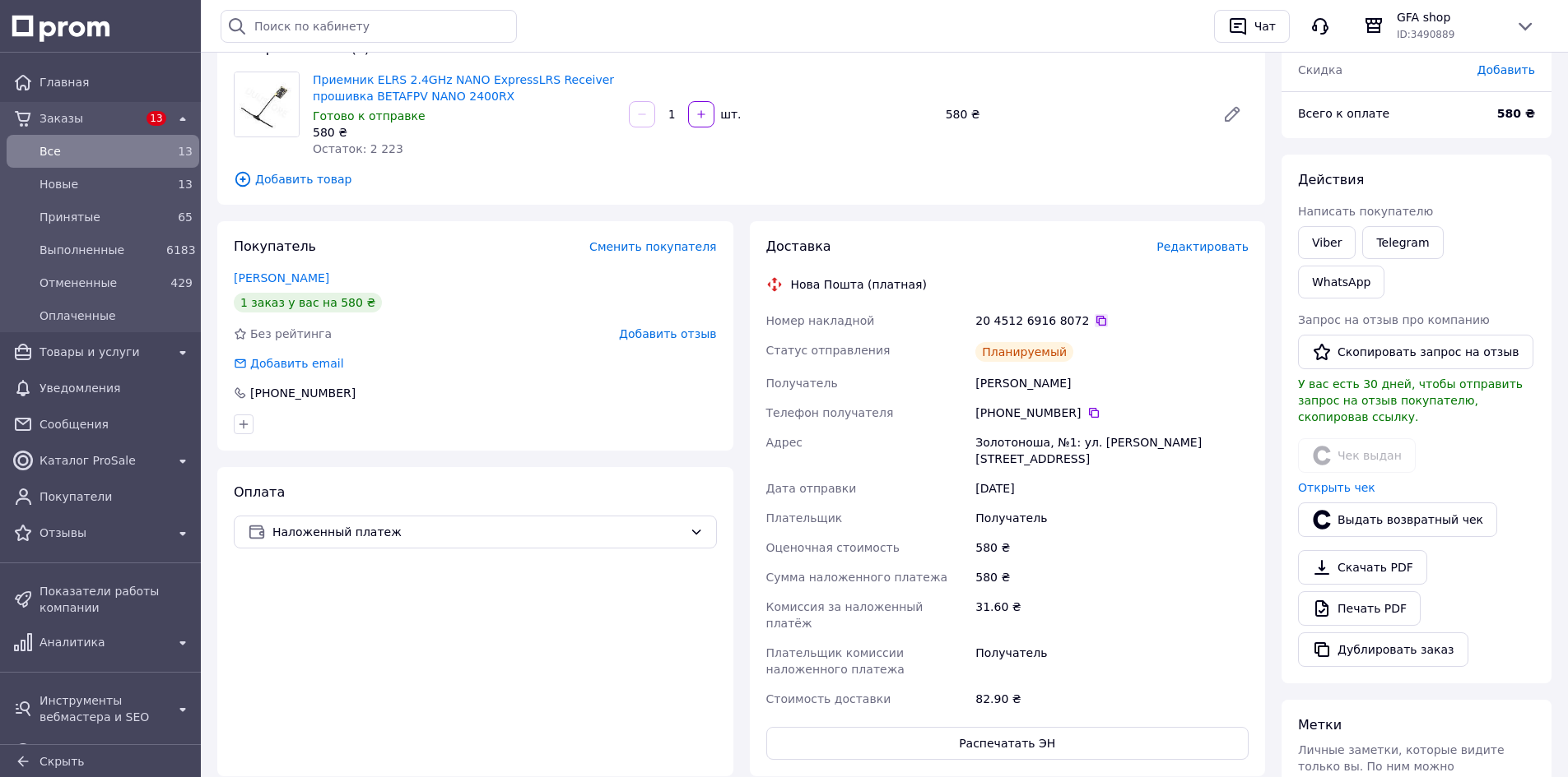
click at [1096, 321] on icon at bounding box center [1101, 321] width 10 height 10
click at [1384, 266] on link "WhatsApp" at bounding box center [1341, 282] width 87 height 33
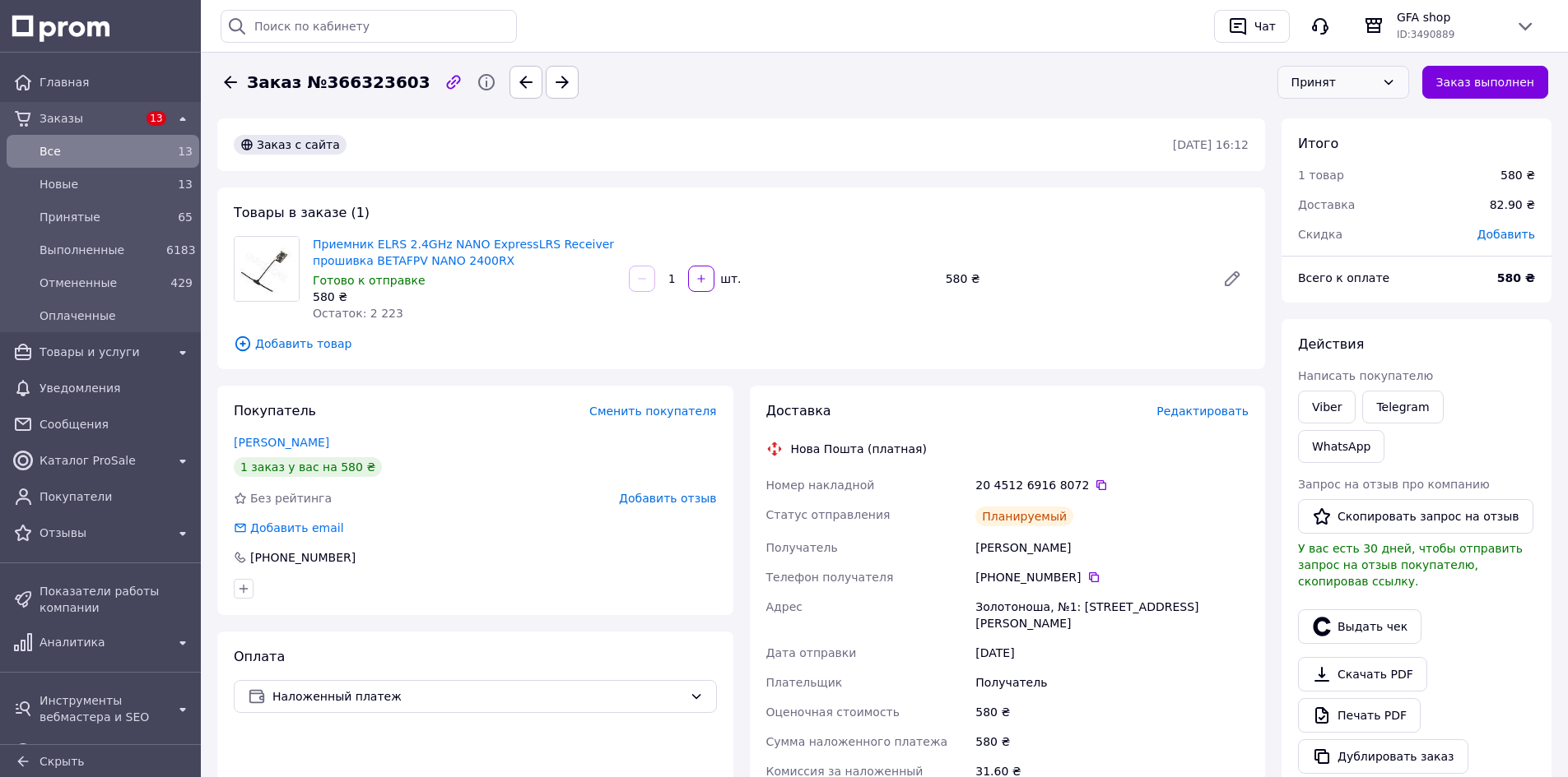
click at [1368, 77] on div "Принят" at bounding box center [1333, 82] width 84 height 18
click at [1362, 116] on li "Выполнен" at bounding box center [1352, 117] width 130 height 30
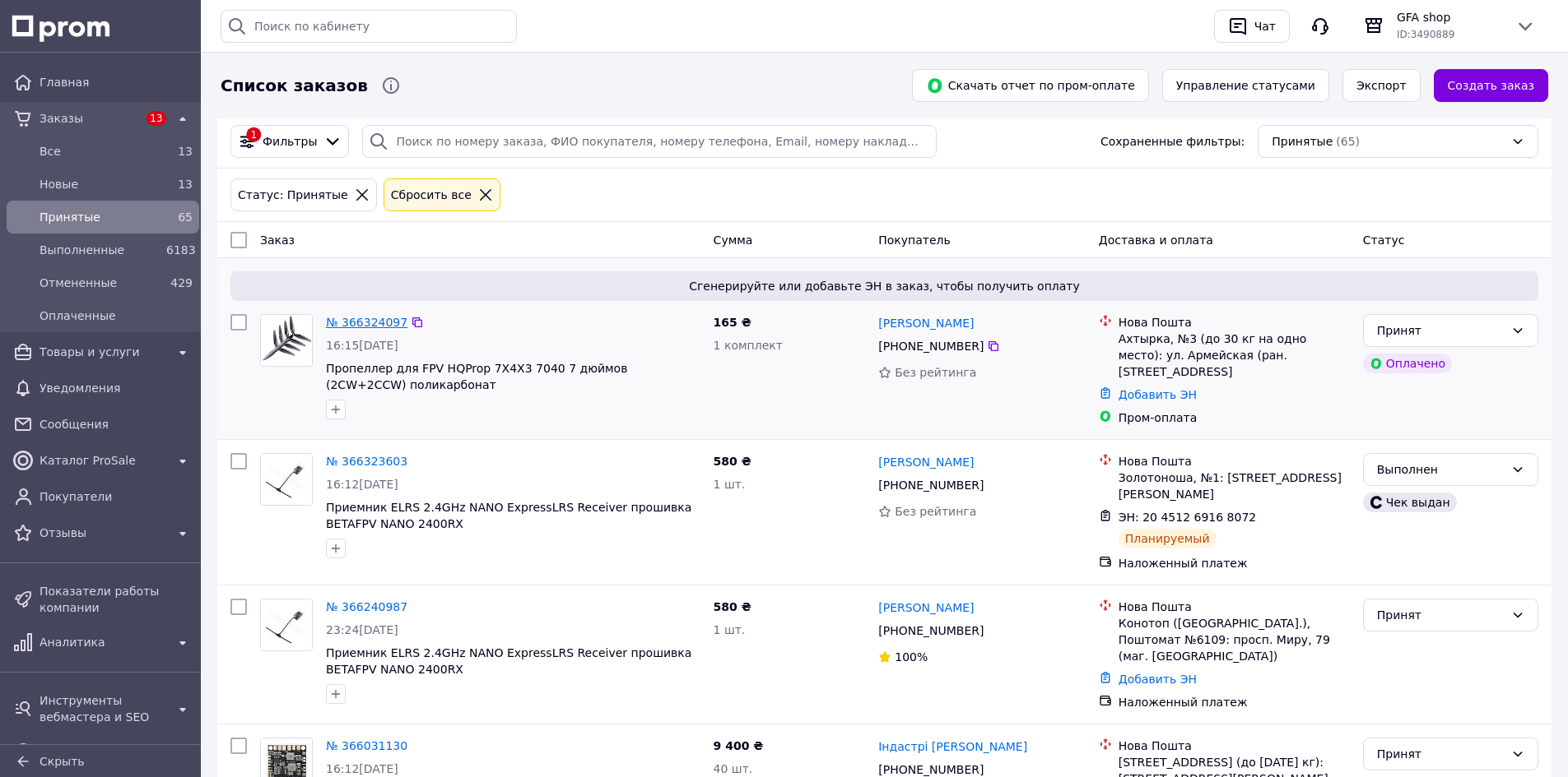
click at [379, 322] on link "№ 366324097" at bounding box center [367, 322] width 81 height 13
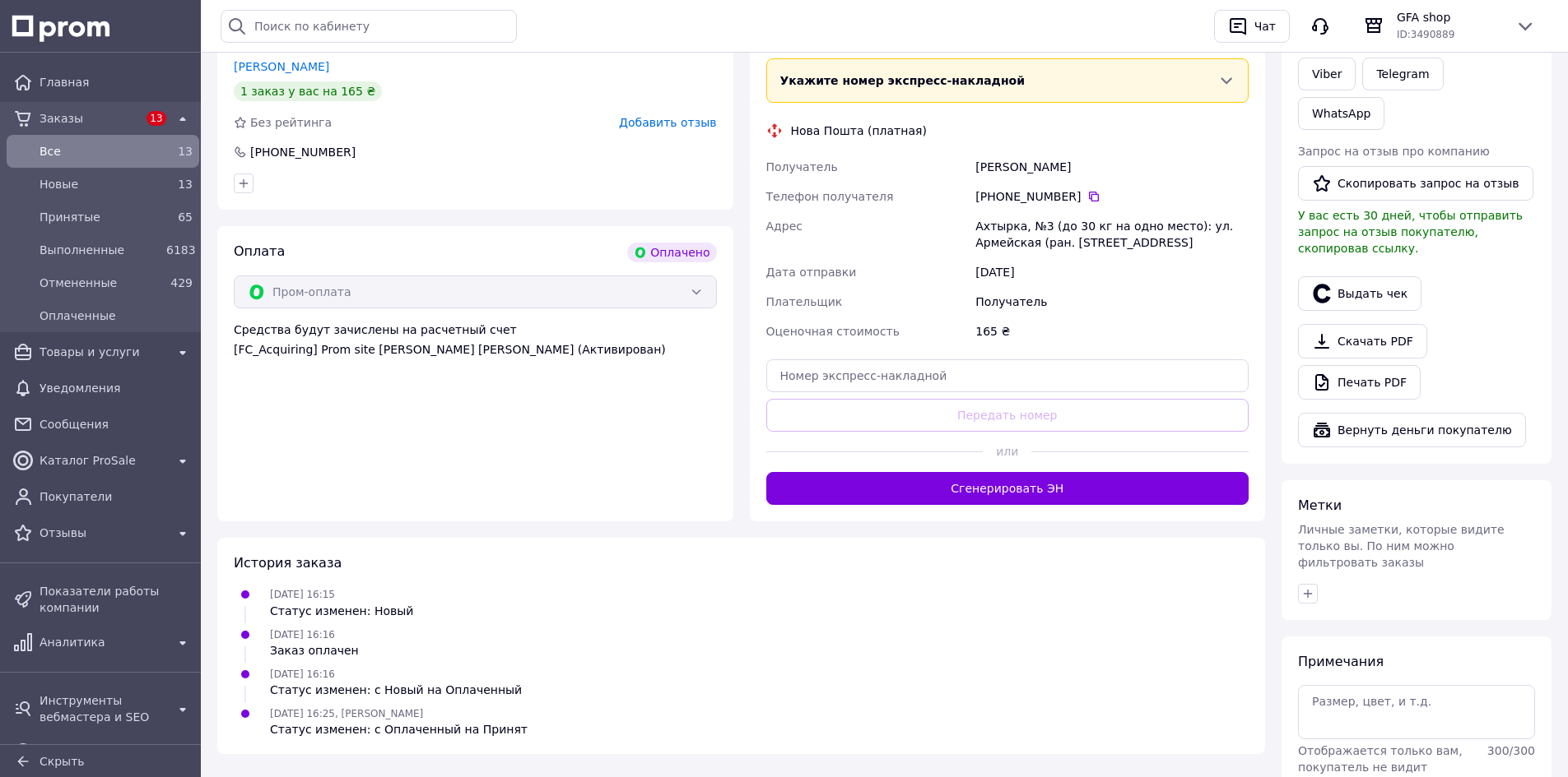
scroll to position [411, 0]
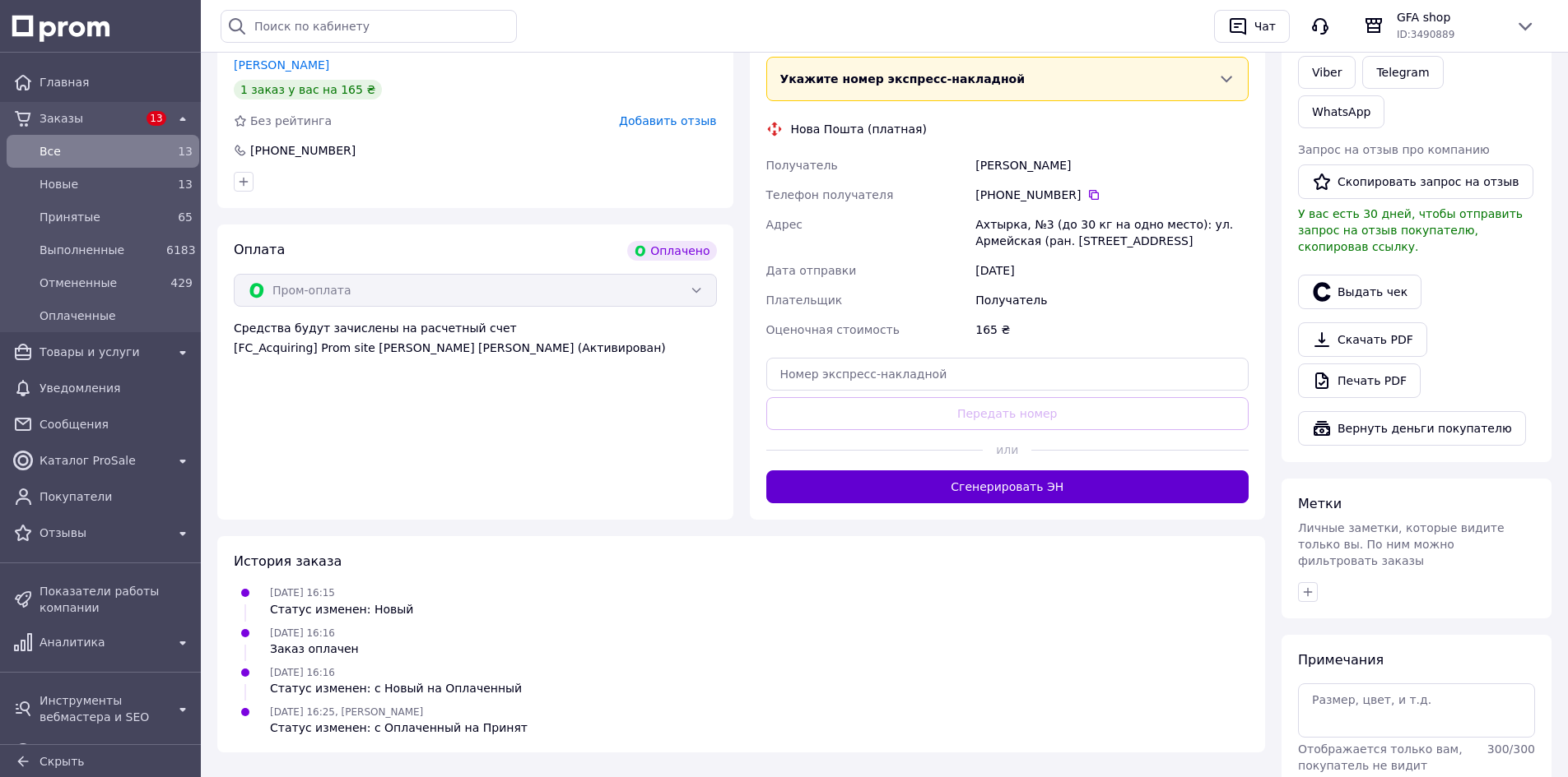
click at [1015, 480] on button "Сгенерировать ЭН" at bounding box center [1007, 487] width 483 height 33
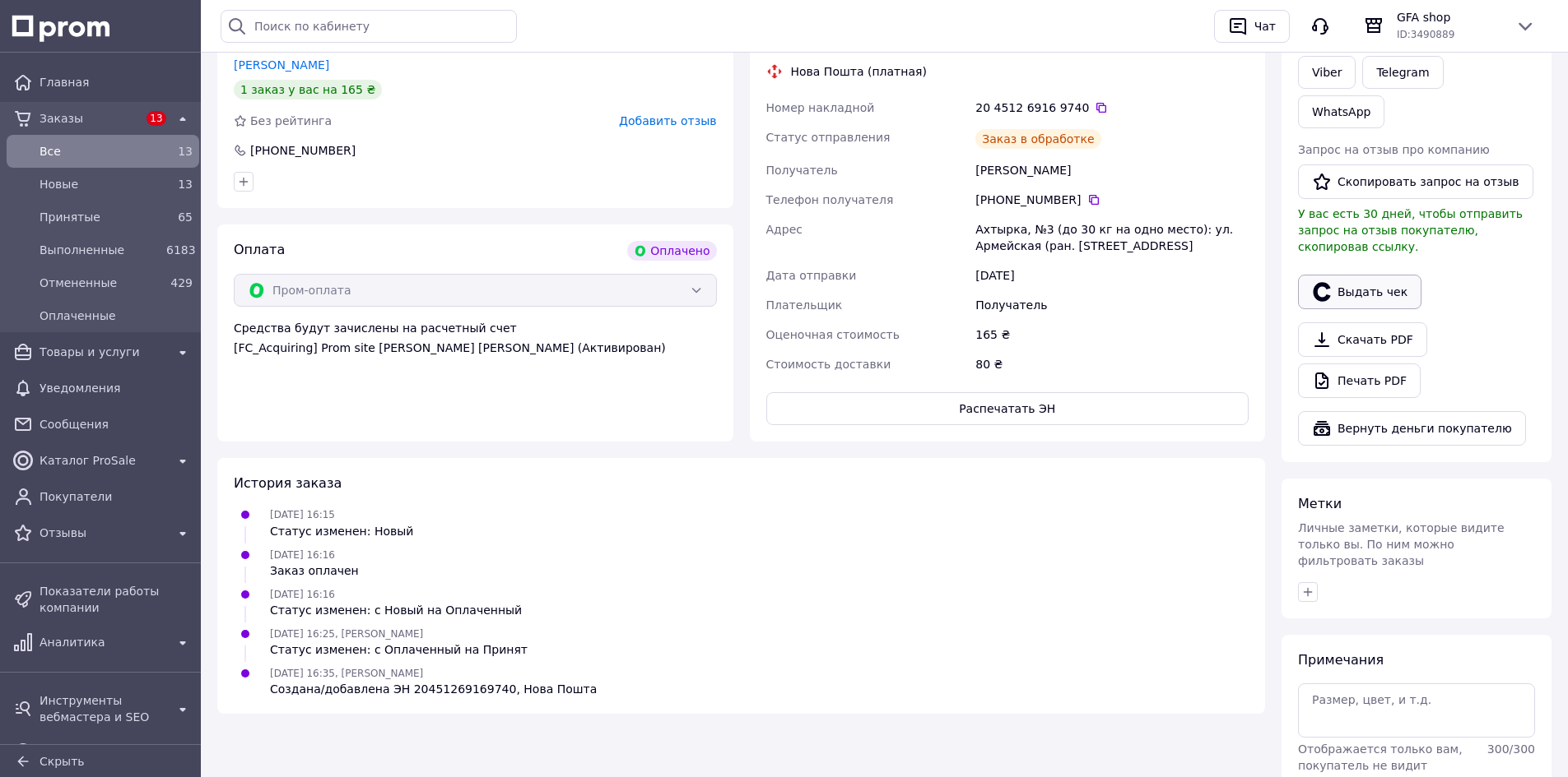
click at [1381, 275] on button "Выдать чек" at bounding box center [1360, 291] width 124 height 34
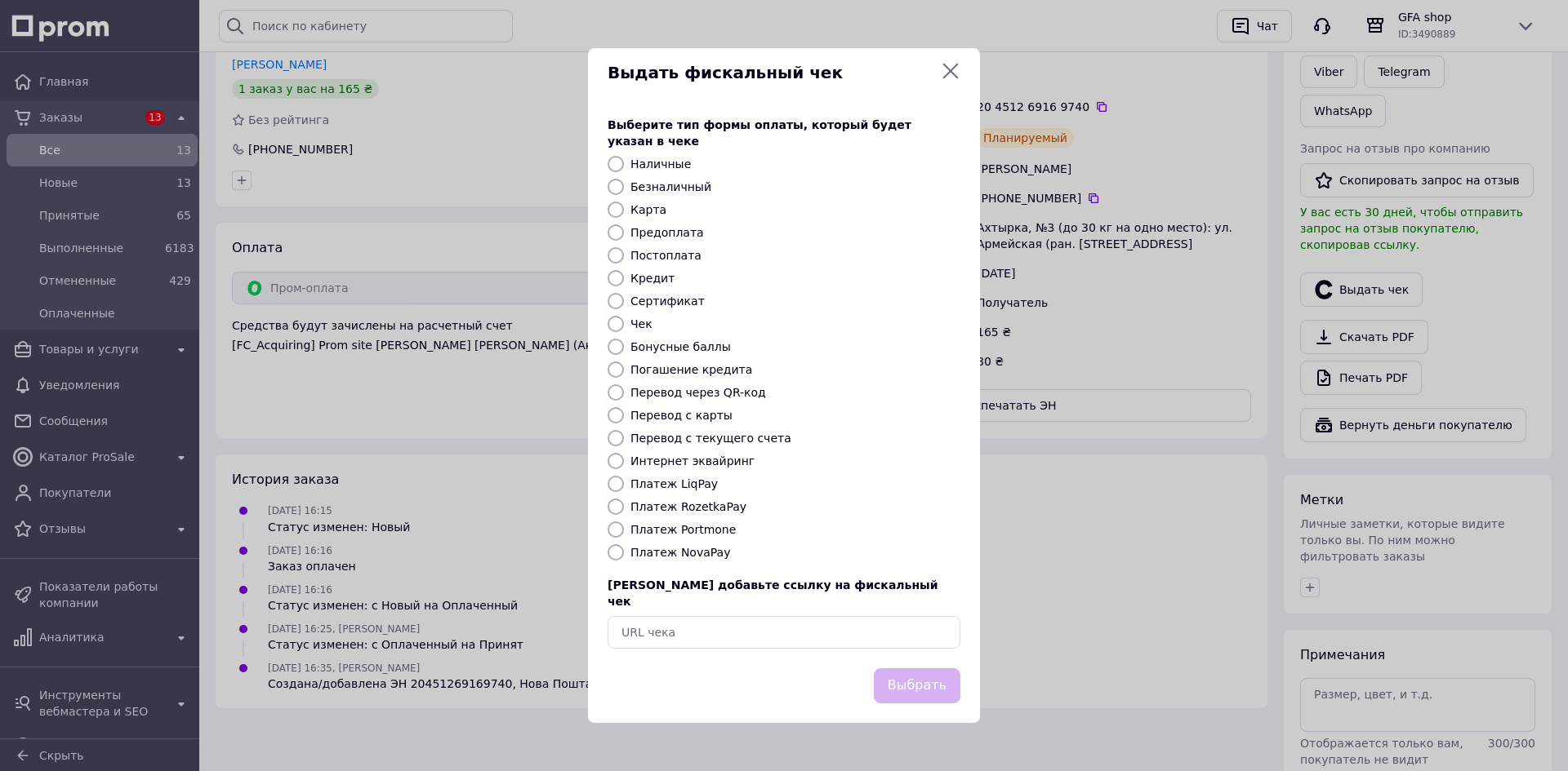
click at [674, 507] on label "Платеж RozetkaPay" at bounding box center [688, 506] width 116 height 13
click at [624, 507] on input "Платеж RozetkaPay" at bounding box center [615, 506] width 17 height 17
radio input "true"
click at [914, 681] on button "Выбрать" at bounding box center [917, 686] width 87 height 35
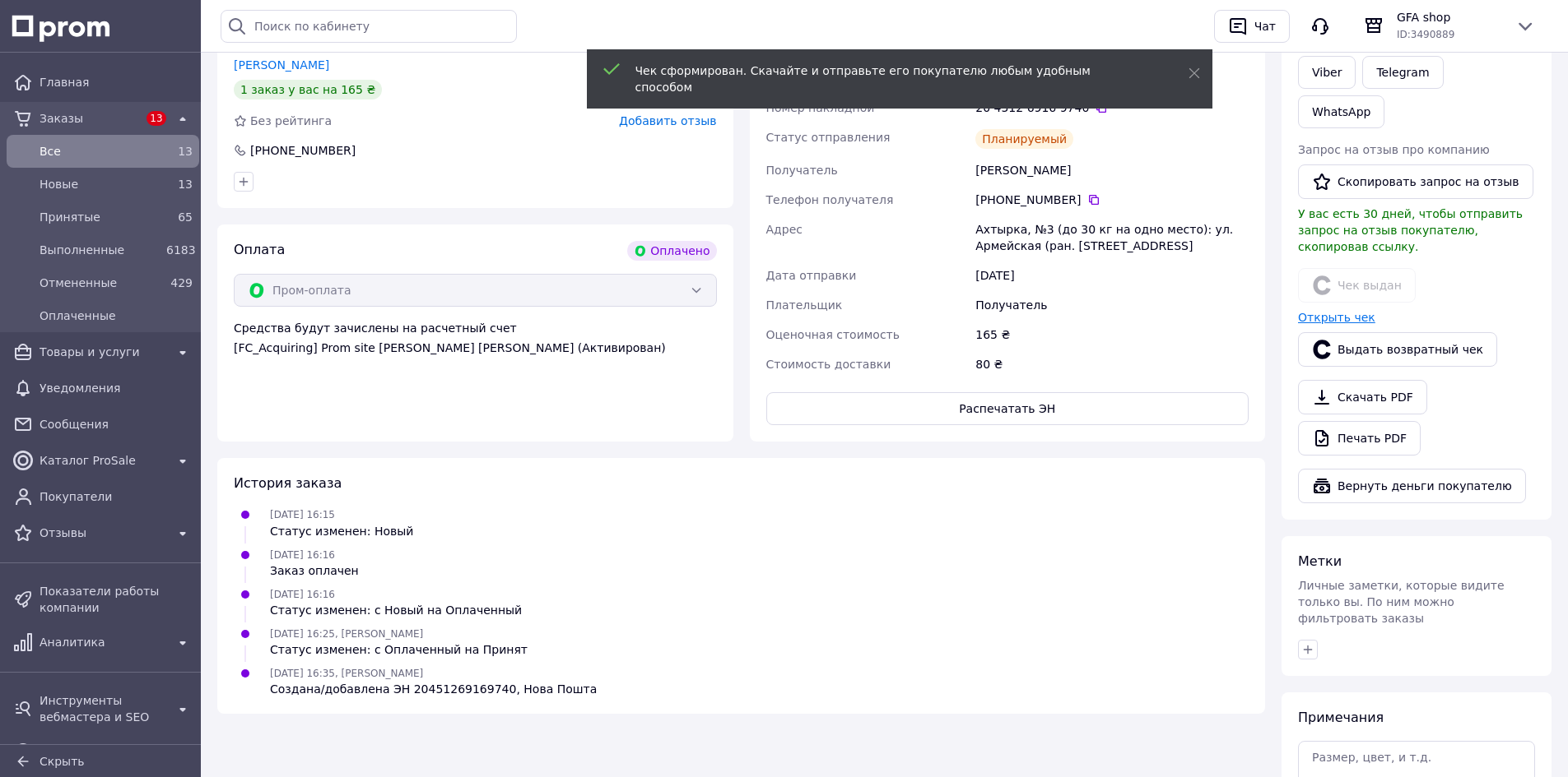
click at [1352, 311] on link "Открыть чек" at bounding box center [1337, 317] width 78 height 13
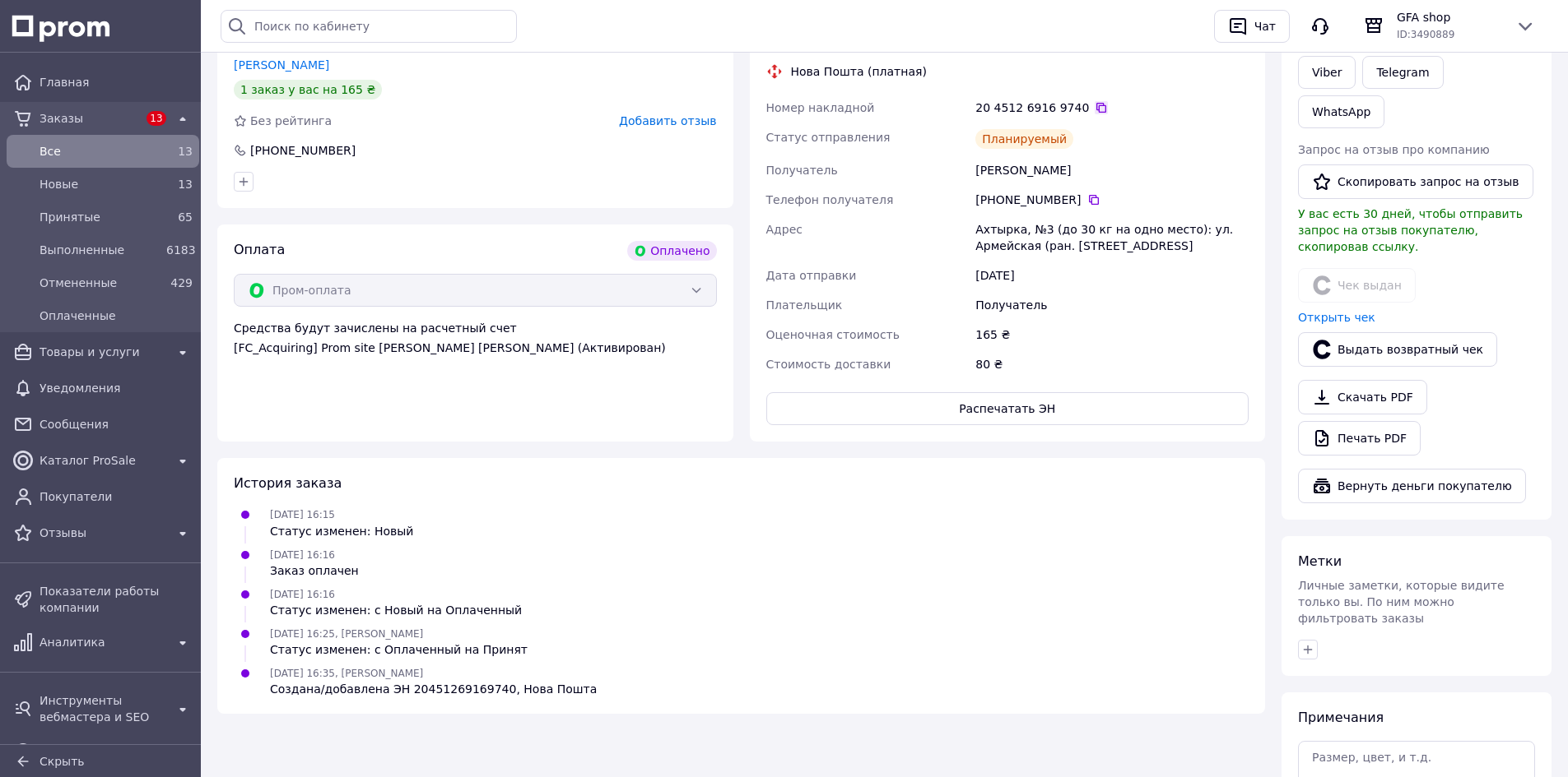
click at [1095, 102] on icon at bounding box center [1101, 108] width 13 height 13
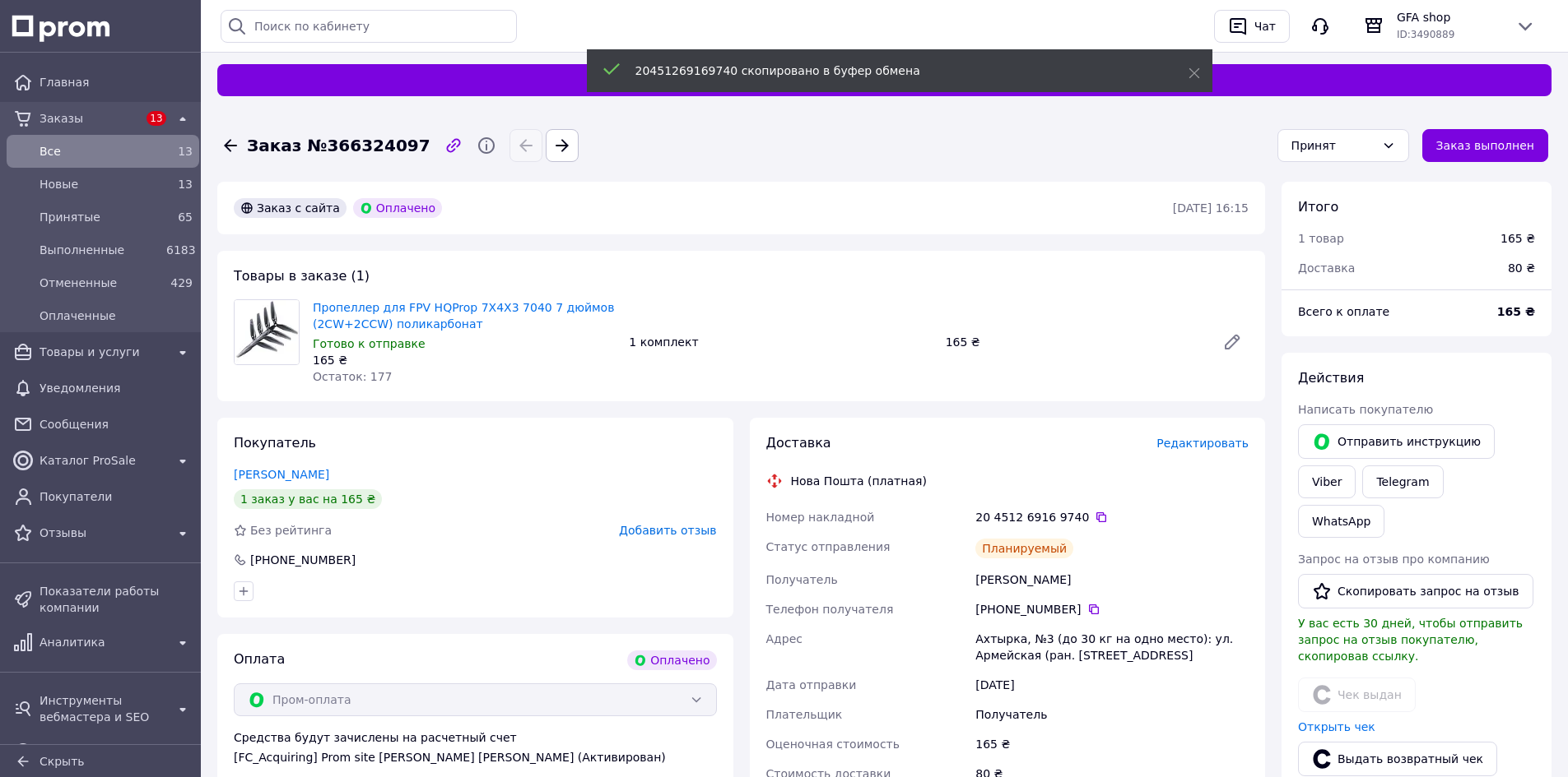
scroll to position [0, 0]
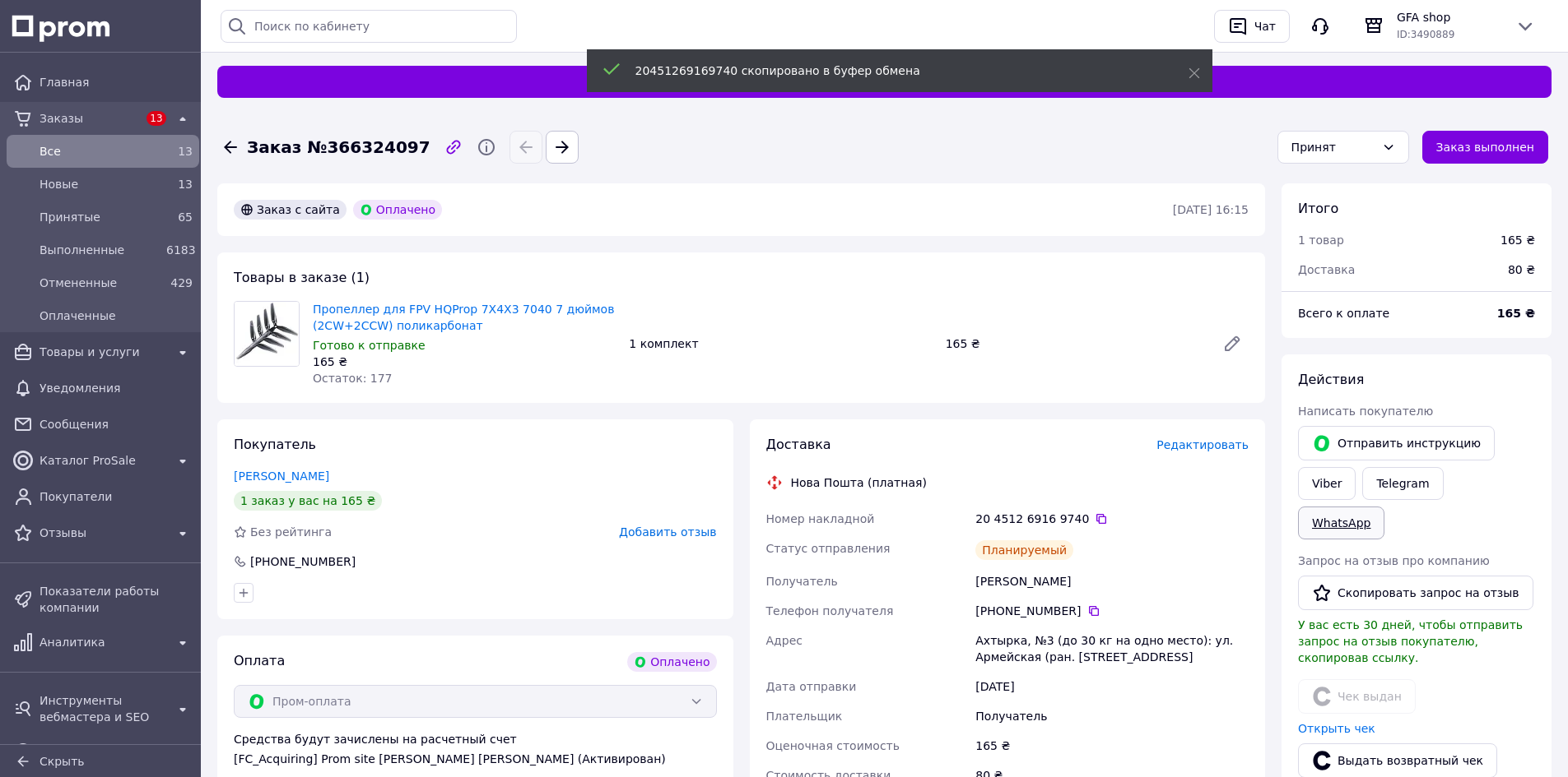
click at [1384, 507] on link "WhatsApp" at bounding box center [1341, 523] width 87 height 33
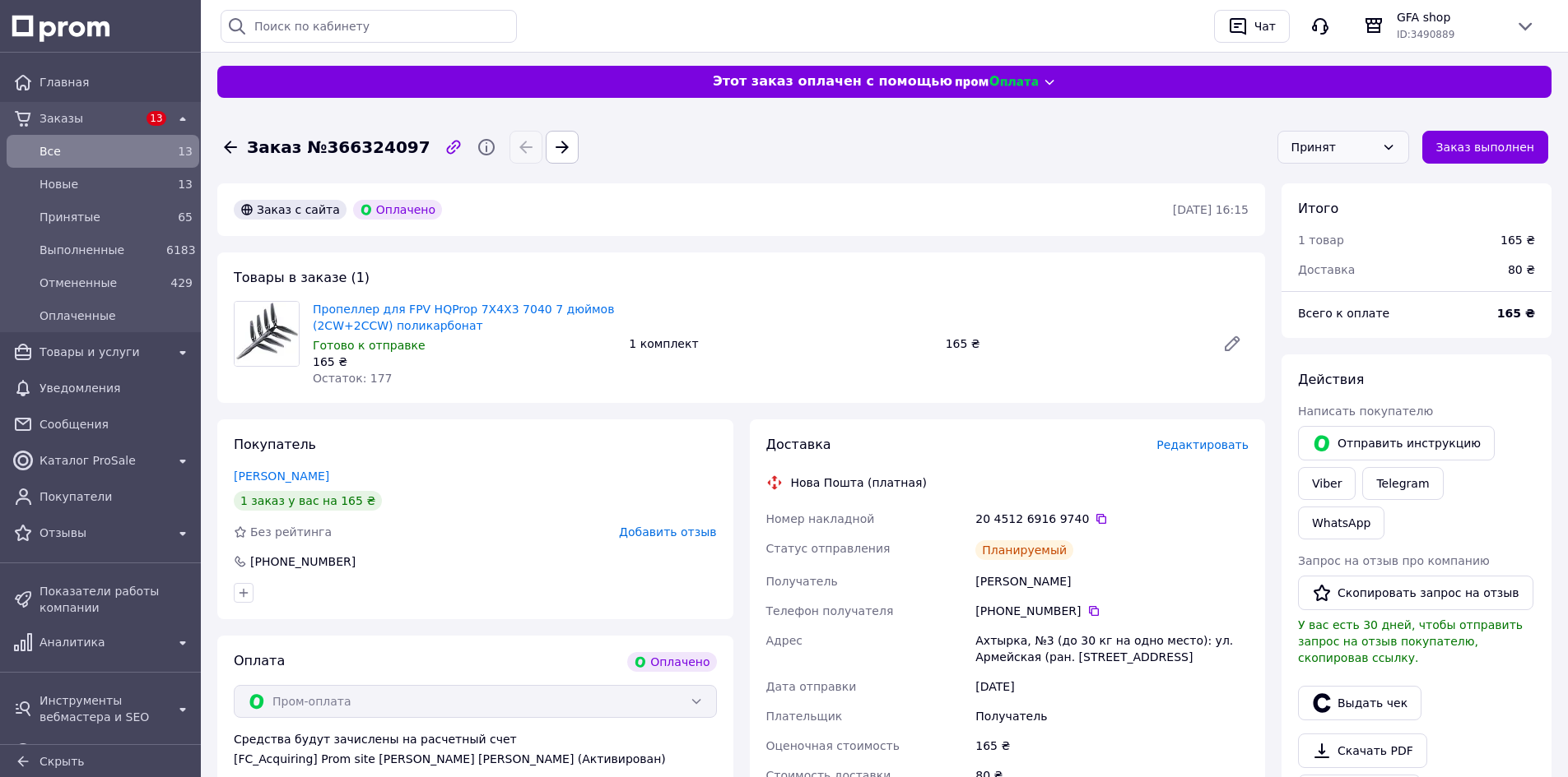
click at [1334, 153] on div "Принят" at bounding box center [1333, 147] width 84 height 18
click at [1337, 177] on li "Выполнен" at bounding box center [1352, 183] width 130 height 30
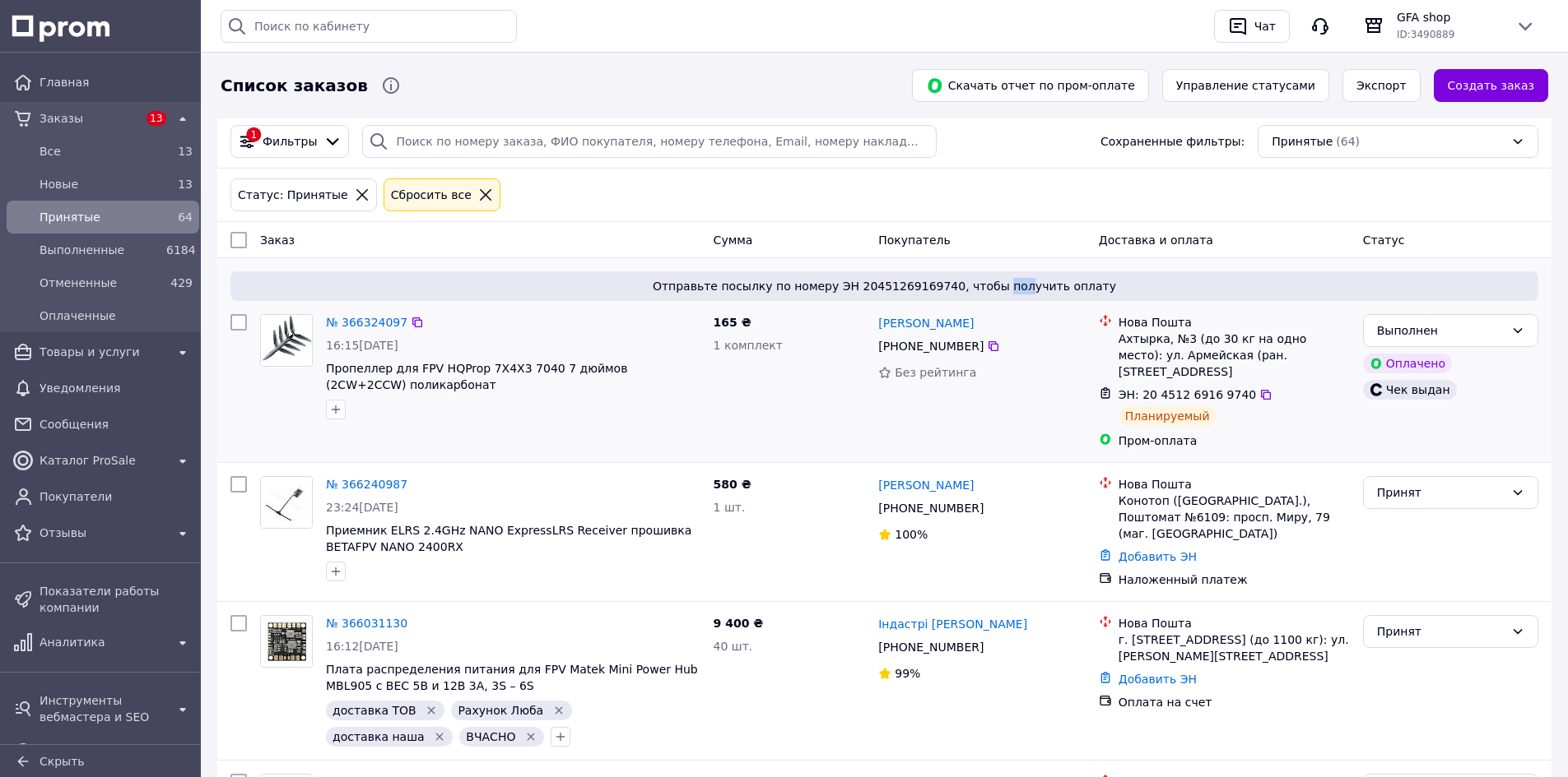
click at [999, 285] on div "Отправьте посылку по номеру ЭН 20451269169740, чтобы получить оплату" at bounding box center [884, 286] width 1307 height 30
